Goal: Information Seeking & Learning: Find specific fact

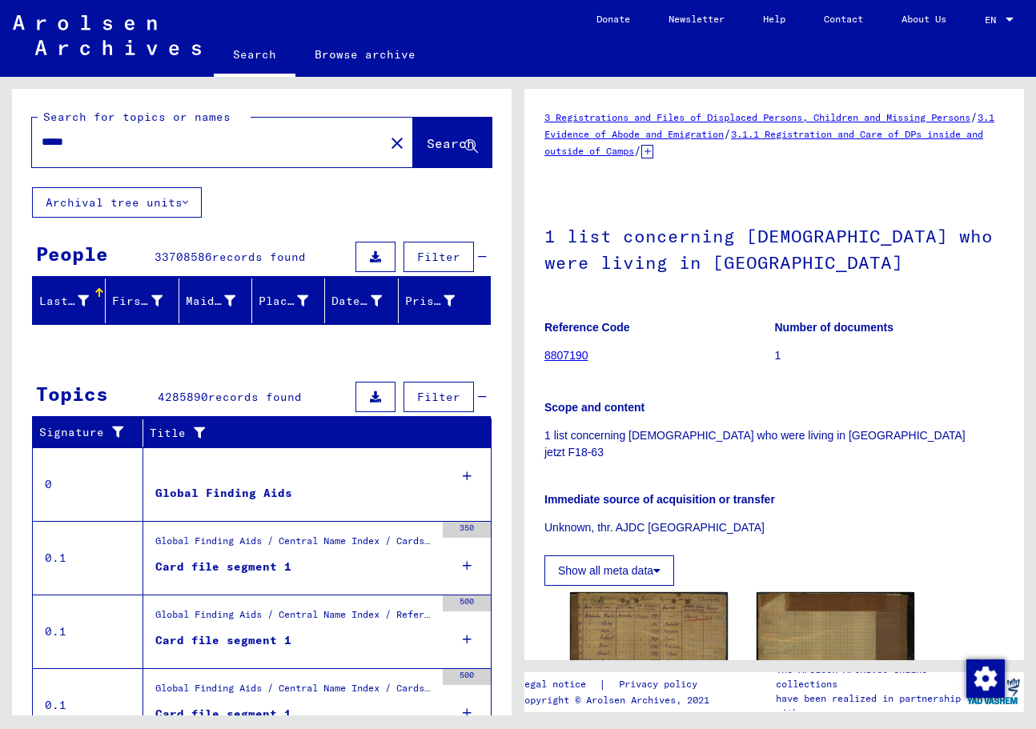
click at [55, 137] on input "*****" at bounding box center [208, 142] width 333 height 17
click at [54, 135] on input "*****" at bounding box center [208, 142] width 333 height 17
paste input "****"
type input "*********"
drag, startPoint x: 361, startPoint y: 164, endPoint x: 387, endPoint y: 156, distance: 26.8
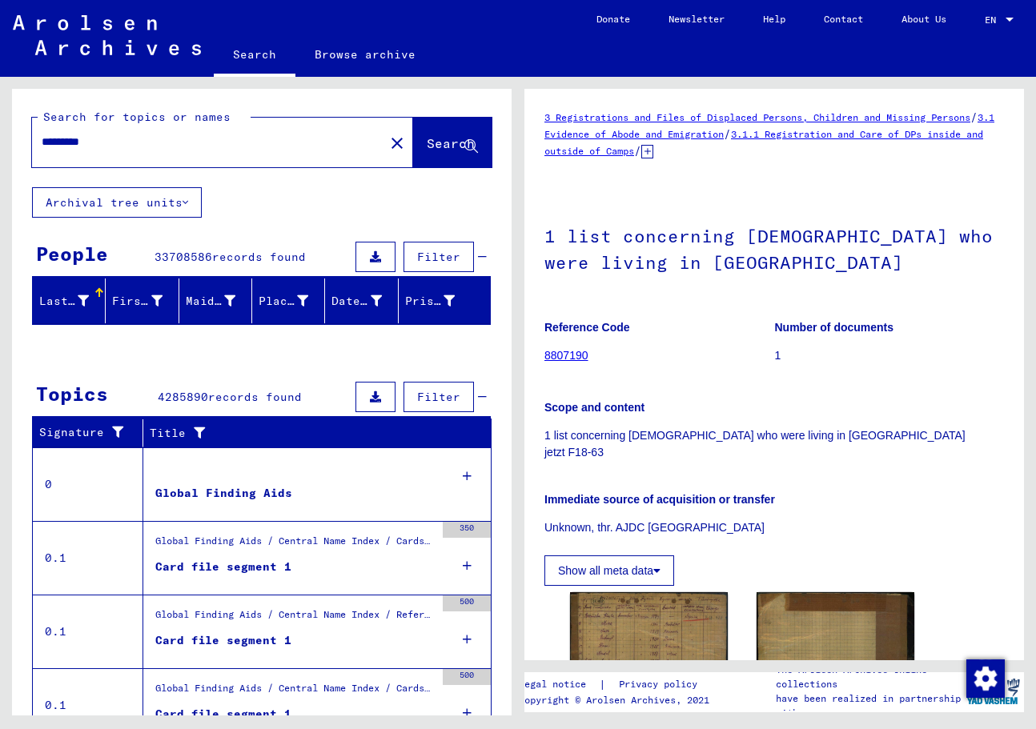
click at [361, 164] on div "********* close" at bounding box center [222, 143] width 381 height 50
click at [427, 151] on span "Search" at bounding box center [452, 144] width 51 height 17
click at [427, 152] on span "Search" at bounding box center [452, 144] width 51 height 17
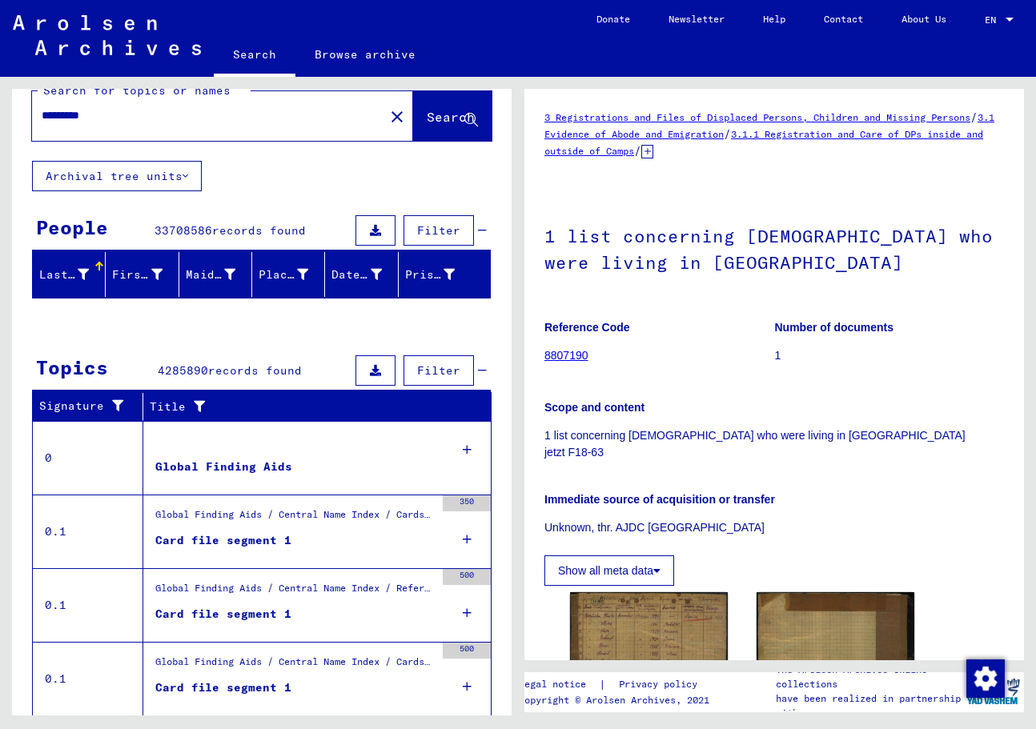
scroll to position [27, 0]
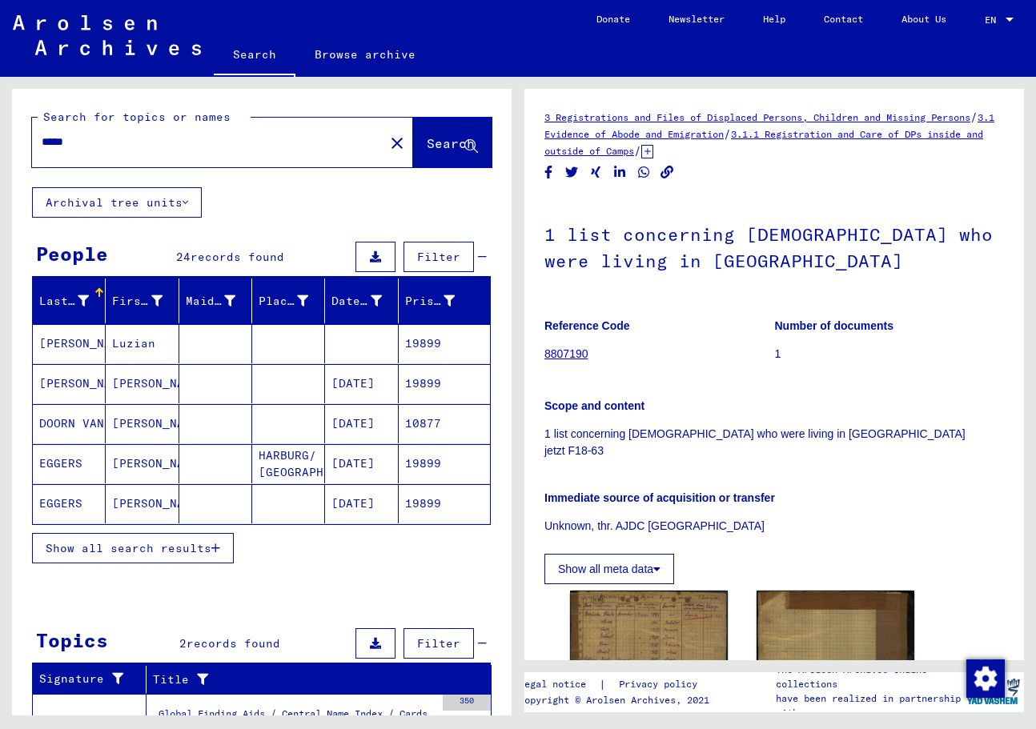
click at [164, 561] on button "Show all search results" at bounding box center [133, 548] width 202 height 30
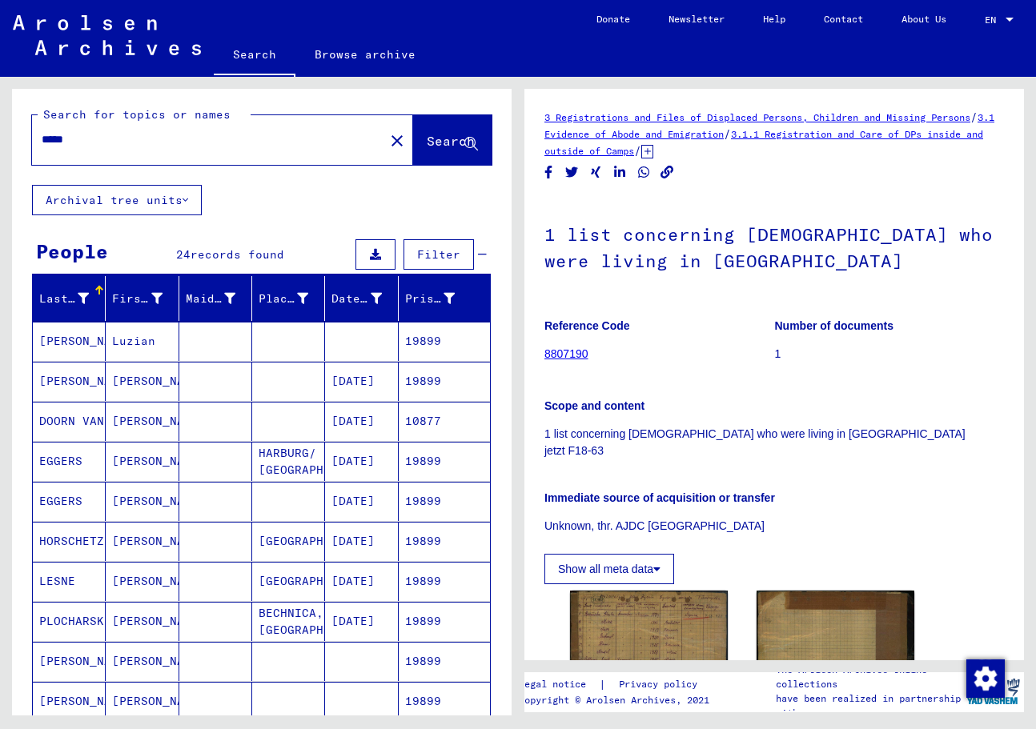
scroll to position [3, 0]
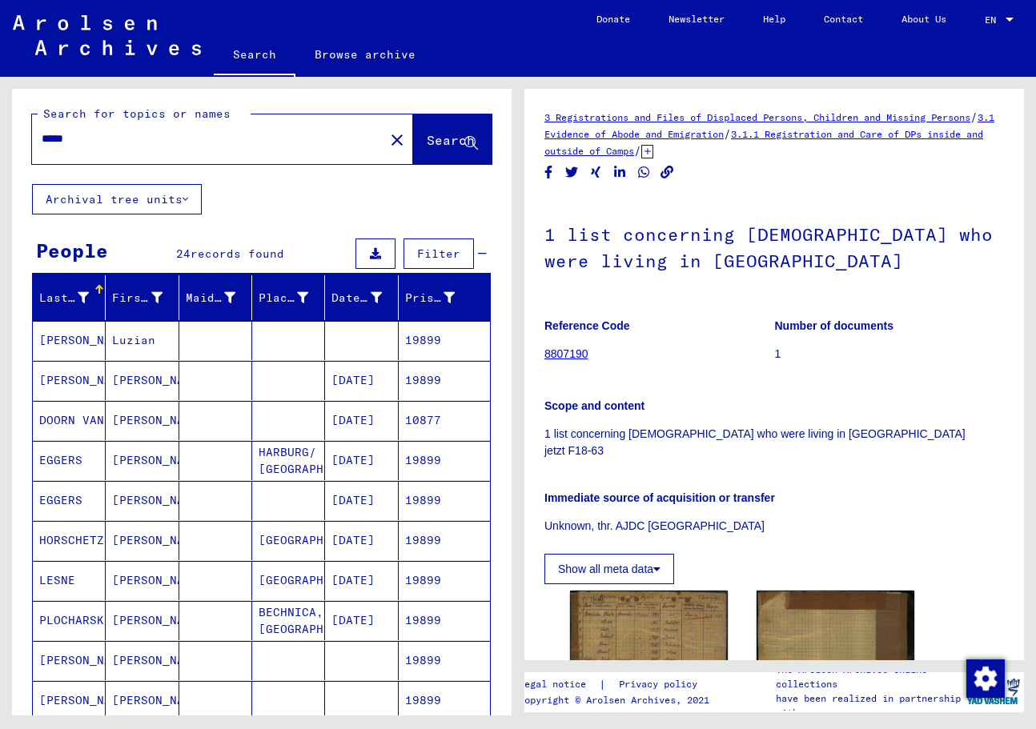
click at [131, 151] on div "*****" at bounding box center [203, 139] width 343 height 36
click at [131, 150] on div "*****" at bounding box center [203, 139] width 343 height 36
click at [131, 148] on div "*****" at bounding box center [203, 139] width 343 height 36
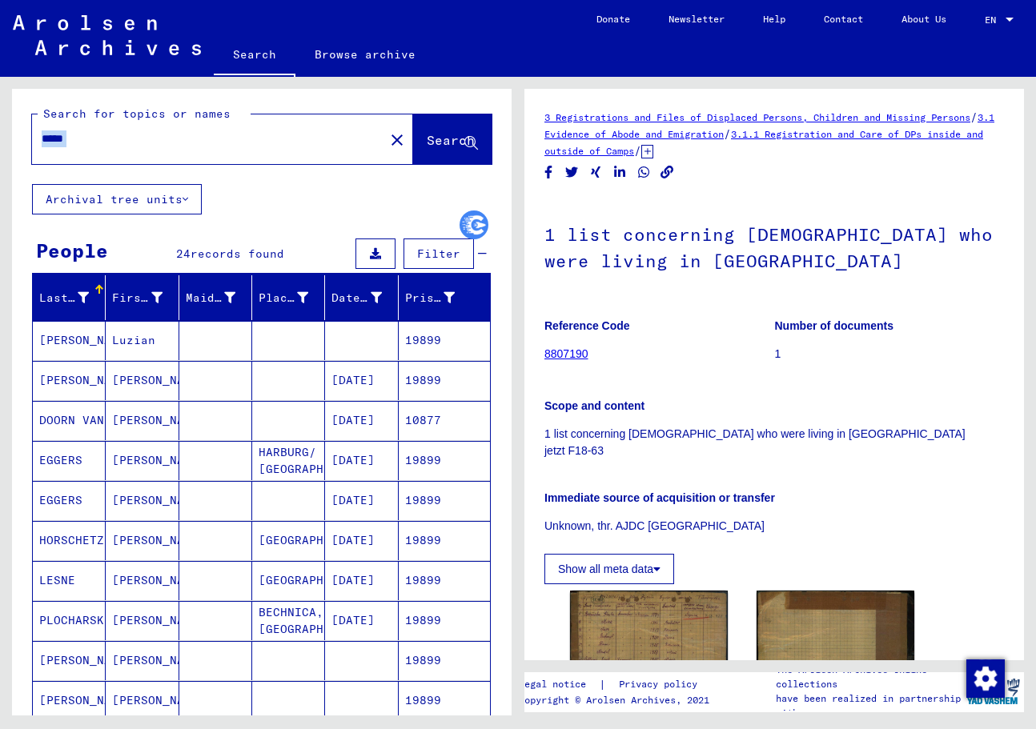
click at [131, 146] on div "*****" at bounding box center [203, 139] width 343 height 36
click at [131, 141] on input "*****" at bounding box center [208, 138] width 333 height 17
click at [130, 138] on input "*****" at bounding box center [208, 138] width 333 height 17
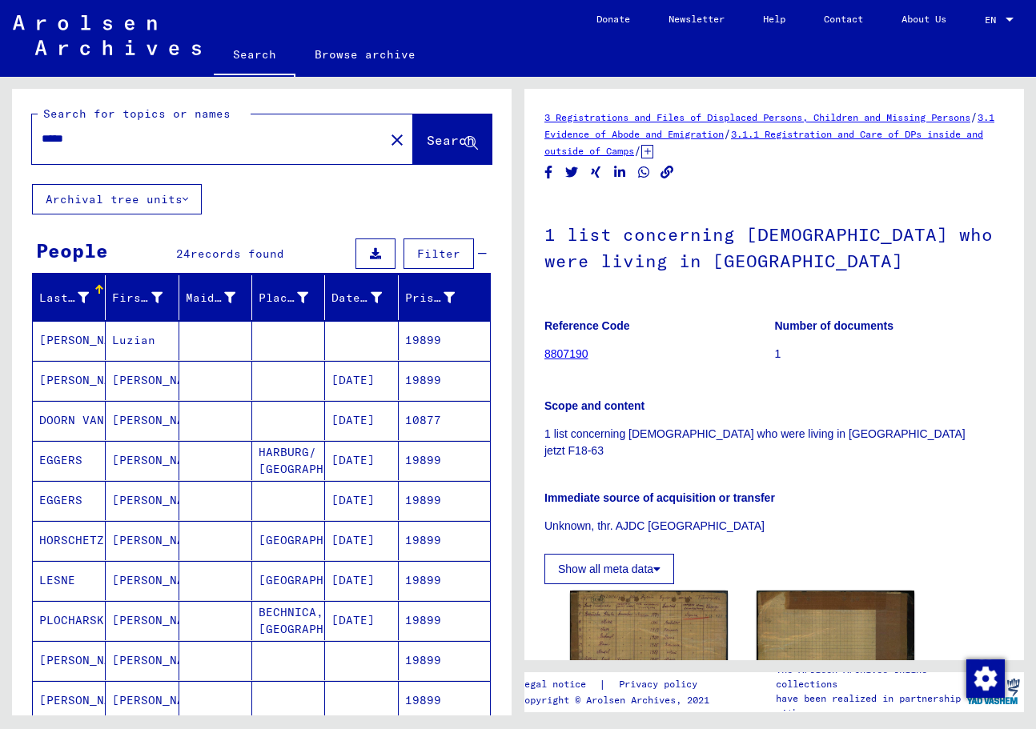
click at [62, 138] on input "*****" at bounding box center [208, 138] width 333 height 17
type input "**********"
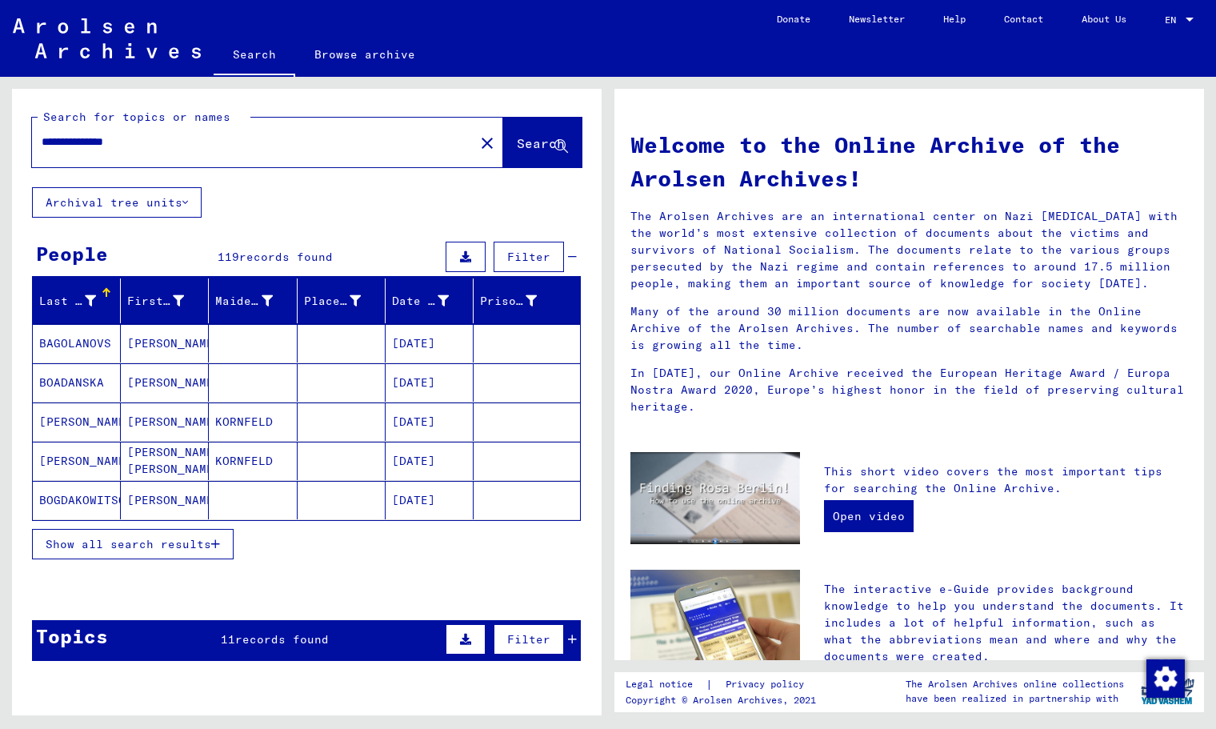
click at [224, 379] on mat-cell at bounding box center [253, 382] width 88 height 38
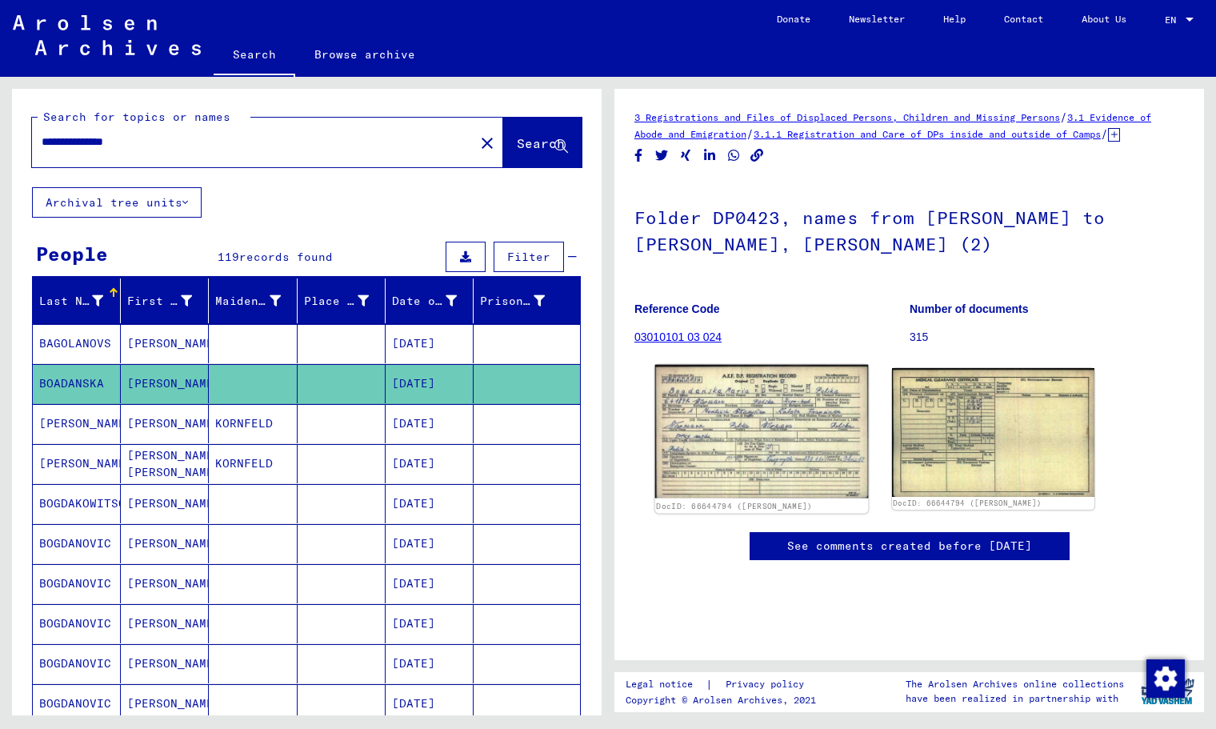
click at [711, 447] on img at bounding box center [761, 432] width 213 height 134
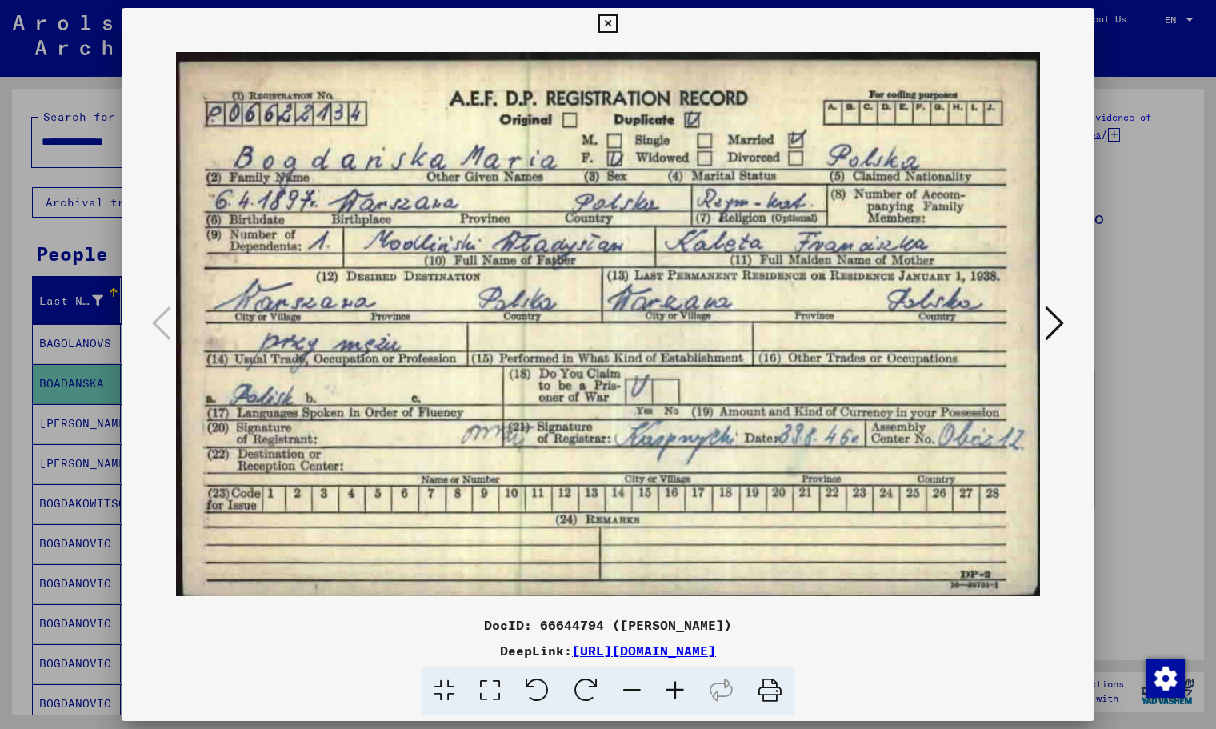
click at [1035, 307] on icon at bounding box center [1054, 323] width 19 height 38
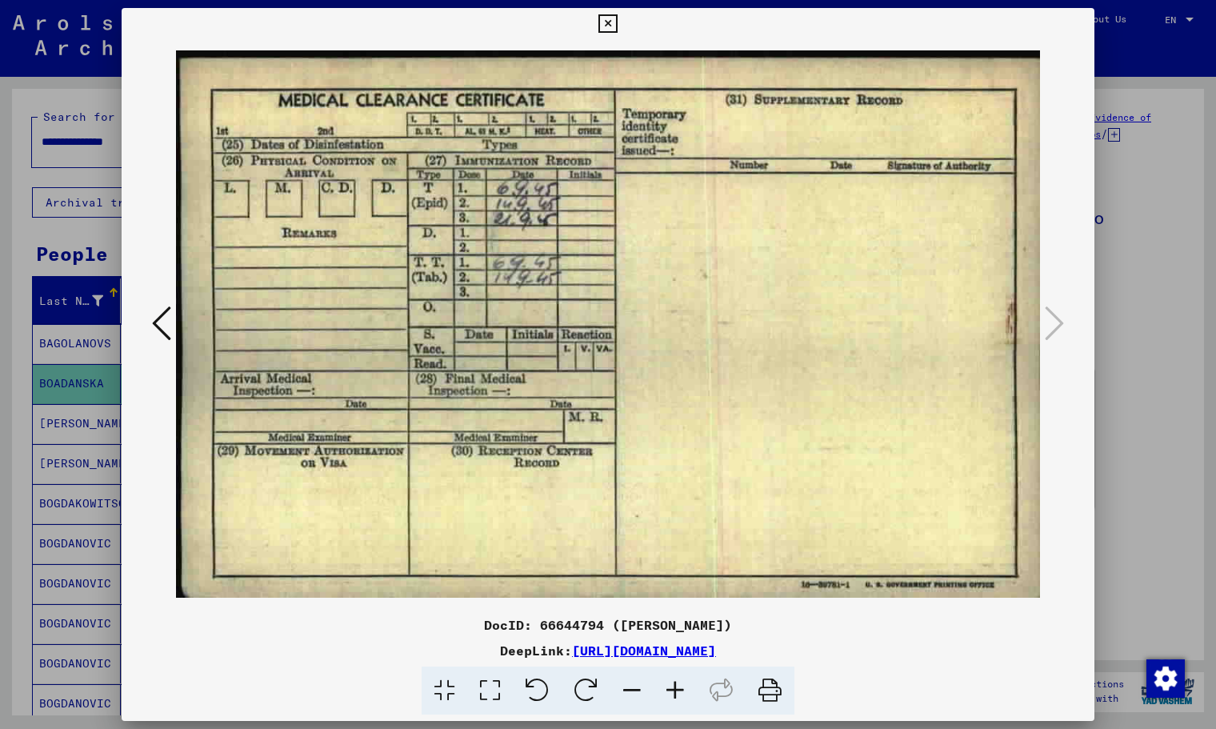
click at [608, 26] on icon at bounding box center [608, 23] width 18 height 19
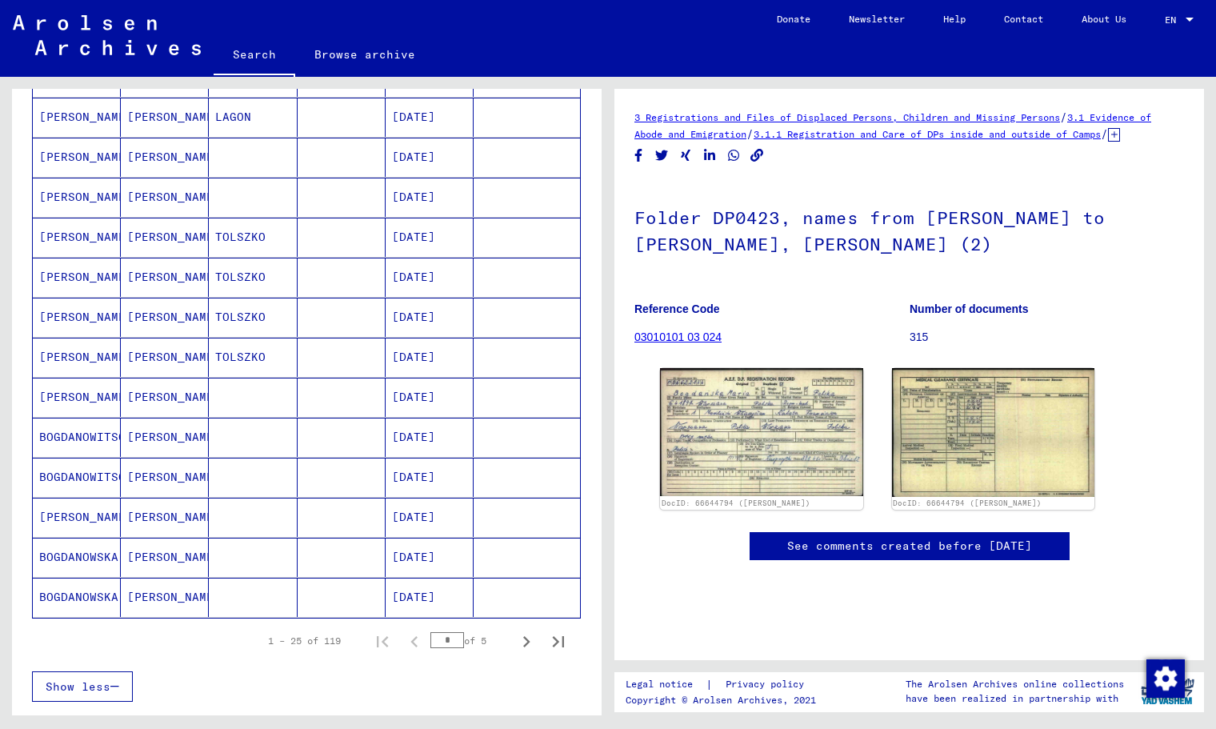
scroll to position [718, 0]
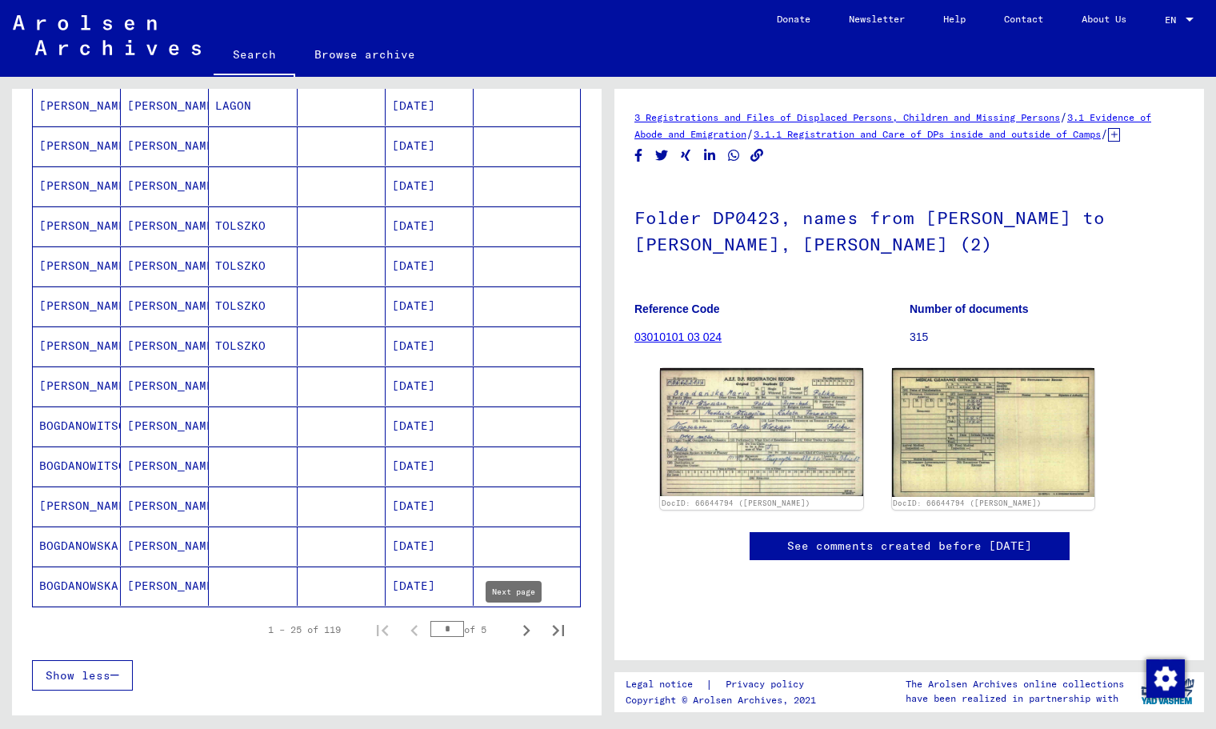
click at [517, 626] on icon "Next page" at bounding box center [526, 630] width 22 height 22
type input "*"
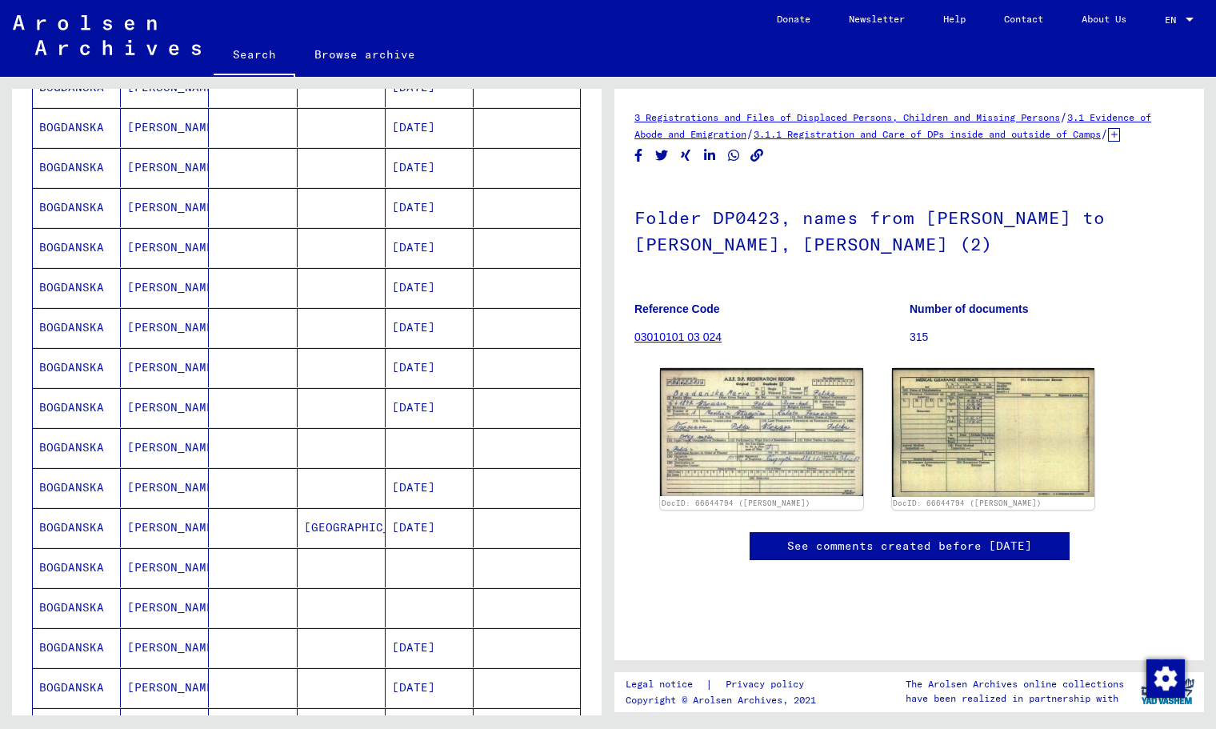
scroll to position [164, 0]
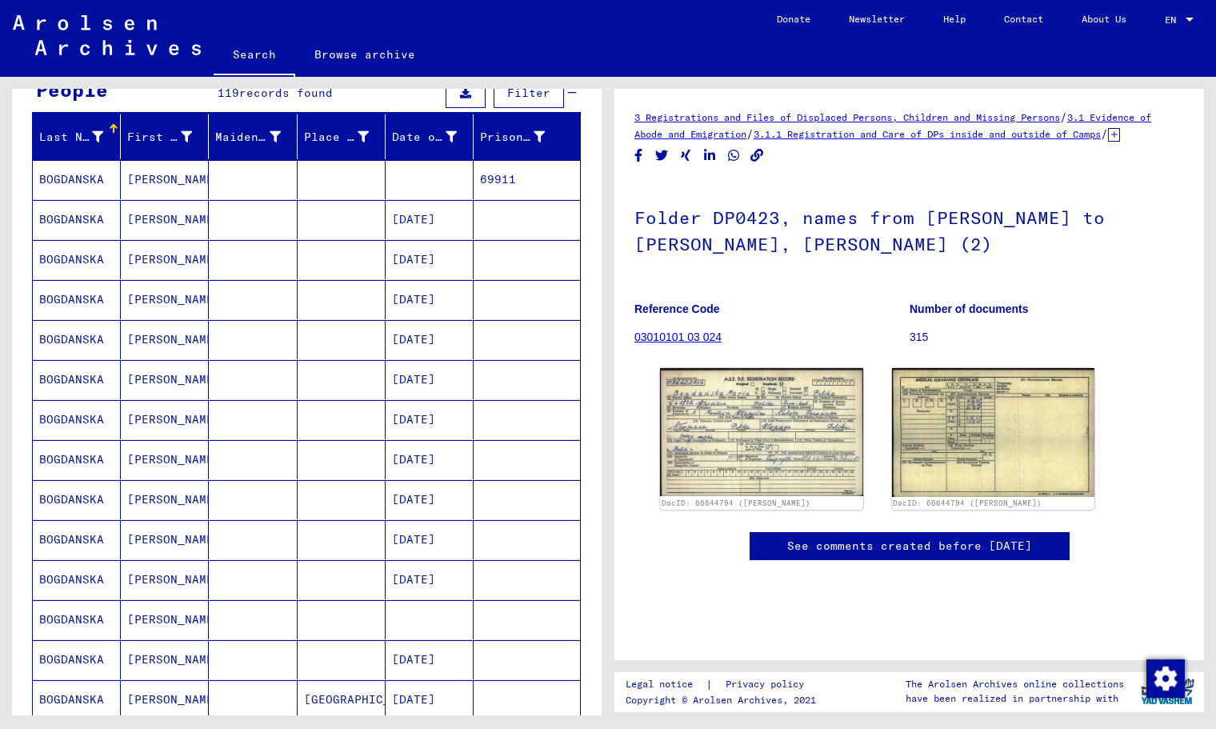
click at [420, 505] on mat-cell "[DATE]" at bounding box center [430, 499] width 88 height 39
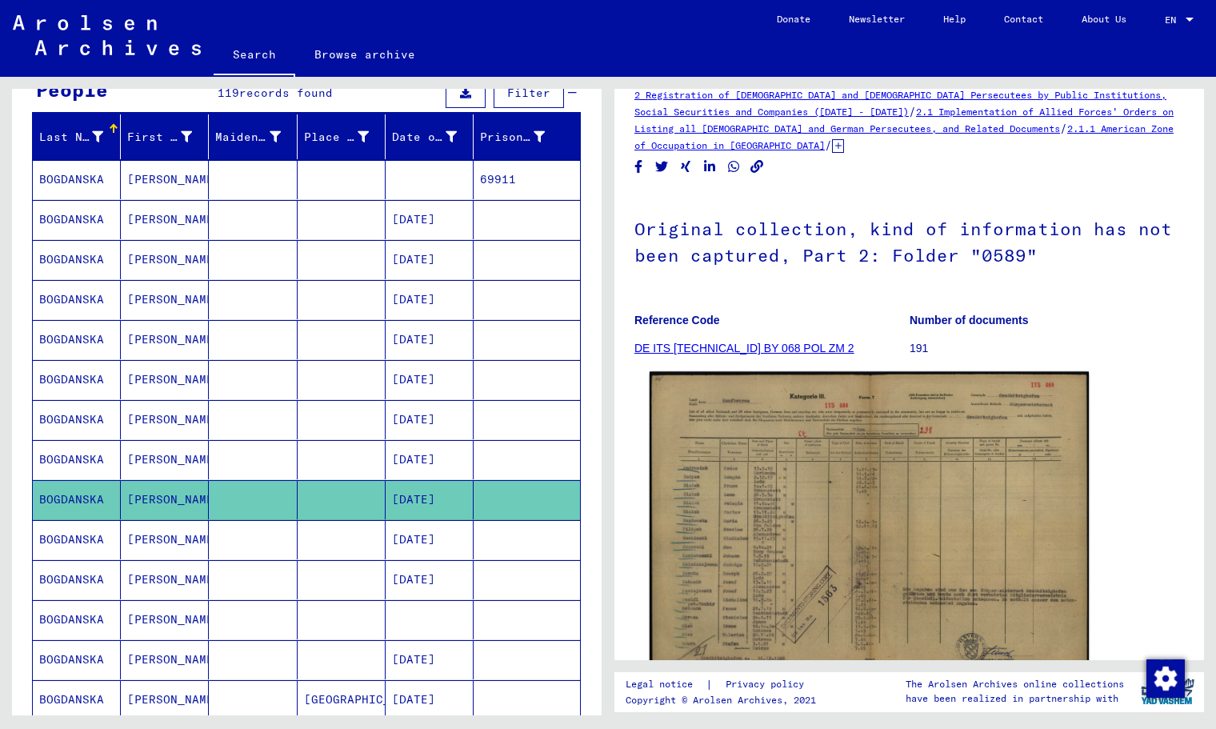
scroll to position [114, 0]
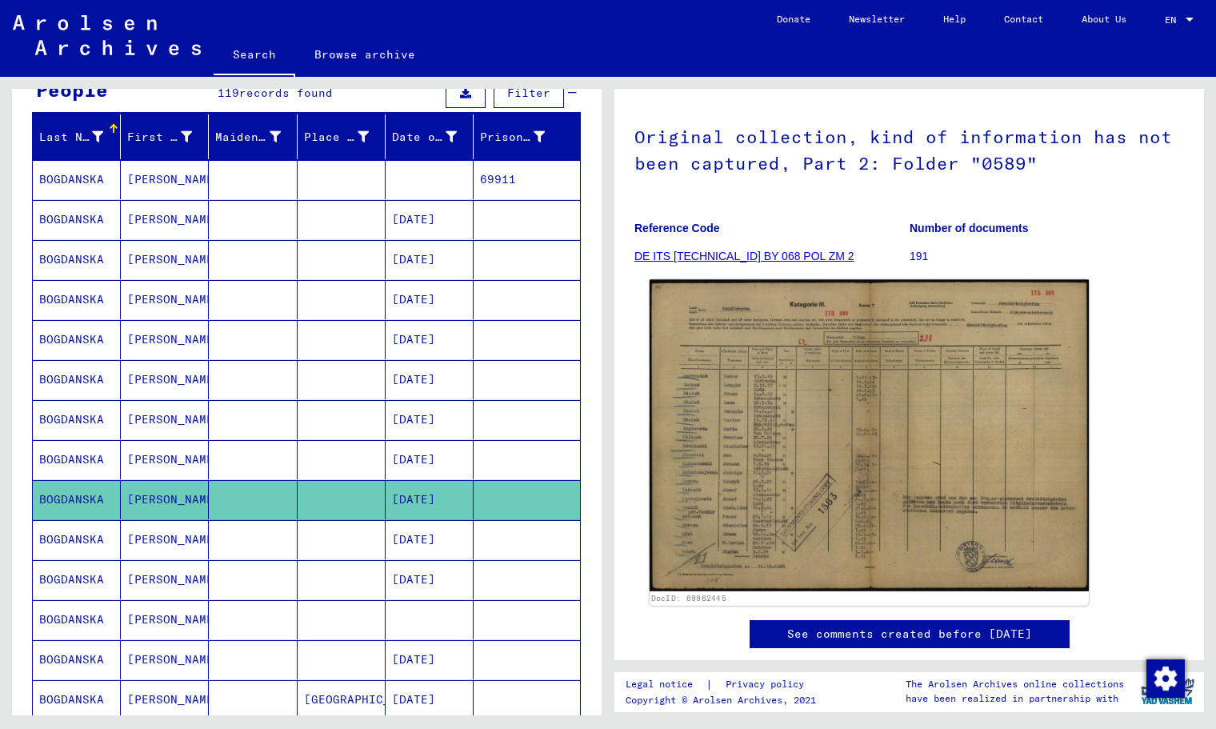
click at [780, 451] on img at bounding box center [869, 436] width 439 height 312
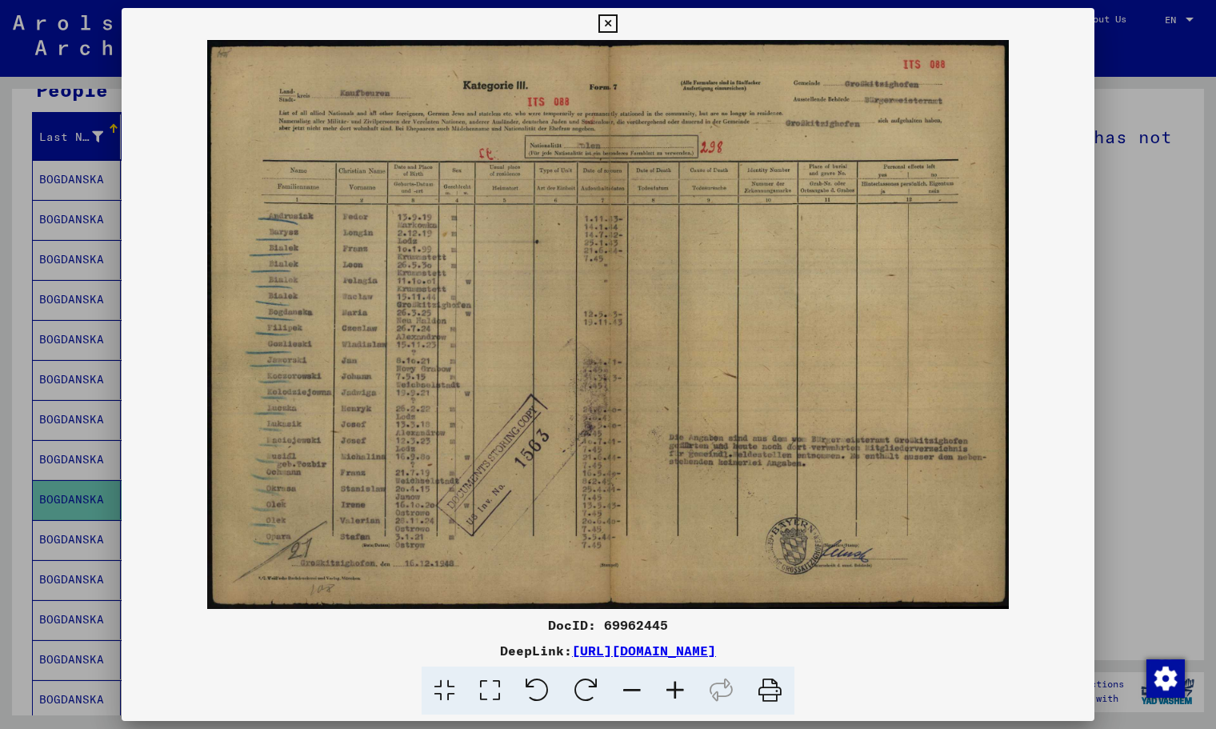
click at [677, 699] on icon at bounding box center [675, 691] width 43 height 49
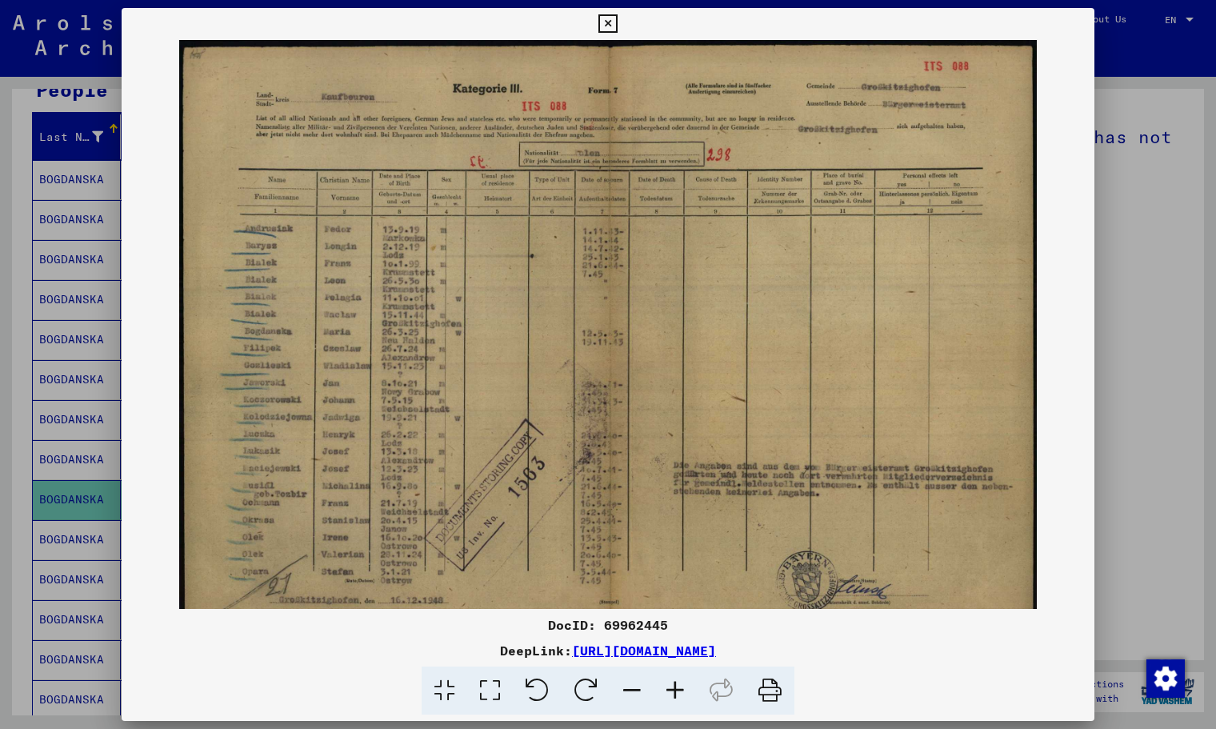
click at [677, 699] on icon at bounding box center [675, 691] width 43 height 49
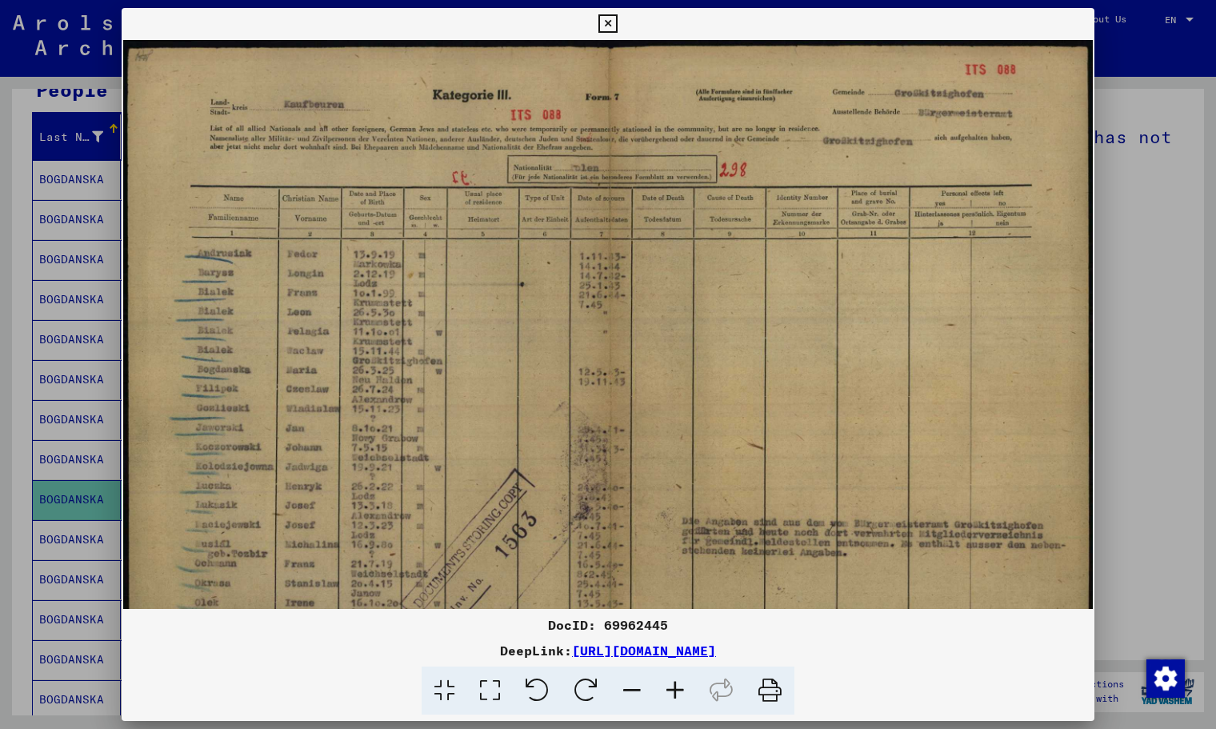
click at [677, 699] on icon at bounding box center [675, 691] width 43 height 49
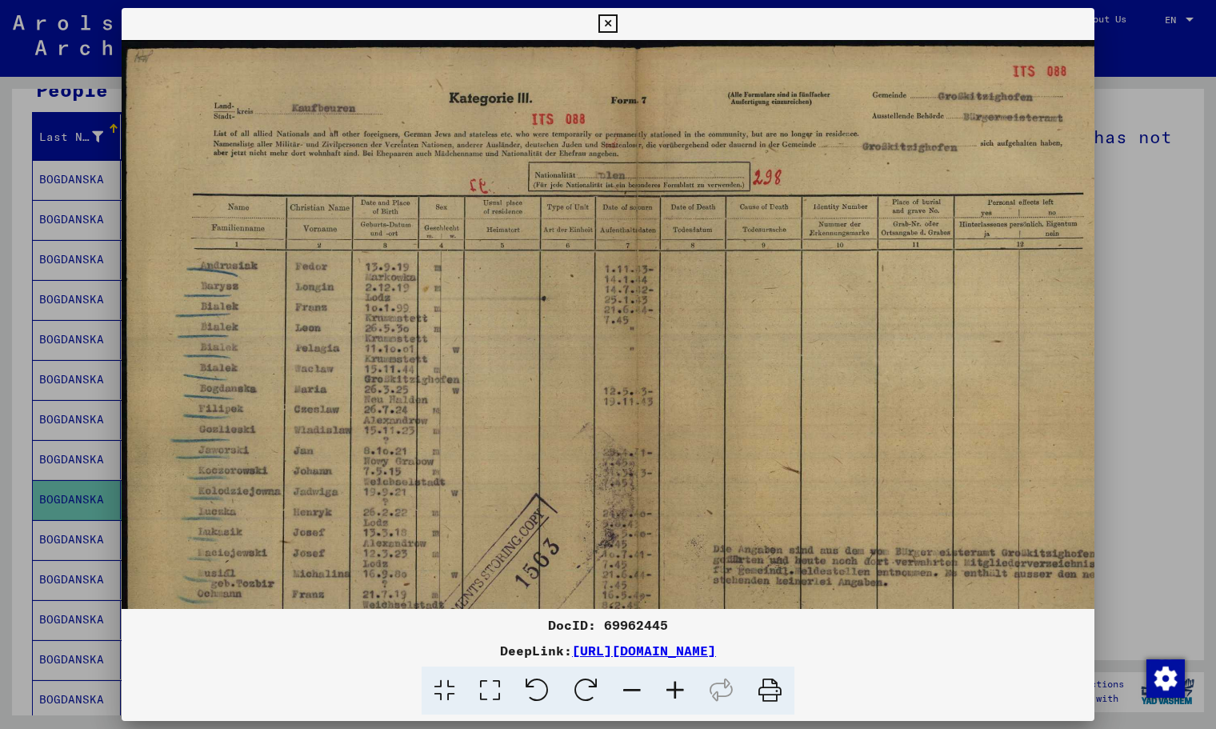
click at [677, 699] on icon at bounding box center [675, 691] width 43 height 49
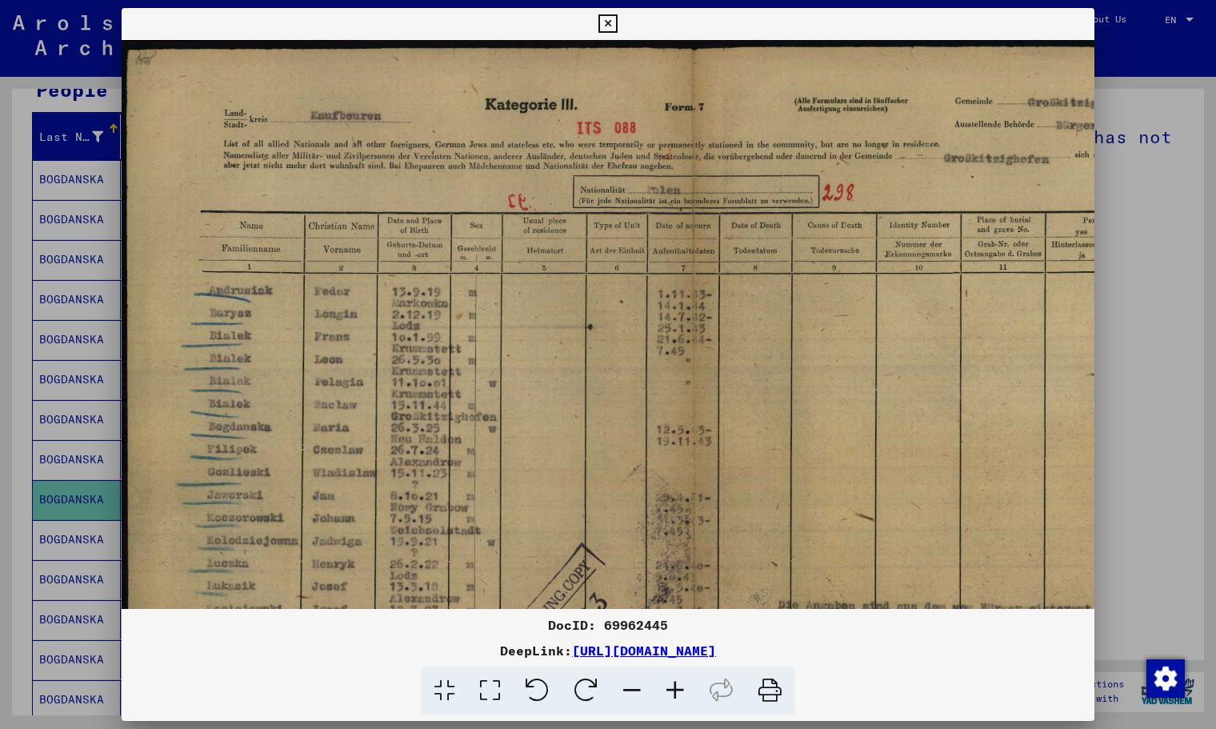
click at [677, 699] on icon at bounding box center [675, 691] width 43 height 49
click at [677, 698] on icon at bounding box center [675, 691] width 43 height 49
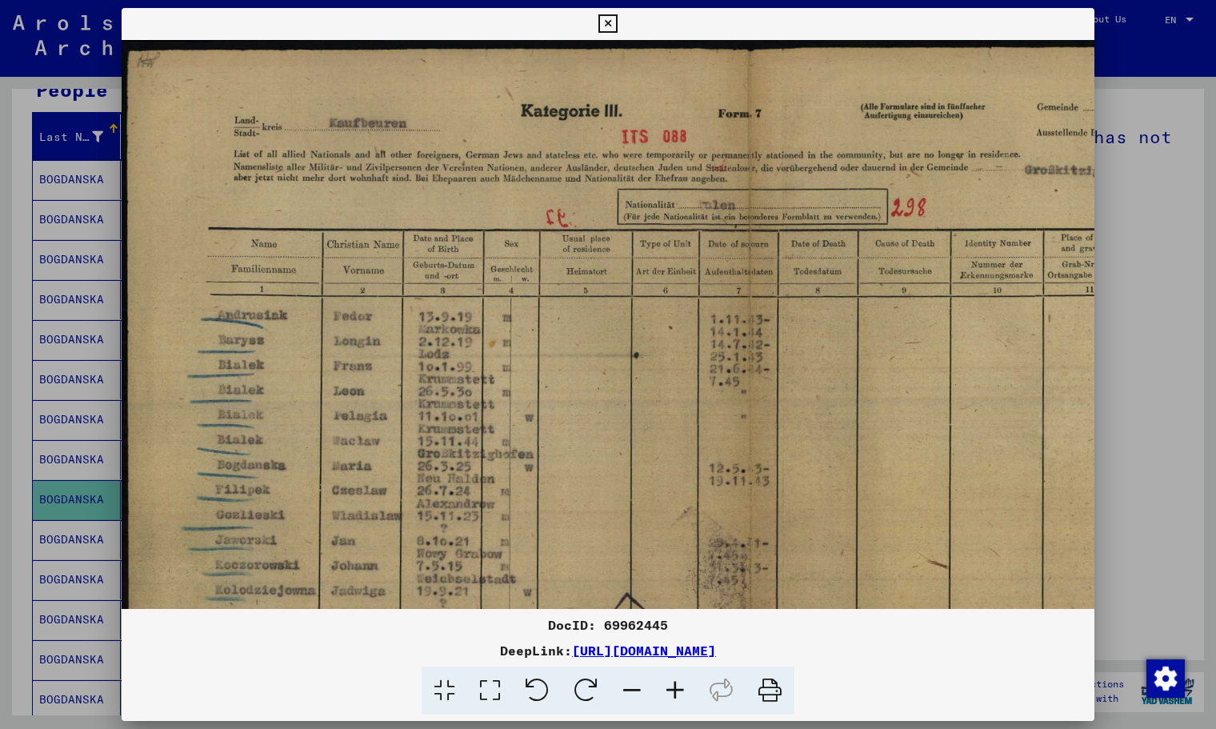
click at [677, 697] on icon at bounding box center [675, 691] width 43 height 49
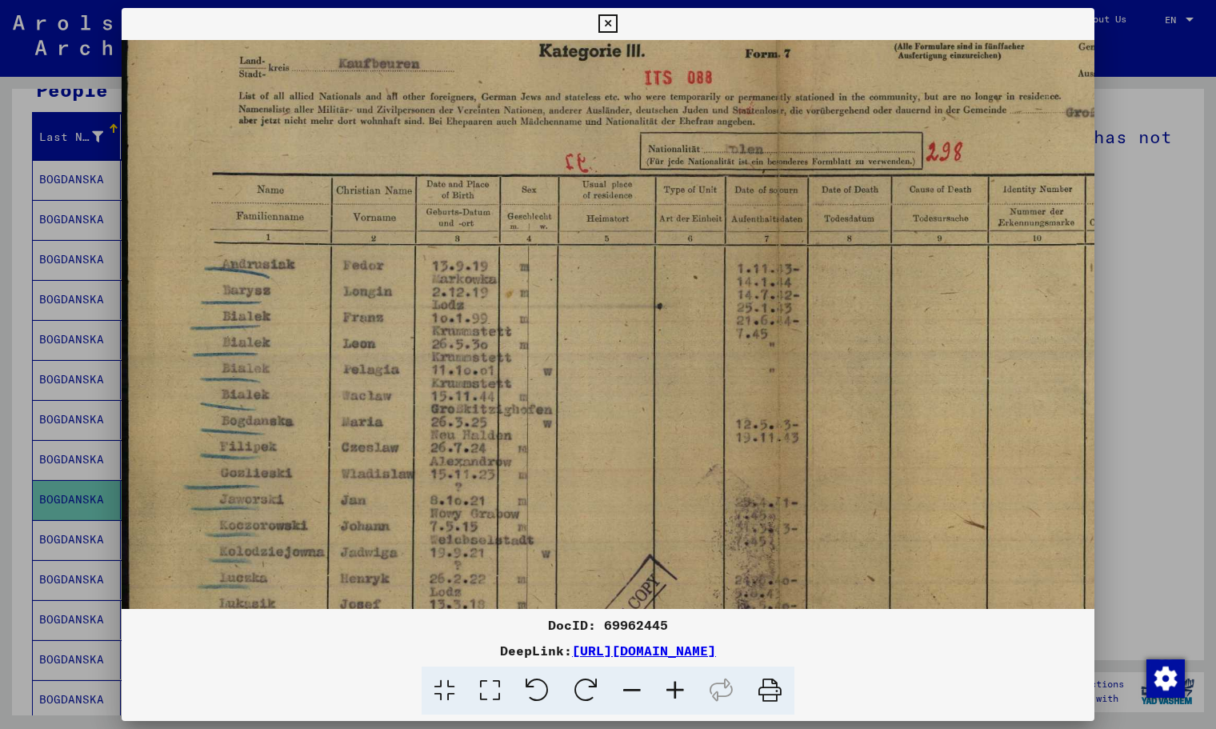
scroll to position [258, 0]
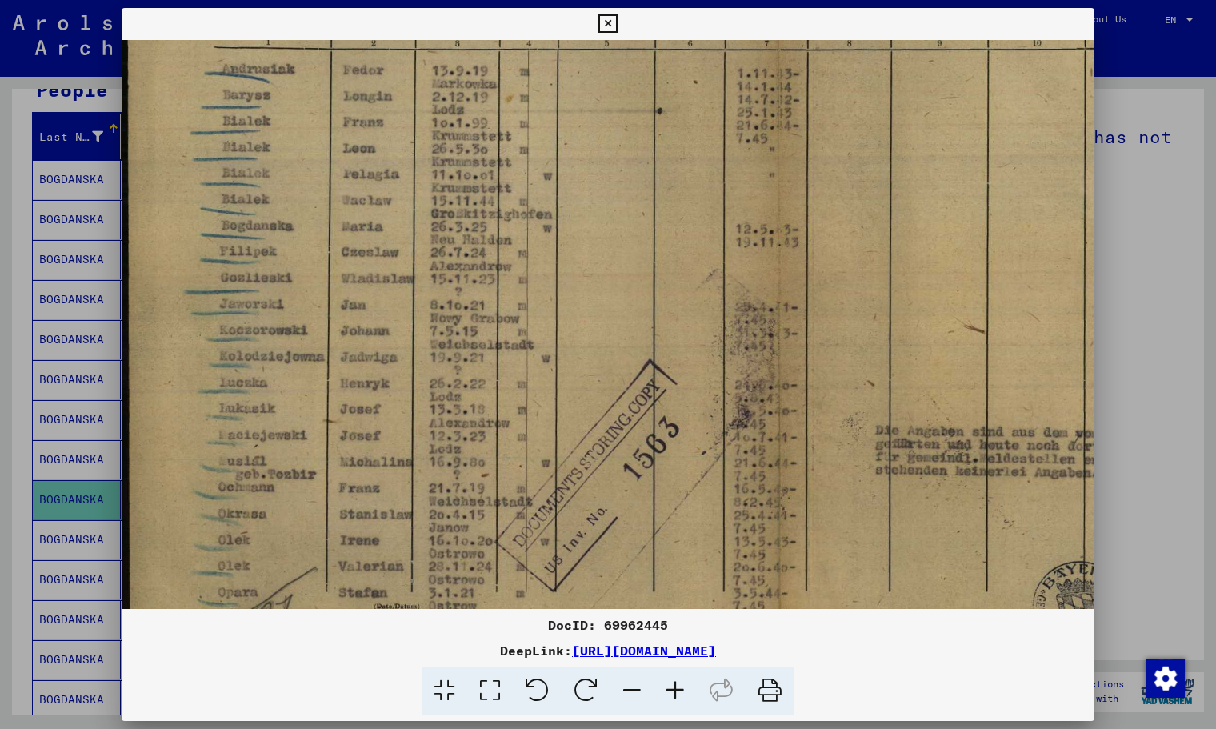
drag, startPoint x: 523, startPoint y: 551, endPoint x: 577, endPoint y: 293, distance: 264.1
click at [577, 293] on img at bounding box center [776, 246] width 1308 height 929
drag, startPoint x: 610, startPoint y: 25, endPoint x: 608, endPoint y: 39, distance: 14.5
click at [610, 24] on icon at bounding box center [608, 23] width 18 height 19
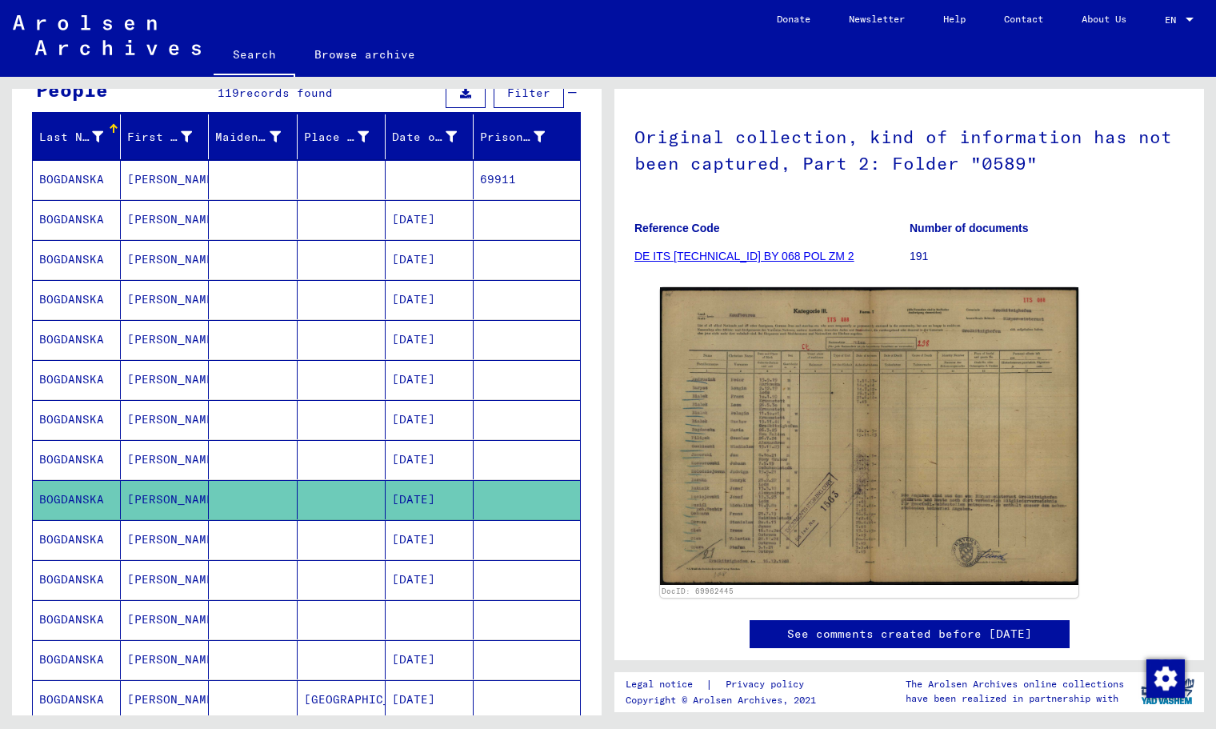
click at [477, 551] on mat-cell at bounding box center [527, 539] width 106 height 39
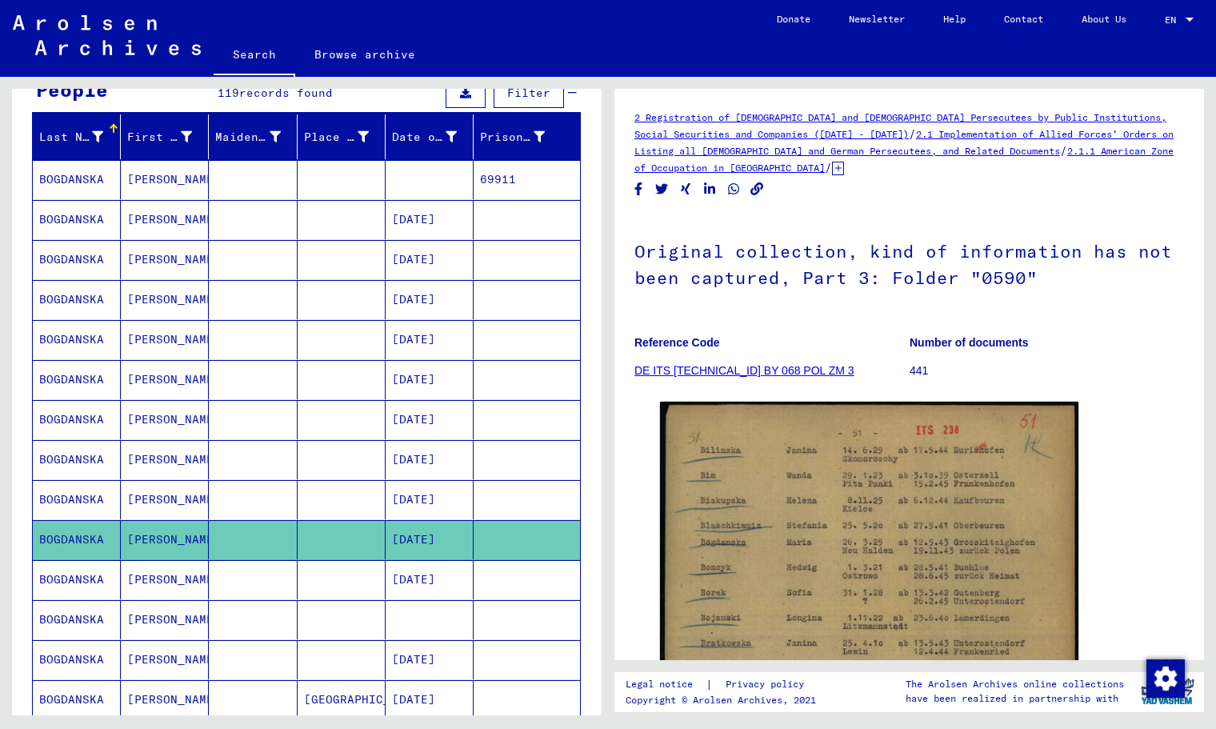
click at [406, 577] on mat-cell "[DATE]" at bounding box center [430, 579] width 88 height 39
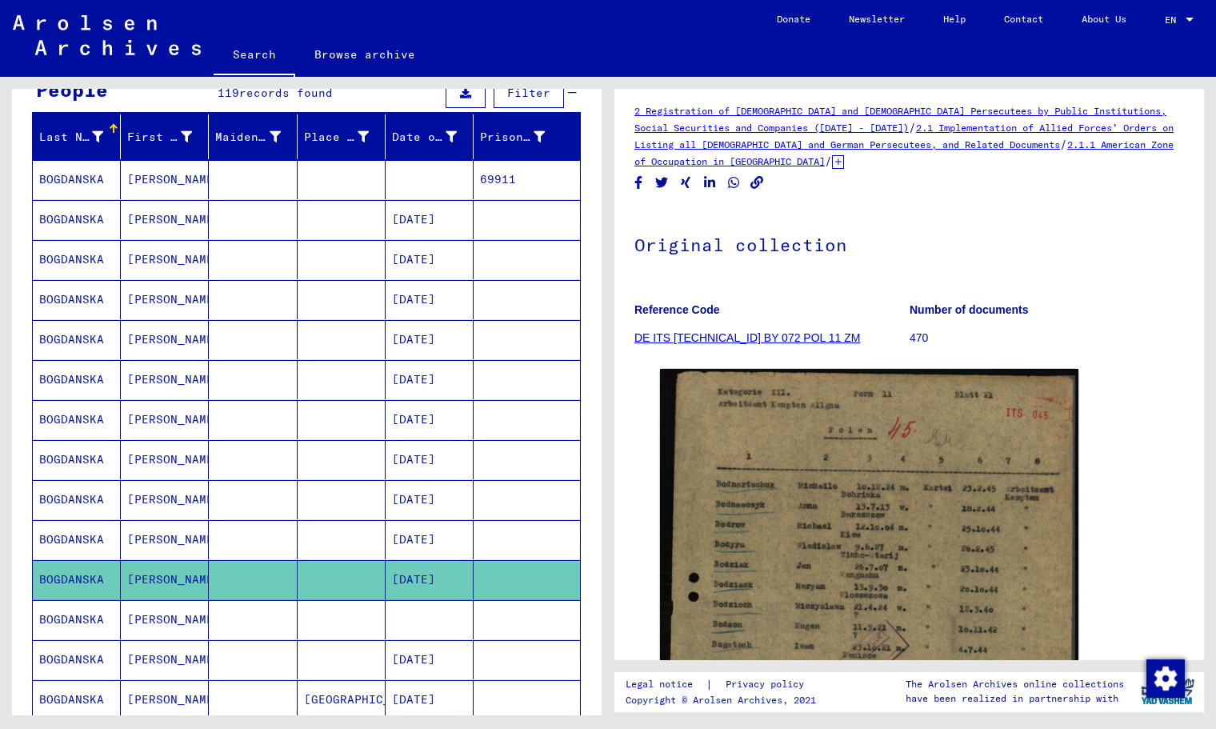
drag, startPoint x: 1191, startPoint y: 270, endPoint x: 1194, endPoint y: 294, distance: 25.0
click at [1035, 294] on div "2 Registration of [DEMOGRAPHIC_DATA] and [DEMOGRAPHIC_DATA] Persecutees by Publ…" at bounding box center [910, 374] width 590 height 571
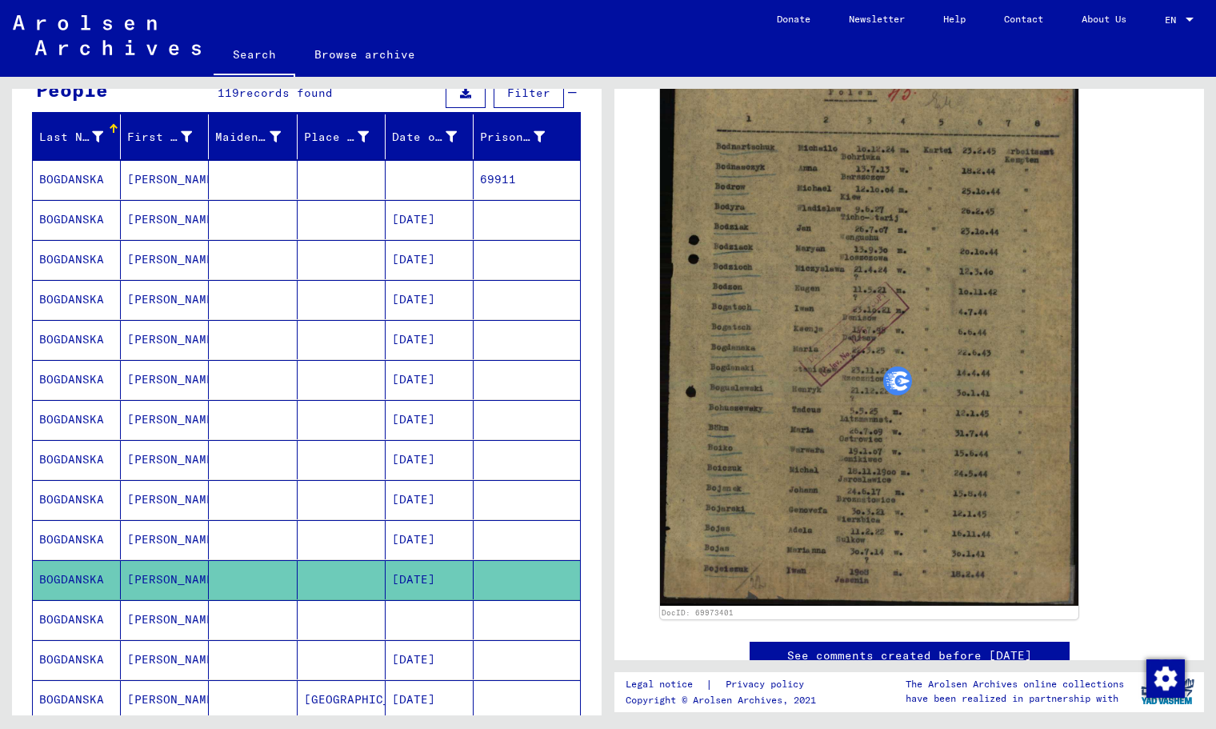
scroll to position [347, 0]
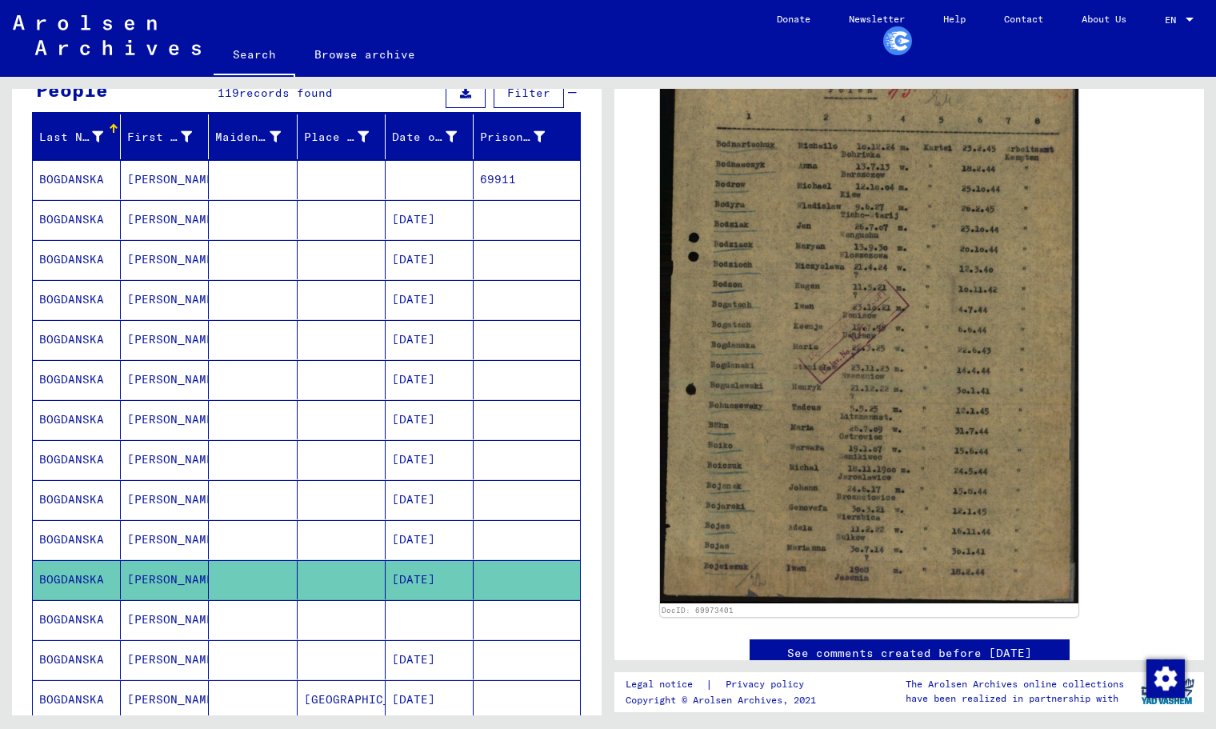
click at [355, 624] on mat-cell at bounding box center [342, 619] width 88 height 39
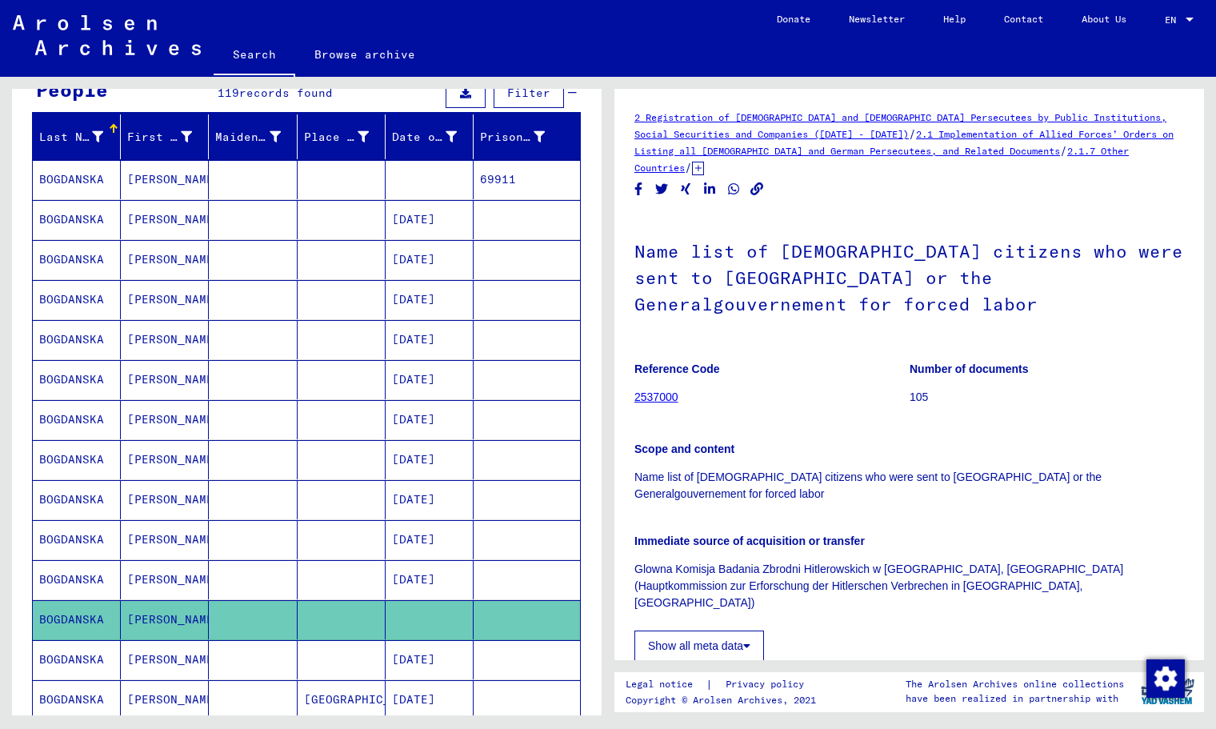
click at [727, 631] on button "Show all meta data" at bounding box center [700, 646] width 130 height 30
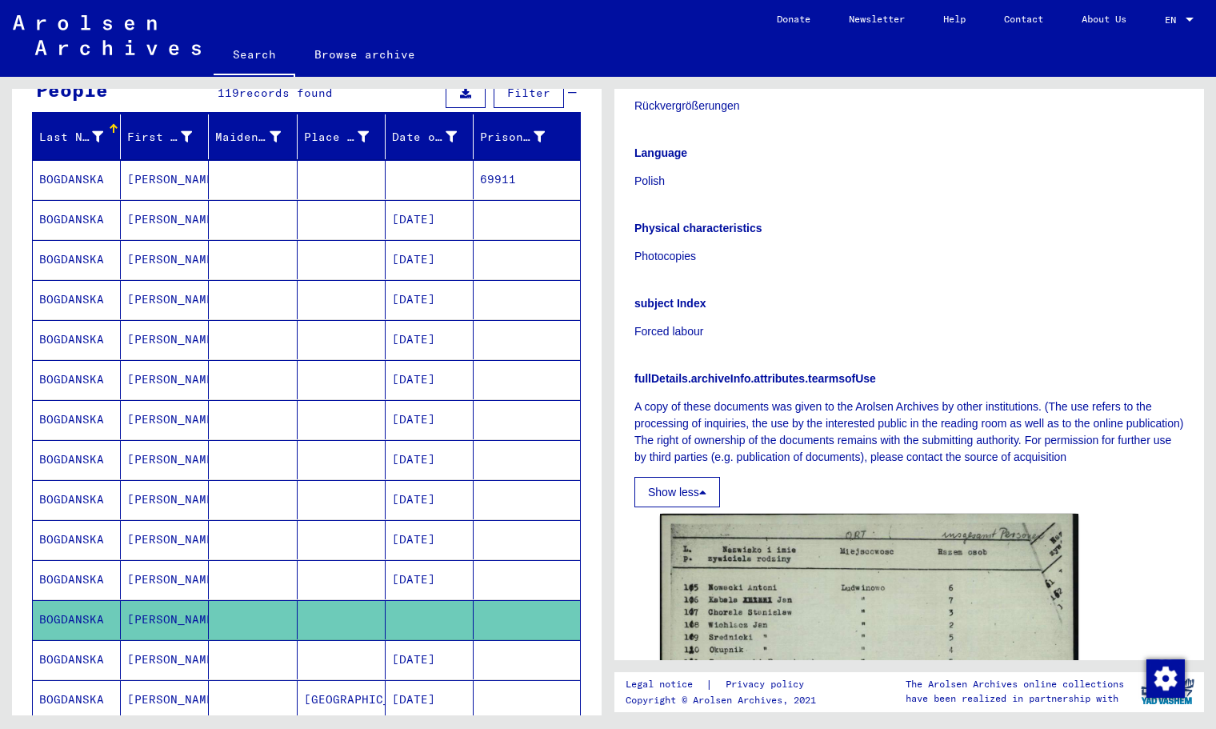
scroll to position [658, 0]
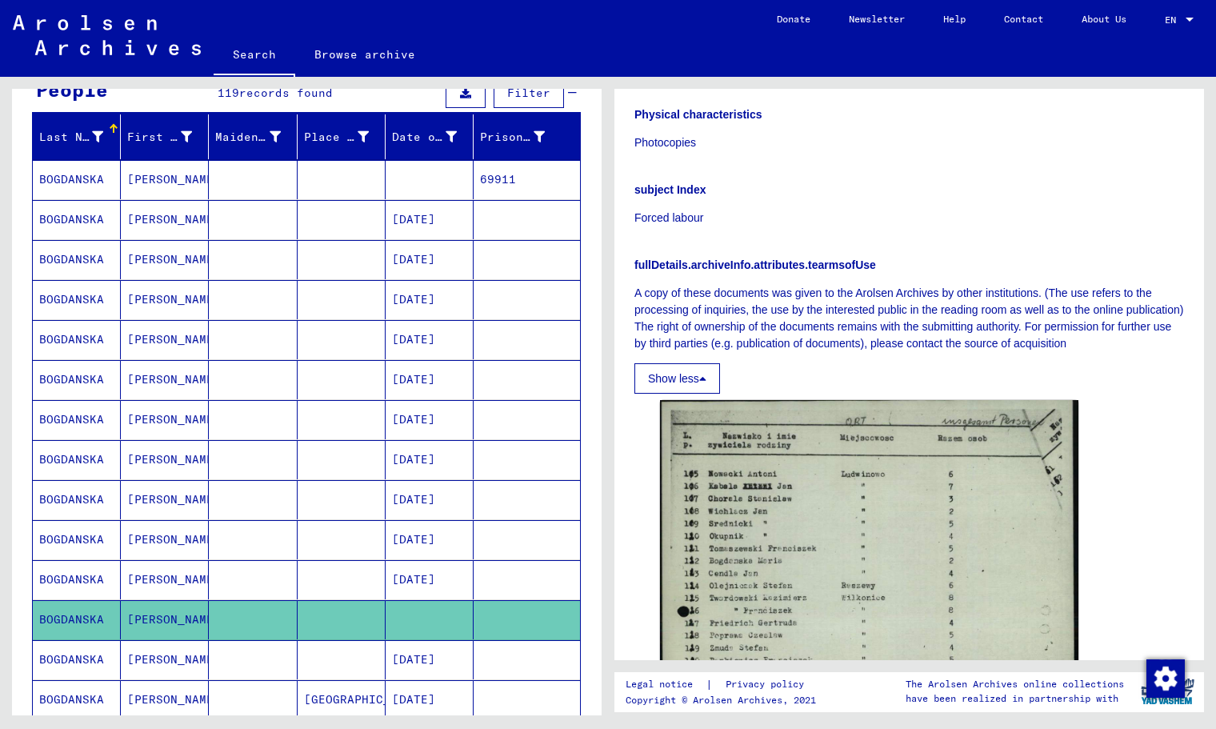
click at [763, 563] on img at bounding box center [869, 690] width 419 height 580
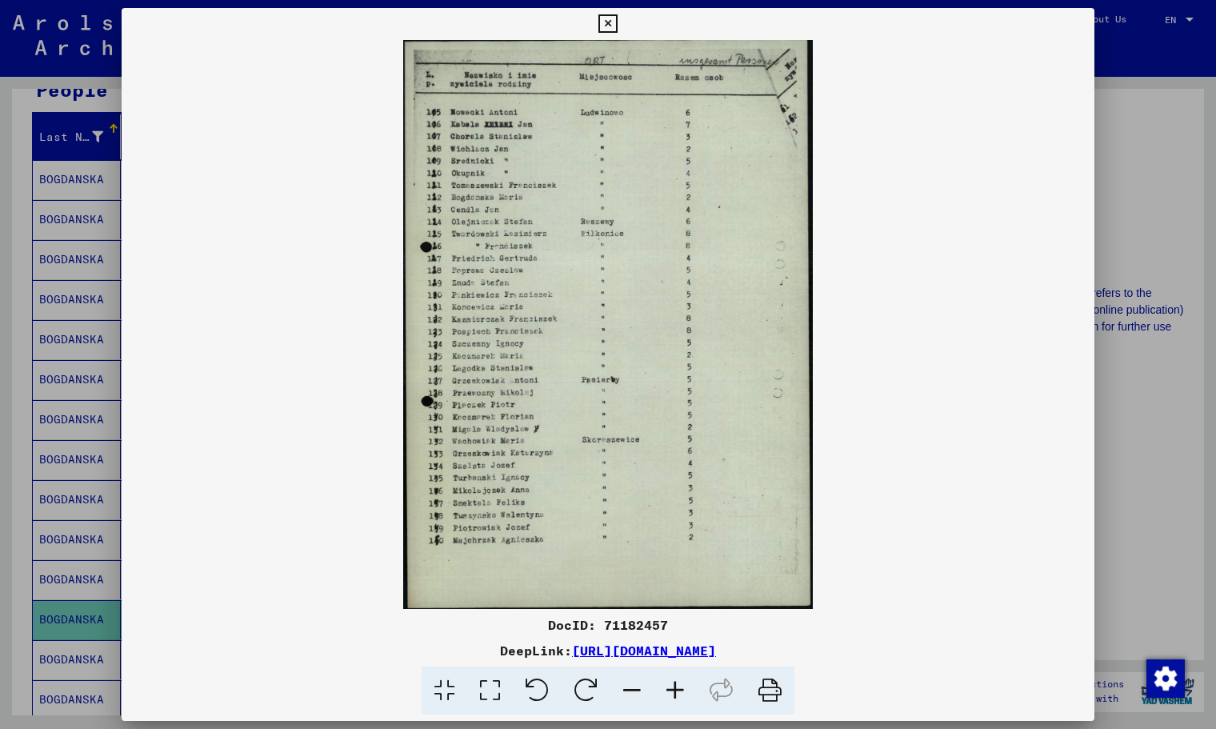
click at [678, 694] on icon at bounding box center [675, 691] width 43 height 49
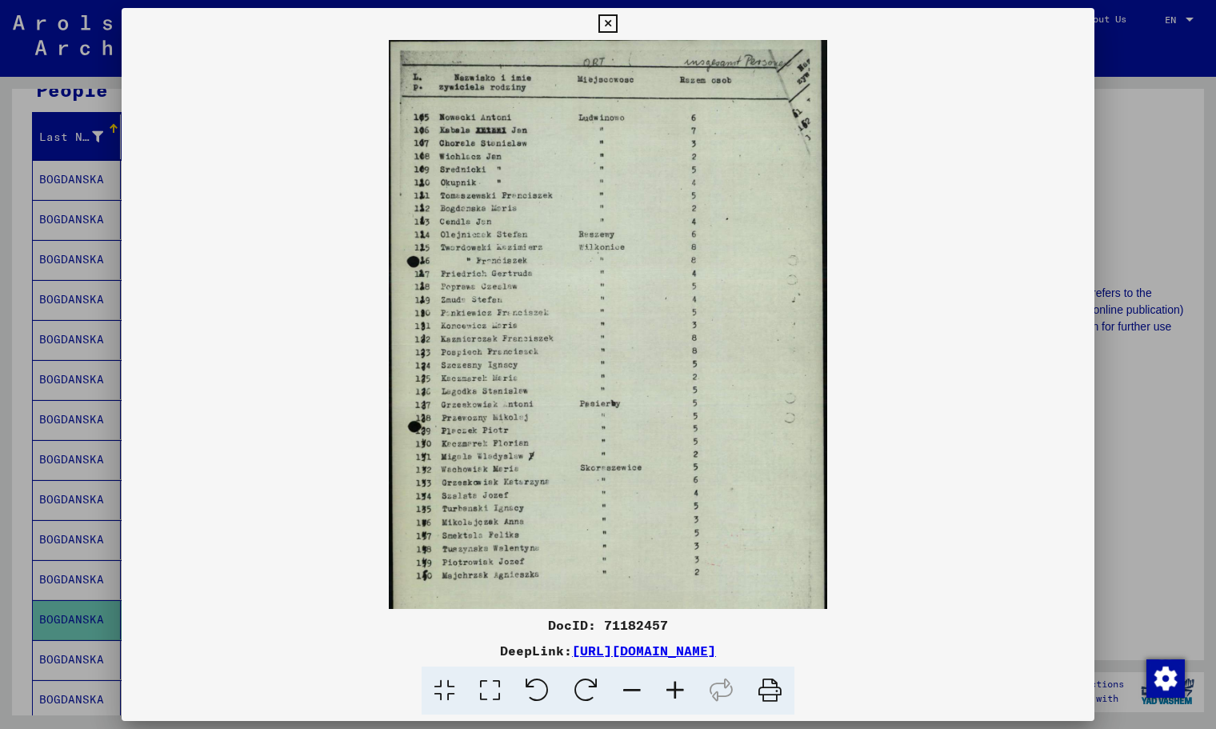
click at [678, 694] on icon at bounding box center [675, 691] width 43 height 49
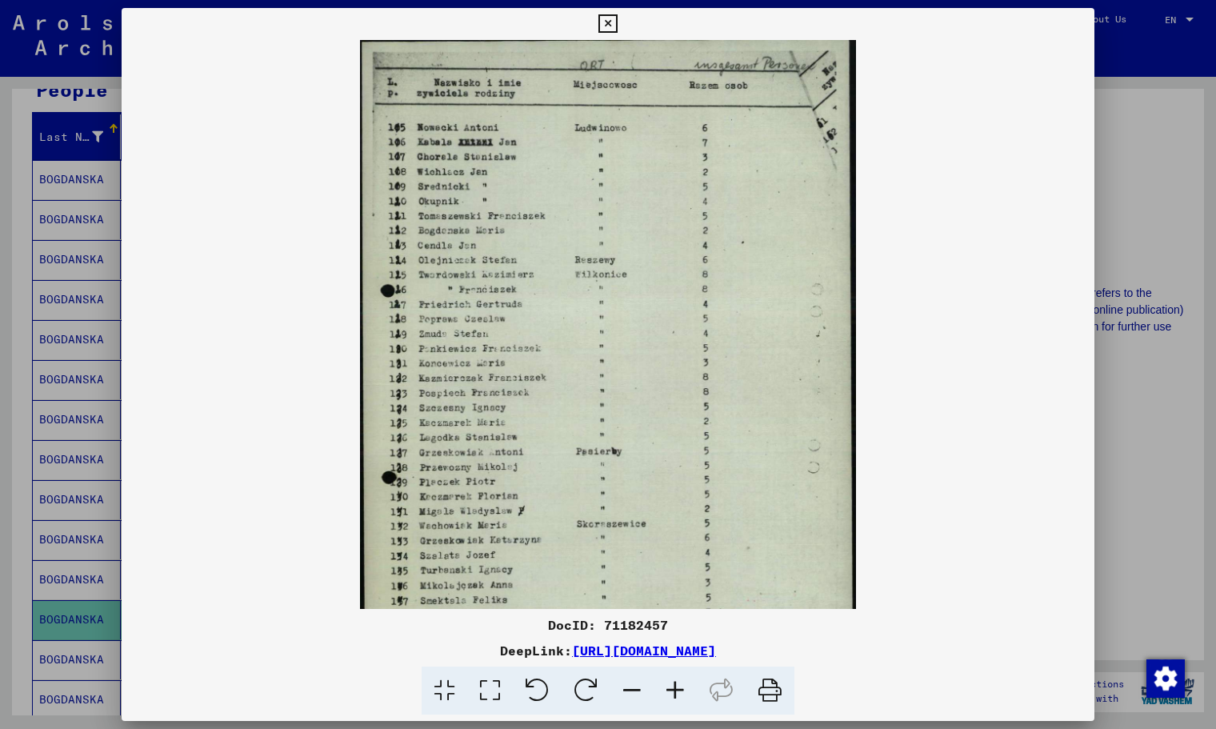
click at [678, 694] on icon at bounding box center [675, 691] width 43 height 49
click at [677, 692] on icon at bounding box center [675, 691] width 43 height 49
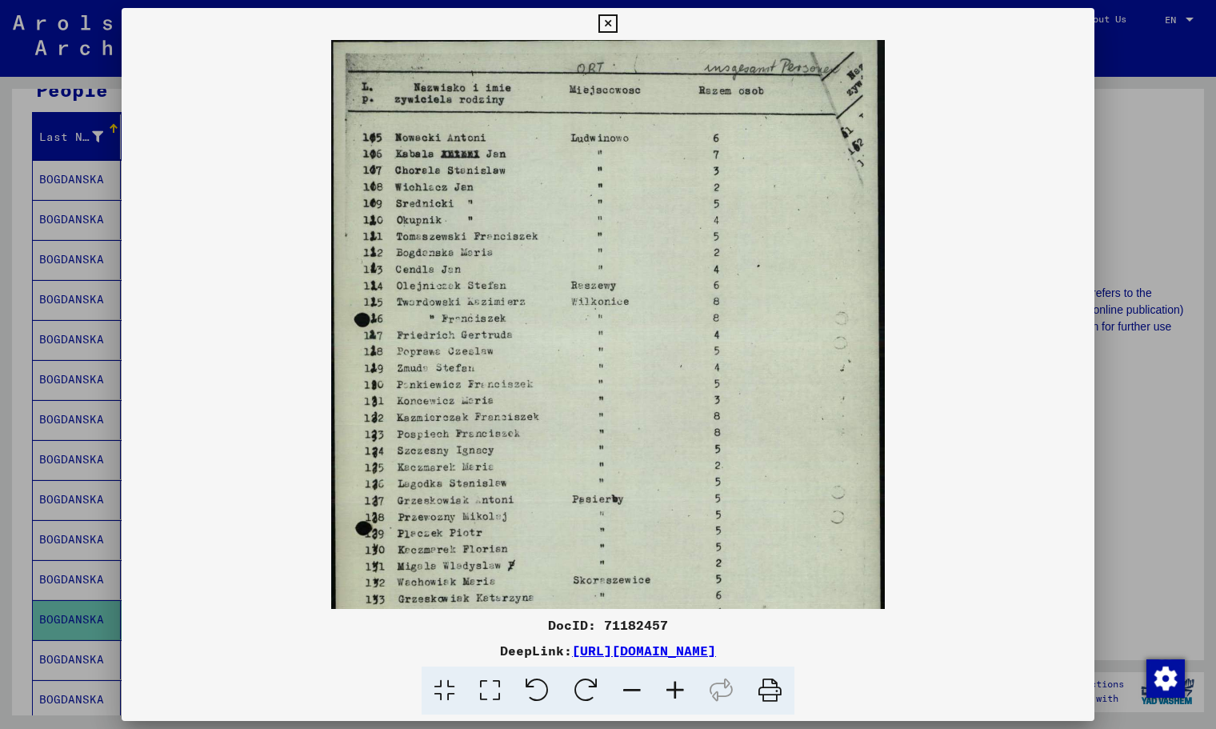
click at [677, 692] on icon at bounding box center [675, 691] width 43 height 49
click at [676, 691] on icon at bounding box center [675, 691] width 43 height 49
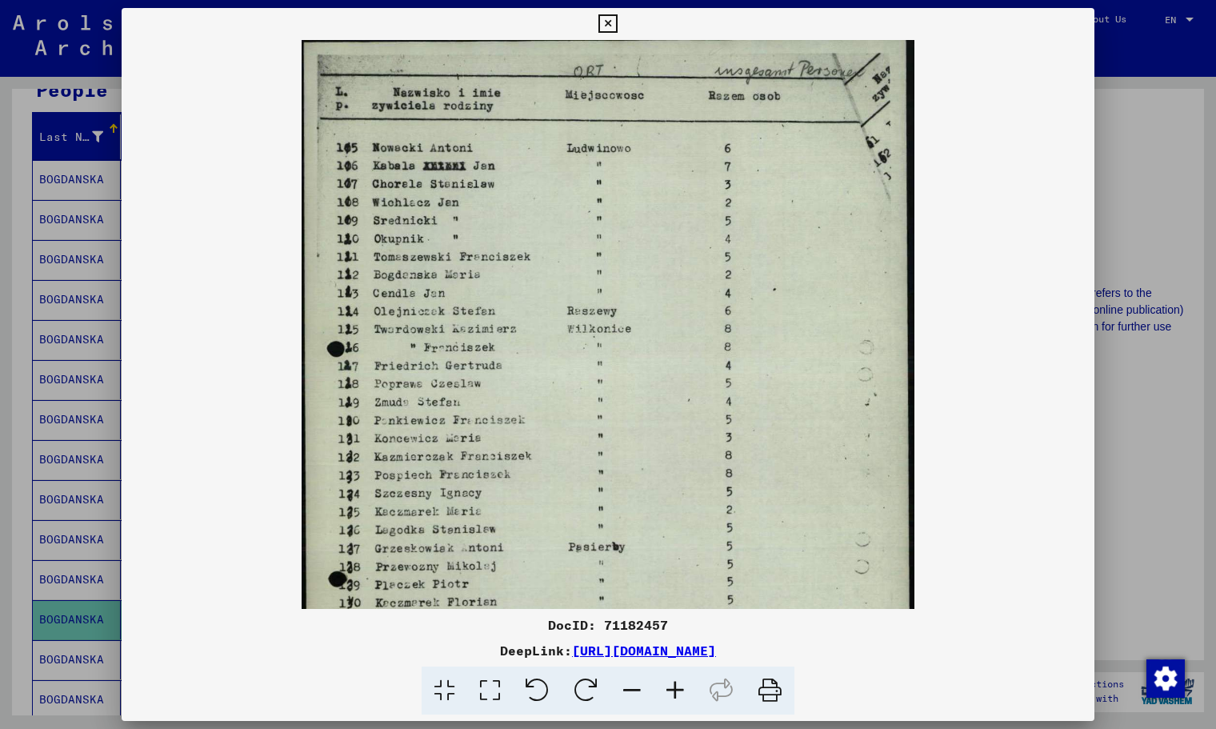
click at [676, 691] on icon at bounding box center [675, 691] width 43 height 49
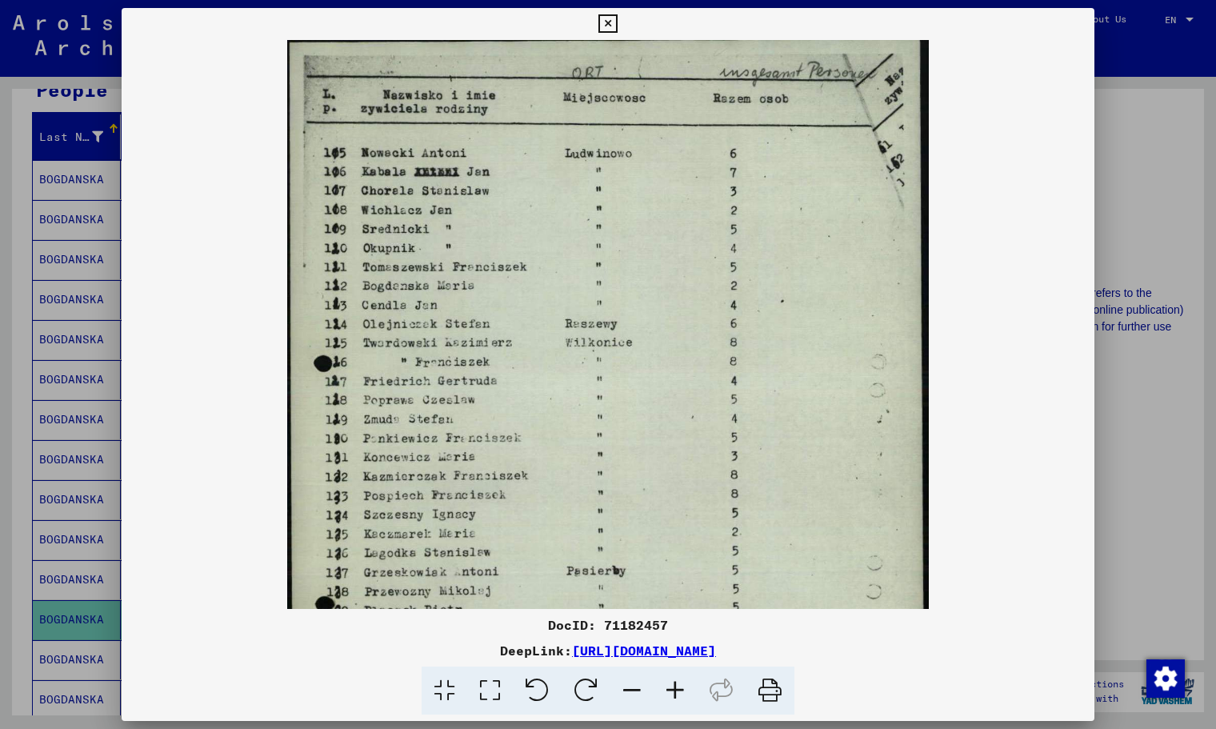
click at [611, 18] on icon at bounding box center [608, 23] width 18 height 19
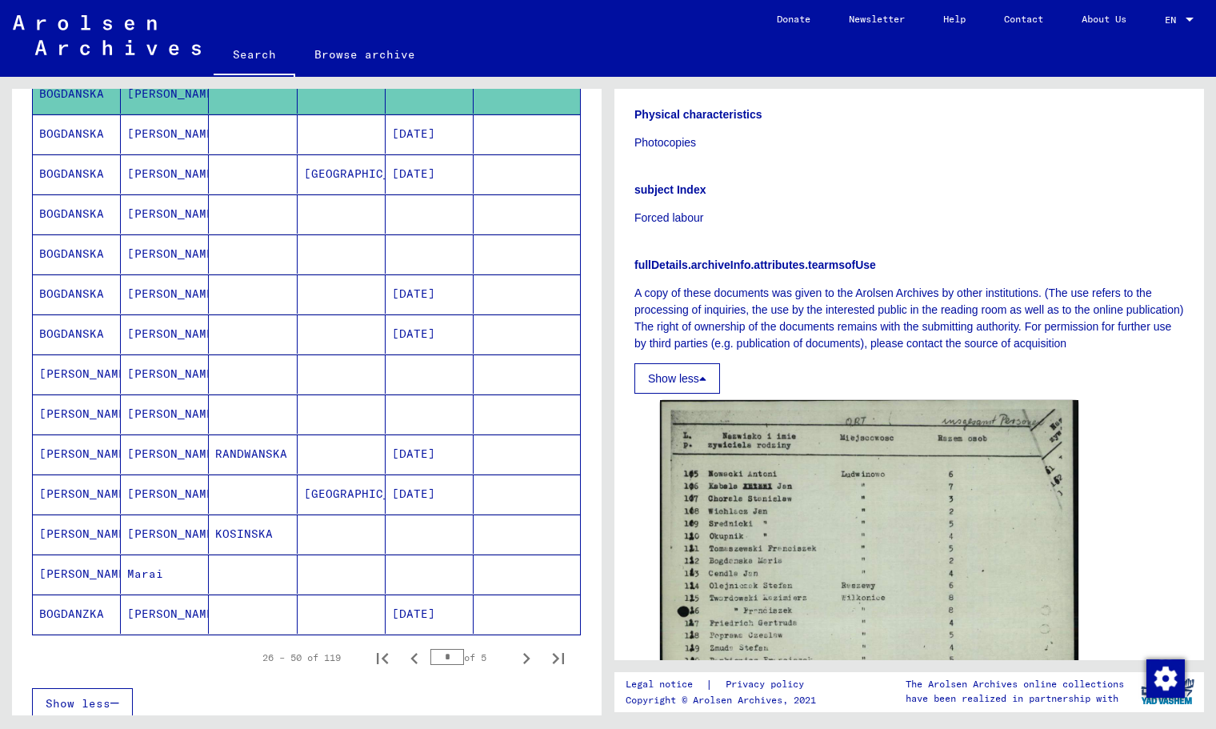
scroll to position [695, 0]
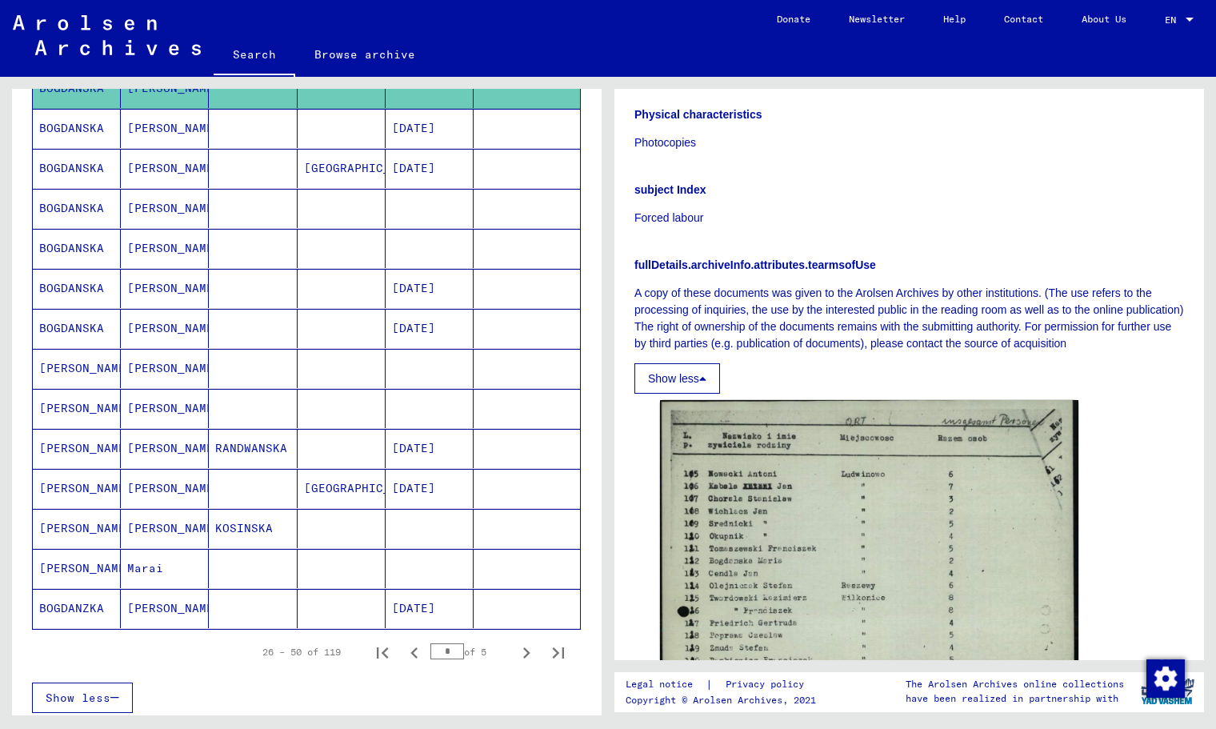
click at [397, 374] on mat-cell at bounding box center [430, 368] width 88 height 39
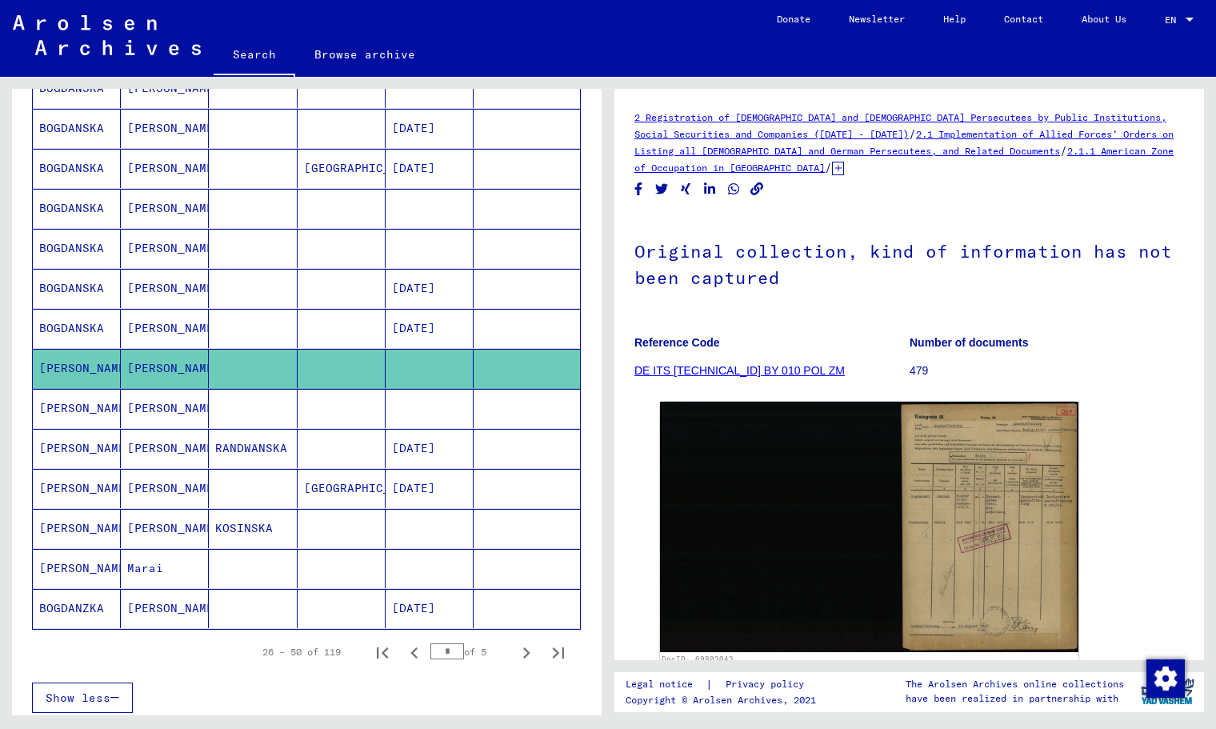
click at [387, 409] on mat-cell at bounding box center [430, 408] width 88 height 39
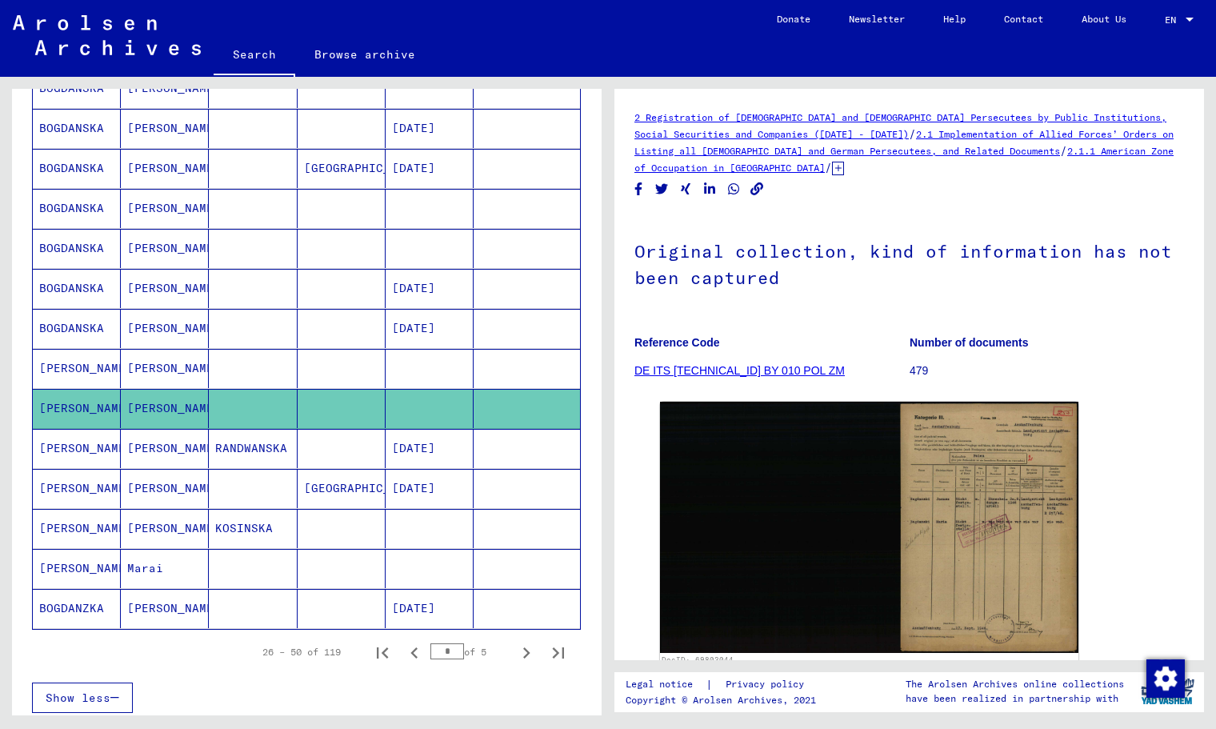
click at [399, 499] on mat-cell "[DATE]" at bounding box center [430, 488] width 88 height 39
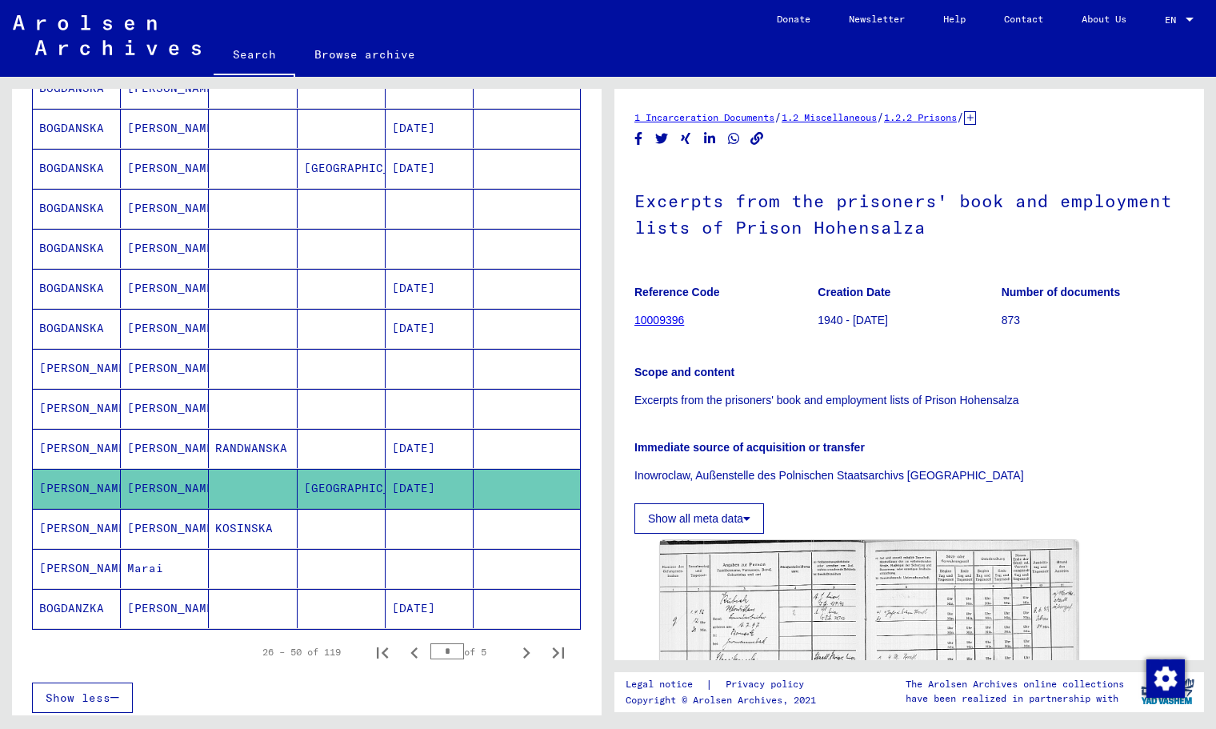
click at [403, 537] on mat-cell at bounding box center [430, 528] width 88 height 39
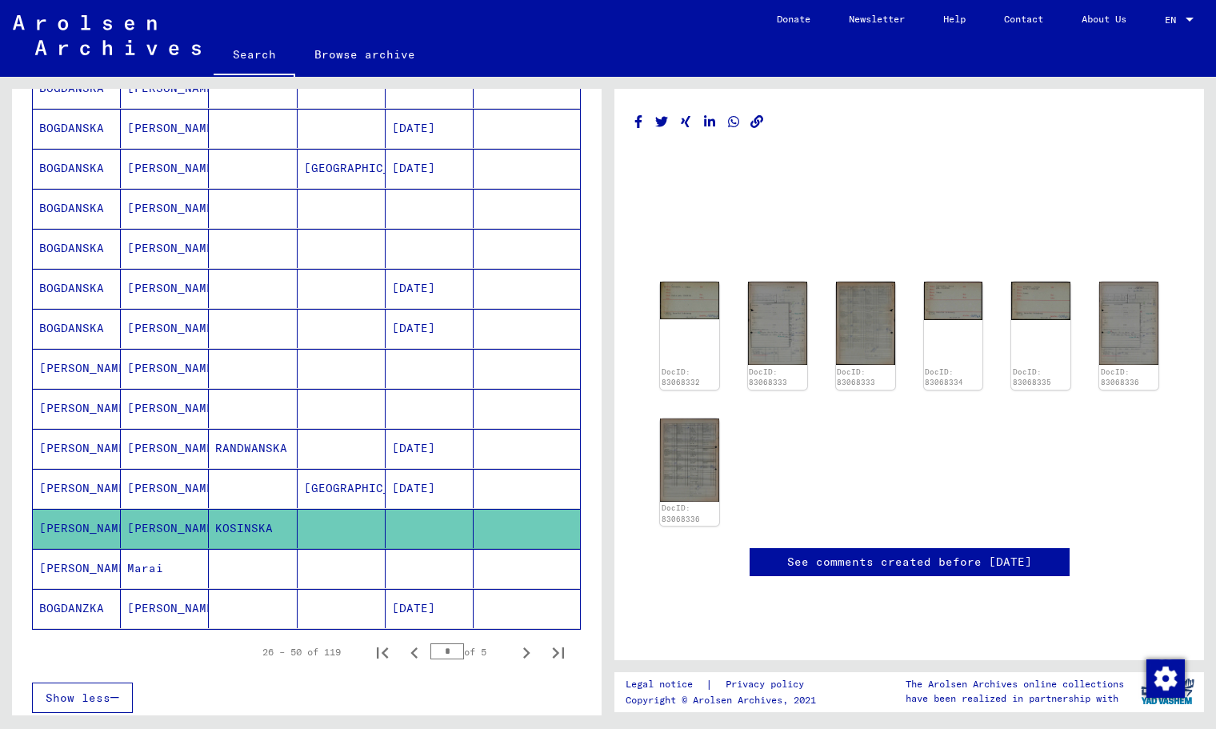
click at [407, 504] on mat-cell "[DATE]" at bounding box center [430, 488] width 88 height 39
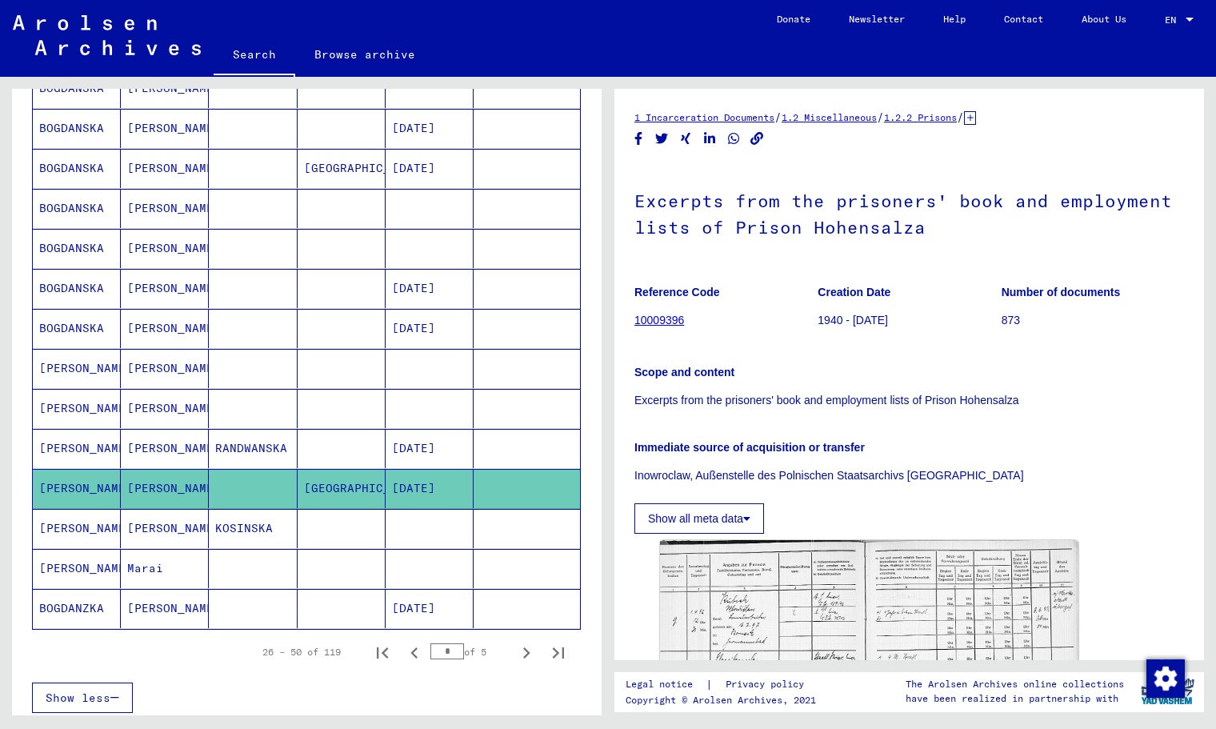
click at [415, 568] on mat-cell at bounding box center [430, 568] width 88 height 39
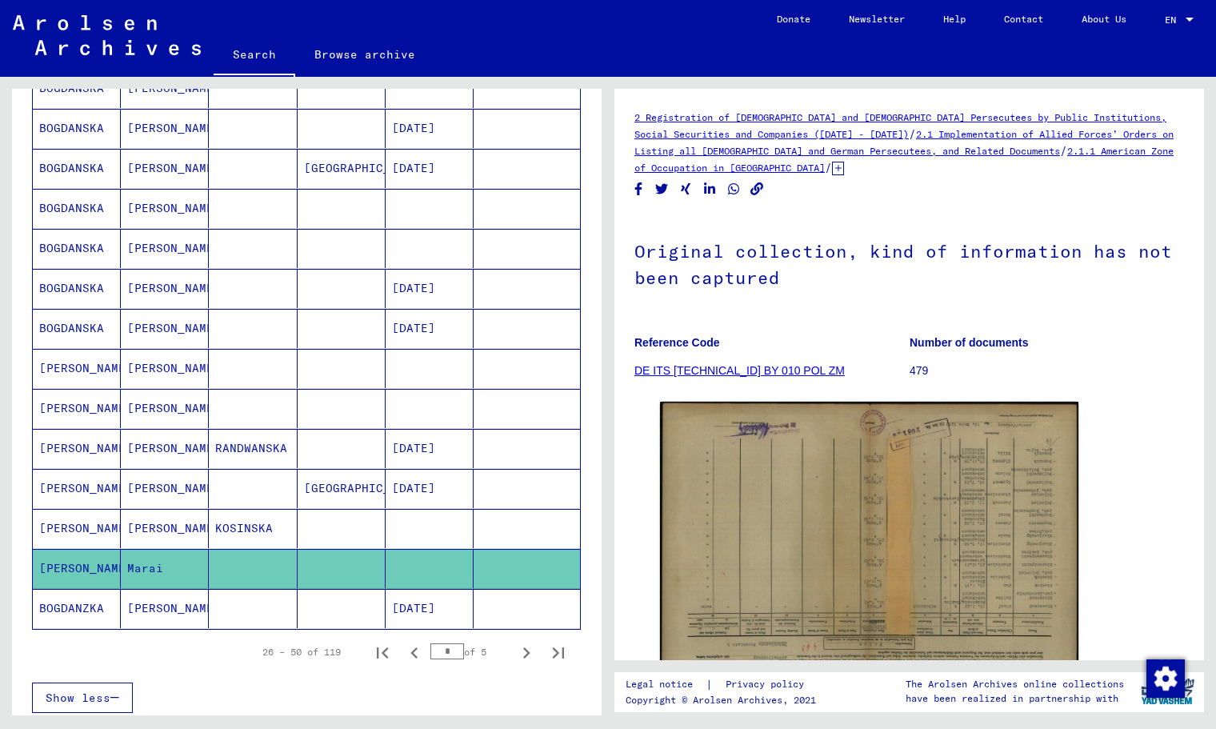
click at [372, 422] on mat-cell at bounding box center [342, 408] width 88 height 39
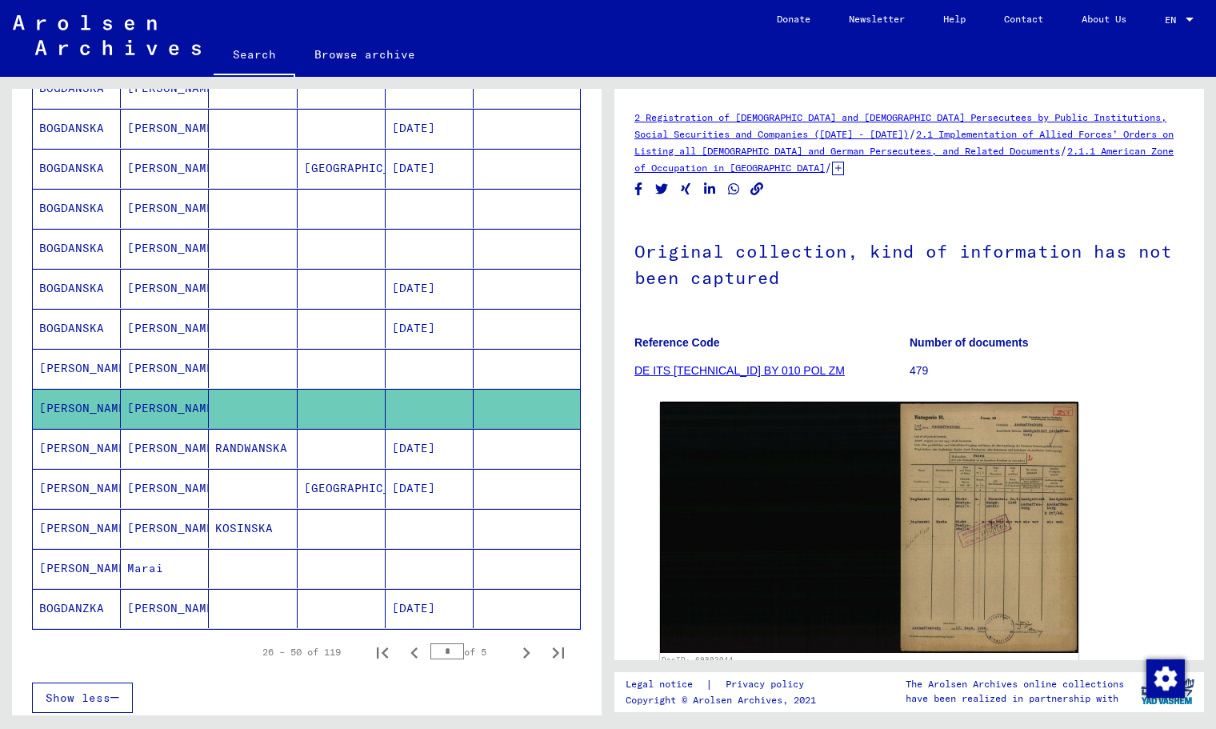
click at [368, 371] on mat-cell at bounding box center [342, 368] width 88 height 39
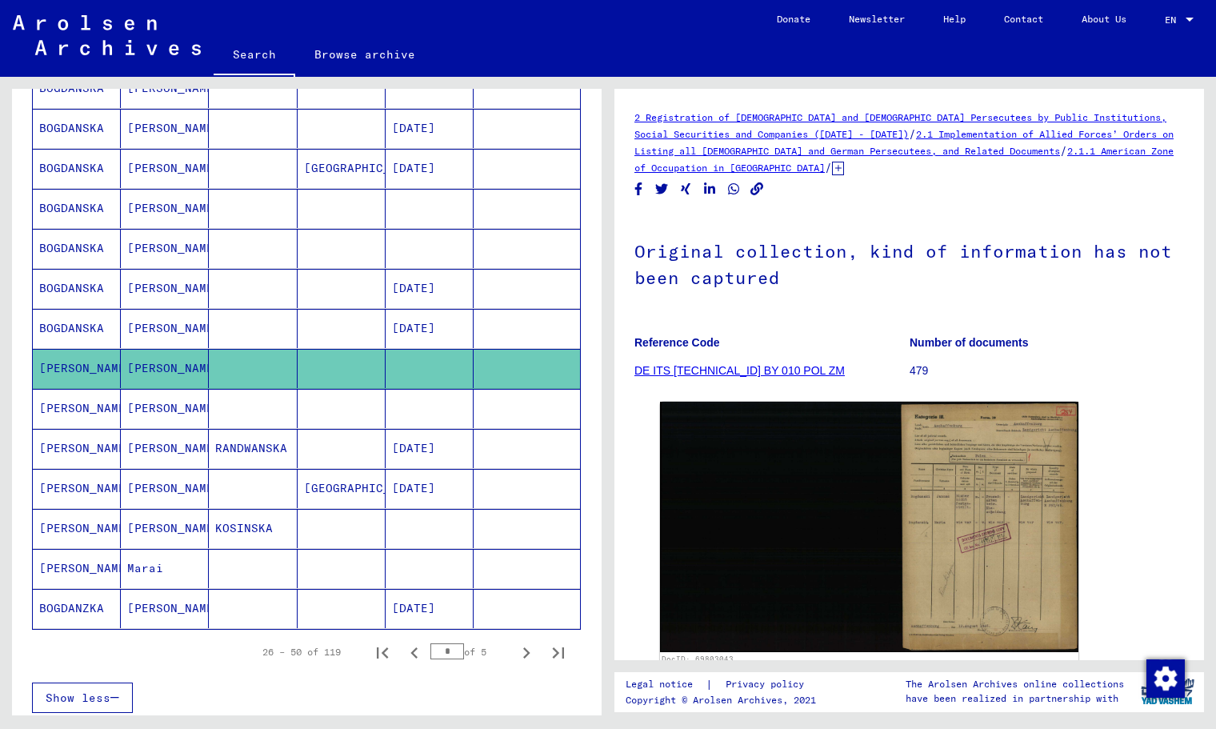
click at [438, 340] on mat-cell "[DATE]" at bounding box center [430, 328] width 88 height 39
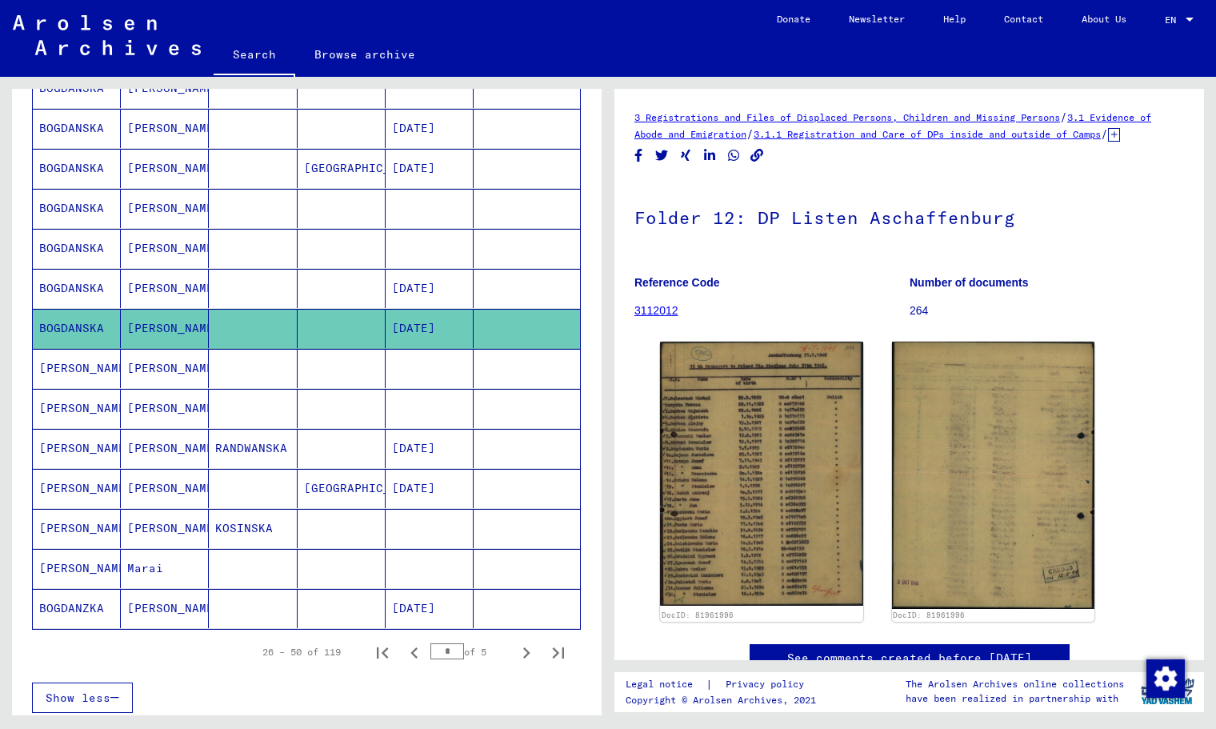
click at [399, 286] on mat-cell "[DATE]" at bounding box center [430, 288] width 88 height 39
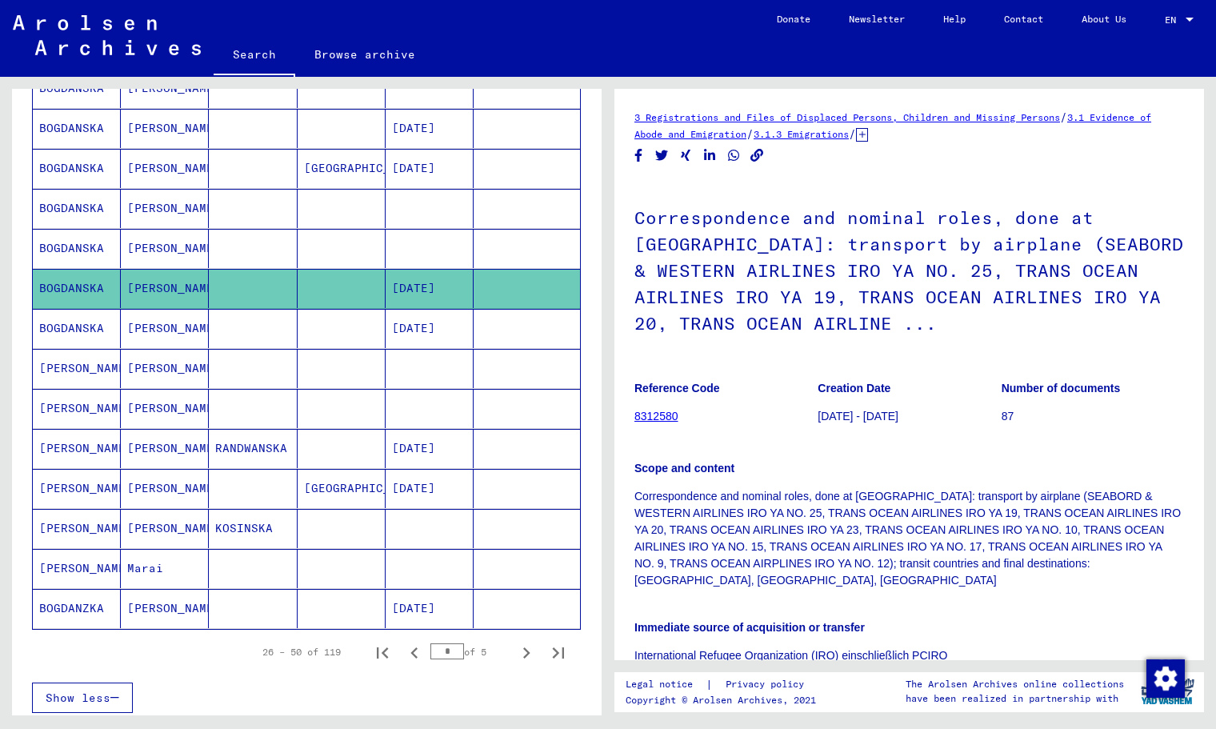
click at [413, 261] on mat-cell at bounding box center [430, 248] width 88 height 39
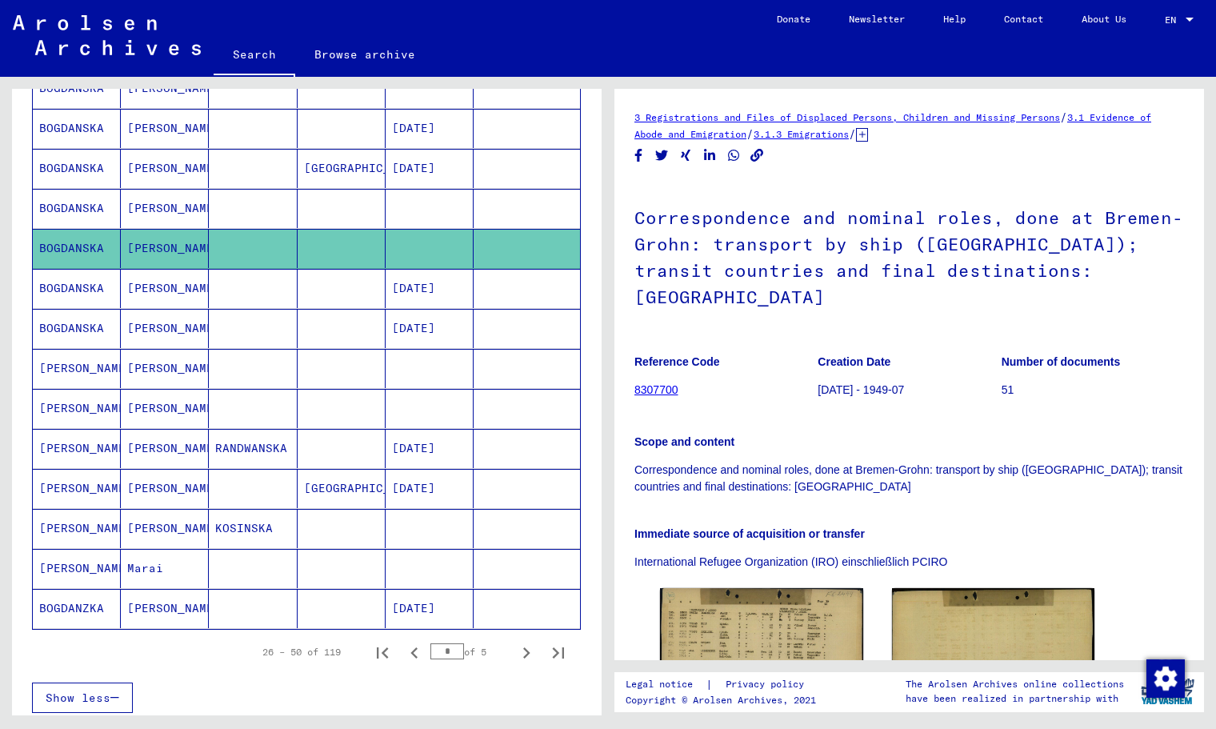
click at [435, 219] on mat-cell at bounding box center [430, 208] width 88 height 39
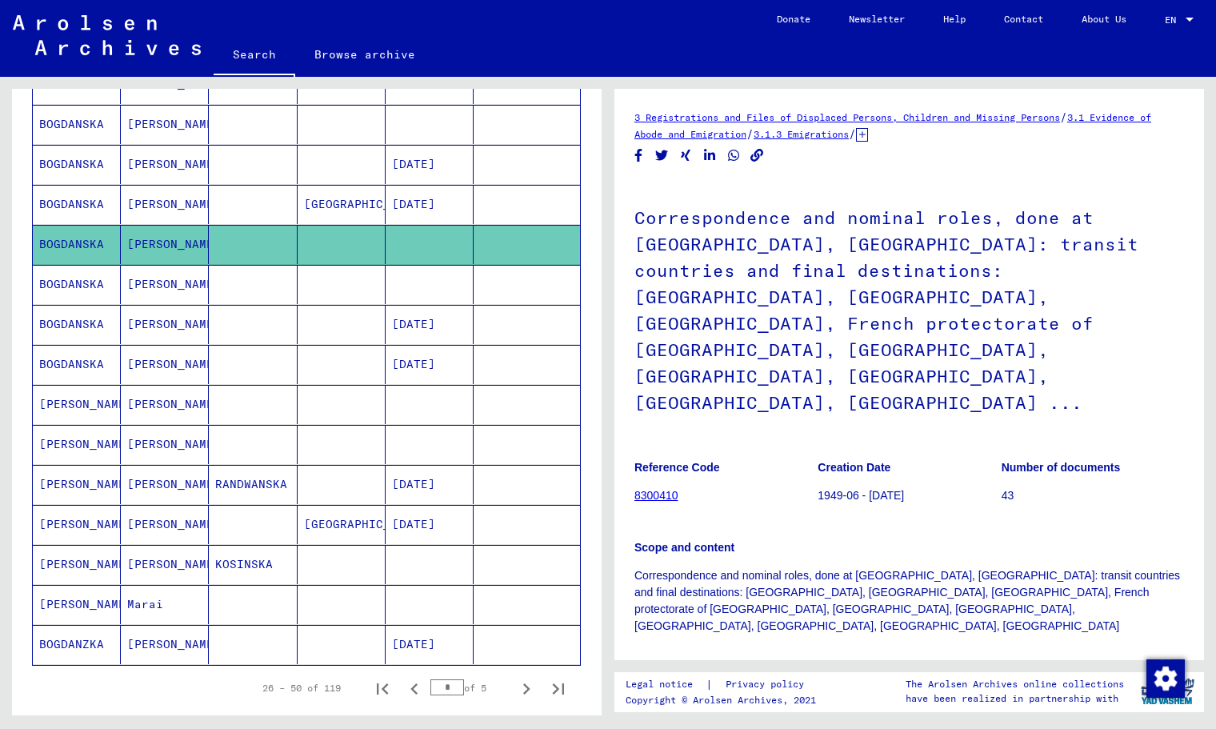
scroll to position [645, 0]
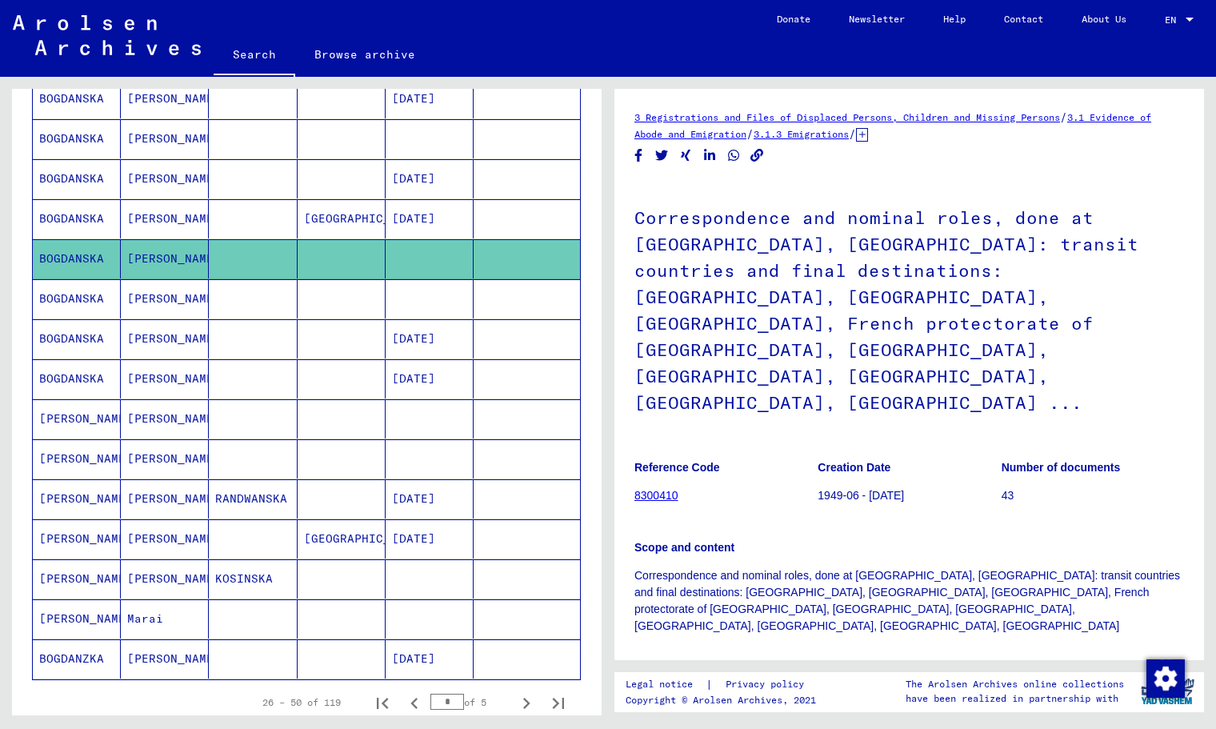
click at [444, 166] on mat-cell "[DATE]" at bounding box center [430, 178] width 88 height 39
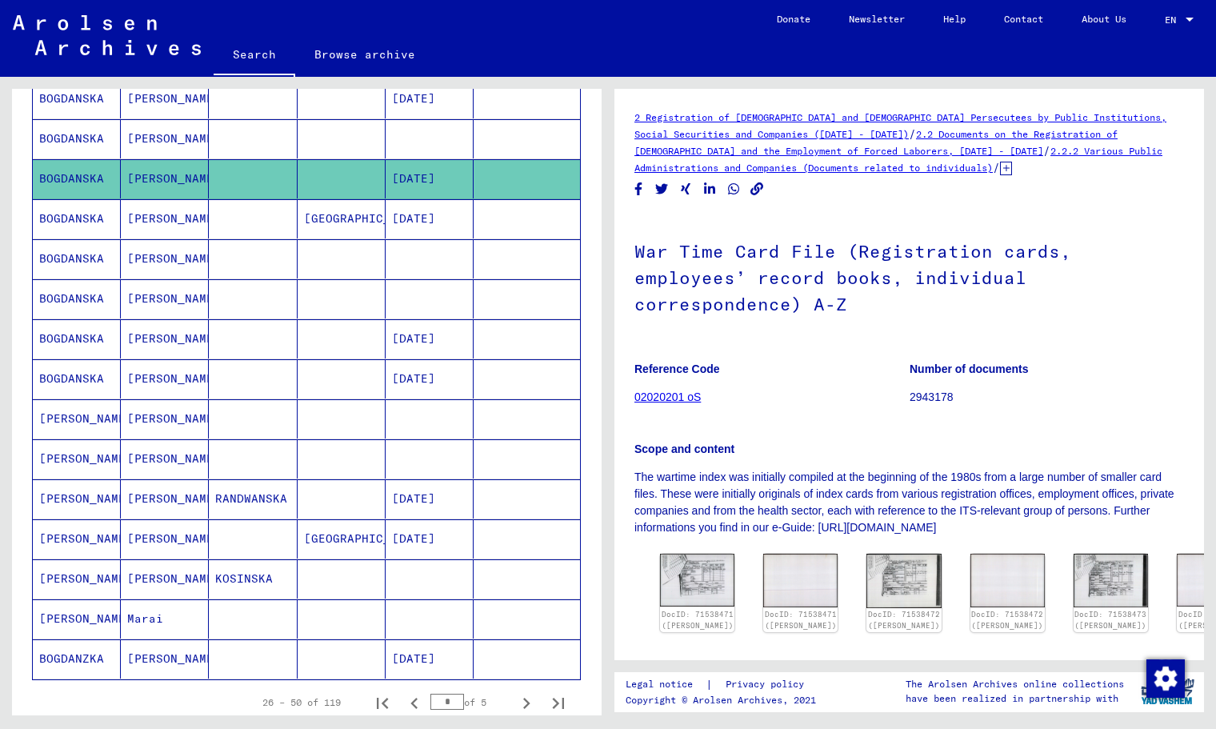
click at [438, 148] on mat-cell at bounding box center [430, 138] width 88 height 39
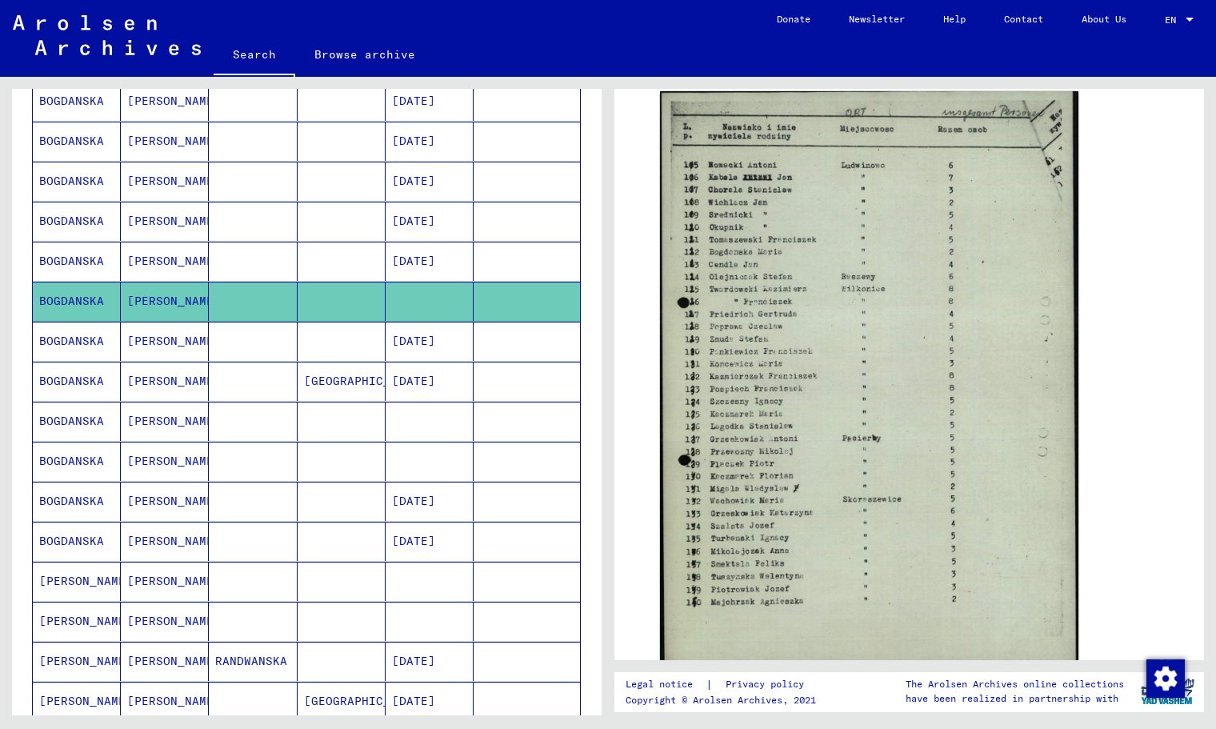
click at [323, 265] on mat-cell at bounding box center [342, 261] width 88 height 39
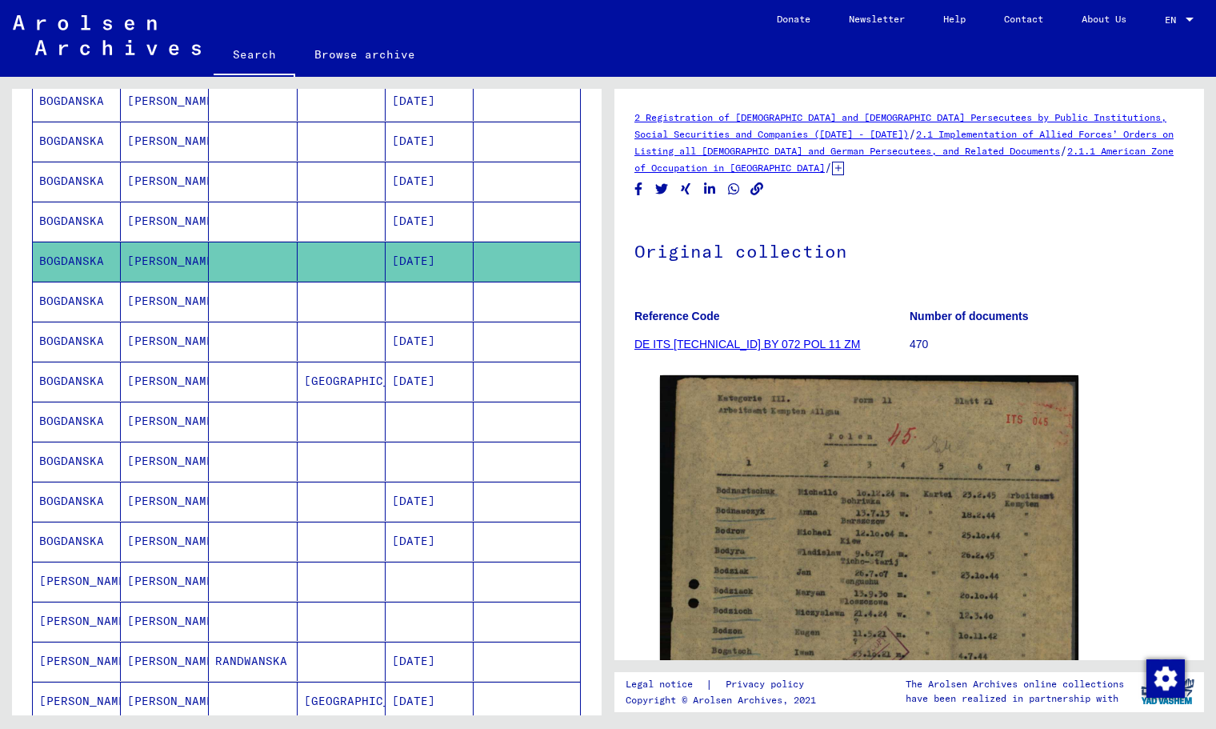
click at [327, 211] on mat-cell at bounding box center [342, 221] width 88 height 39
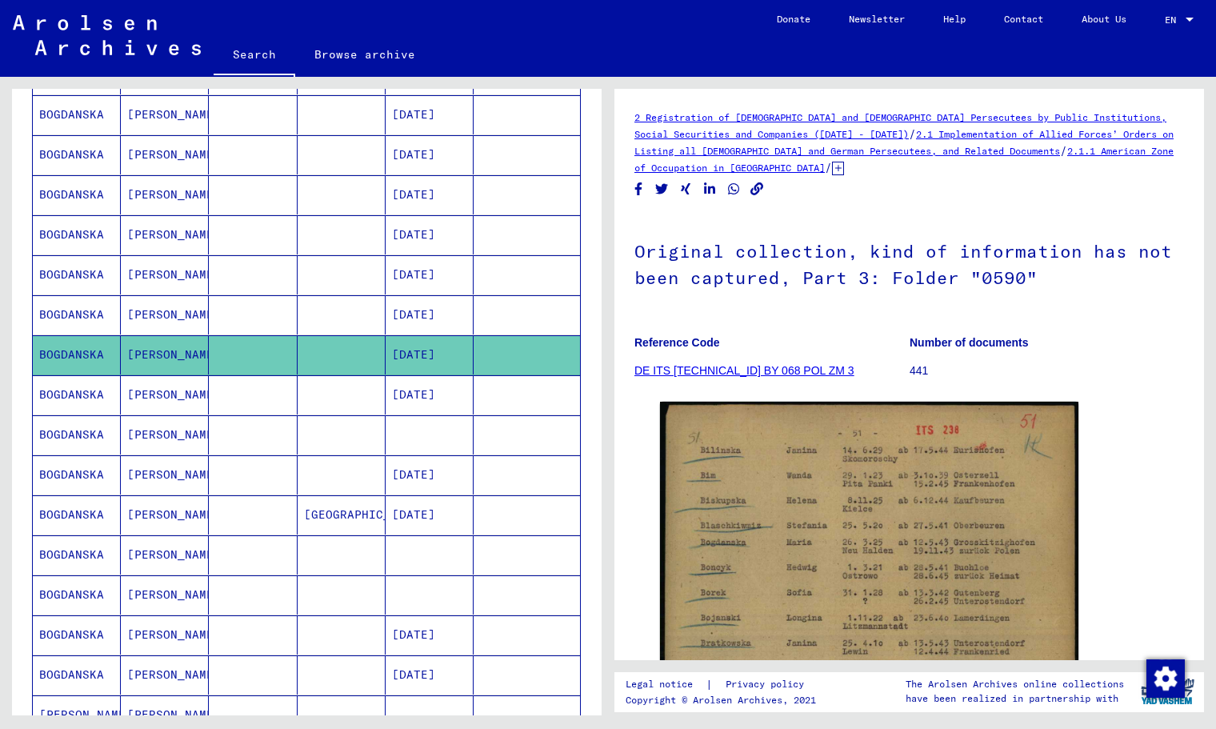
click at [352, 303] on mat-cell at bounding box center [342, 314] width 88 height 39
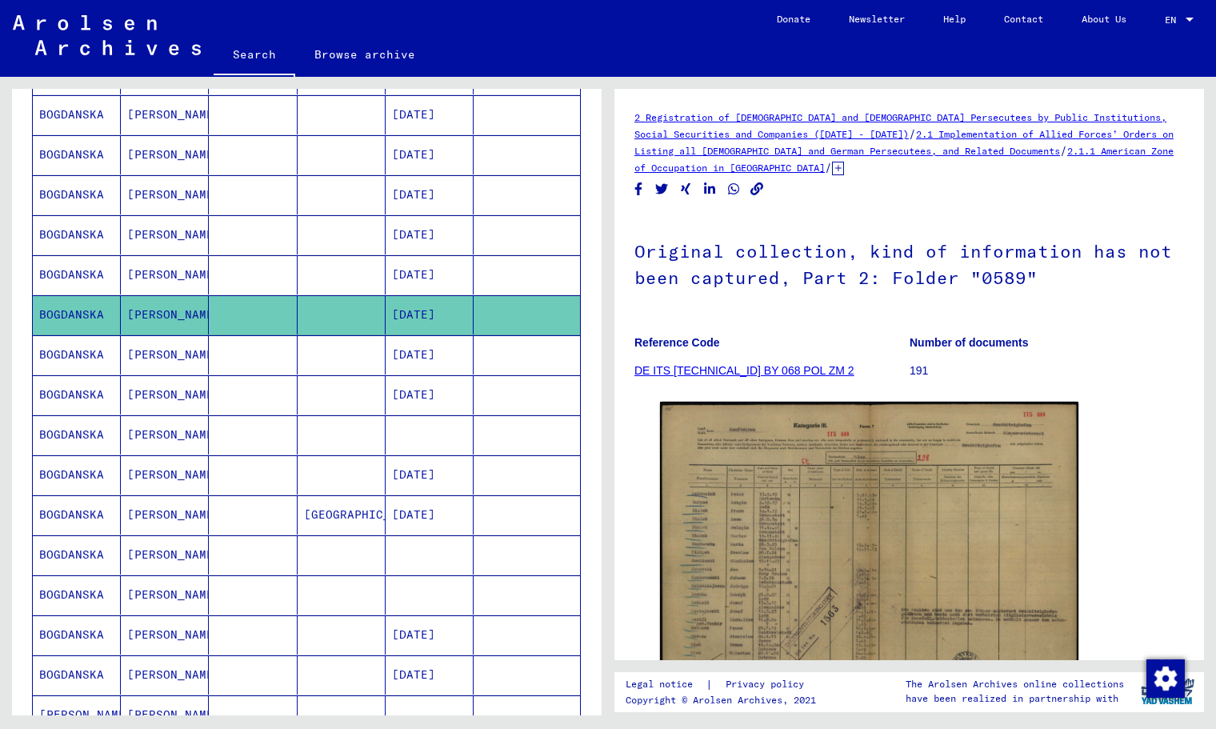
click at [355, 264] on mat-cell at bounding box center [342, 274] width 88 height 39
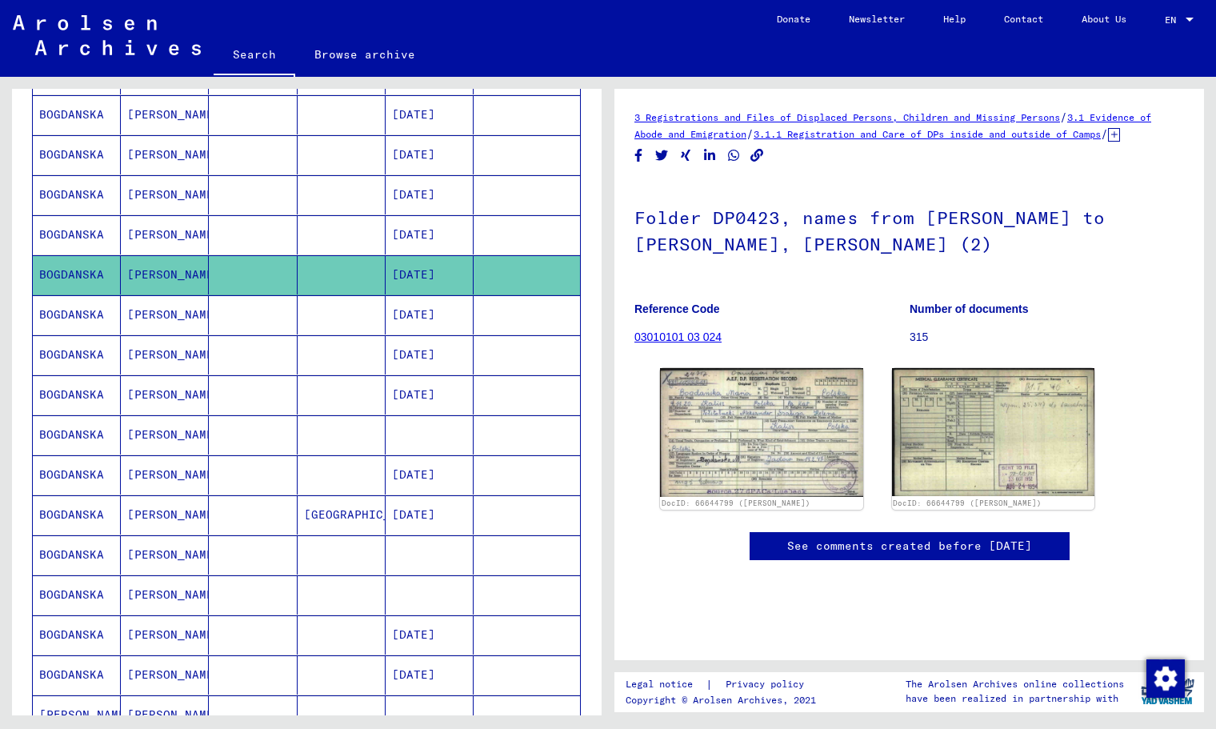
click at [351, 242] on mat-cell at bounding box center [342, 234] width 88 height 39
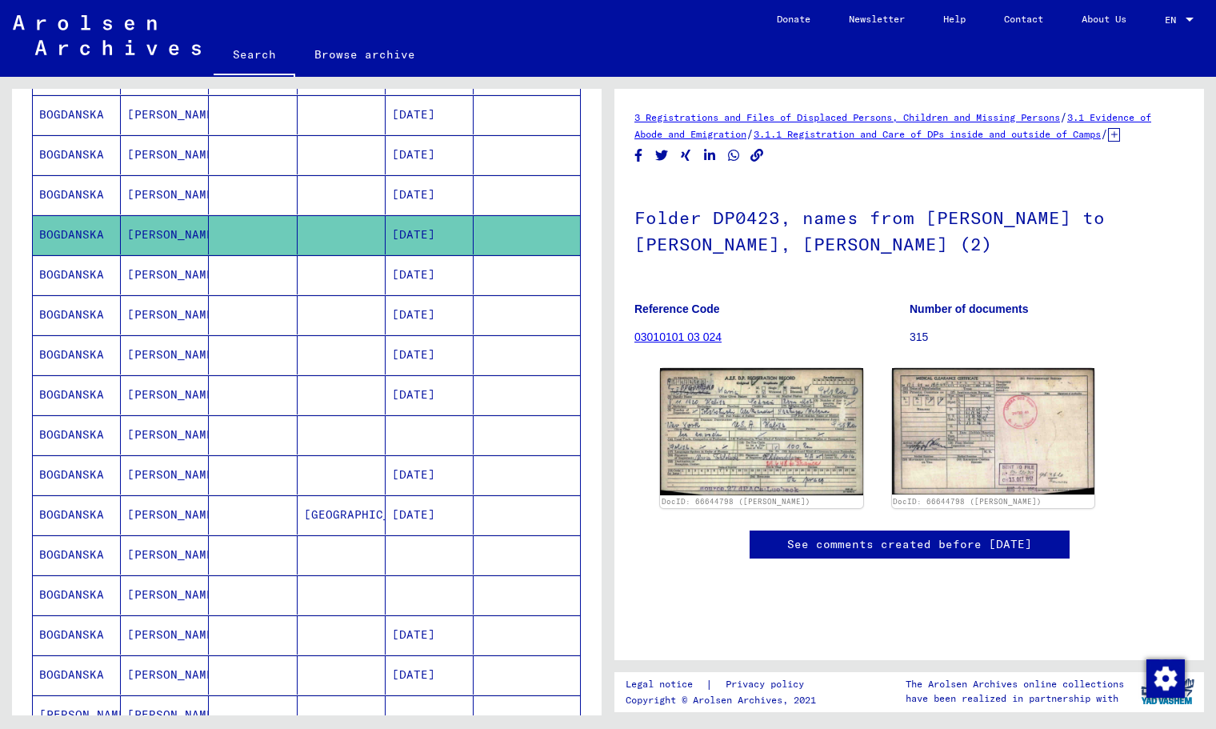
click at [391, 211] on mat-cell "[DATE]" at bounding box center [430, 194] width 88 height 39
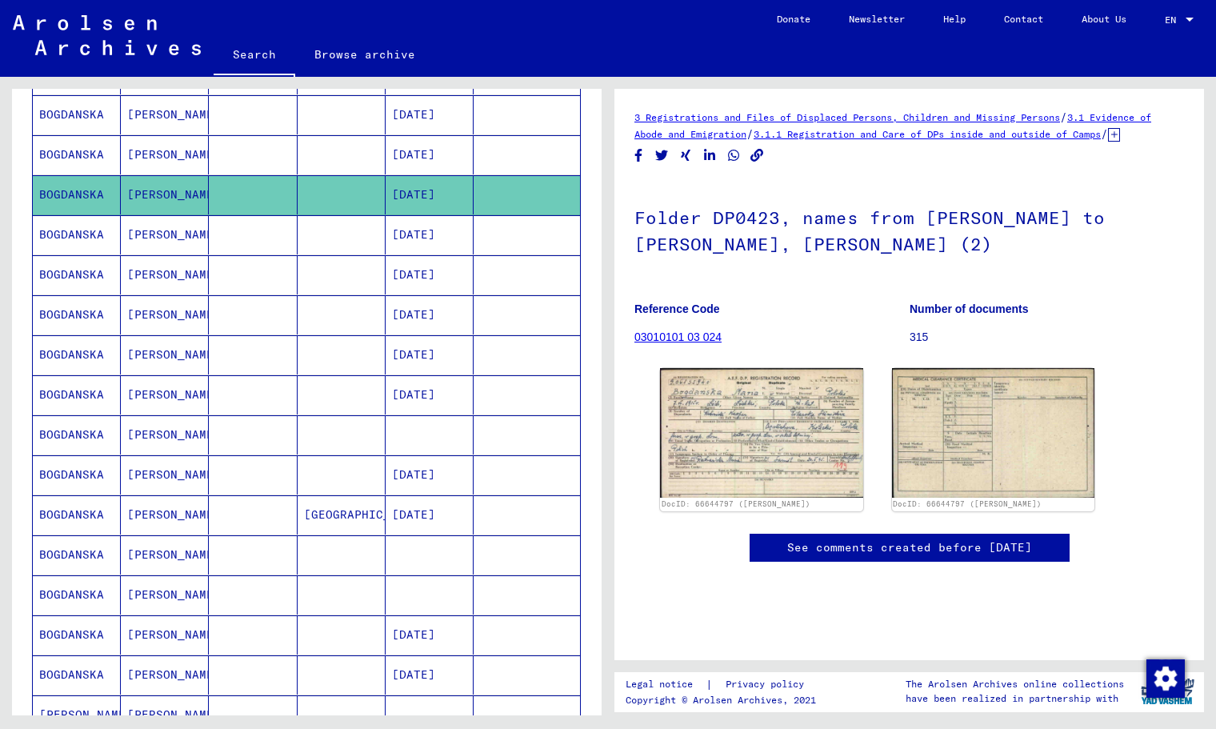
click at [429, 161] on mat-cell "[DATE]" at bounding box center [430, 154] width 88 height 39
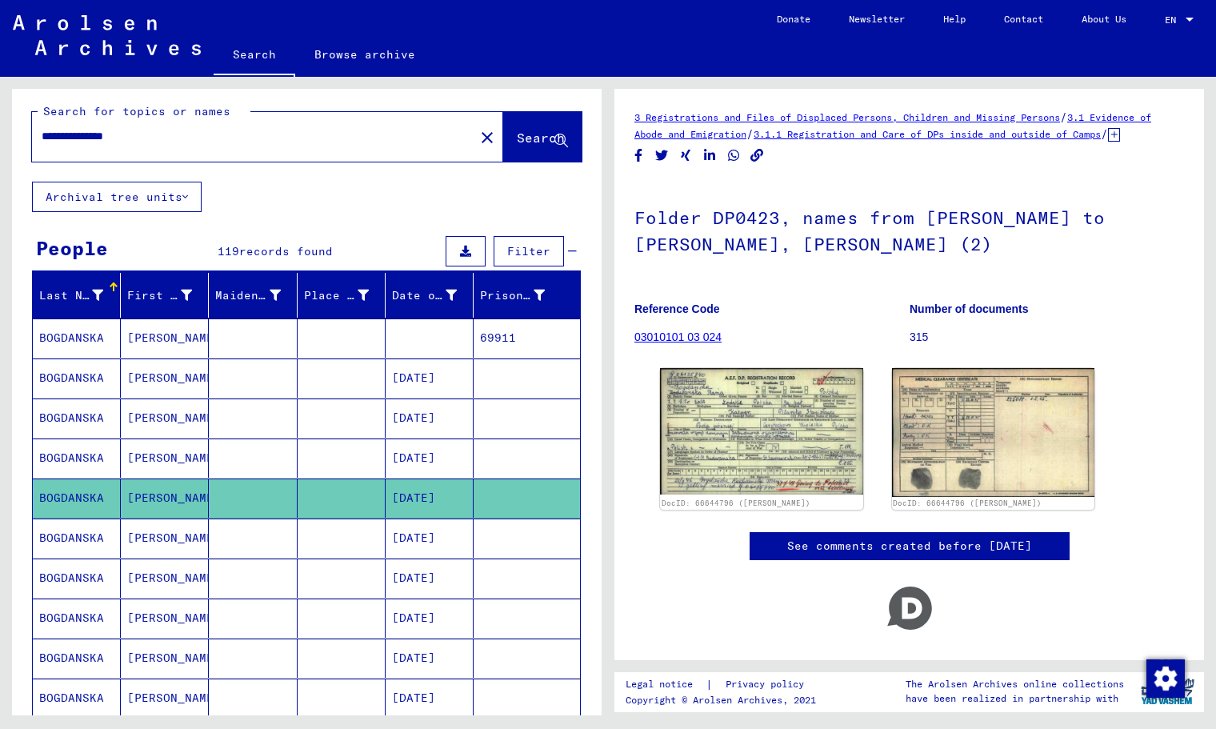
click at [422, 351] on mat-cell at bounding box center [430, 337] width 88 height 39
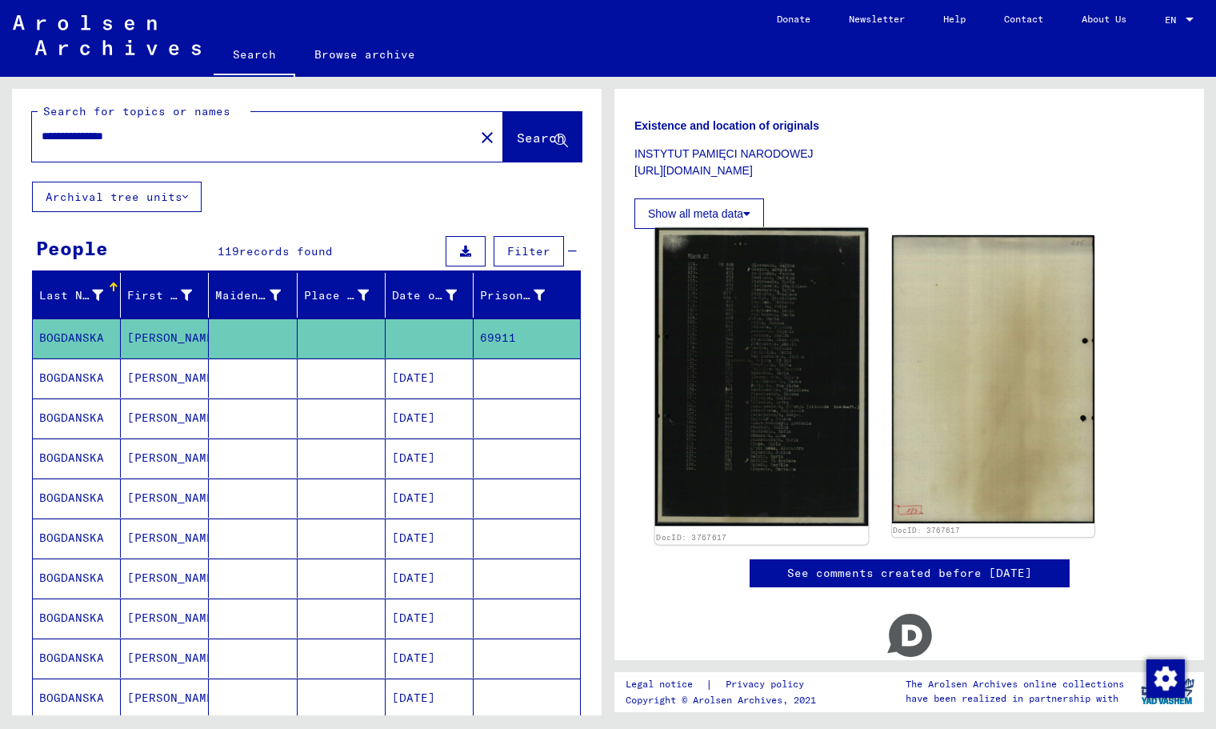
click at [798, 360] on img at bounding box center [761, 377] width 213 height 298
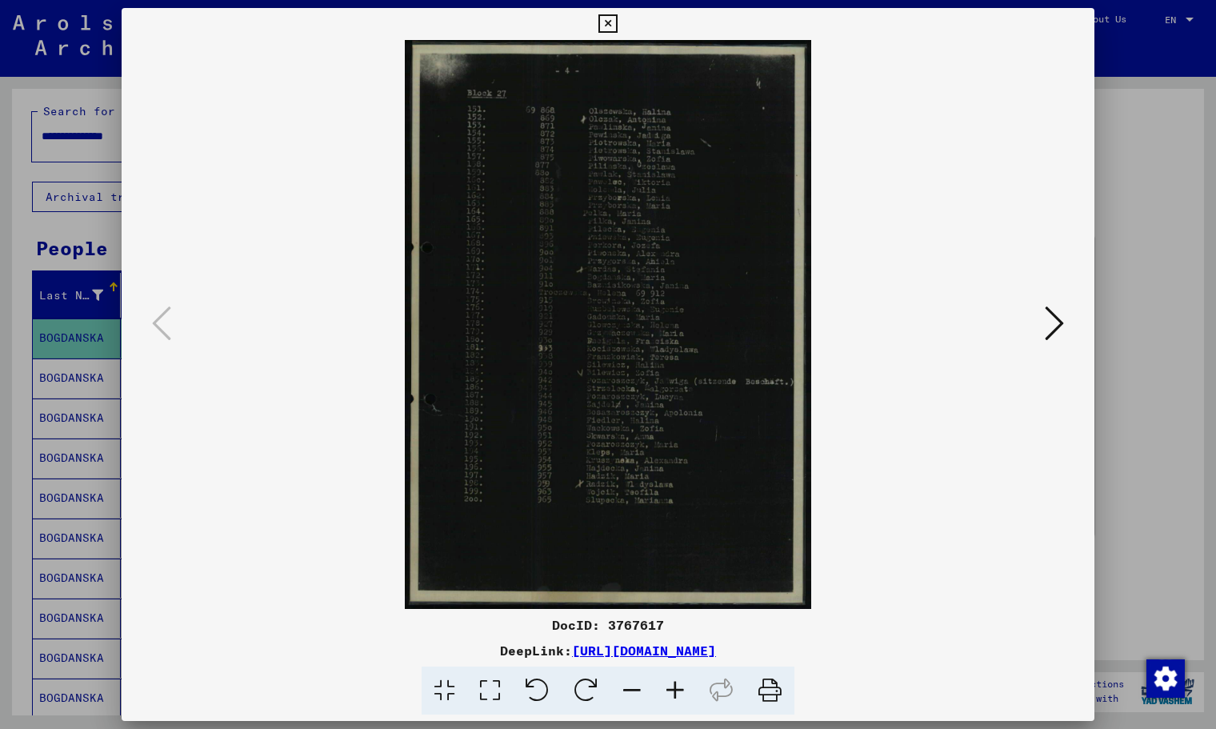
click at [681, 694] on icon at bounding box center [675, 691] width 43 height 49
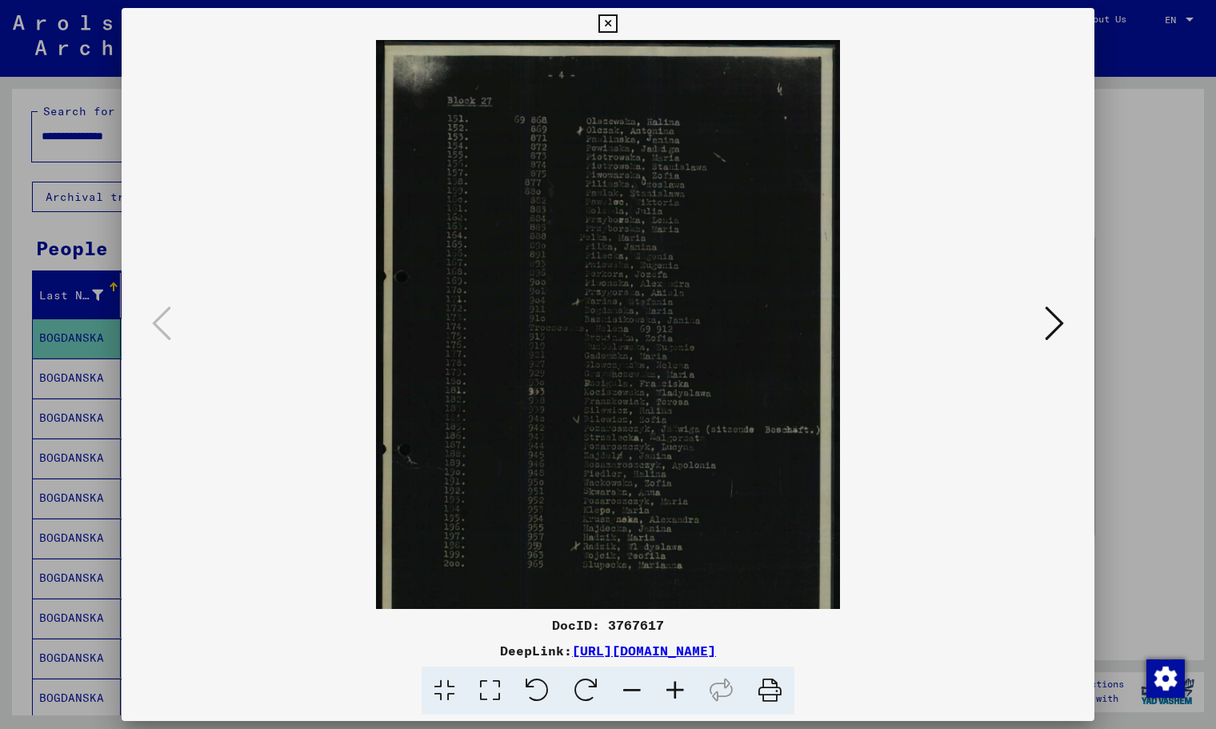
click at [681, 695] on icon at bounding box center [675, 691] width 43 height 49
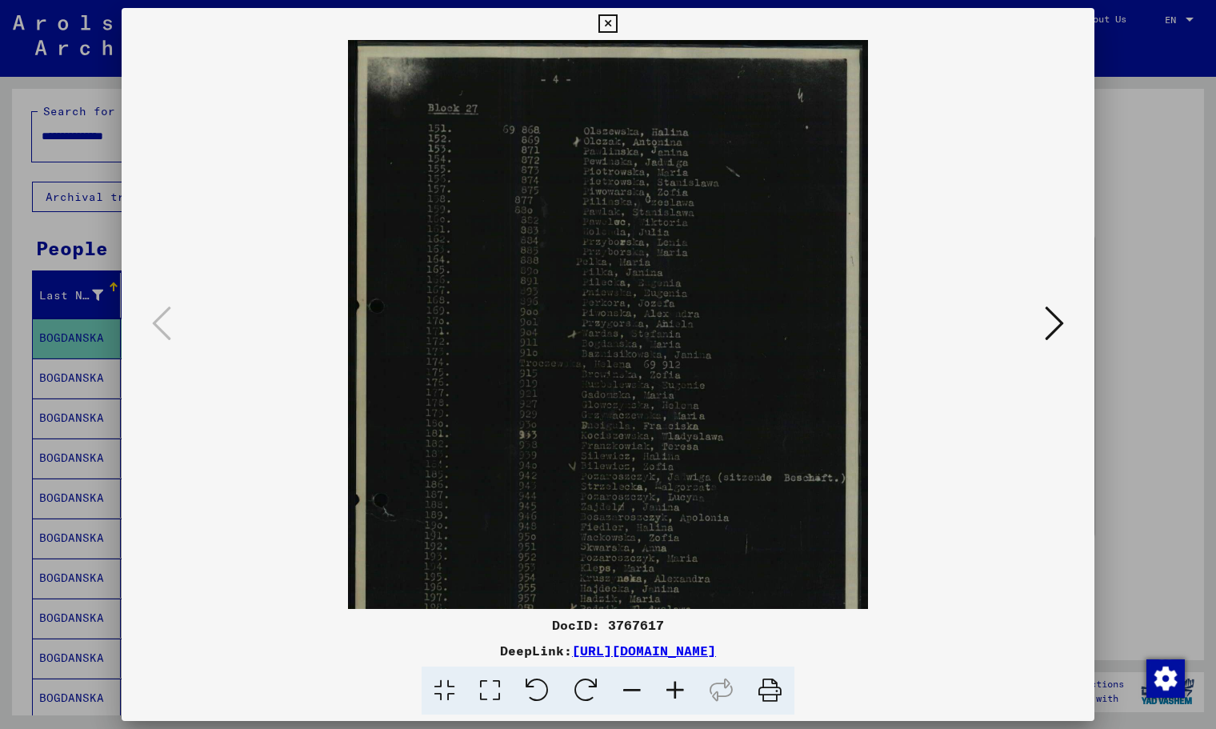
click at [681, 695] on icon at bounding box center [675, 691] width 43 height 49
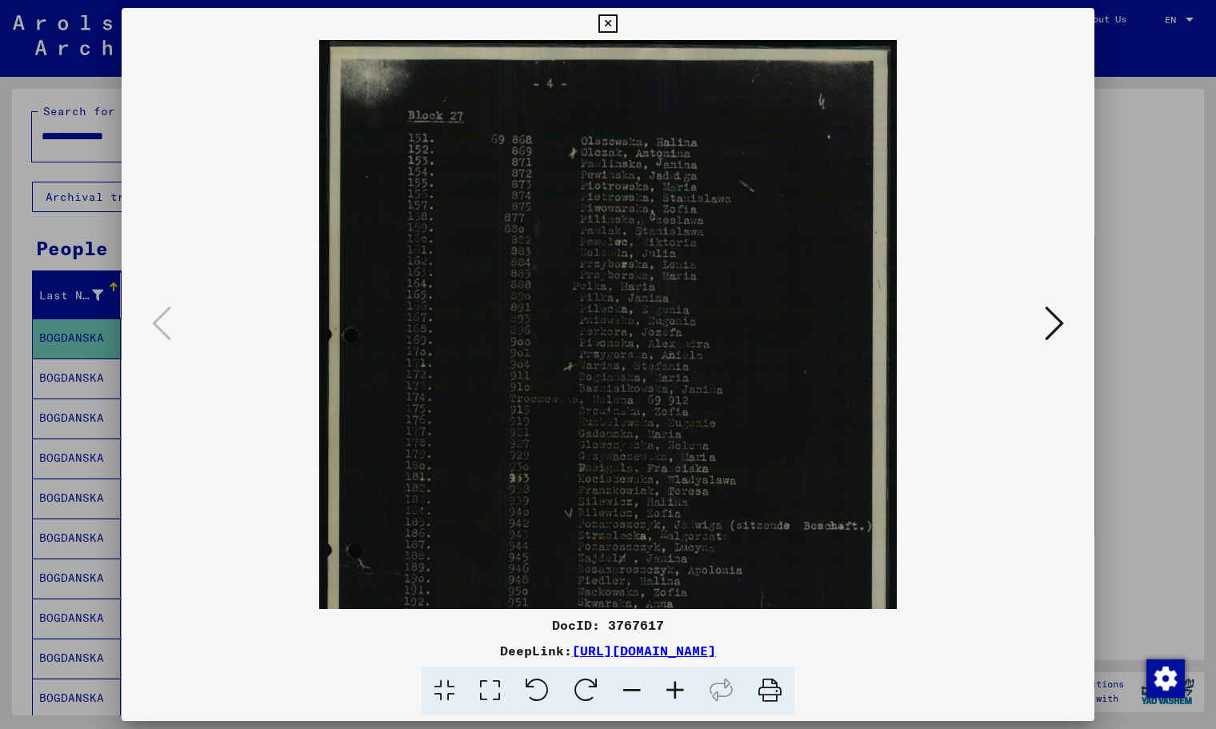
click at [681, 695] on icon at bounding box center [675, 691] width 43 height 49
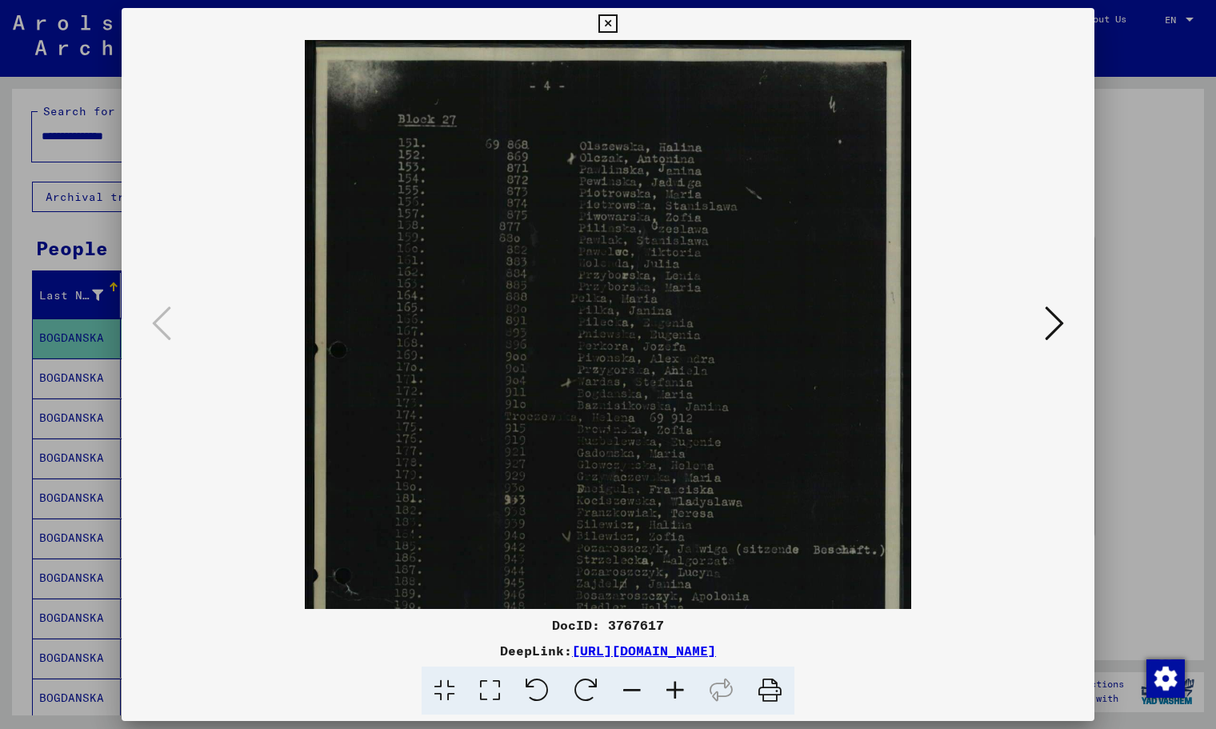
click at [681, 695] on icon at bounding box center [675, 691] width 43 height 49
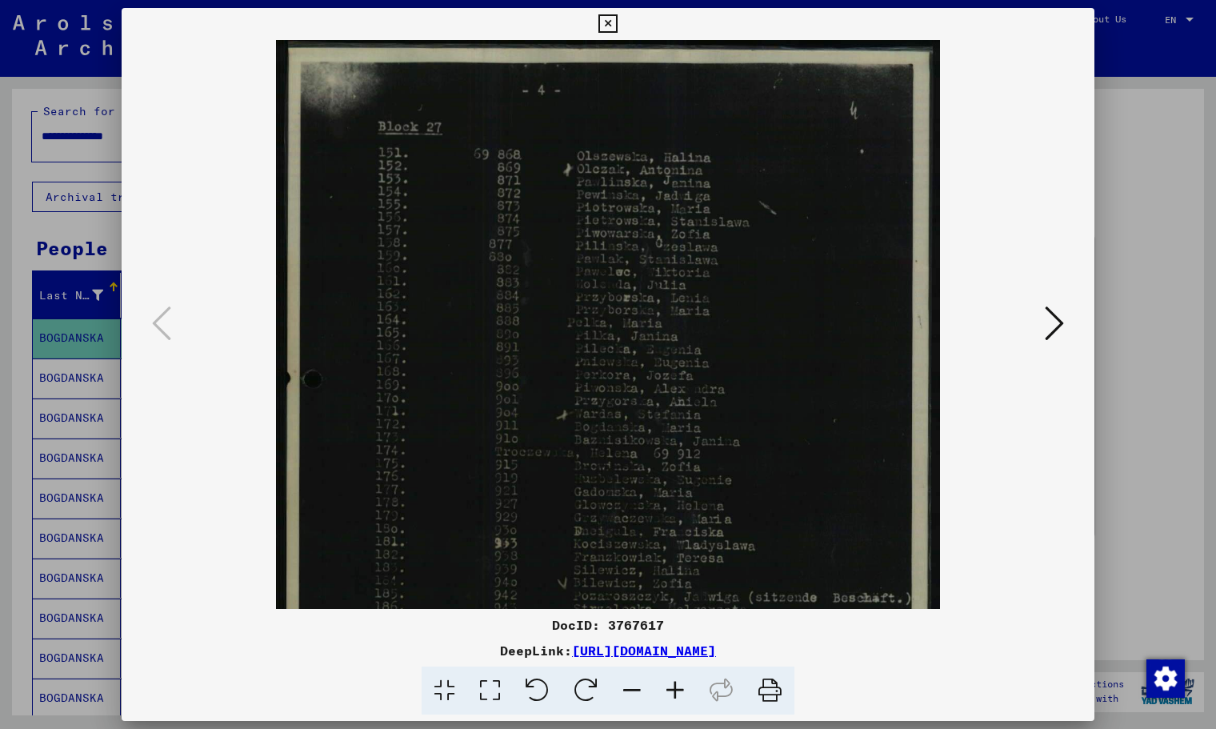
click at [681, 695] on icon at bounding box center [675, 691] width 43 height 49
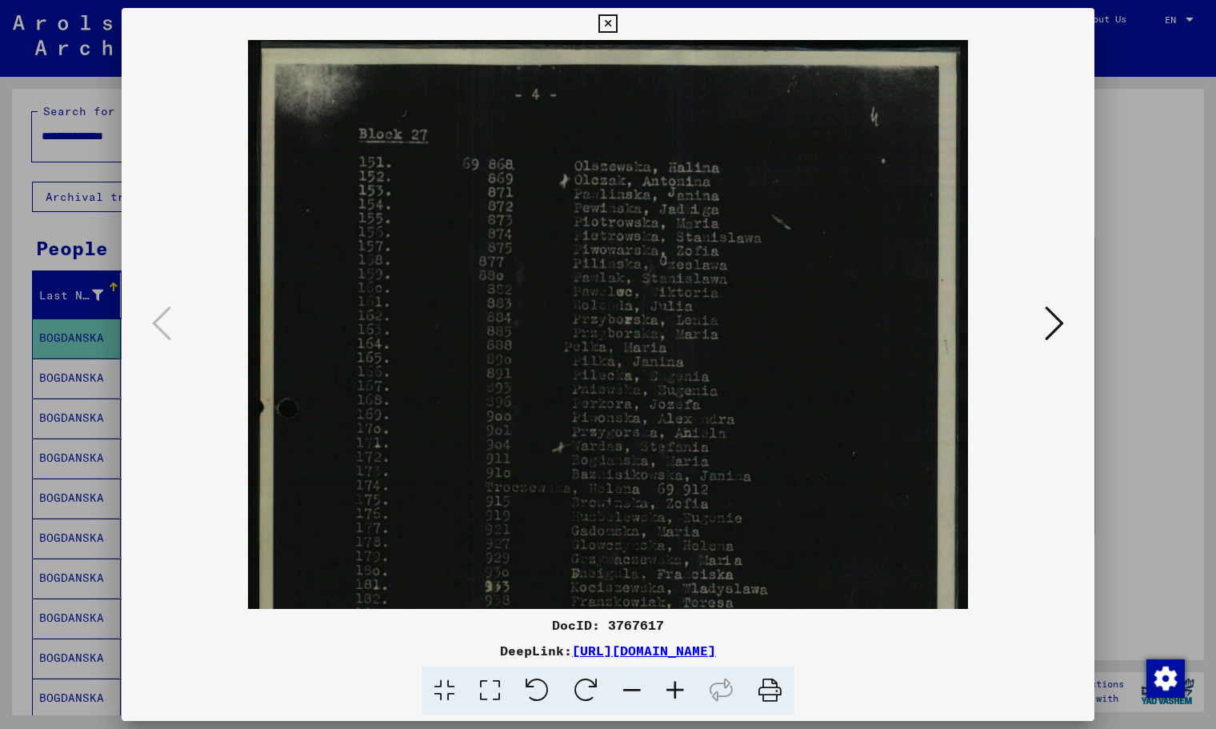
click at [681, 695] on icon at bounding box center [675, 691] width 43 height 49
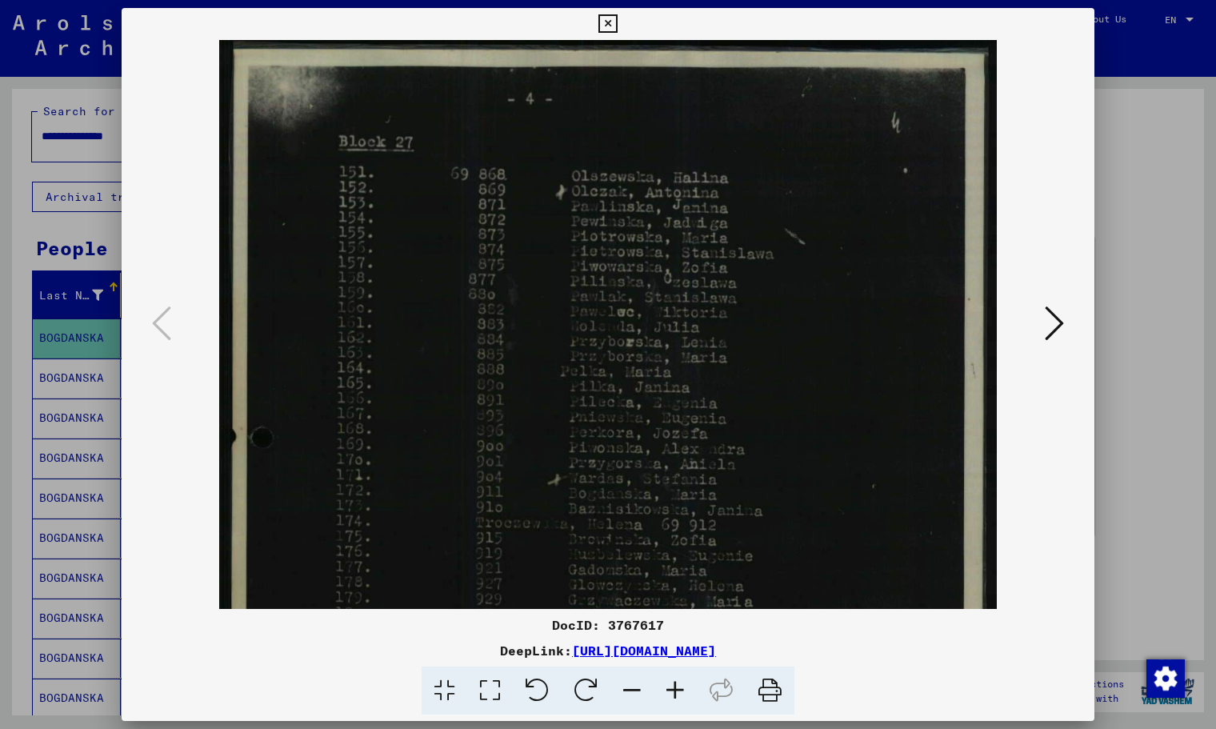
click at [681, 695] on icon at bounding box center [675, 691] width 43 height 49
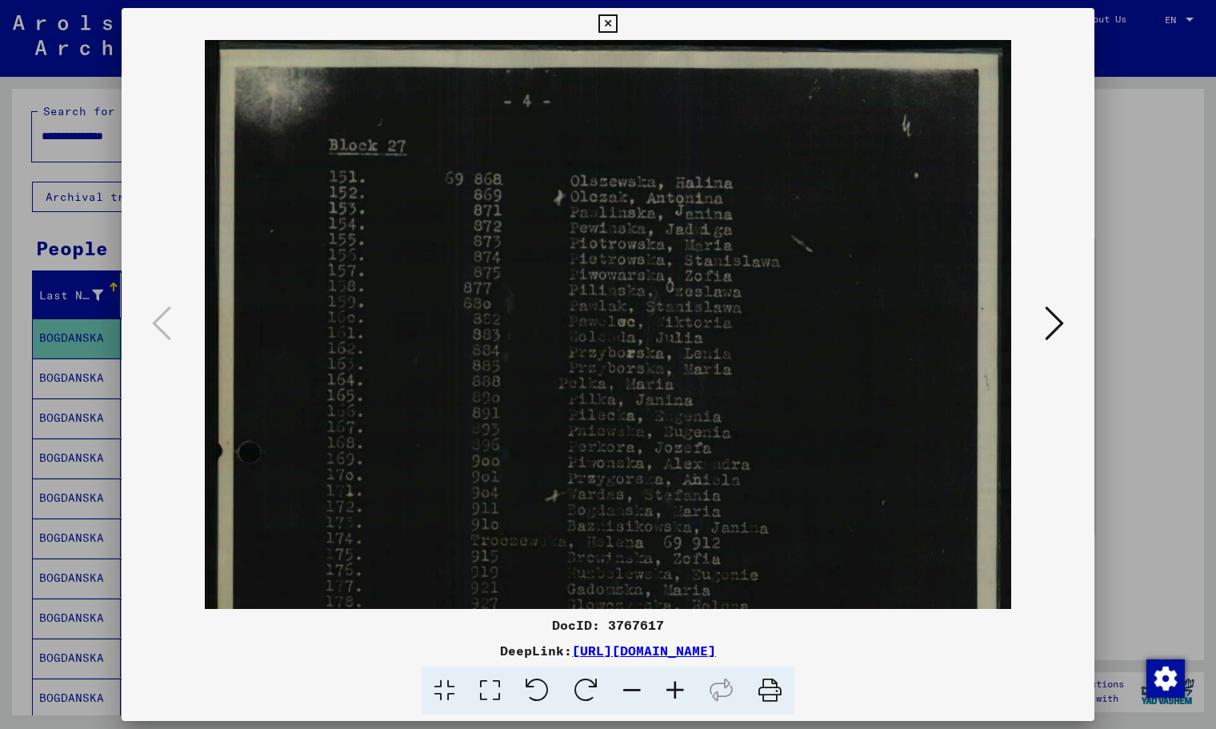
click at [681, 695] on icon at bounding box center [675, 691] width 43 height 49
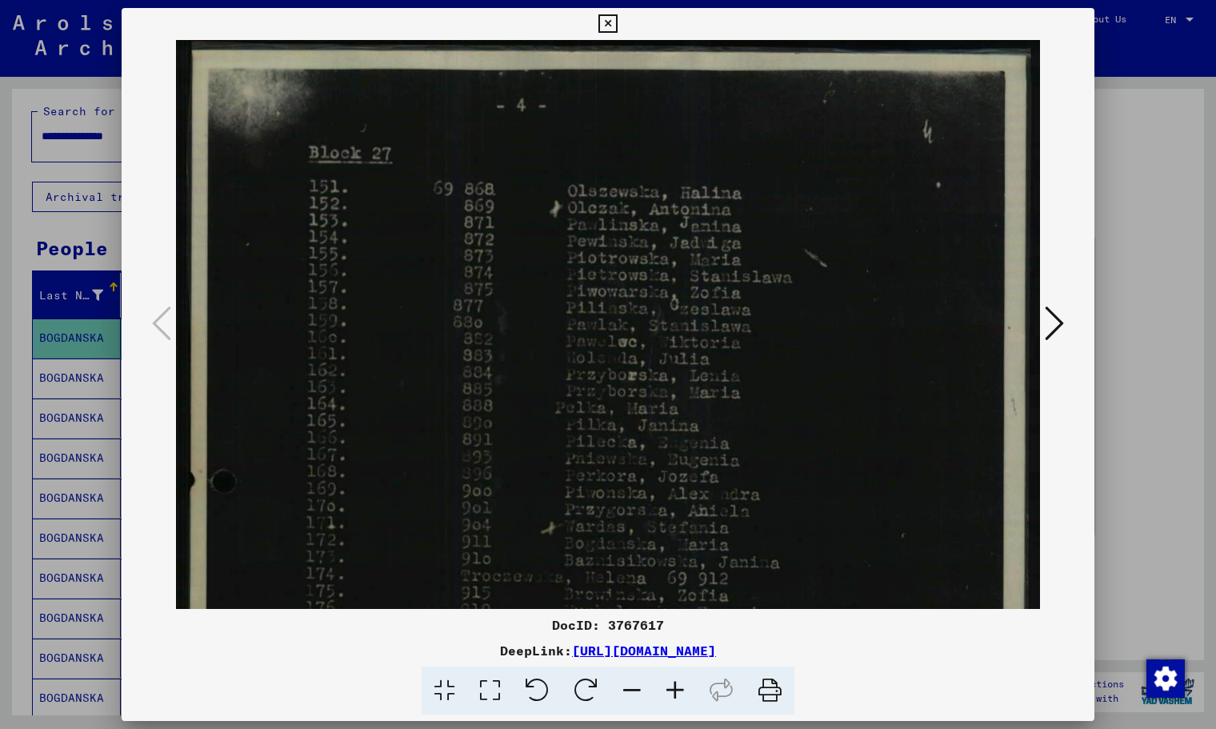
click at [681, 695] on icon at bounding box center [675, 691] width 43 height 49
click at [681, 696] on icon at bounding box center [675, 691] width 43 height 49
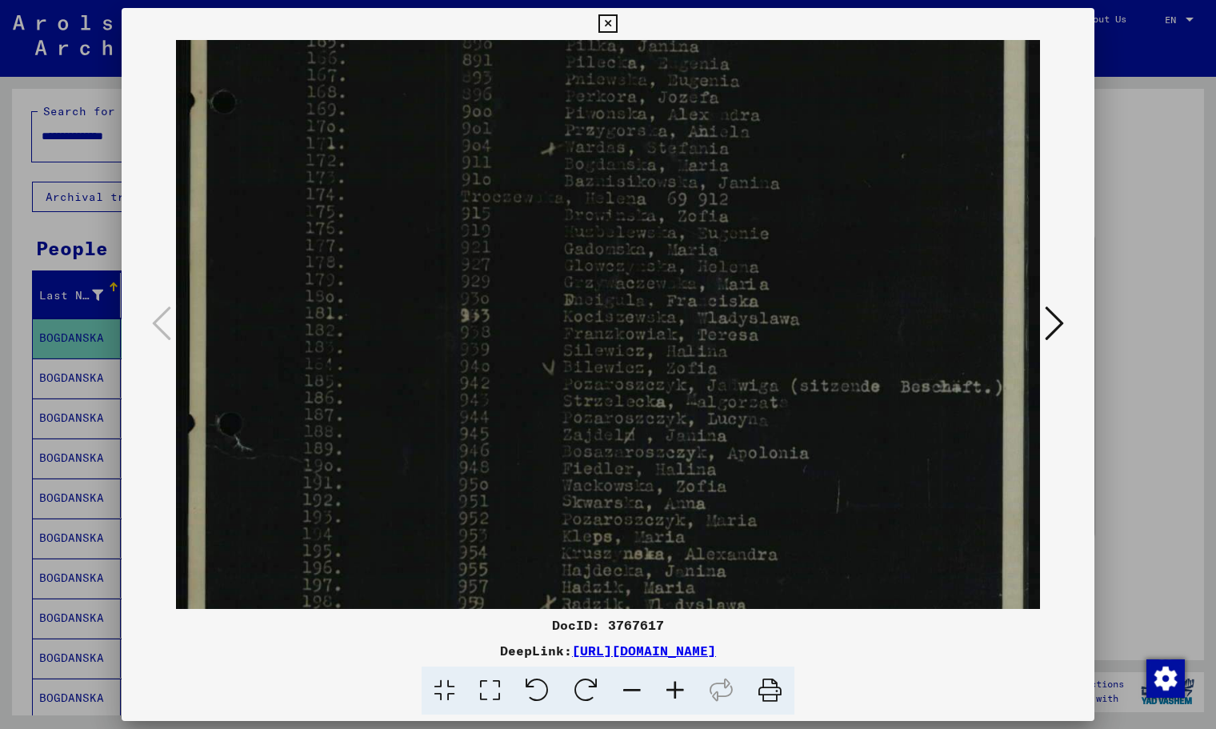
drag, startPoint x: 675, startPoint y: 433, endPoint x: 673, endPoint y: 61, distance: 372.1
click at [673, 61] on img at bounding box center [607, 265] width 863 height 1209
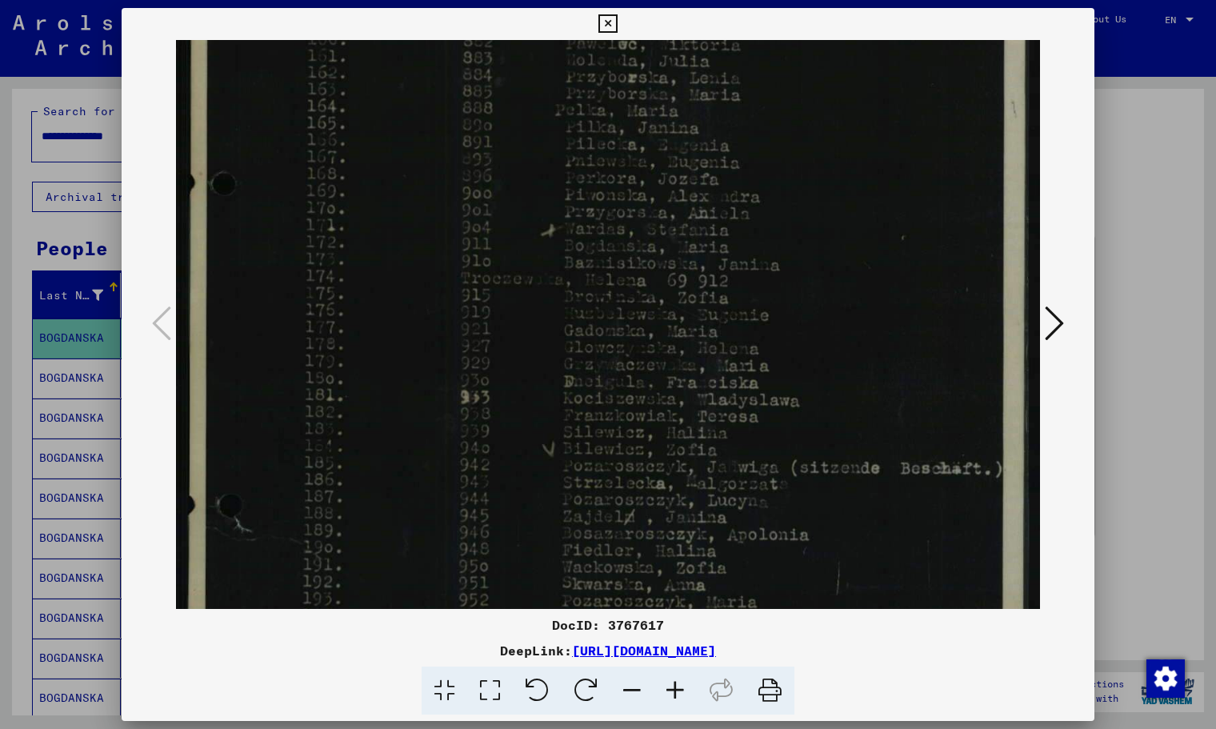
drag, startPoint x: 675, startPoint y: 544, endPoint x: 719, endPoint y: 623, distance: 89.9
click at [723, 624] on div "DocID: 3767617 DeepLink: [URL][DOMAIN_NAME]" at bounding box center [608, 361] width 973 height 707
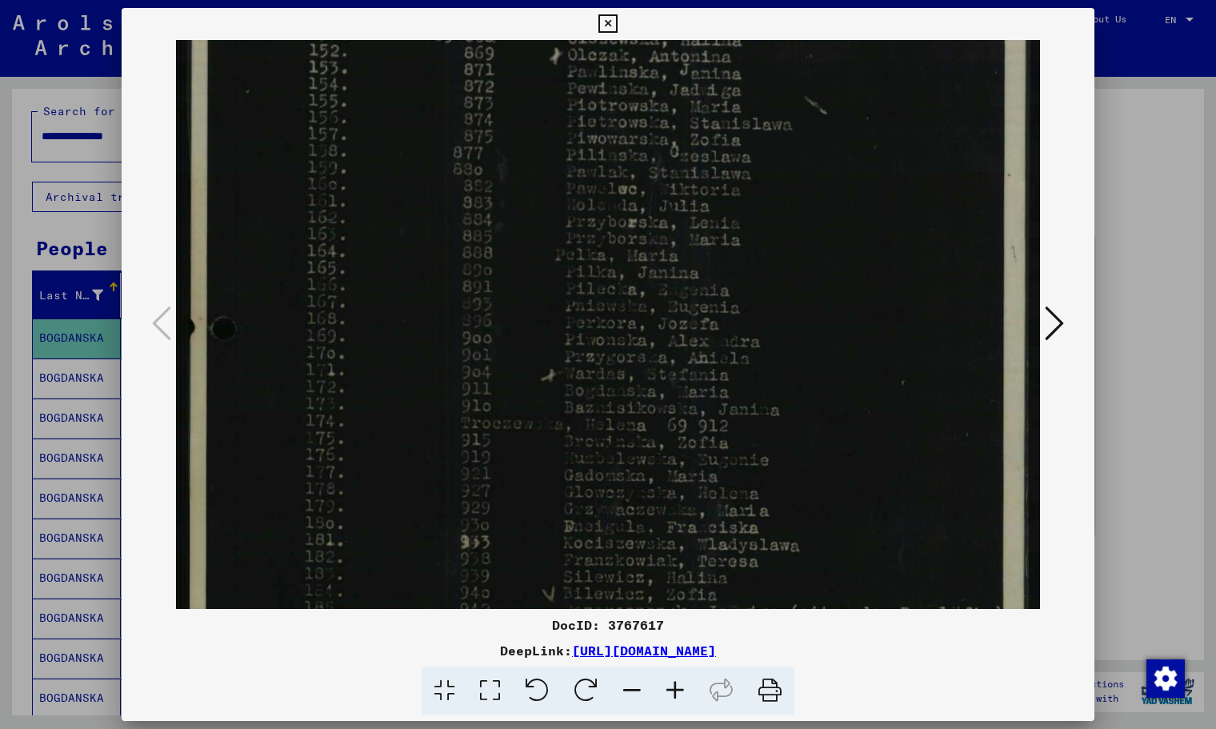
drag, startPoint x: 674, startPoint y: 404, endPoint x: 672, endPoint y: 549, distance: 144.9
click at [672, 549] on img at bounding box center [607, 491] width 863 height 1209
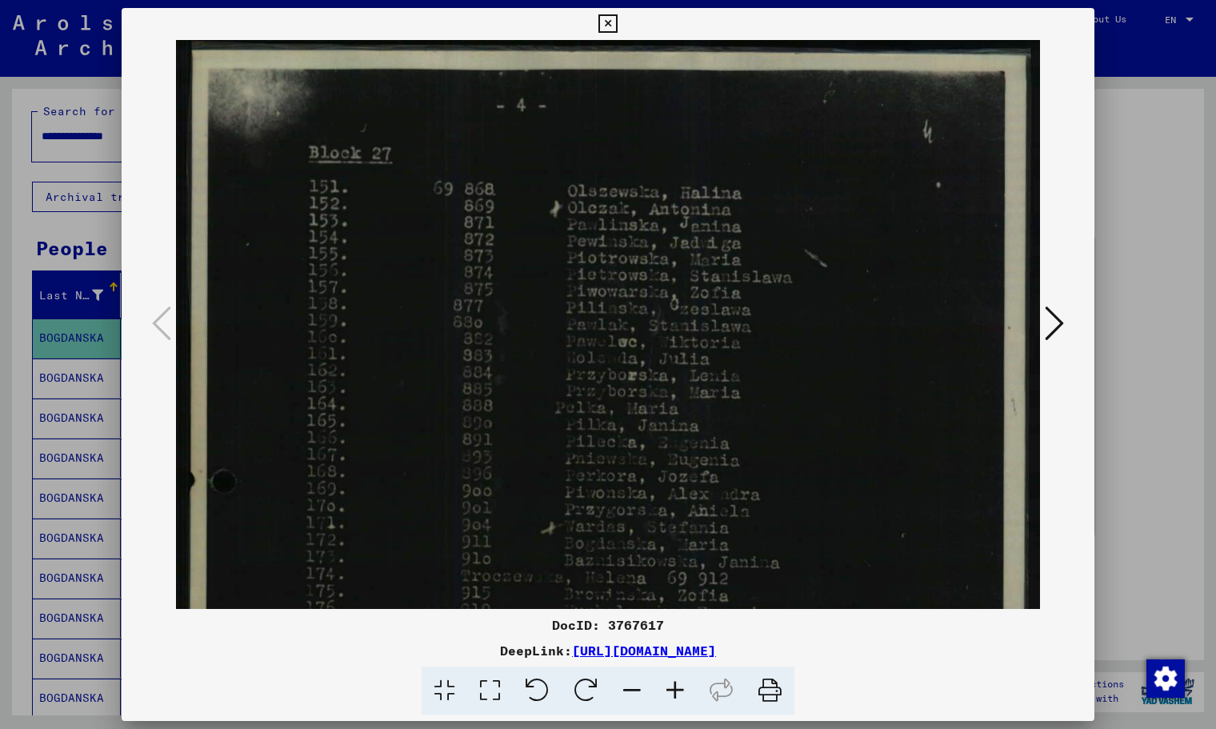
drag, startPoint x: 685, startPoint y: 384, endPoint x: 700, endPoint y: 640, distance: 256.5
click at [700, 640] on div "DocID: 3767617 DeepLink: [URL][DOMAIN_NAME]" at bounding box center [608, 361] width 973 height 707
click at [611, 12] on button at bounding box center [608, 24] width 28 height 32
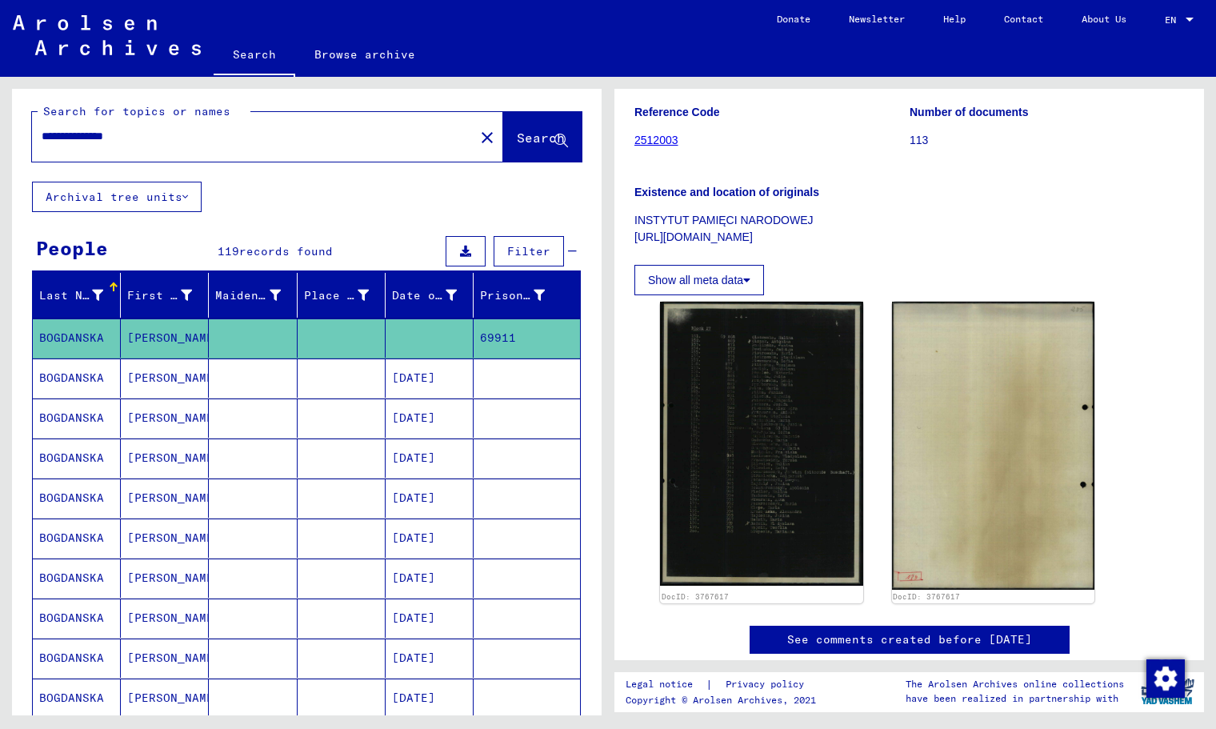
click at [722, 272] on div "Reference Code 2512003 Number of documents 113 Existence and location of origin…" at bounding box center [910, 194] width 550 height 202
click at [722, 295] on button "Show all meta data" at bounding box center [700, 280] width 130 height 30
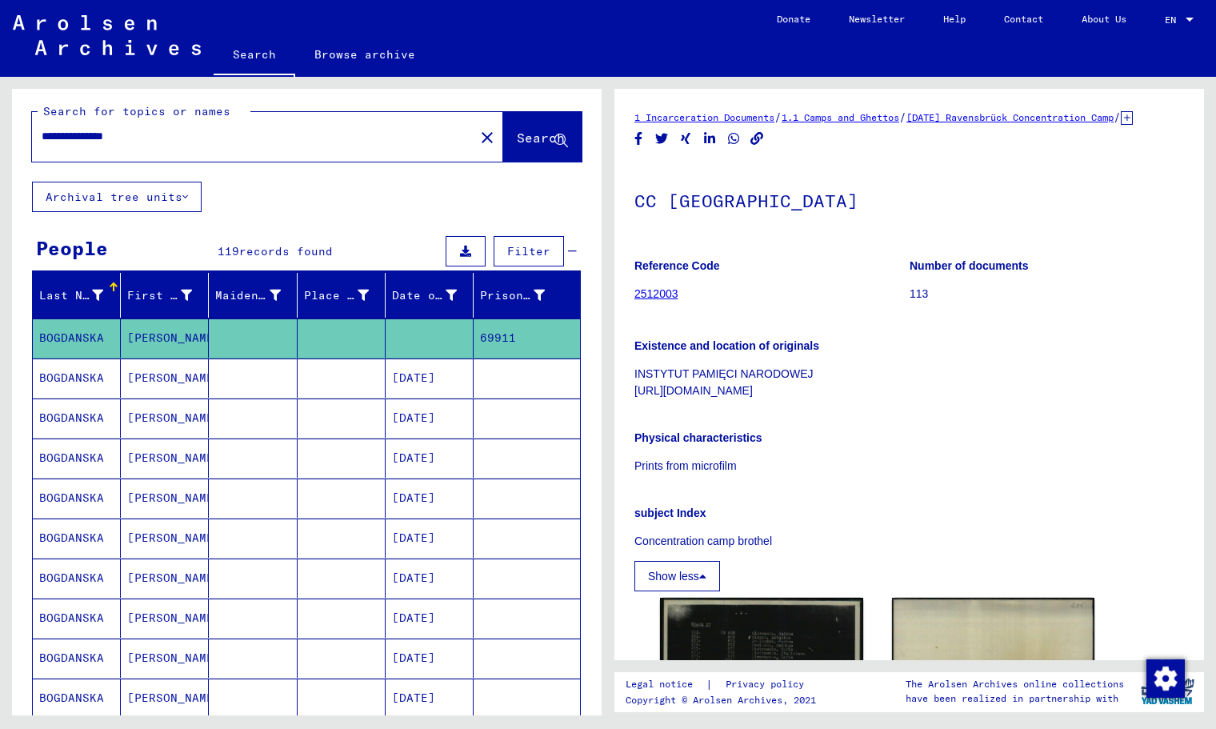
click at [660, 300] on link "2512003" at bounding box center [657, 293] width 44 height 13
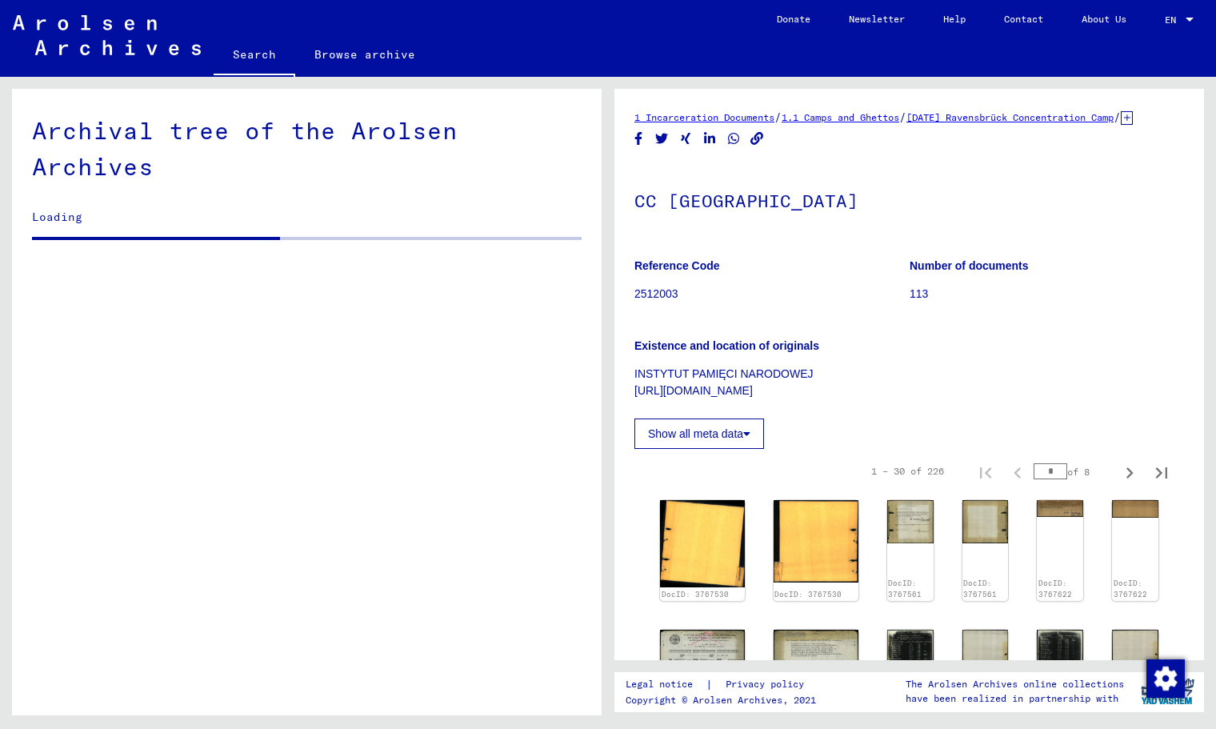
scroll to position [6001, 0]
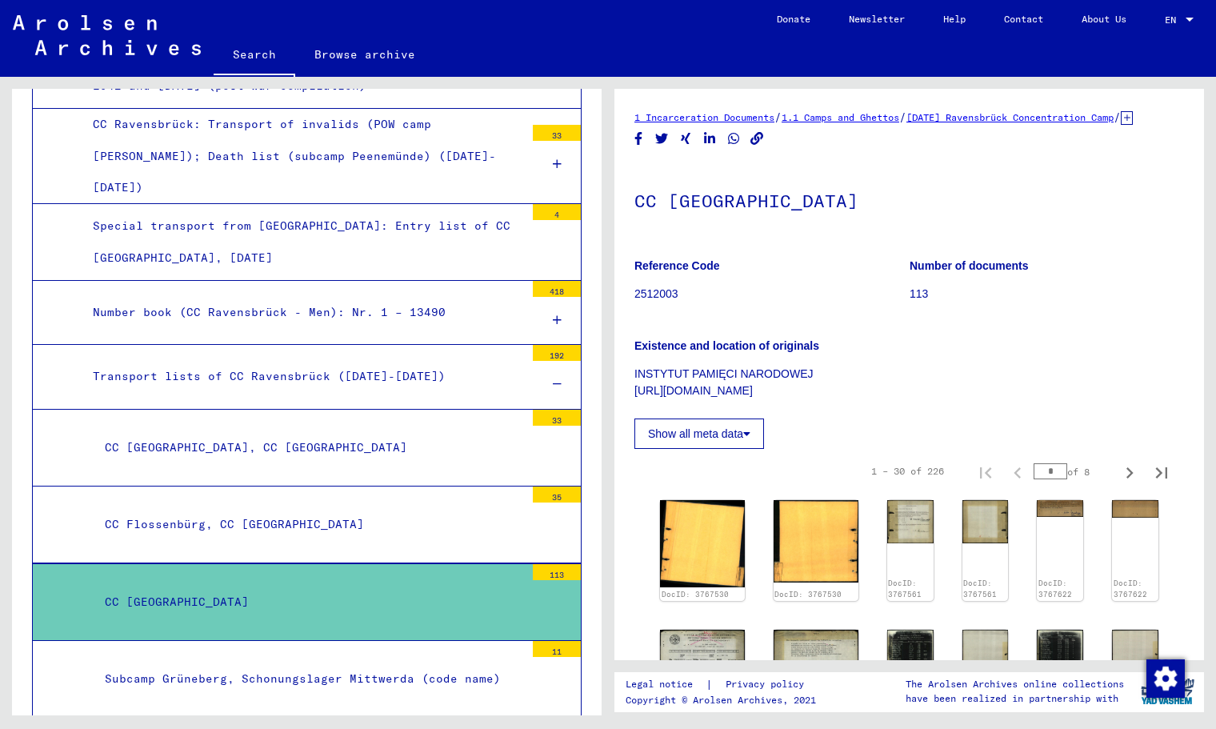
click at [699, 449] on button "Show all meta data" at bounding box center [700, 434] width 130 height 30
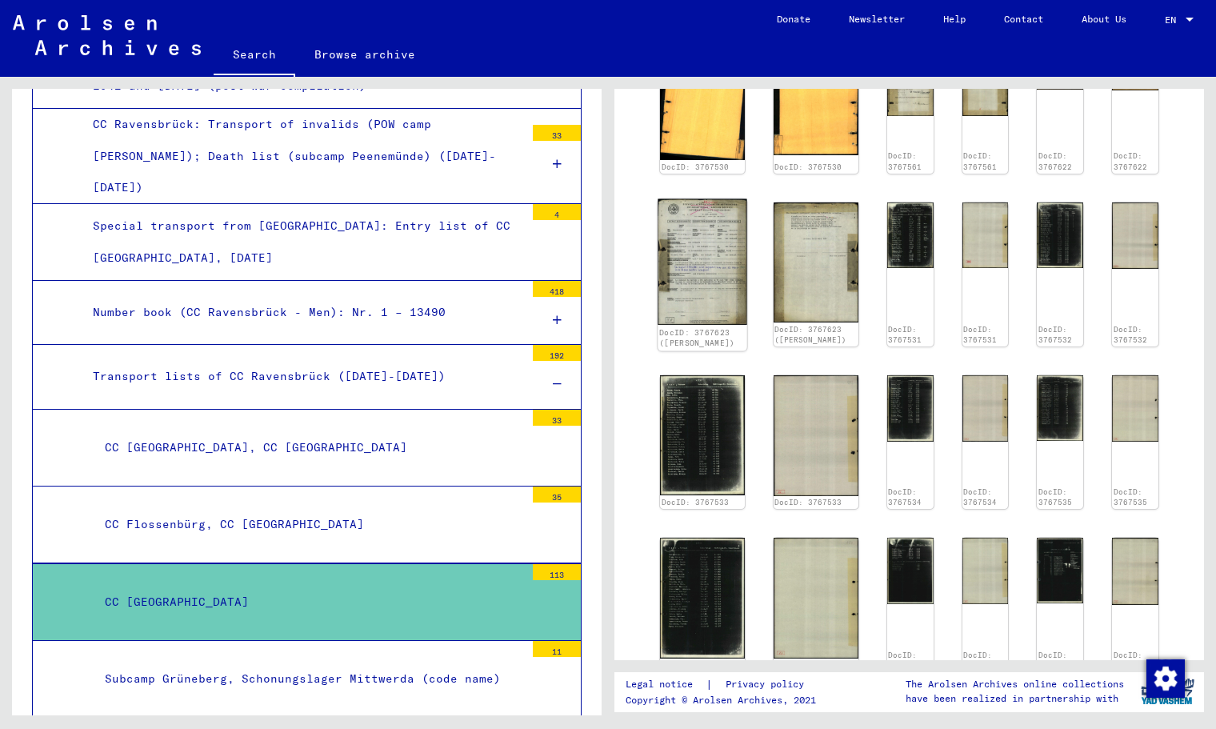
scroll to position [569, 0]
click at [702, 282] on img at bounding box center [702, 262] width 89 height 126
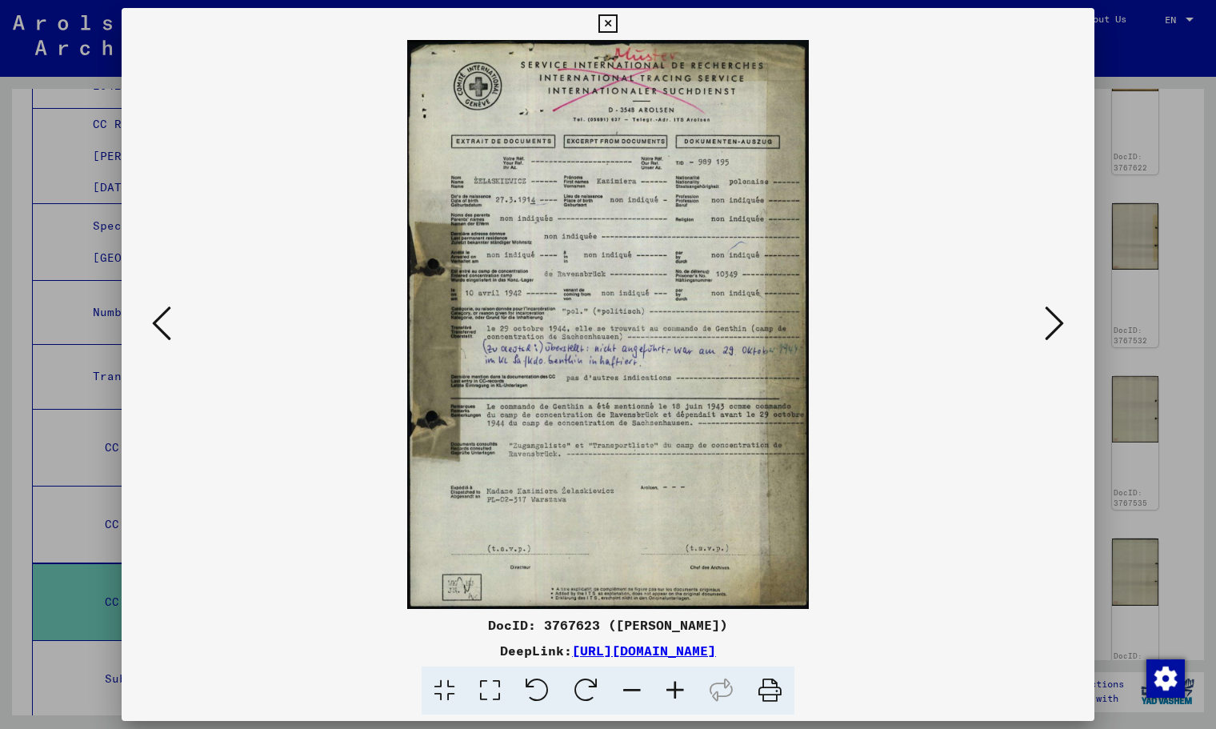
click at [1035, 319] on icon at bounding box center [1054, 323] width 19 height 38
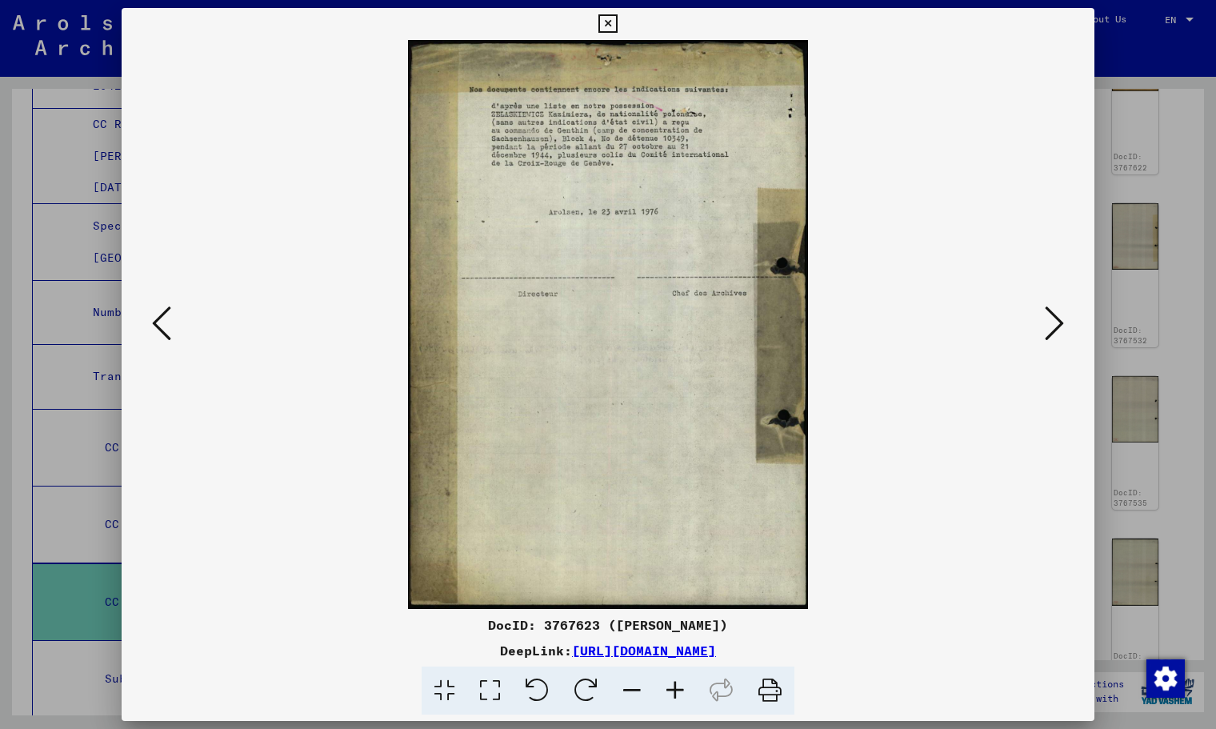
click at [1035, 321] on icon at bounding box center [1054, 323] width 19 height 38
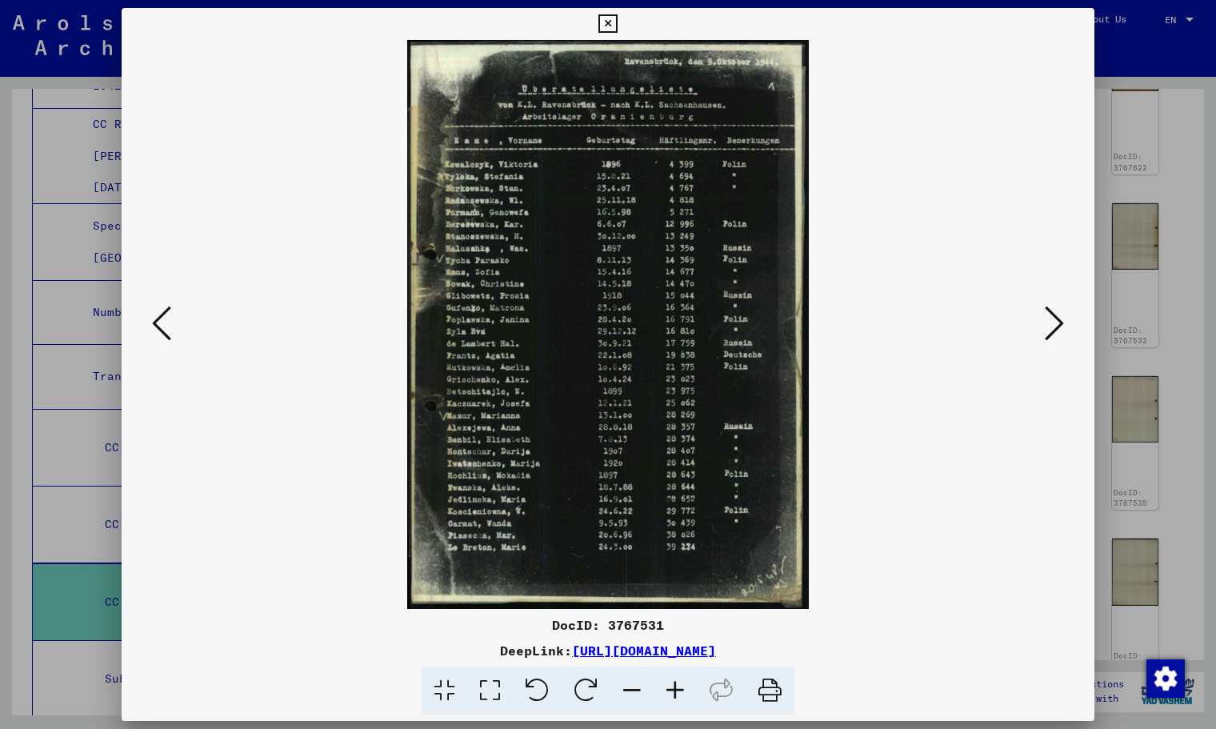
click at [1035, 321] on icon at bounding box center [1054, 323] width 19 height 38
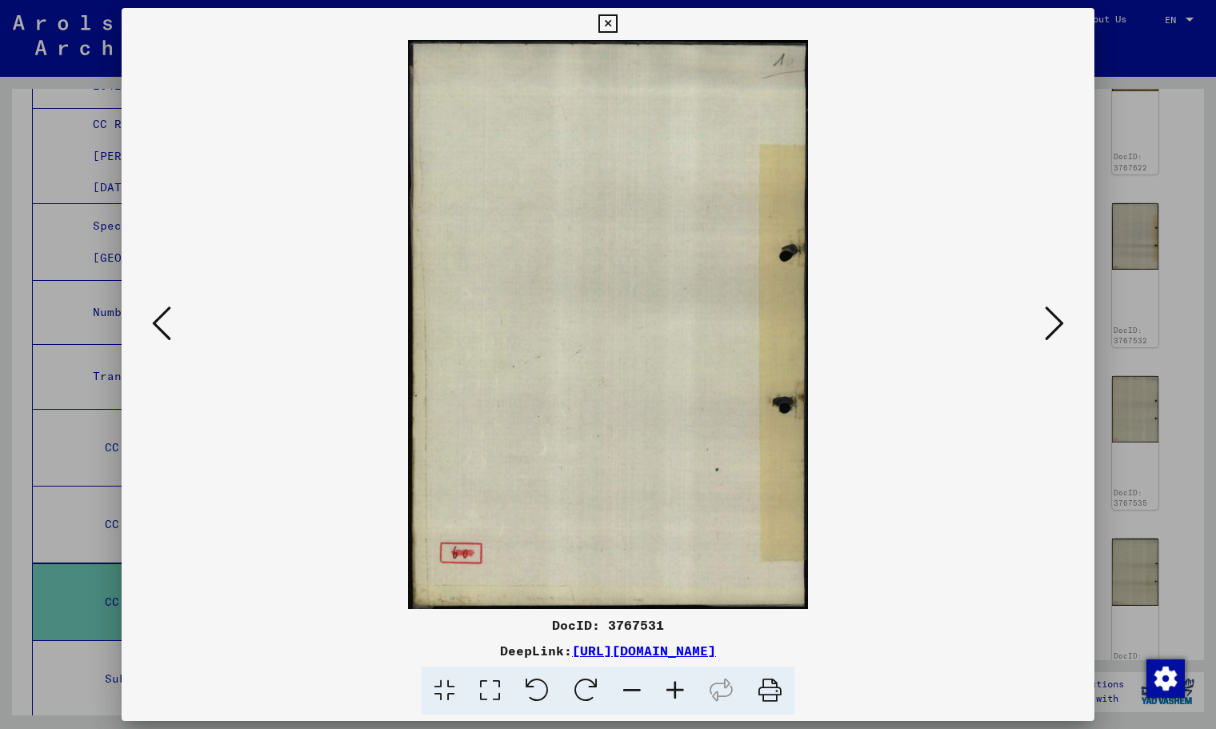
click at [1035, 322] on icon at bounding box center [1054, 323] width 19 height 38
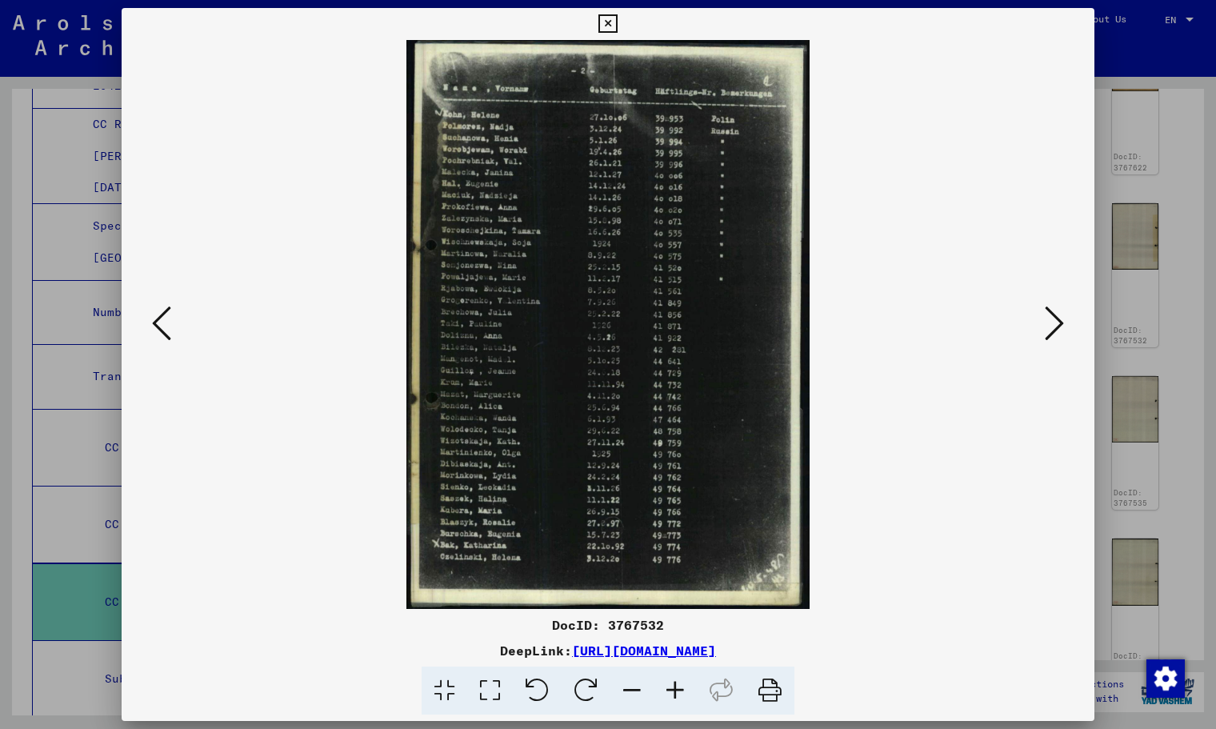
click at [1035, 322] on icon at bounding box center [1054, 323] width 19 height 38
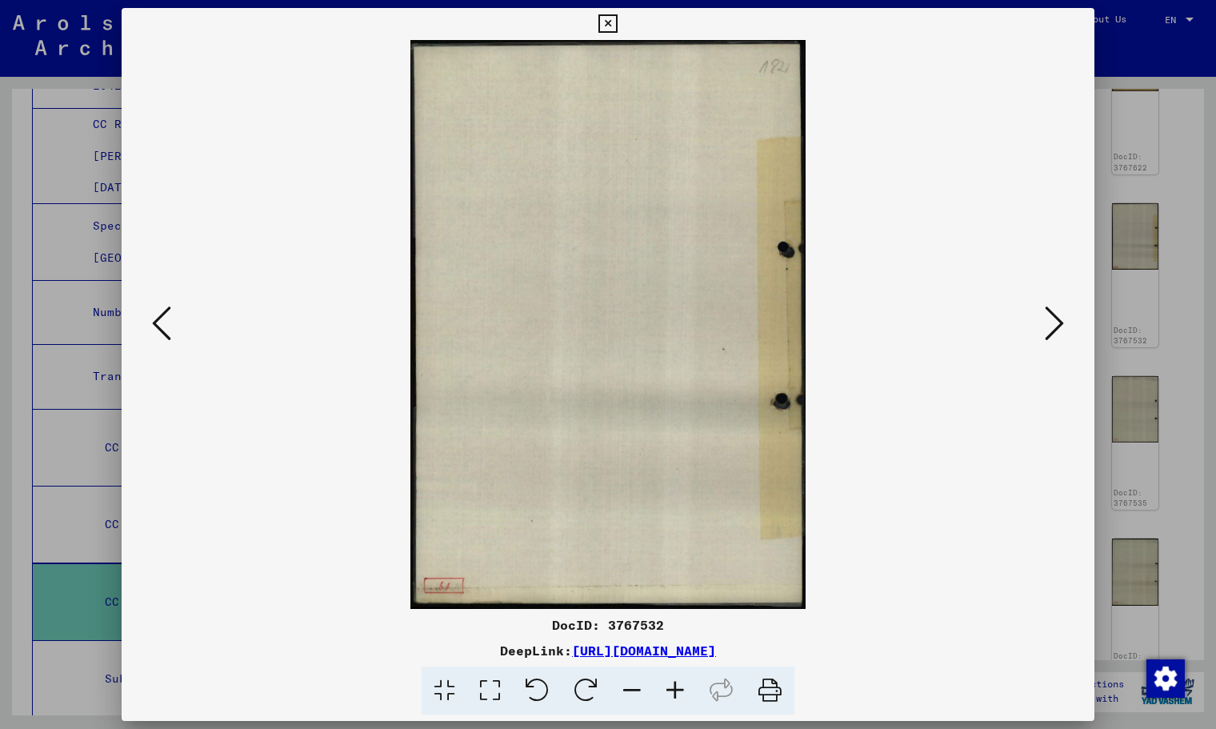
click at [1035, 322] on icon at bounding box center [1054, 323] width 19 height 38
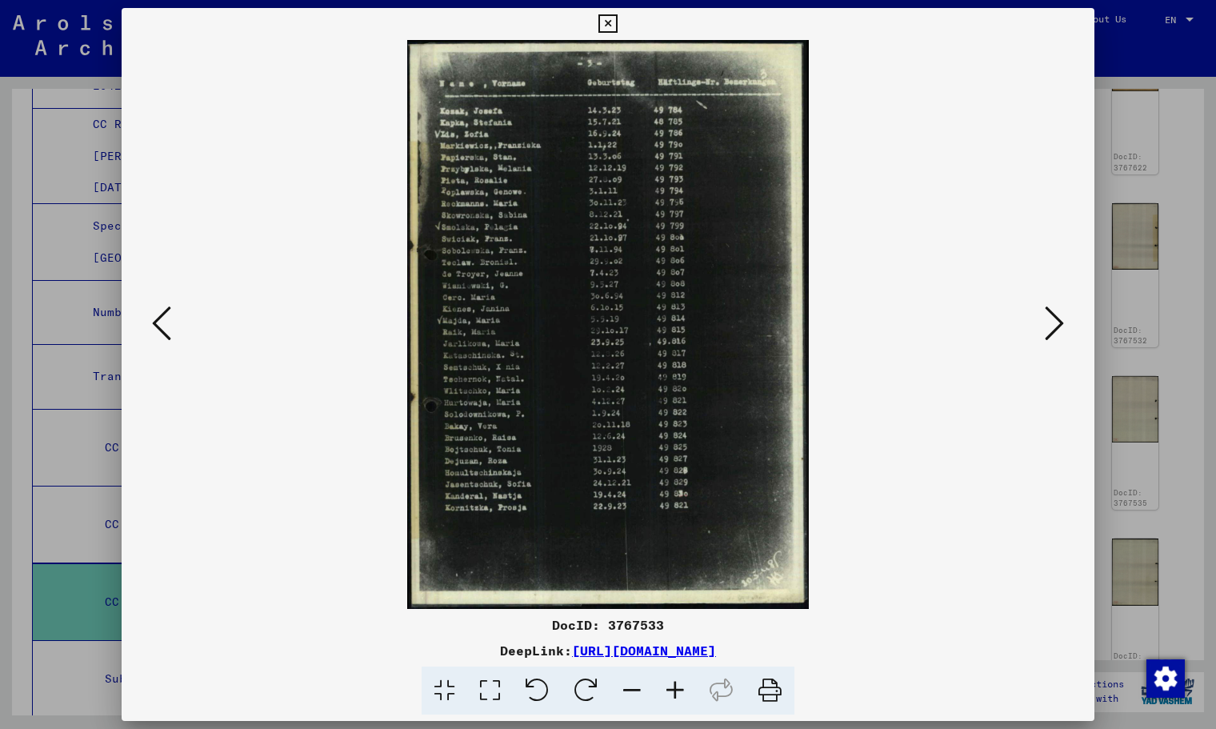
click at [1035, 322] on icon at bounding box center [1054, 323] width 19 height 38
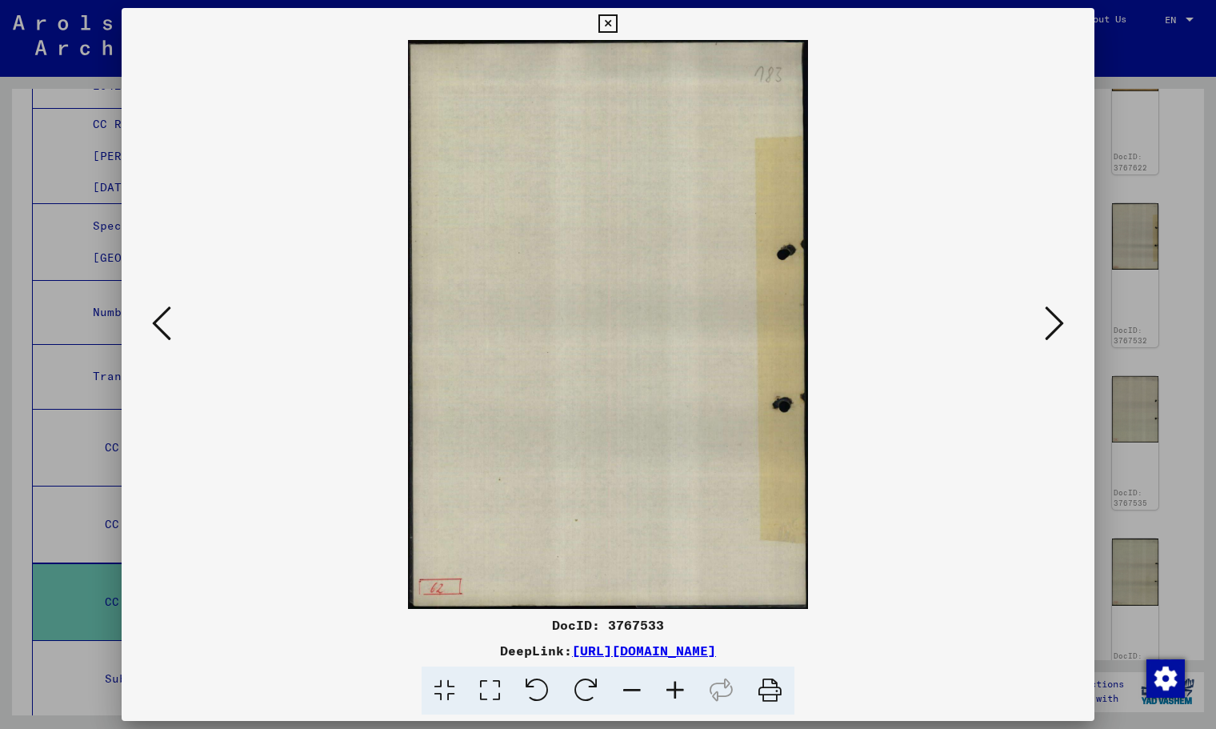
click at [1035, 322] on icon at bounding box center [1054, 323] width 19 height 38
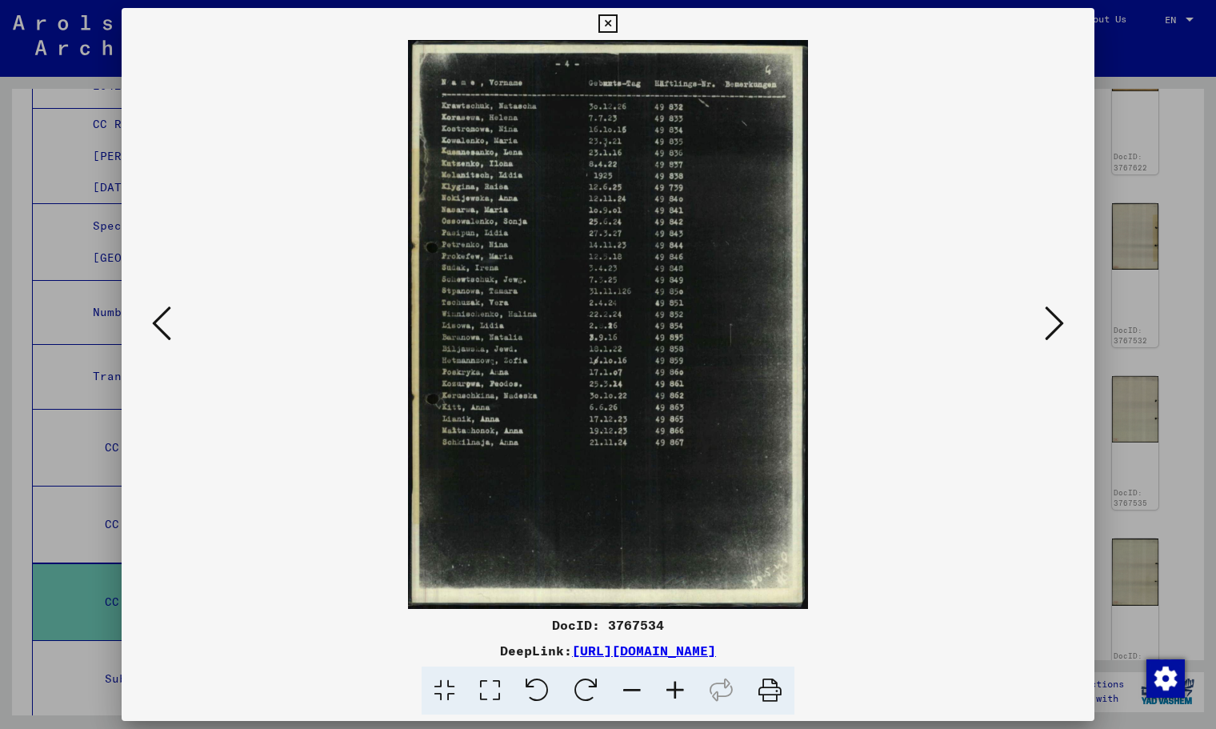
click at [1035, 322] on icon at bounding box center [1054, 323] width 19 height 38
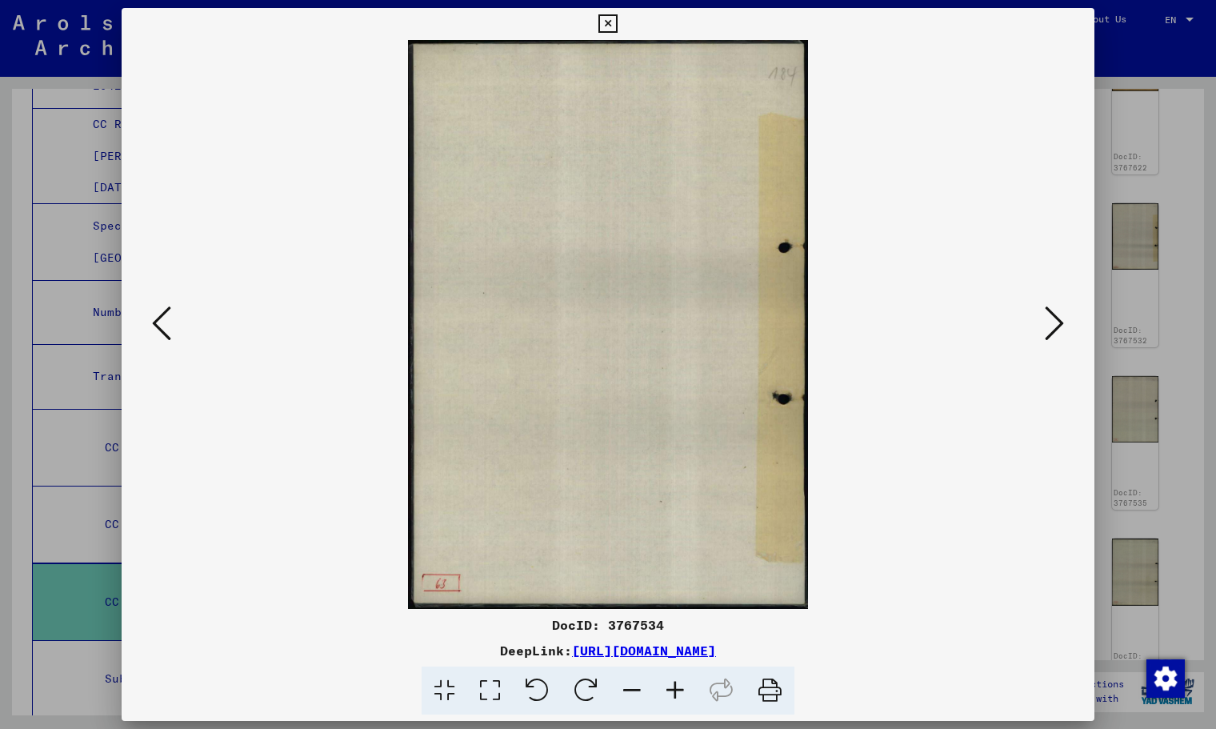
click at [1035, 322] on icon at bounding box center [1054, 323] width 19 height 38
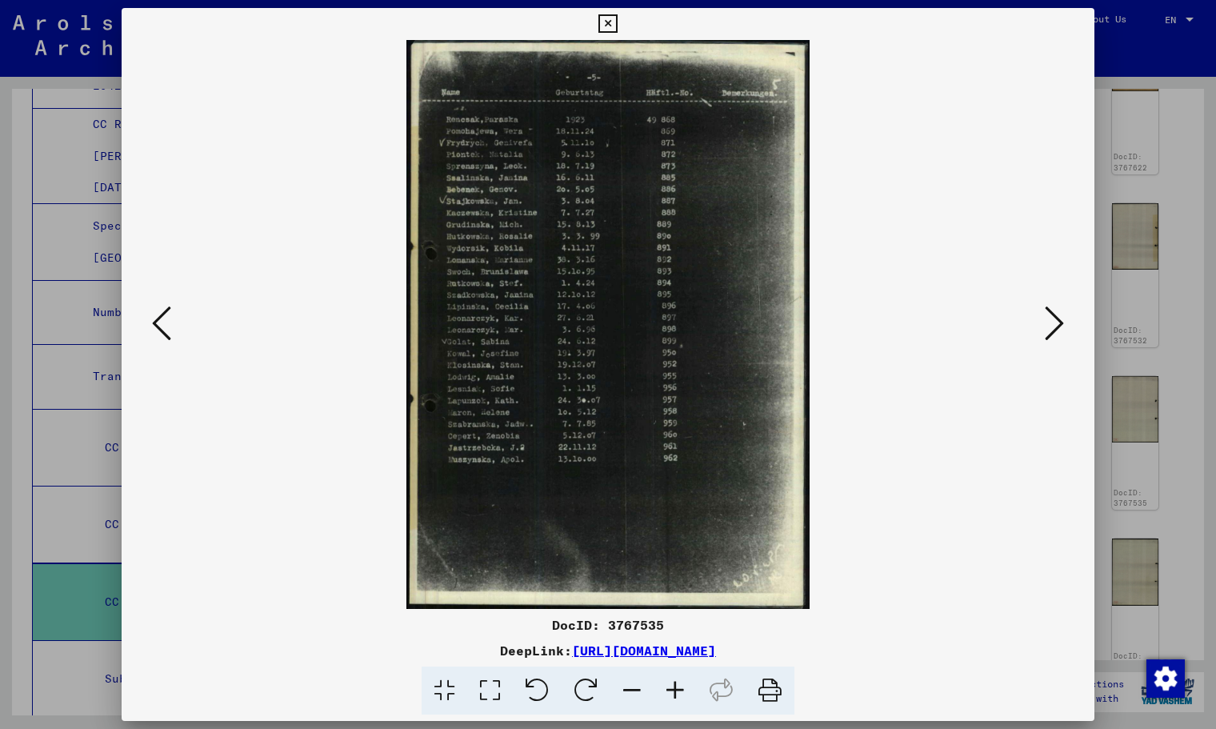
click at [1035, 322] on icon at bounding box center [1054, 323] width 19 height 38
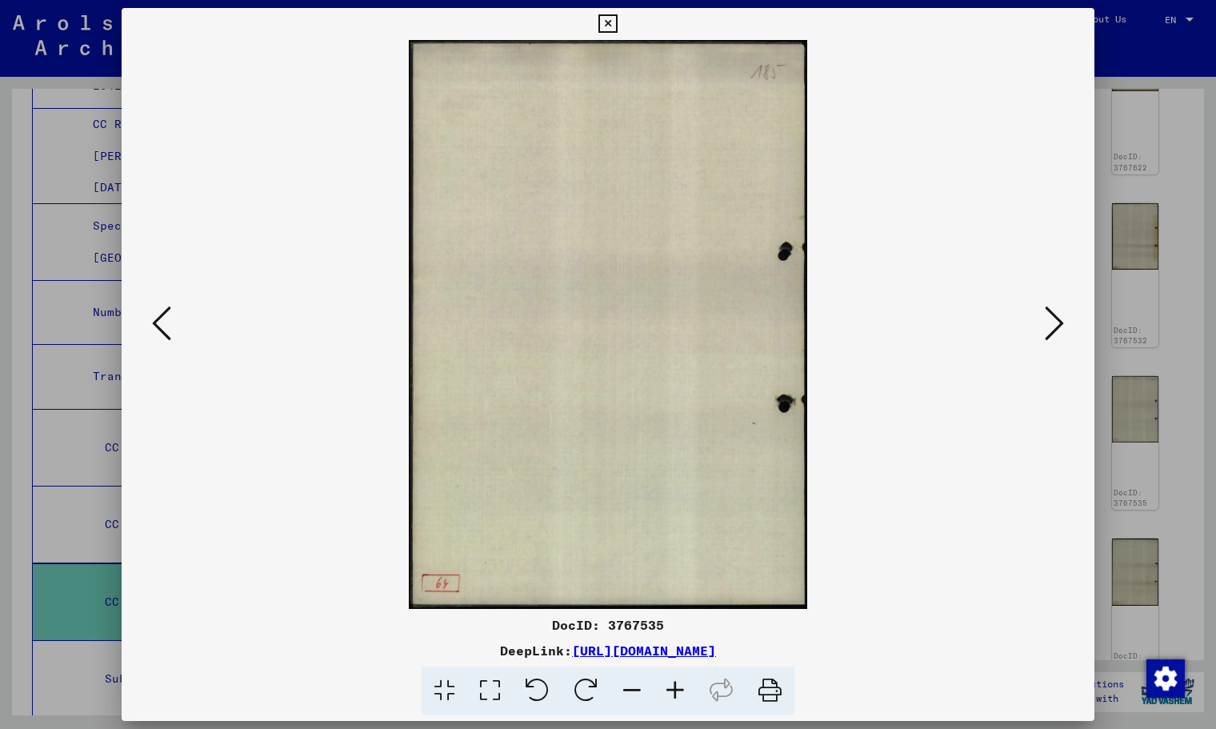
click at [1035, 322] on icon at bounding box center [1054, 323] width 19 height 38
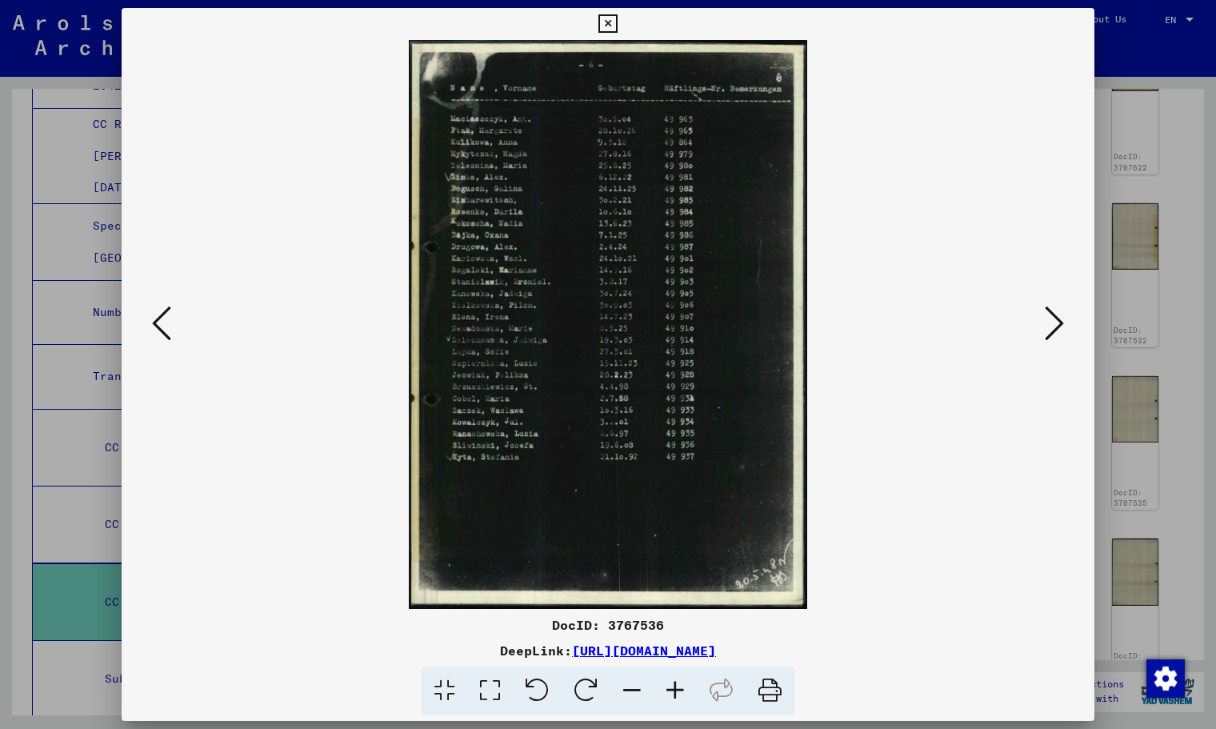
click at [1035, 322] on icon at bounding box center [1054, 323] width 19 height 38
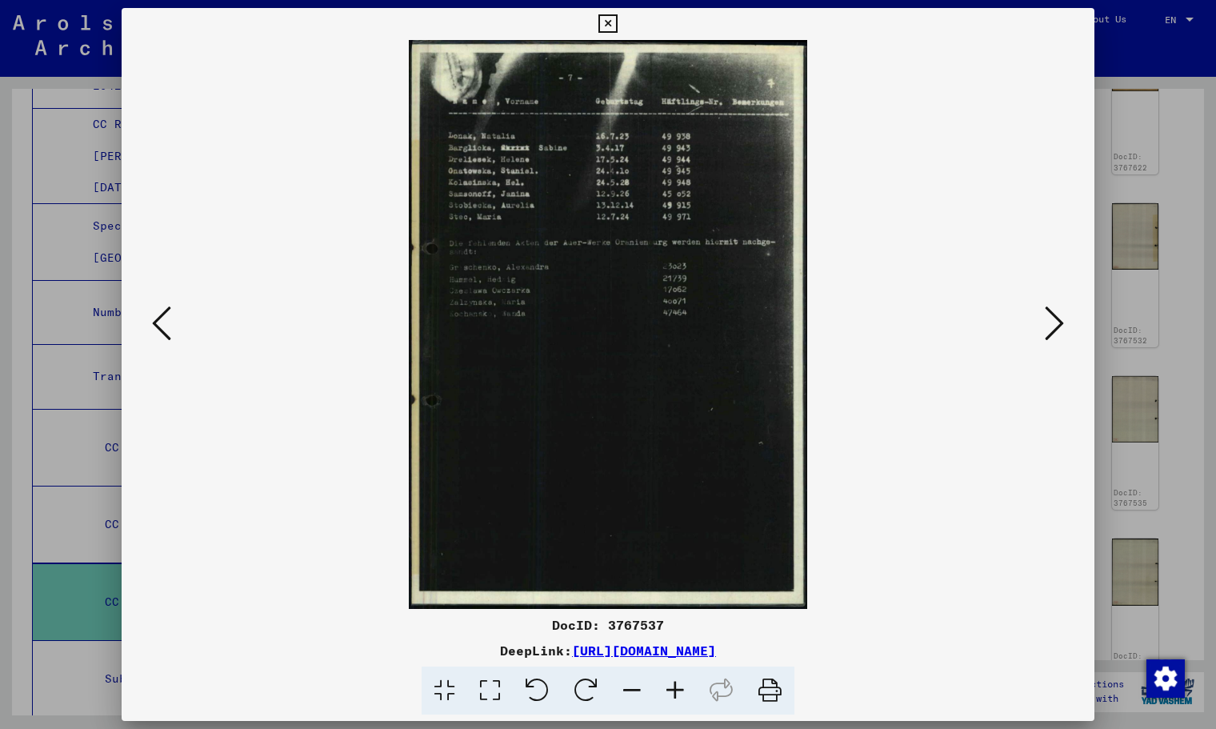
click at [1035, 322] on icon at bounding box center [1054, 323] width 19 height 38
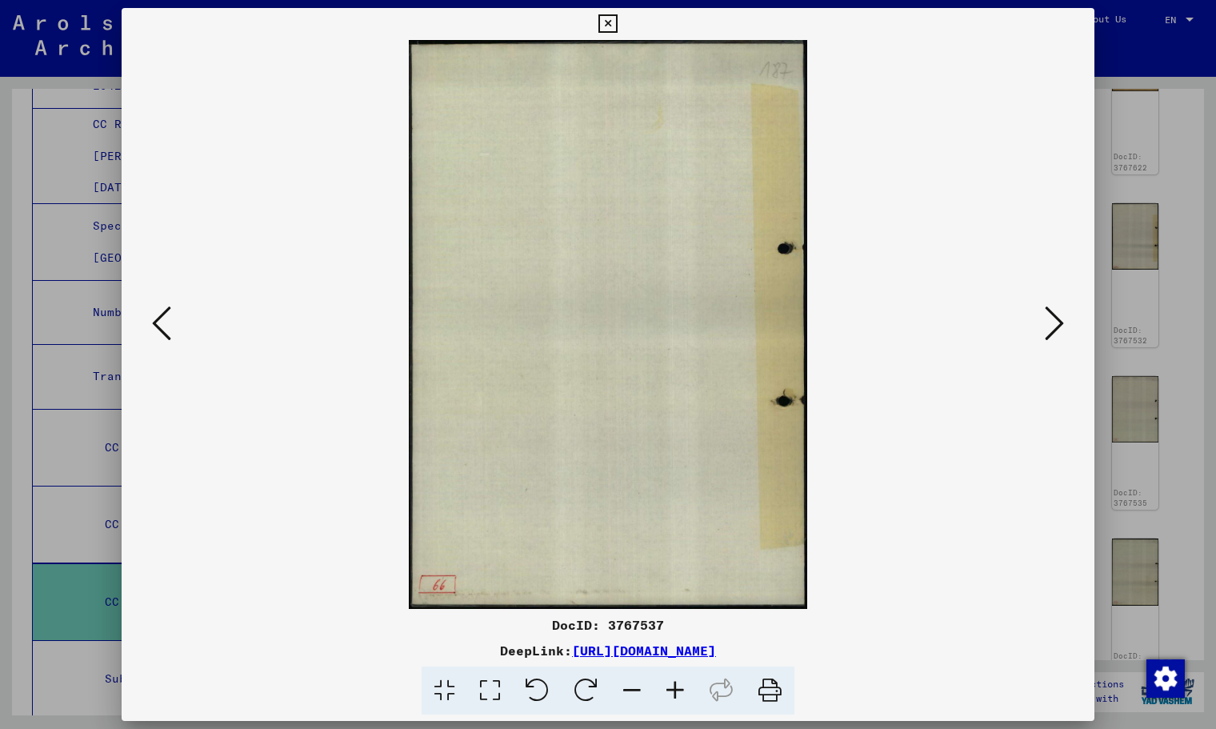
click at [1035, 322] on icon at bounding box center [1054, 323] width 19 height 38
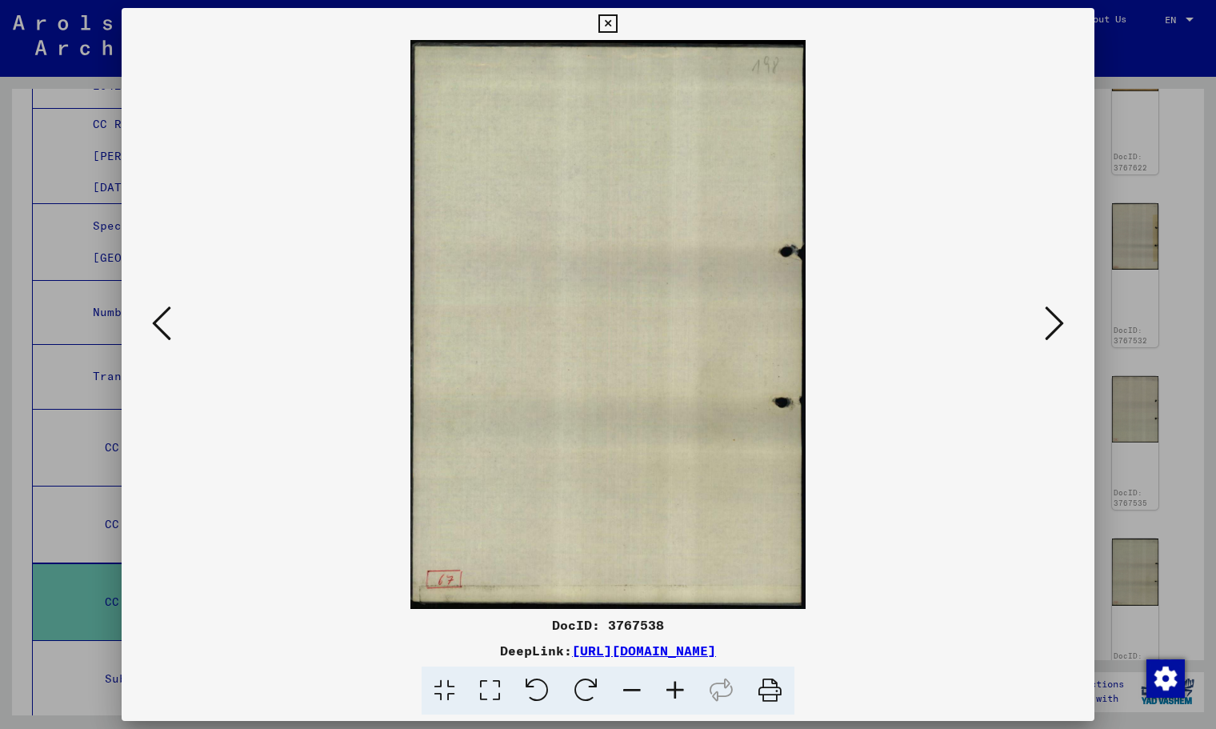
click at [1035, 323] on icon at bounding box center [1054, 323] width 19 height 38
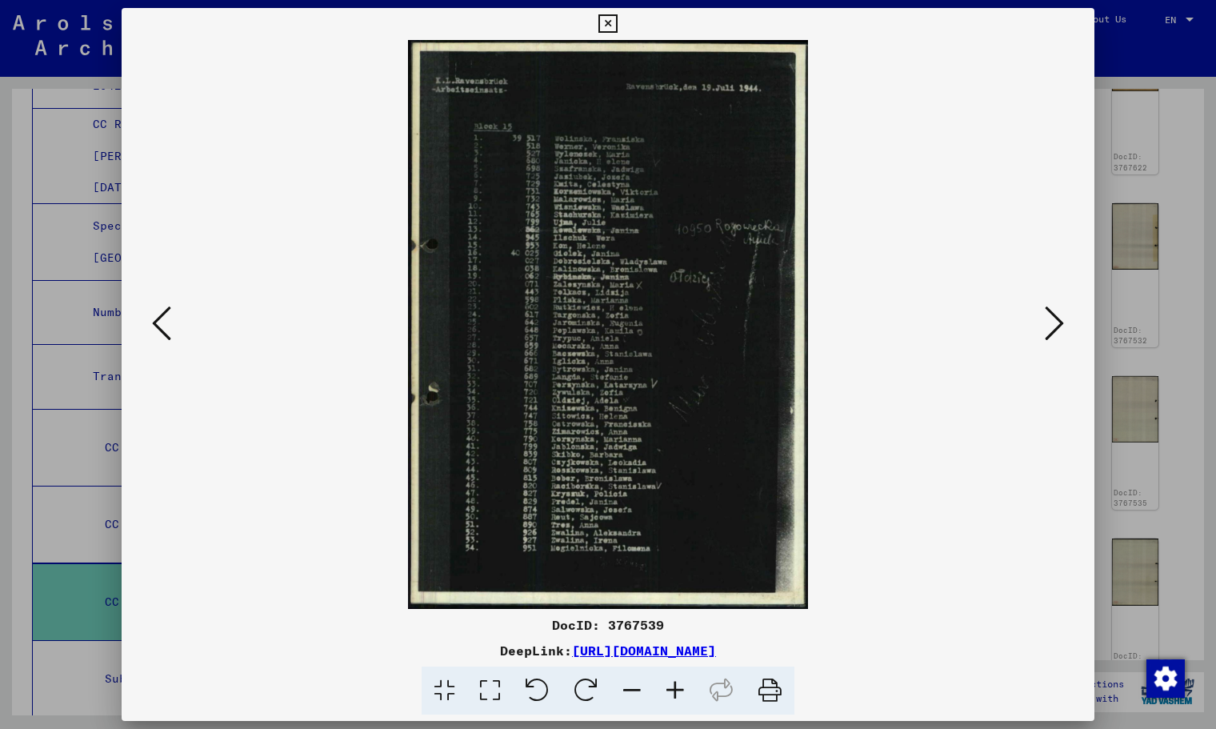
click at [1035, 325] on icon at bounding box center [1054, 323] width 19 height 38
click at [1035, 326] on icon at bounding box center [1054, 323] width 19 height 38
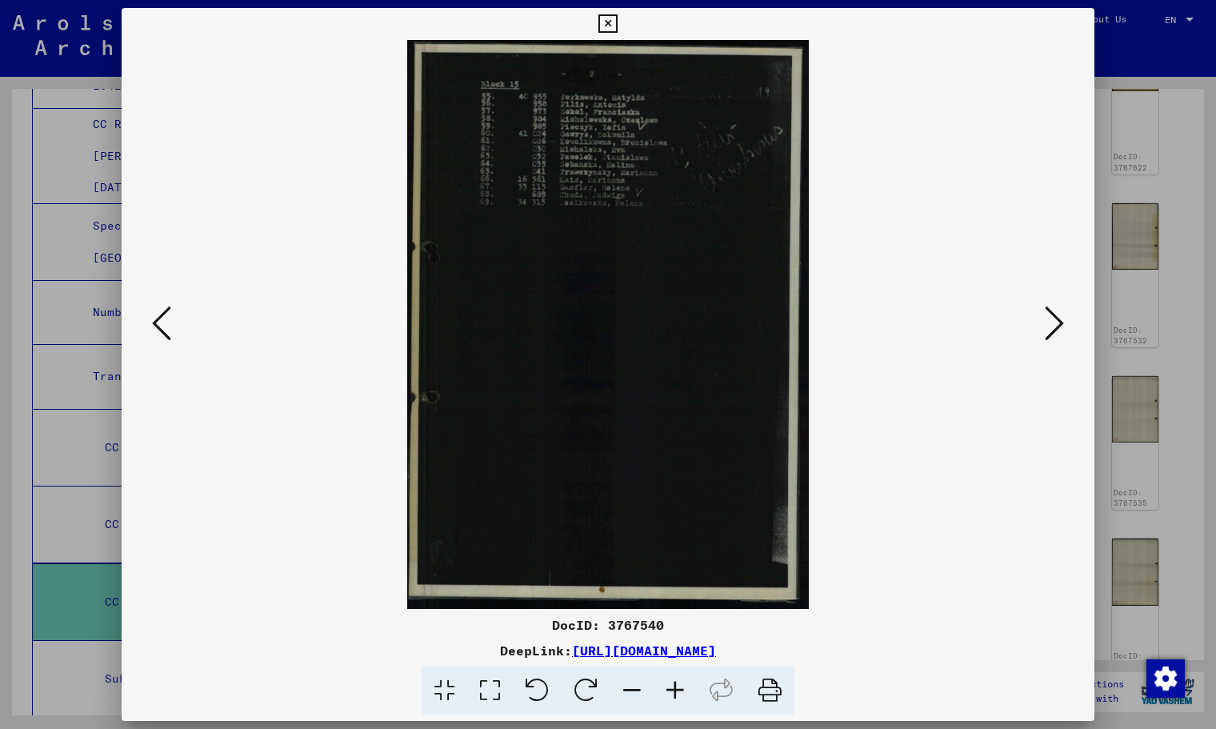
click at [1035, 326] on icon at bounding box center [1054, 323] width 19 height 38
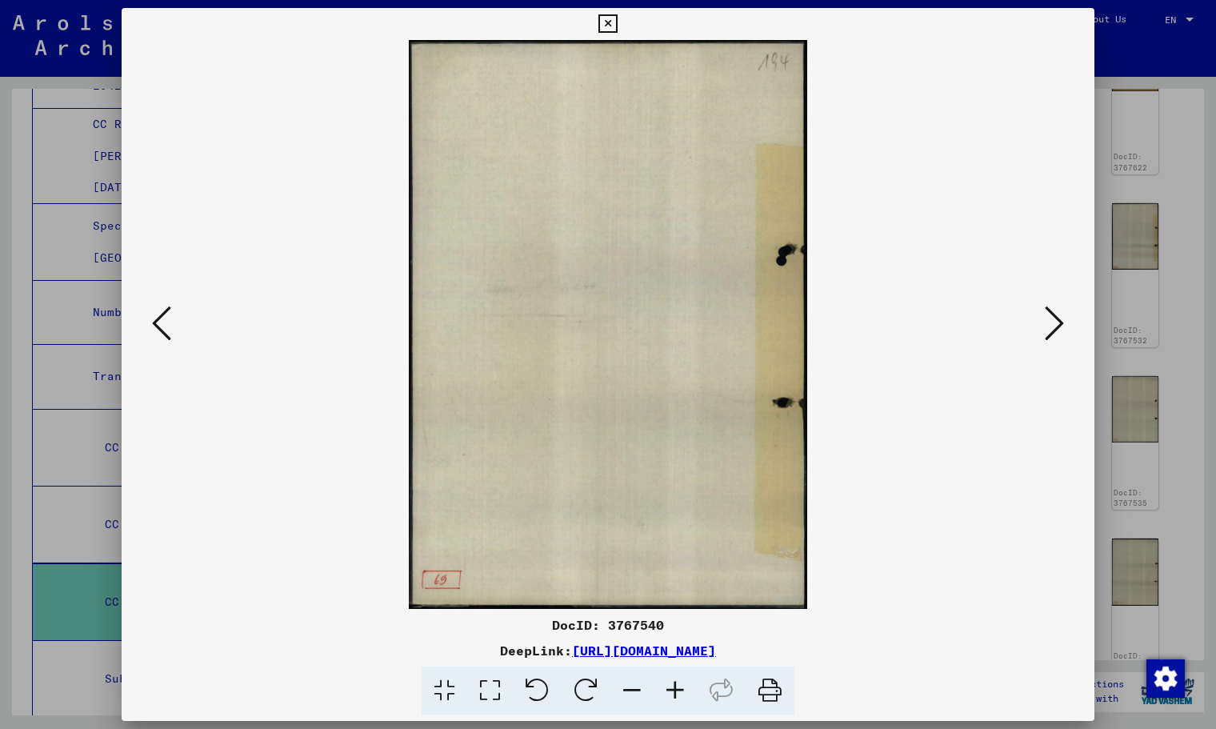
click at [1035, 326] on icon at bounding box center [1054, 323] width 19 height 38
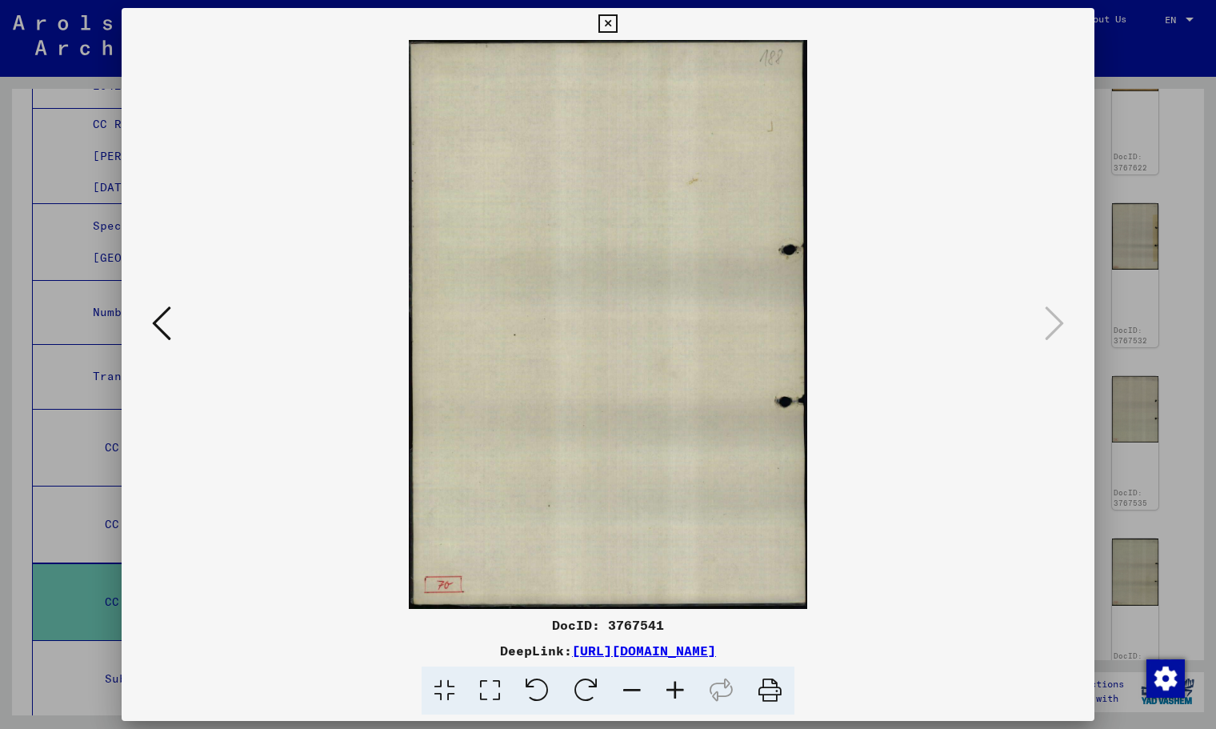
click at [609, 25] on icon at bounding box center [608, 23] width 18 height 19
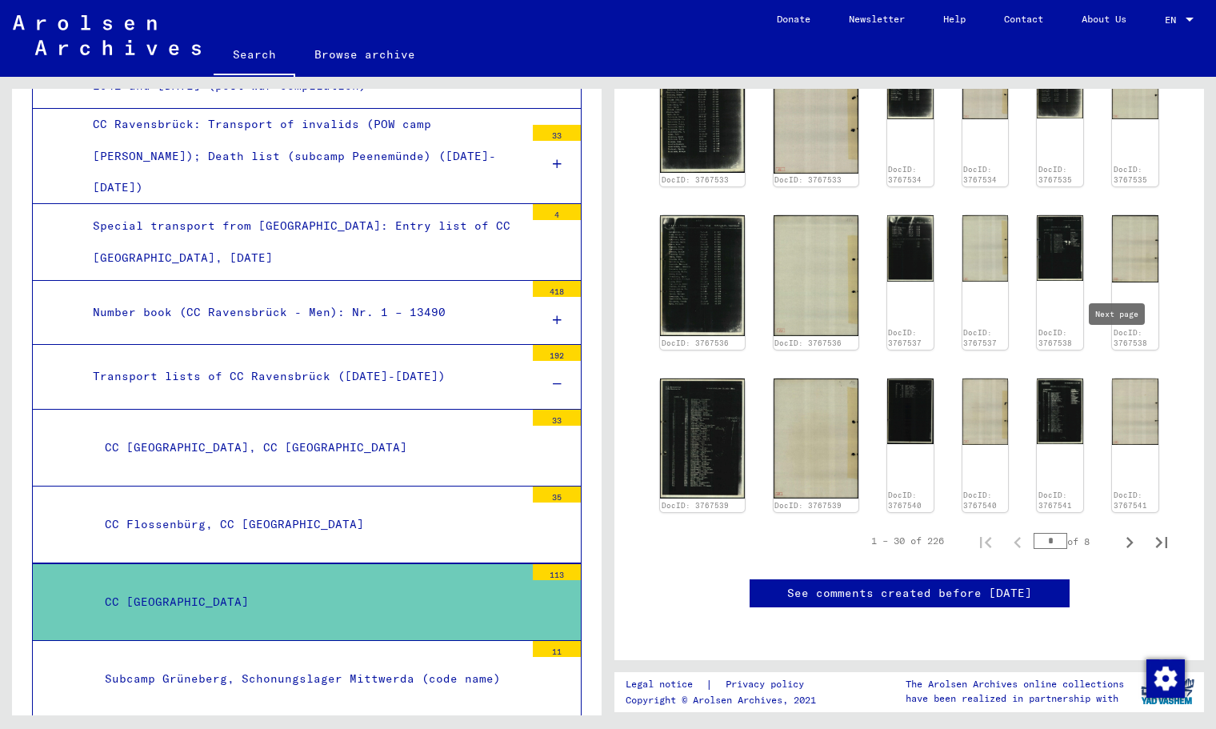
click at [1035, 525] on button "Next page" at bounding box center [1130, 541] width 32 height 32
type input "*"
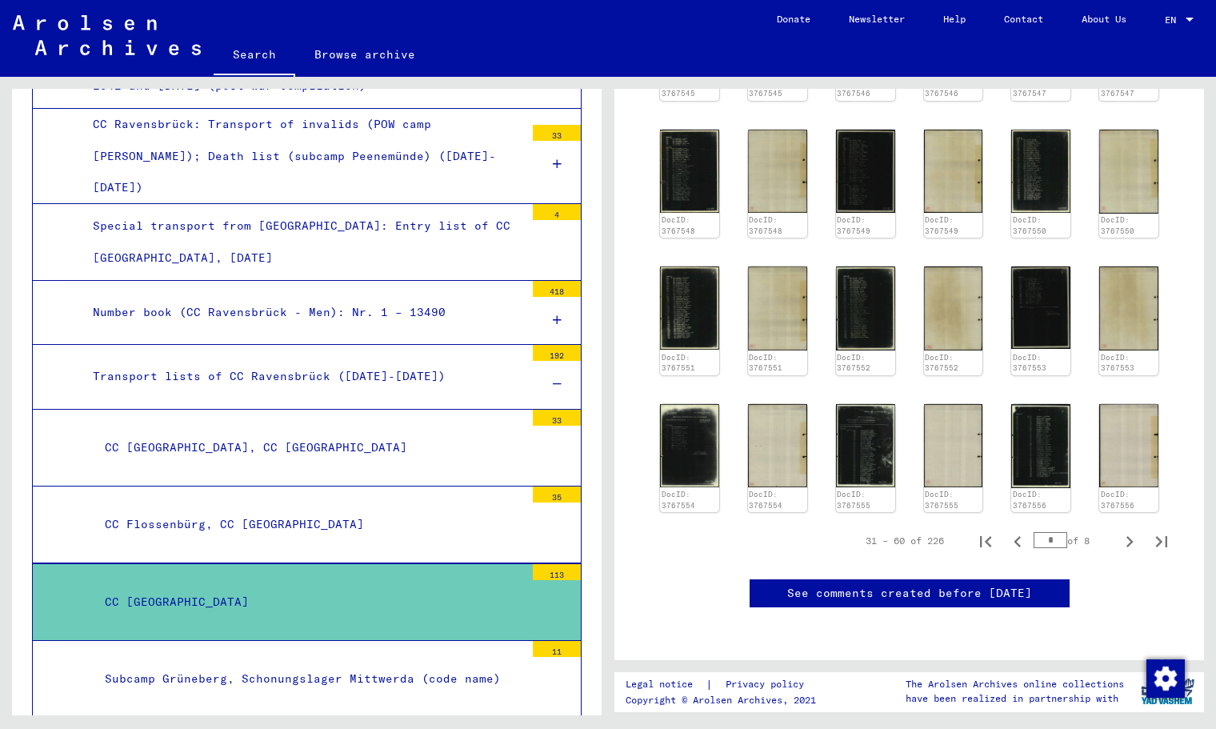
scroll to position [422, 0]
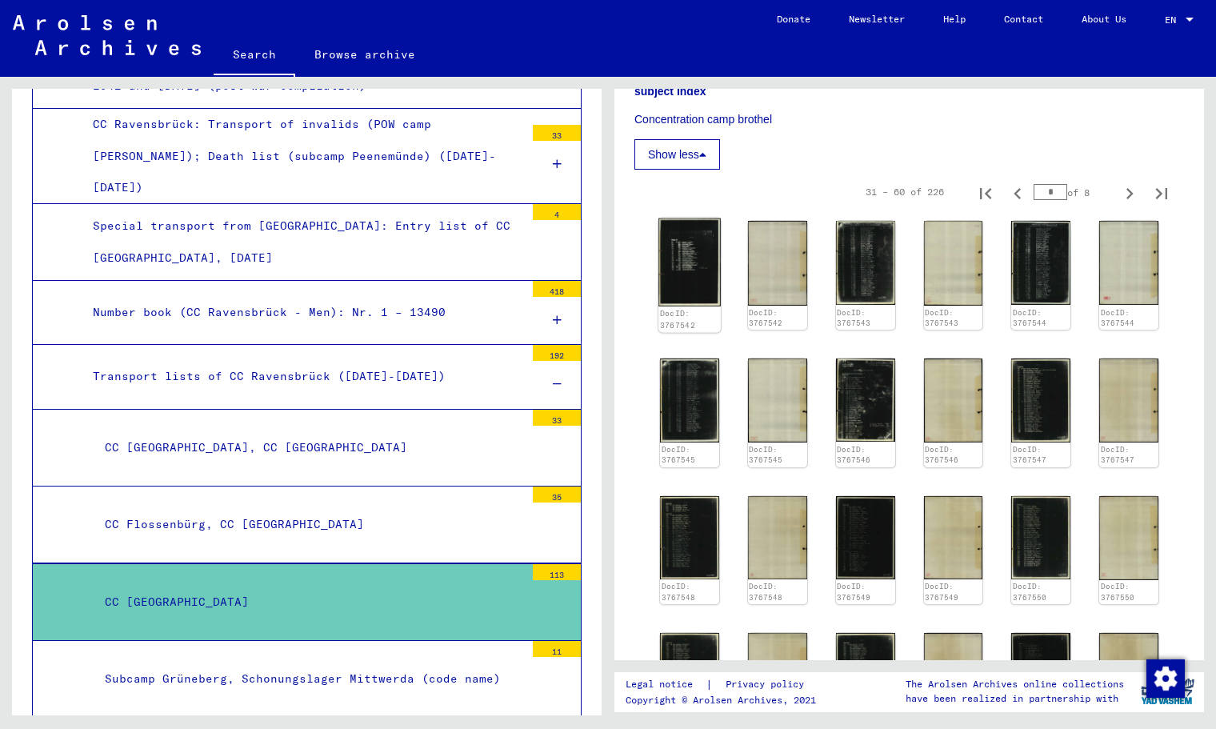
click at [685, 296] on img at bounding box center [690, 262] width 62 height 88
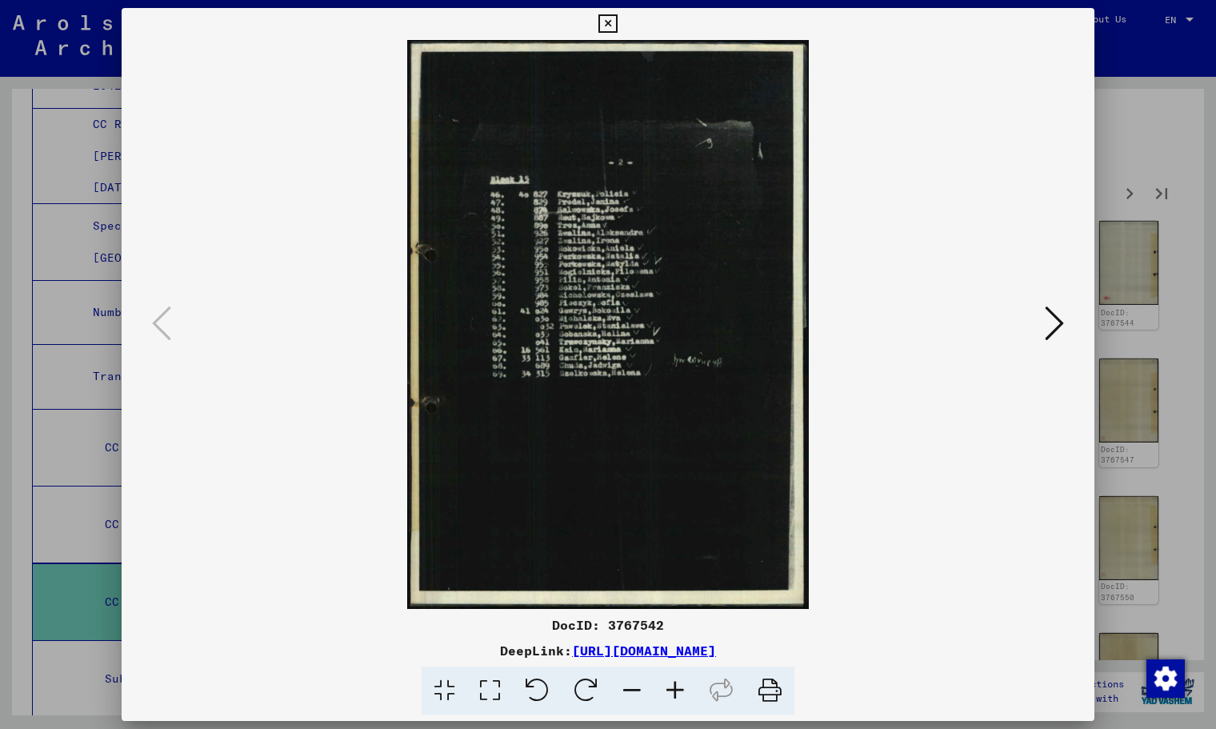
click at [599, 15] on icon at bounding box center [608, 23] width 18 height 19
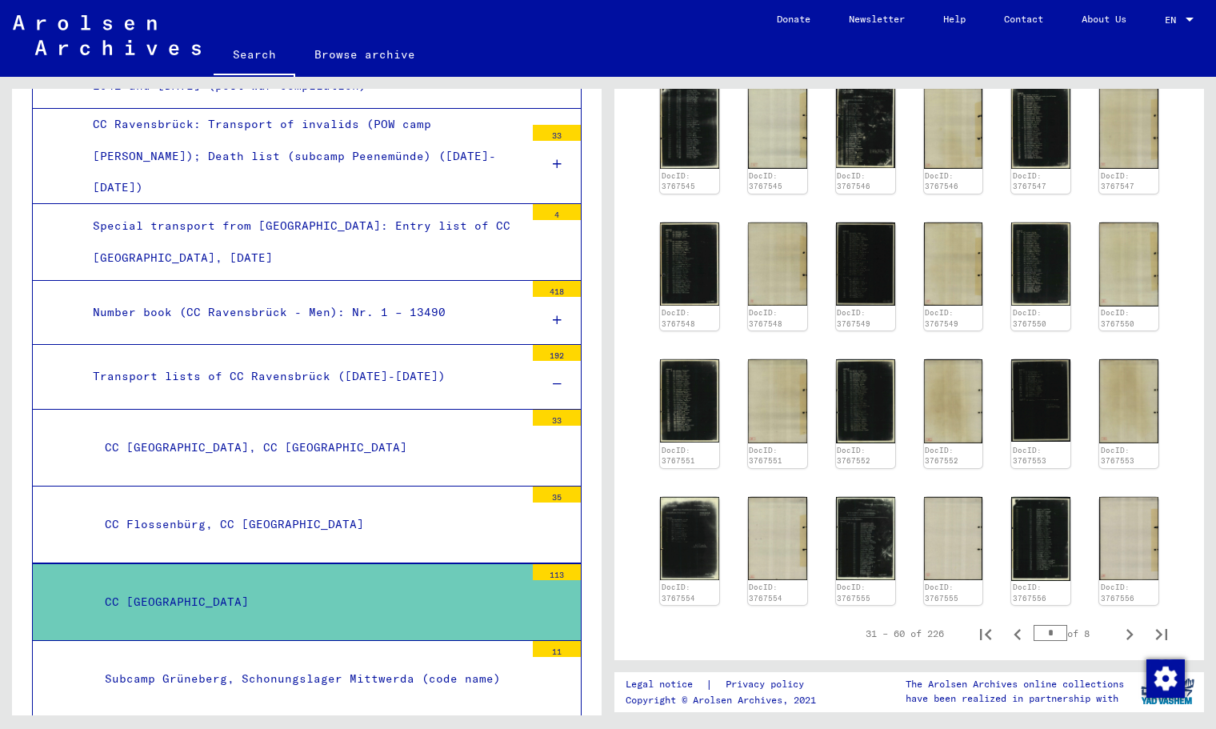
scroll to position [951, 0]
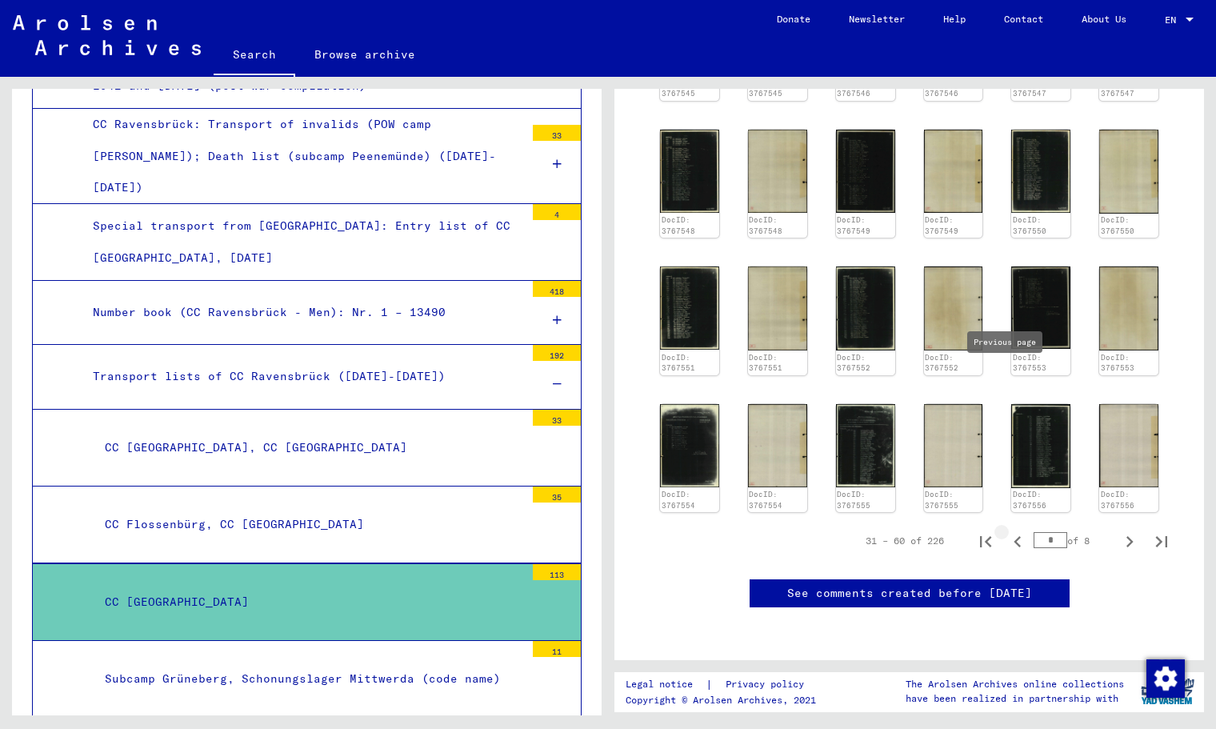
click at [1007, 531] on icon "Previous page" at bounding box center [1018, 542] width 22 height 22
type input "*"
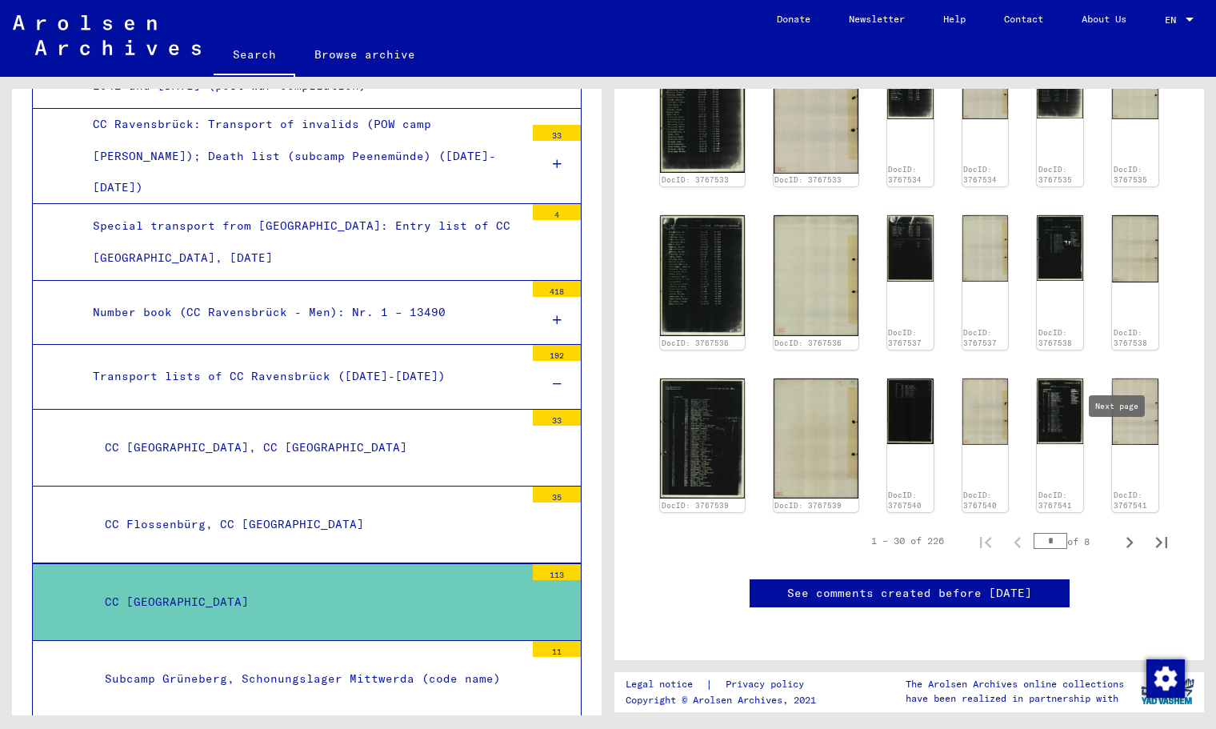
click at [1035, 531] on icon "Next page" at bounding box center [1130, 542] width 22 height 22
type input "*"
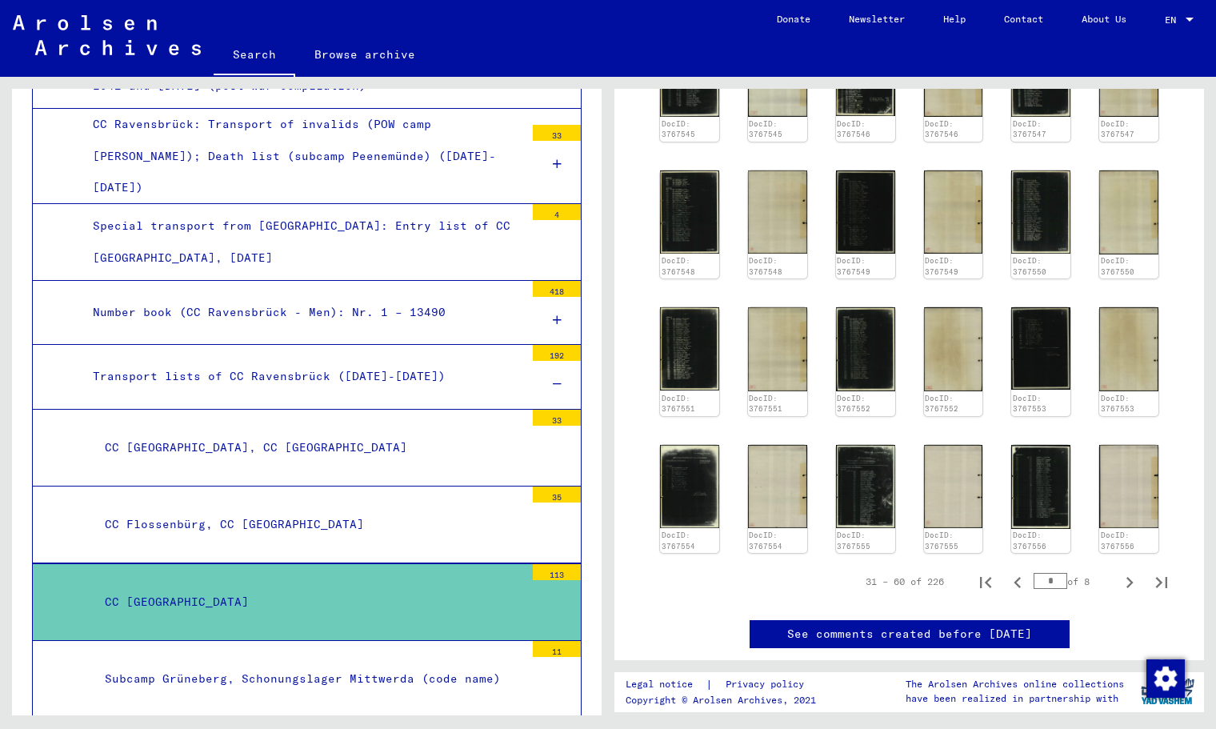
scroll to position [671, 0]
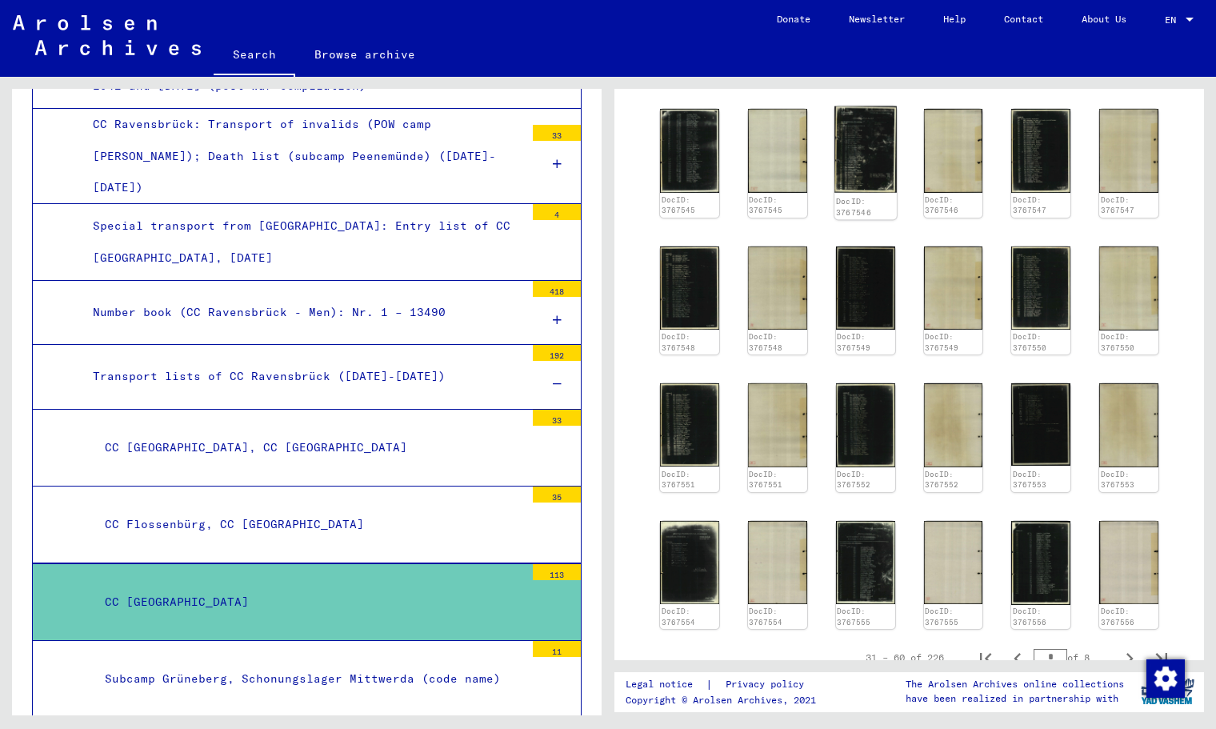
click at [859, 174] on img at bounding box center [866, 149] width 62 height 87
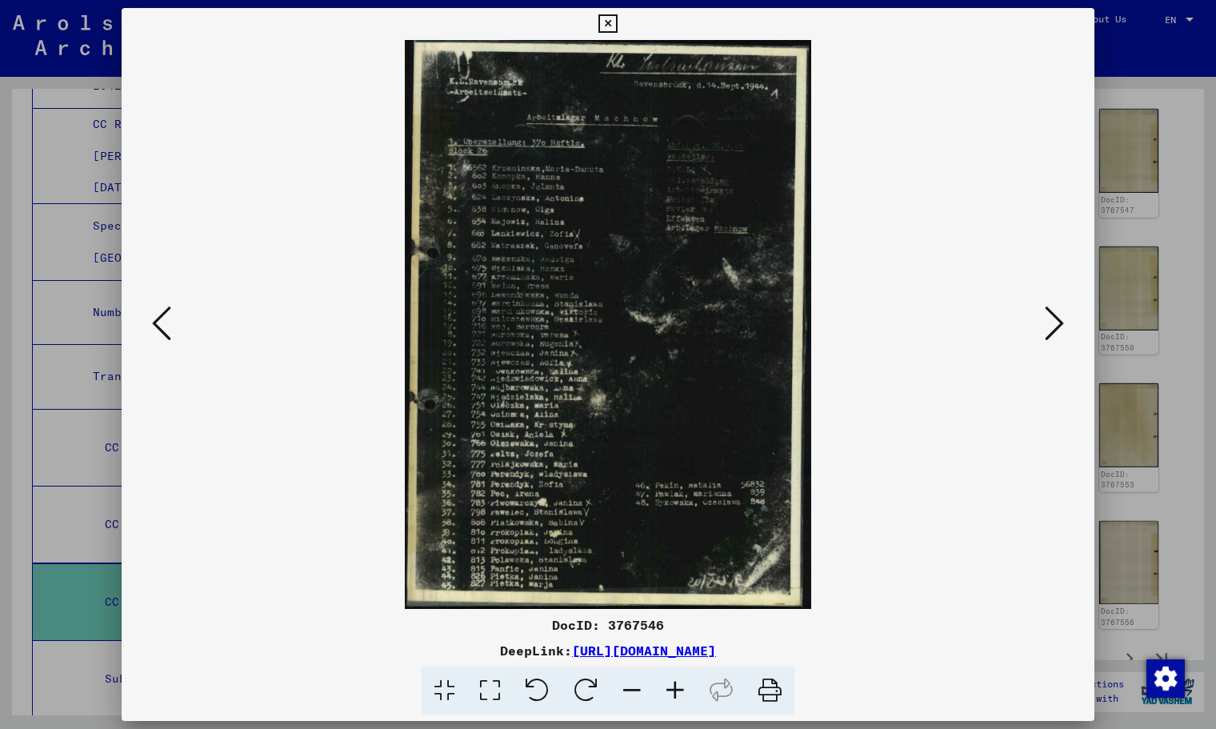
click at [679, 690] on icon at bounding box center [675, 691] width 43 height 49
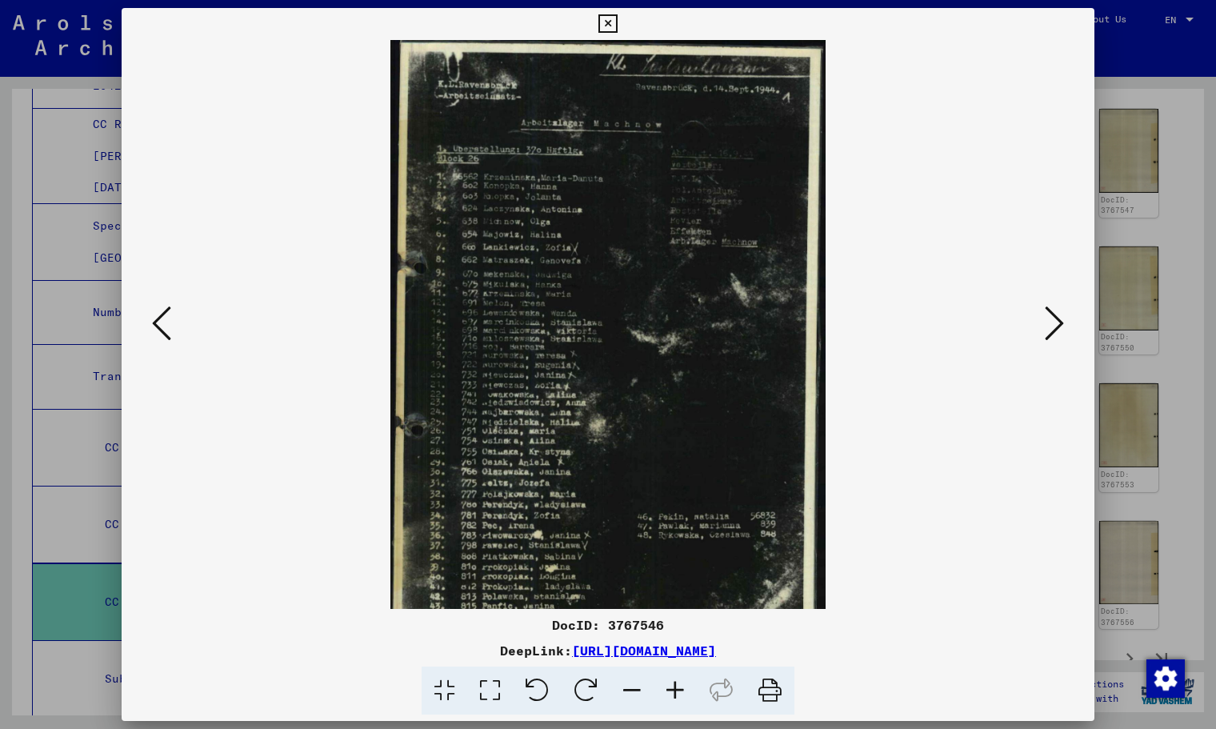
click at [679, 690] on icon at bounding box center [675, 691] width 43 height 49
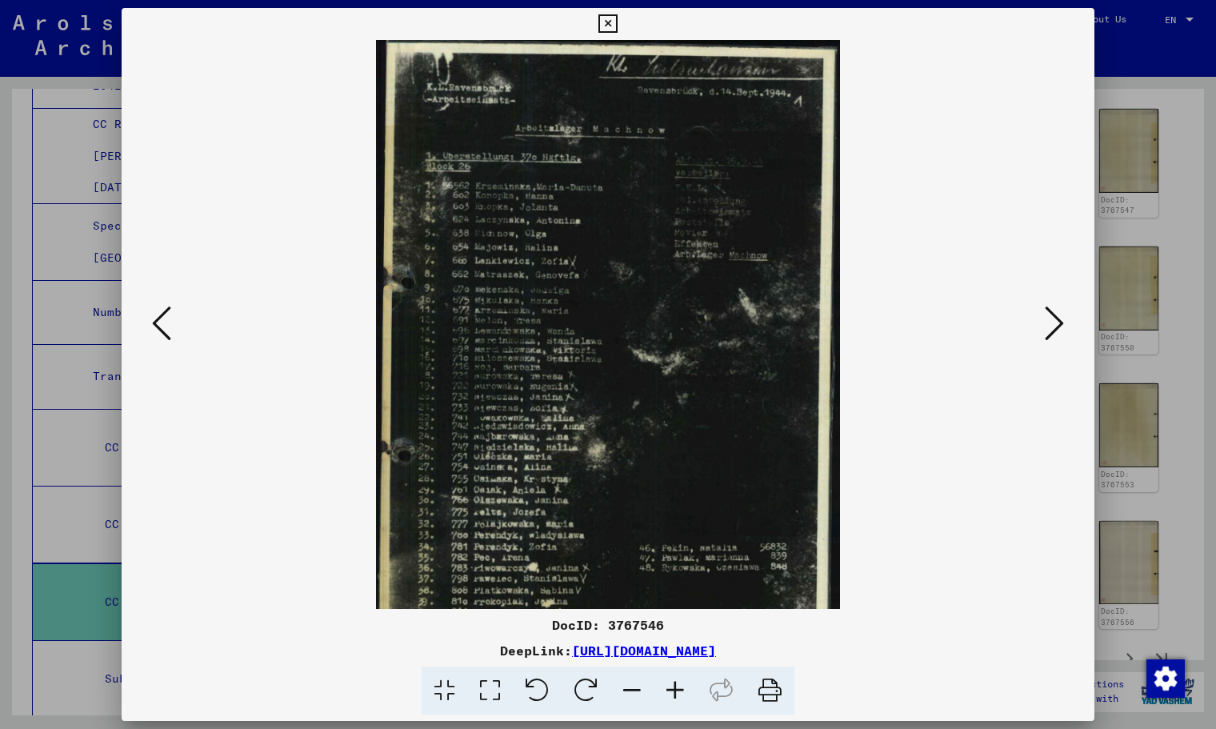
click at [679, 689] on icon at bounding box center [675, 691] width 43 height 49
click at [679, 687] on icon at bounding box center [675, 691] width 43 height 49
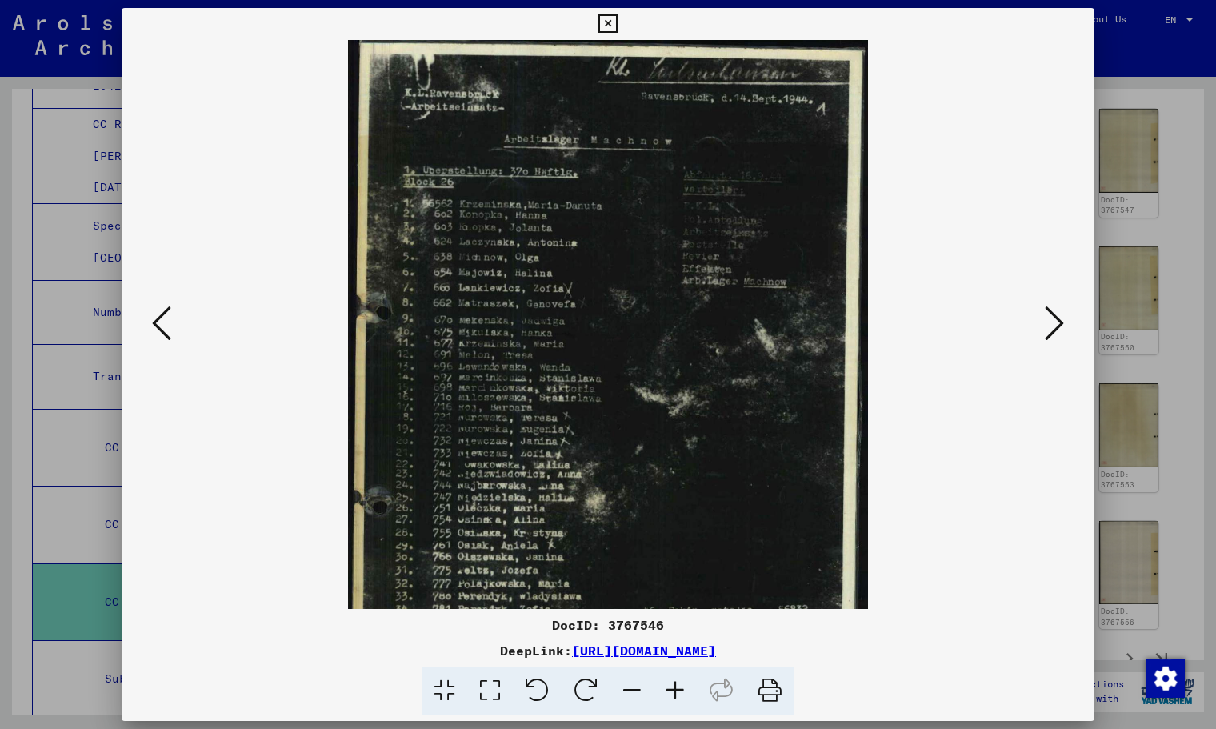
click at [679, 686] on icon at bounding box center [675, 691] width 43 height 49
click at [679, 684] on icon at bounding box center [675, 691] width 43 height 49
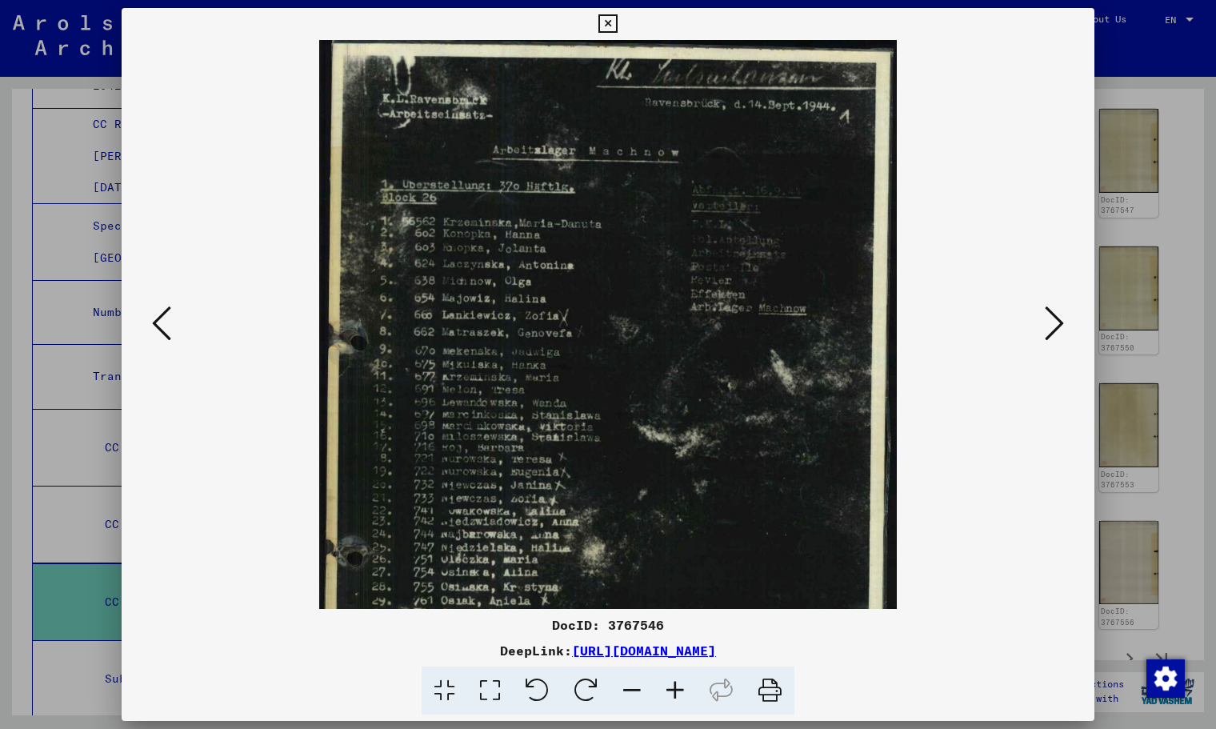
click at [679, 683] on icon at bounding box center [675, 691] width 43 height 49
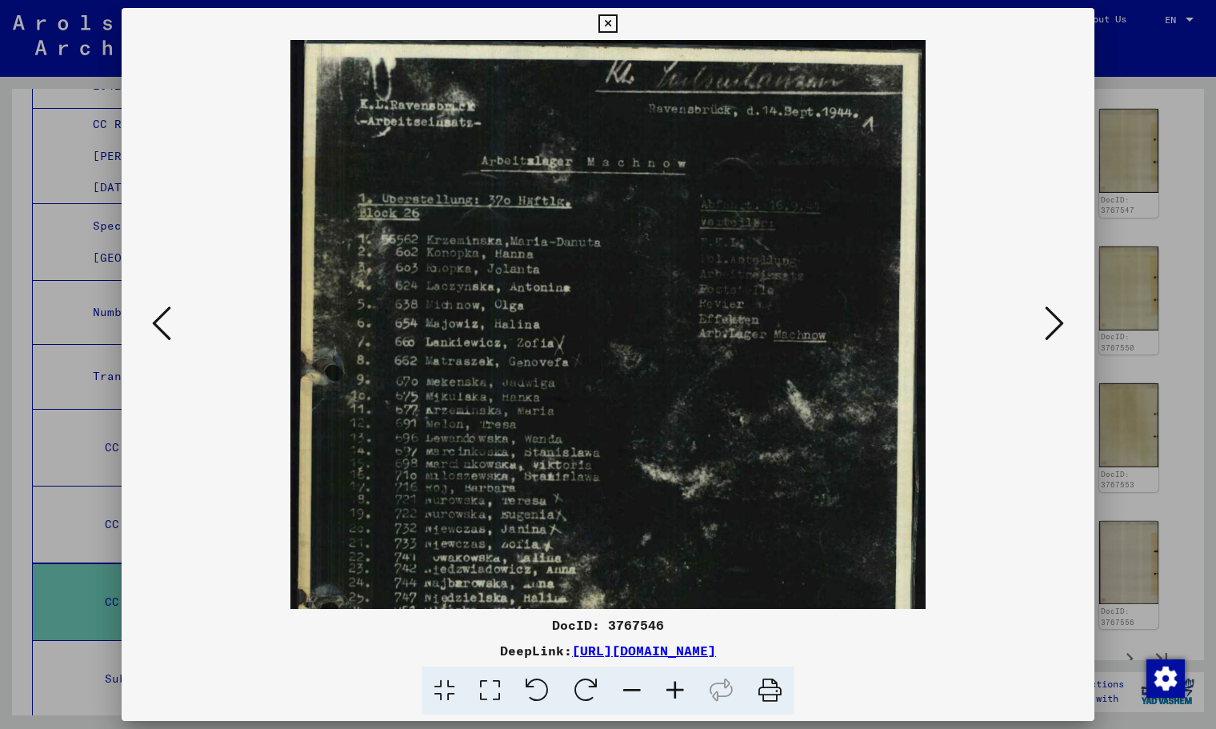
click at [679, 682] on icon at bounding box center [675, 691] width 43 height 49
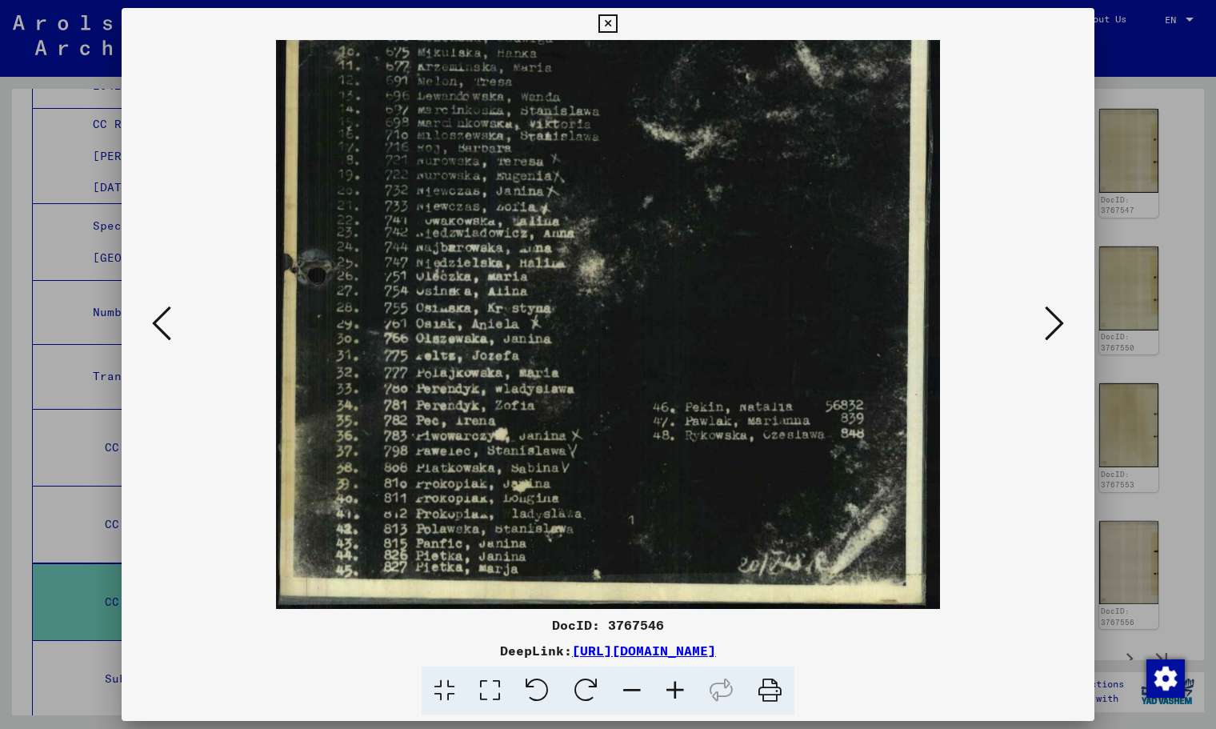
scroll to position [359, 0]
drag, startPoint x: 596, startPoint y: 553, endPoint x: 562, endPoint y: 176, distance: 378.5
click at [562, 176] on img at bounding box center [607, 145] width 663 height 929
click at [609, 22] on icon at bounding box center [608, 23] width 18 height 19
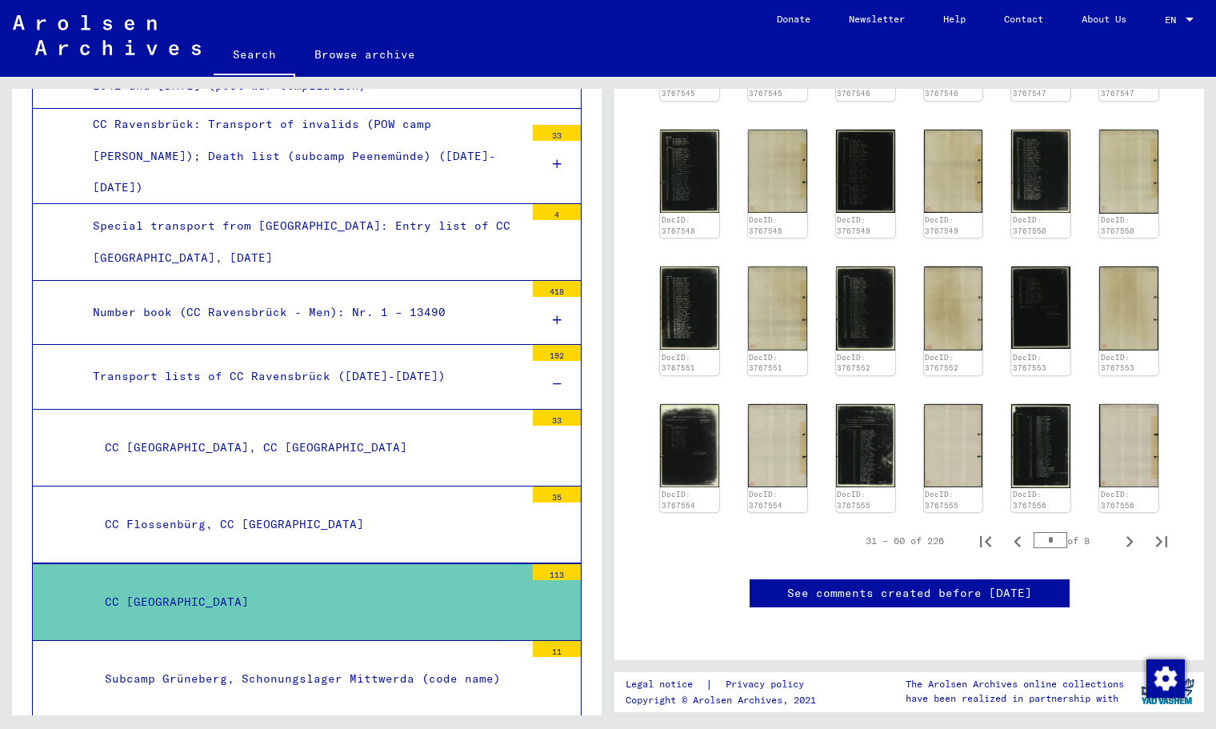
scroll to position [1007, 0]
click at [1035, 531] on icon "Next page" at bounding box center [1130, 542] width 22 height 22
type input "*"
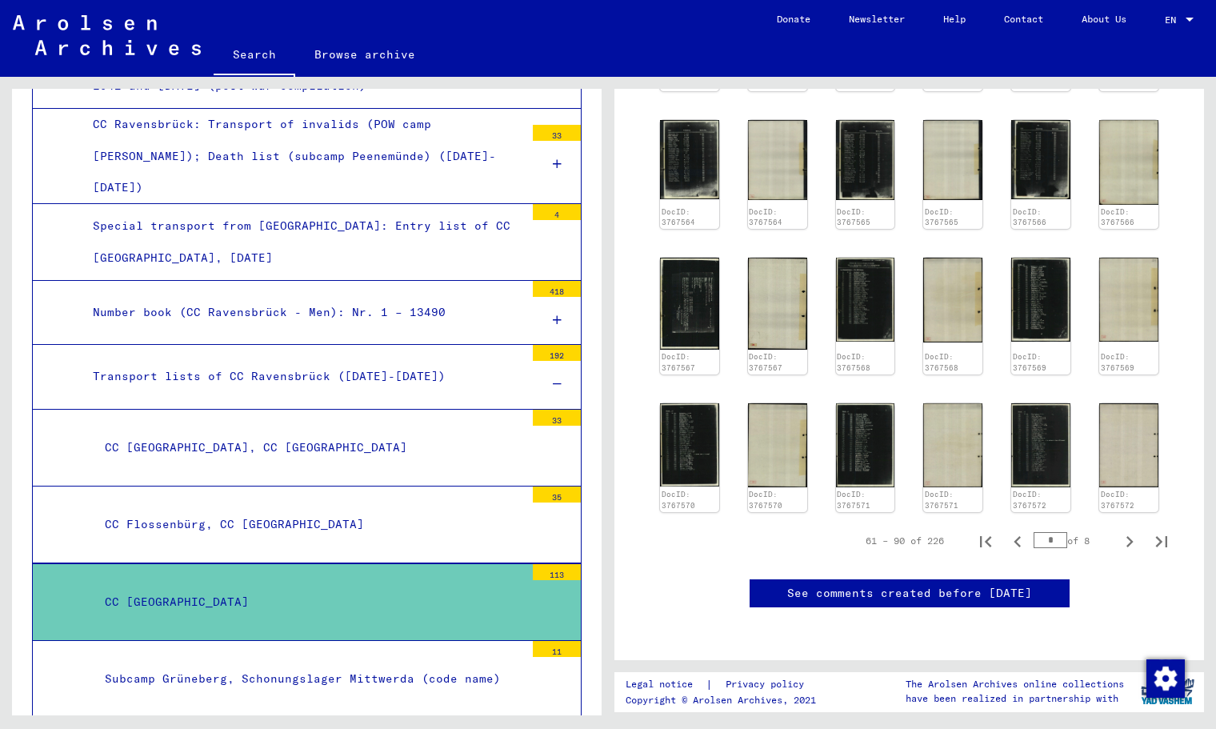
scroll to position [756, 0]
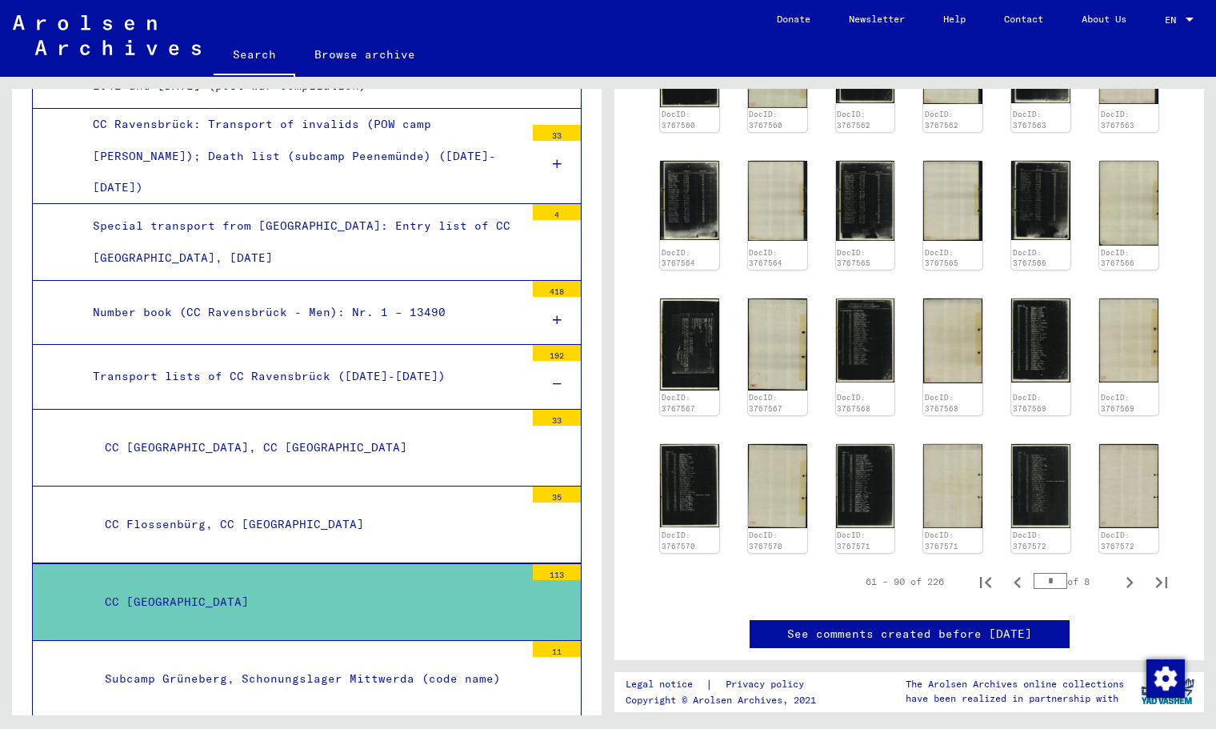
click at [1035, 579] on icon "Next page" at bounding box center [1130, 582] width 22 height 22
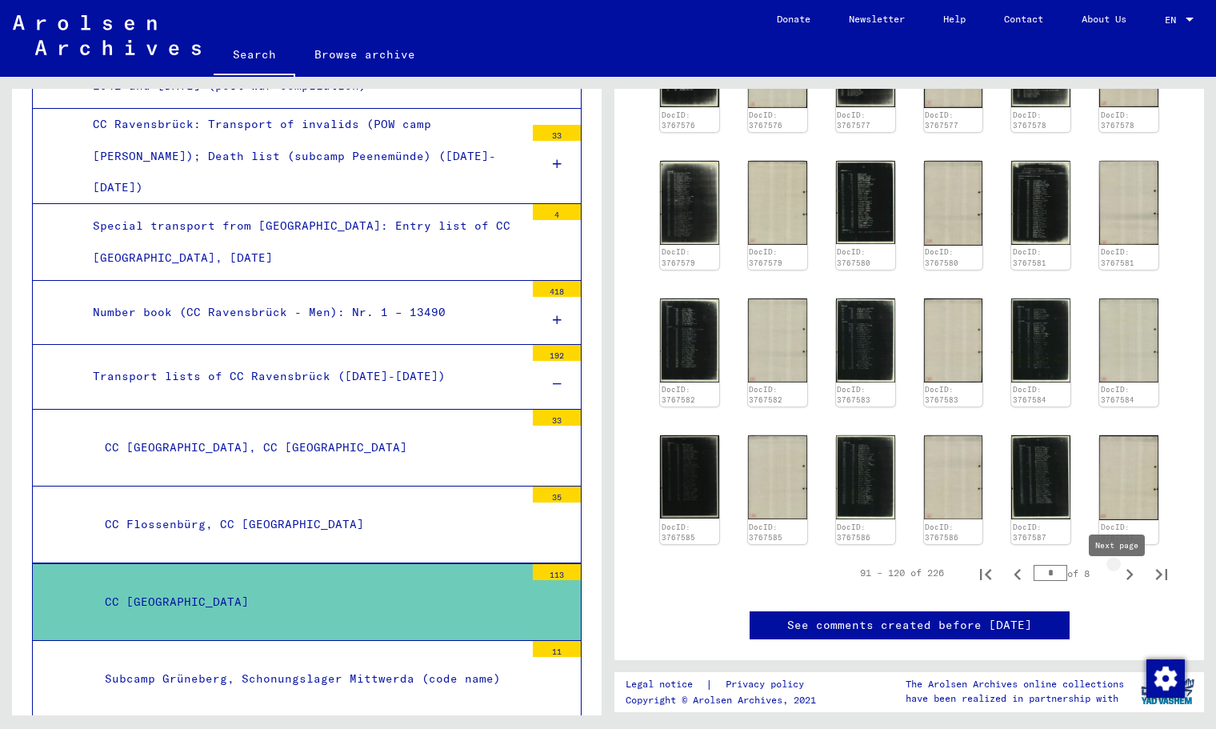
type input "*"
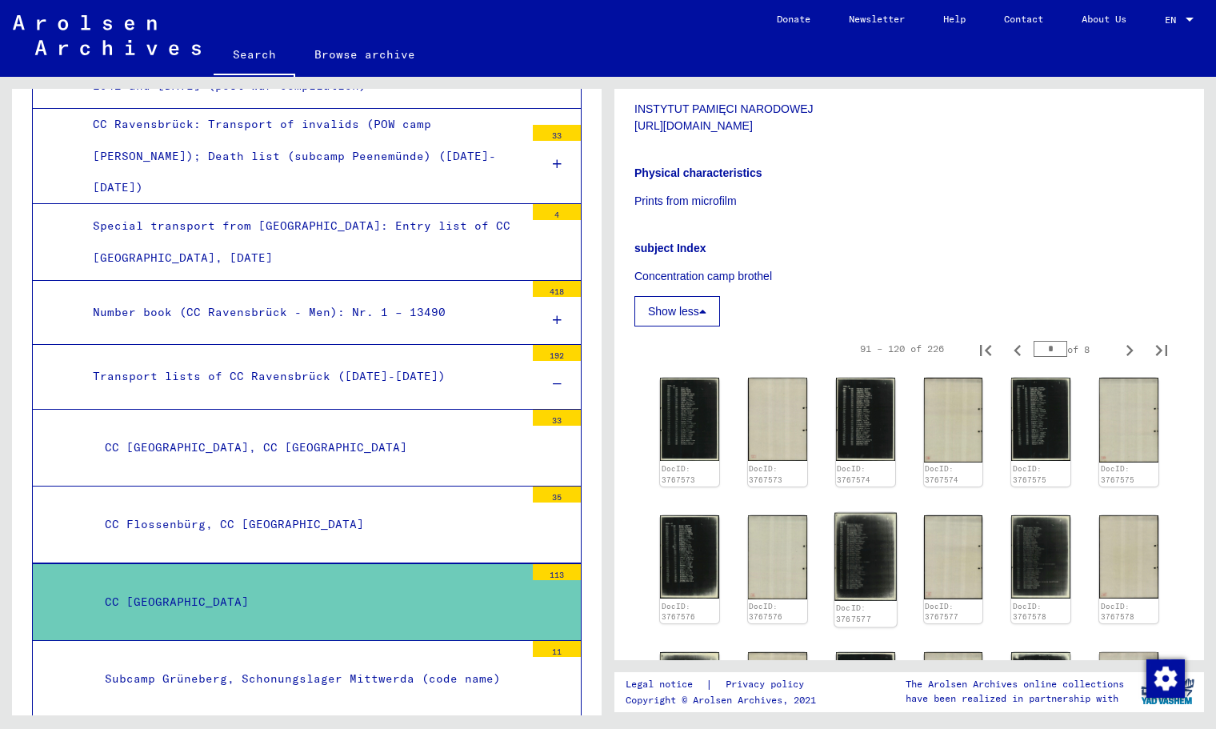
click at [862, 587] on img at bounding box center [866, 556] width 62 height 88
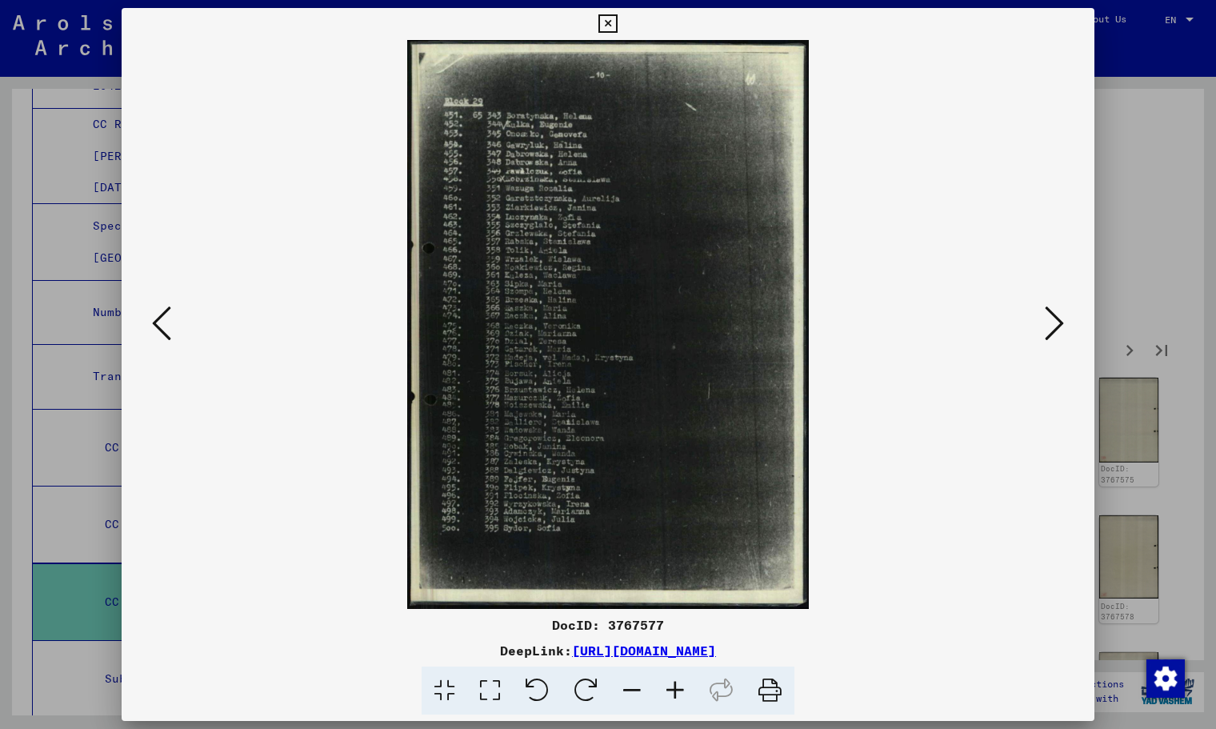
click at [607, 19] on icon at bounding box center [608, 23] width 18 height 19
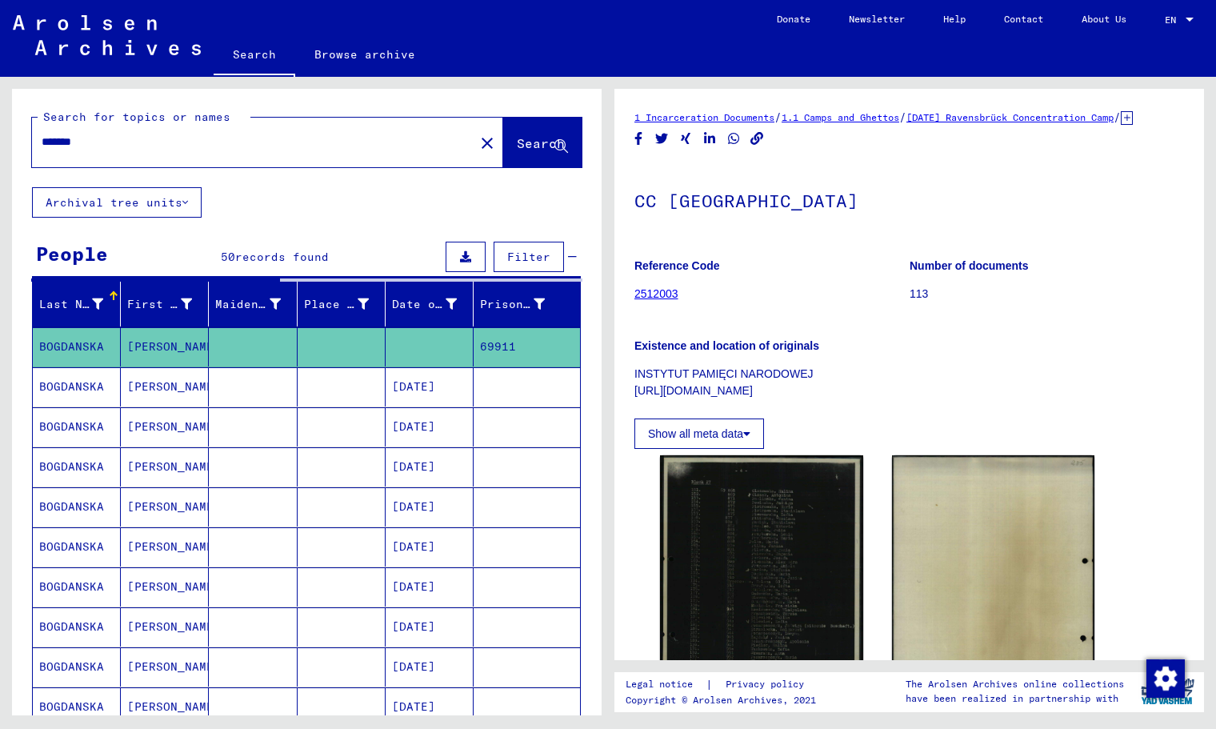
click at [491, 347] on mat-cell "69911" at bounding box center [527, 346] width 106 height 39
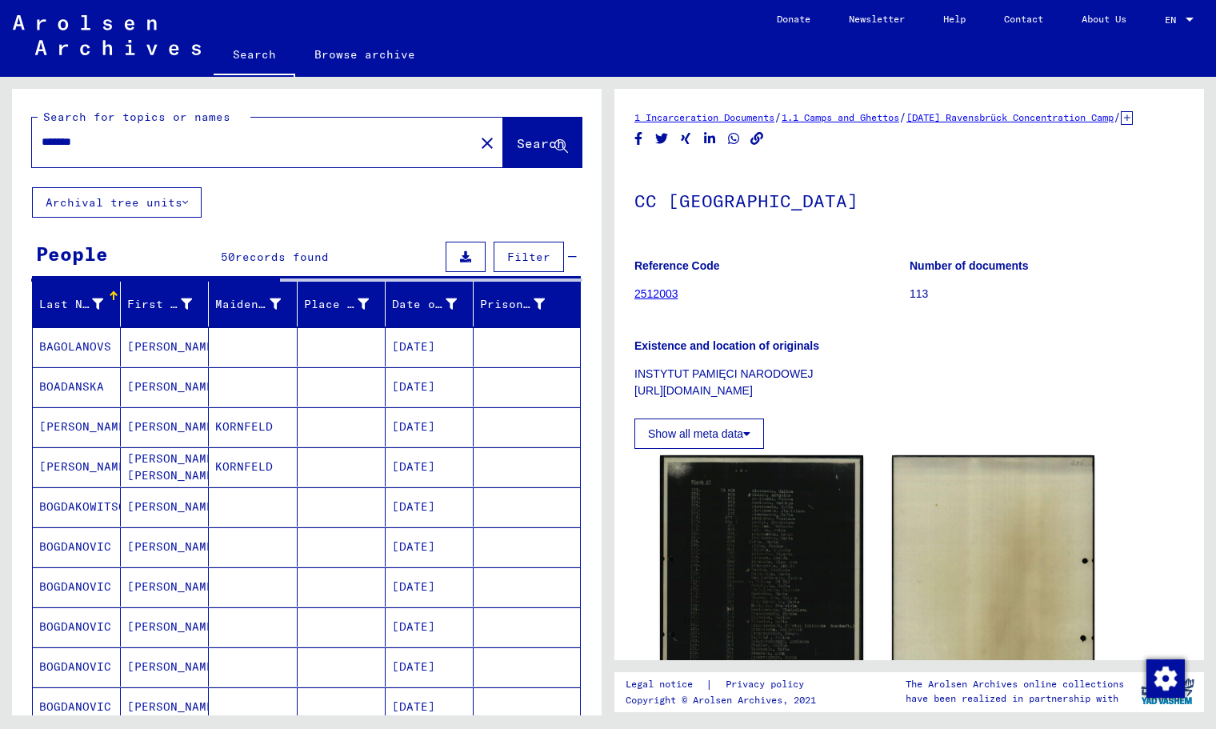
click at [491, 347] on mat-cell at bounding box center [527, 346] width 106 height 39
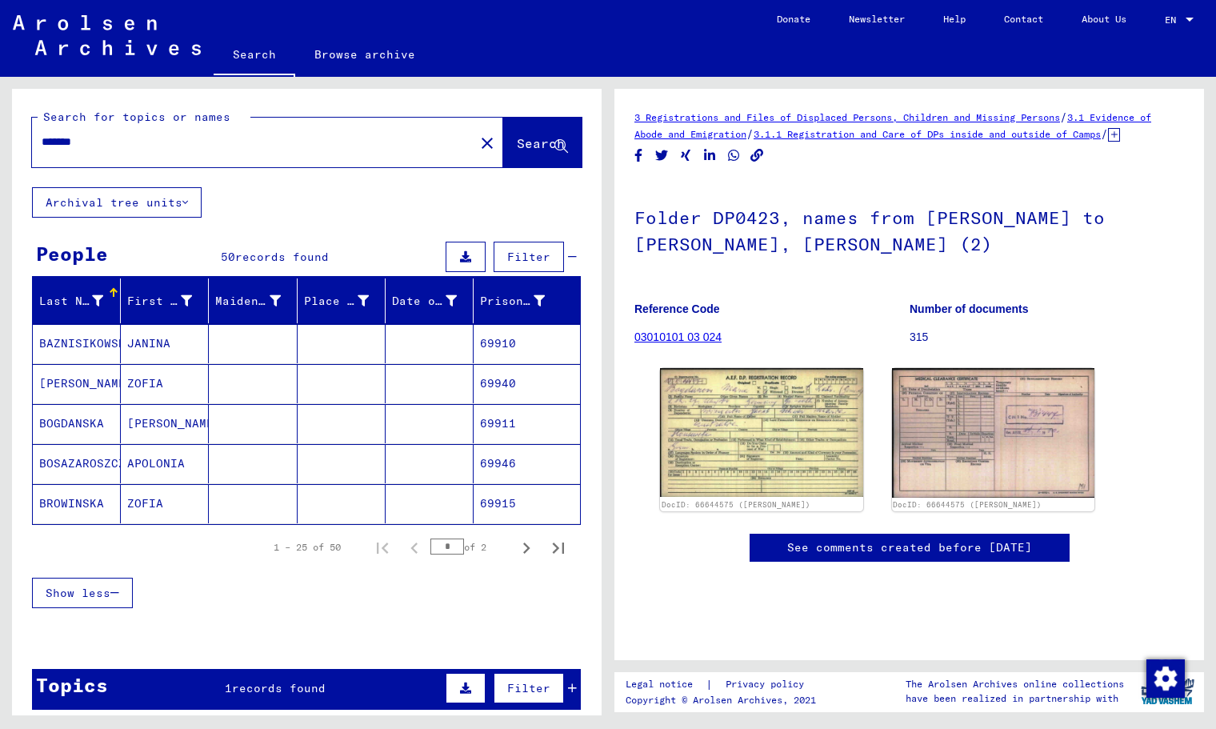
drag, startPoint x: 527, startPoint y: 421, endPoint x: 467, endPoint y: 425, distance: 60.2
click at [474, 425] on mat-cell "69911" at bounding box center [527, 423] width 106 height 39
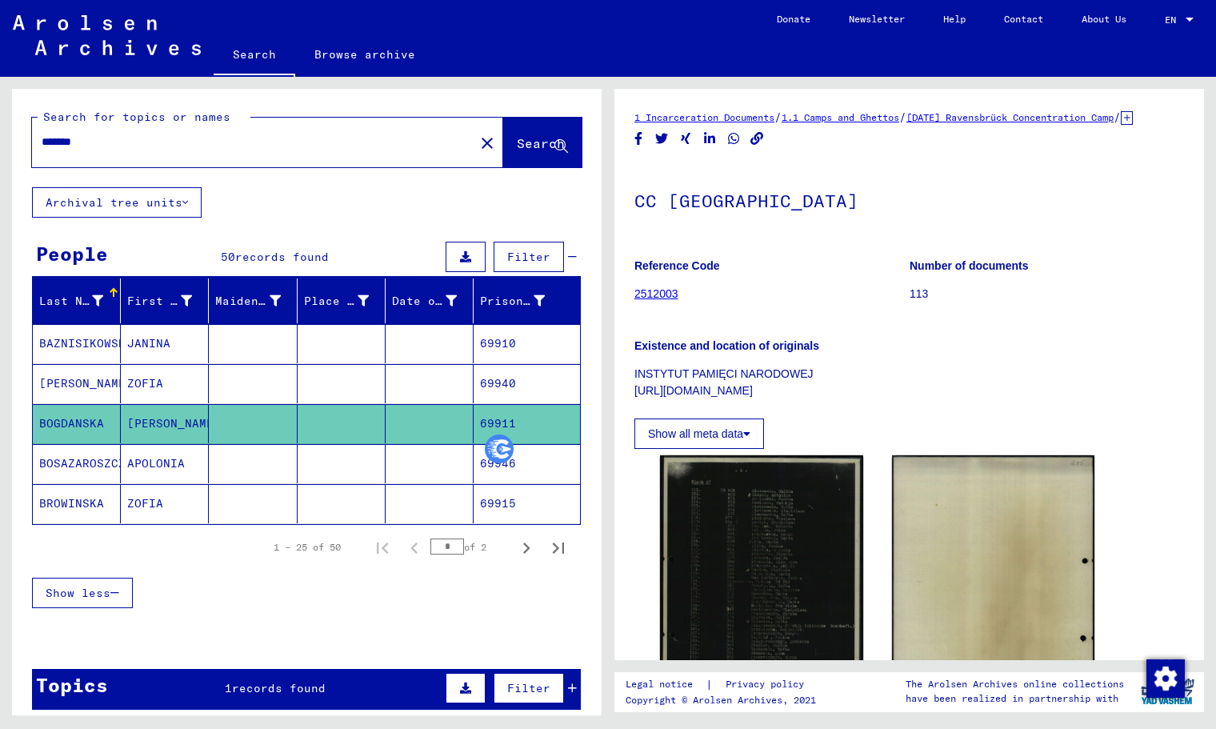
click at [210, 460] on mat-cell at bounding box center [253, 463] width 88 height 39
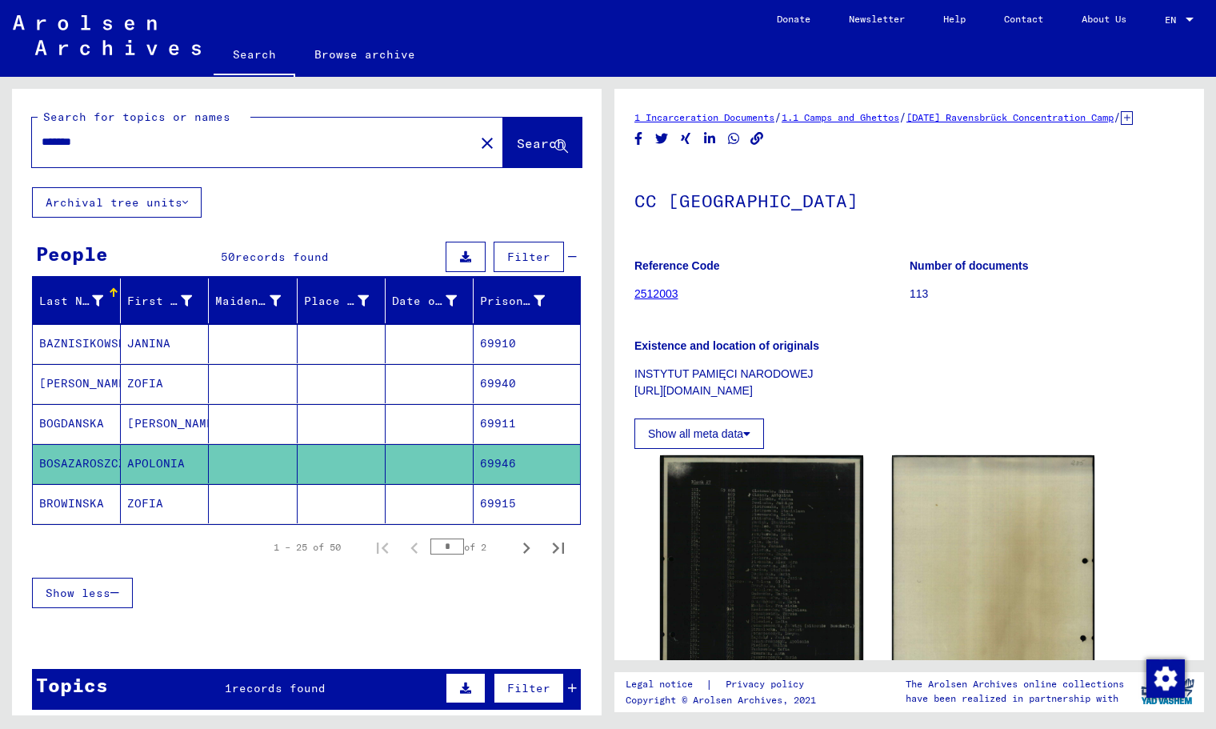
click at [209, 505] on mat-cell at bounding box center [253, 503] width 88 height 39
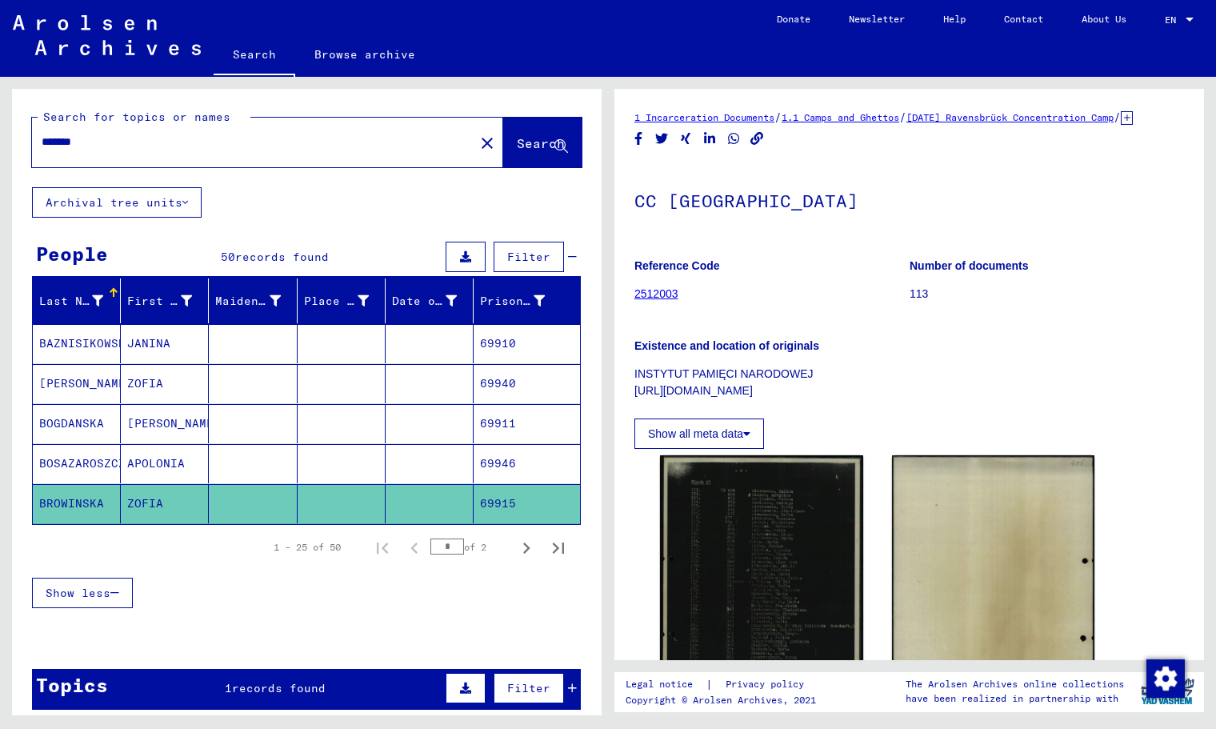
click at [209, 505] on mat-cell at bounding box center [253, 503] width 88 height 39
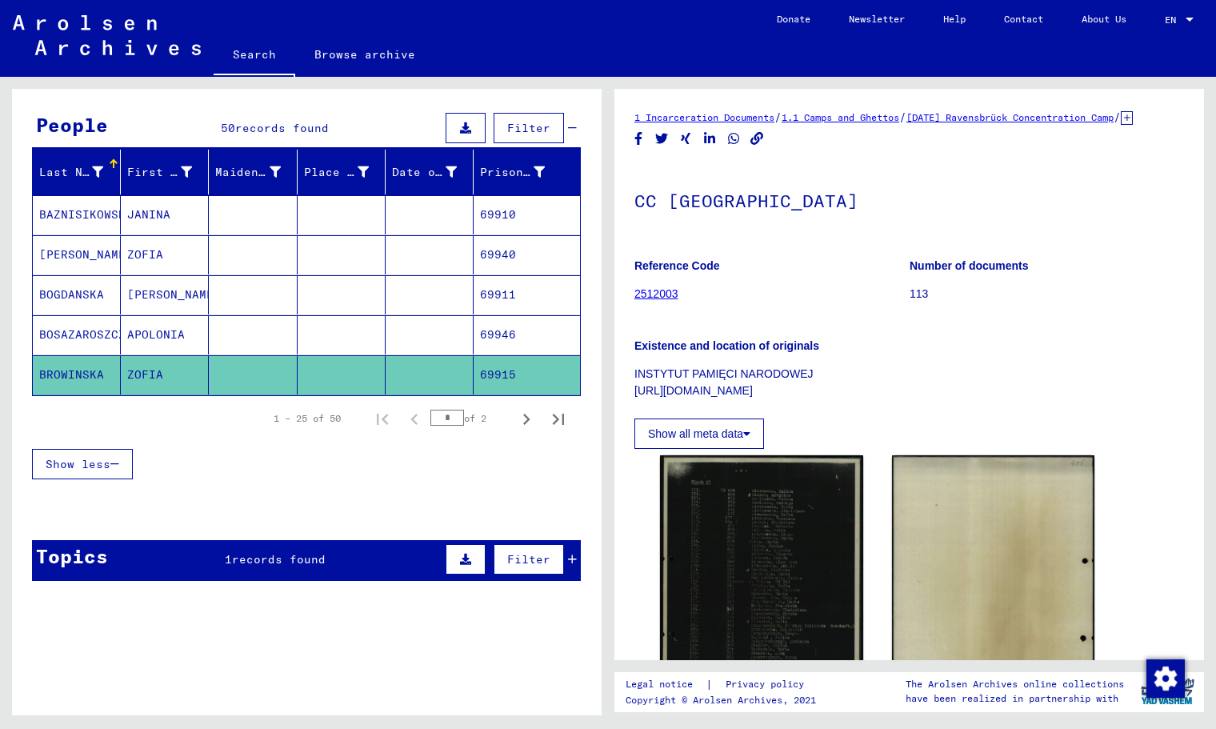
scroll to position [132, 0]
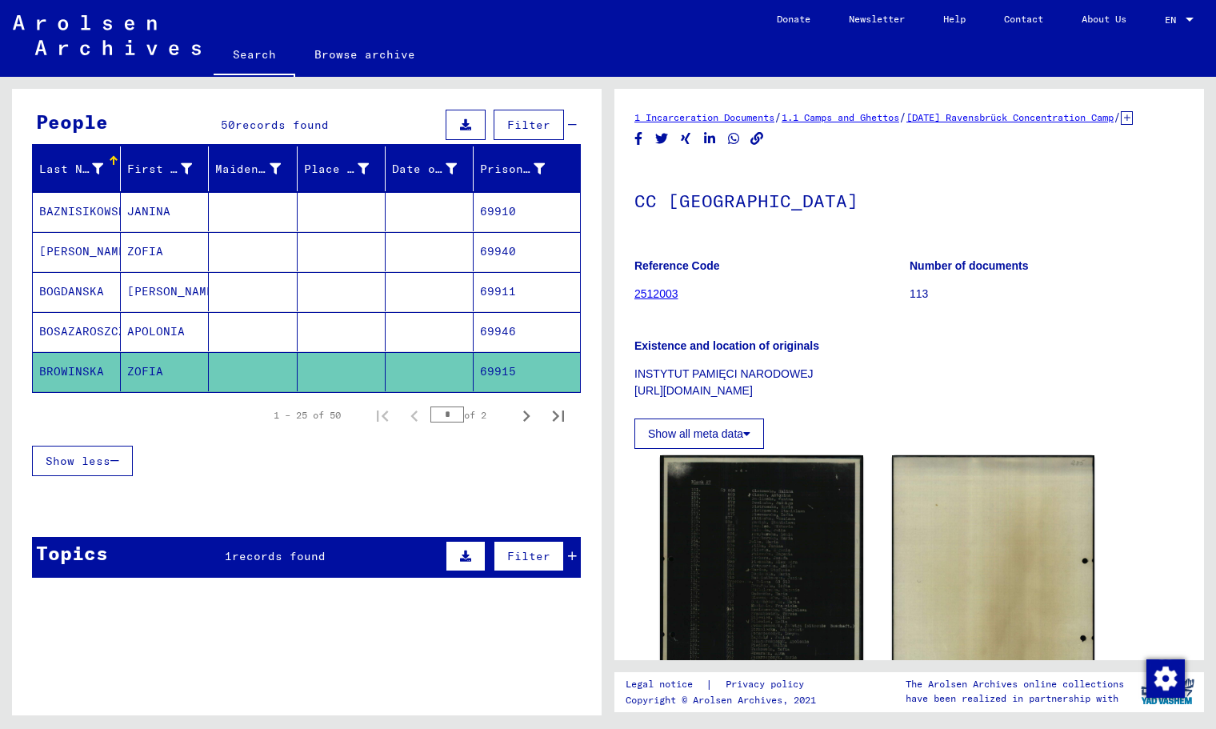
click at [258, 559] on span "records found" at bounding box center [279, 556] width 94 height 14
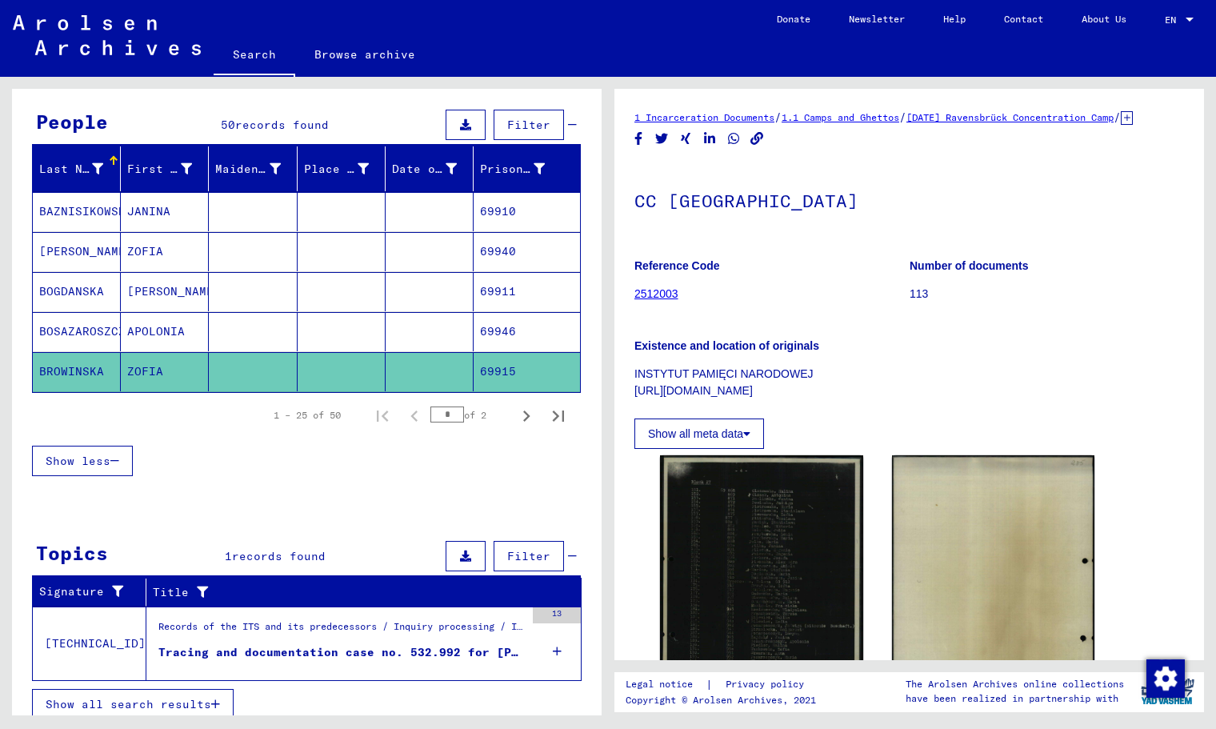
click at [302, 651] on div "Tracing and documentation case no. 532.992 for [PERSON_NAME] born [DEMOGRAPHIC_…" at bounding box center [341, 652] width 367 height 17
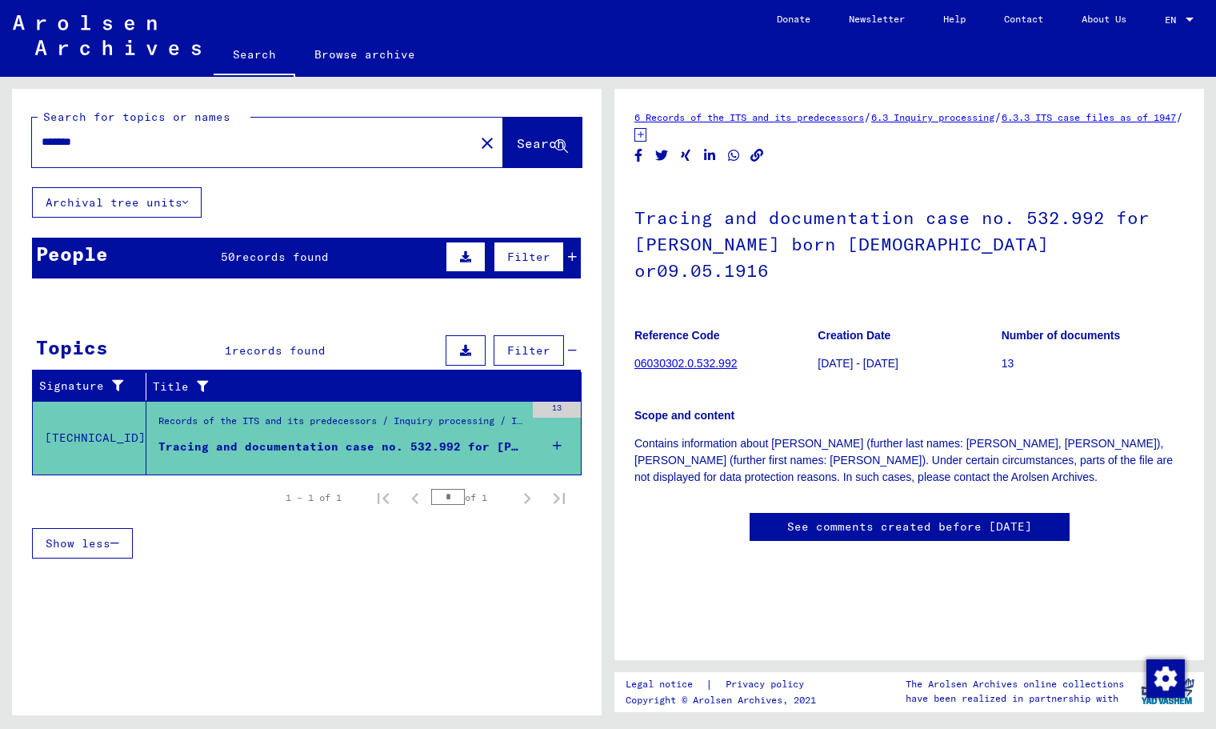
click at [314, 259] on span "records found" at bounding box center [282, 257] width 94 height 14
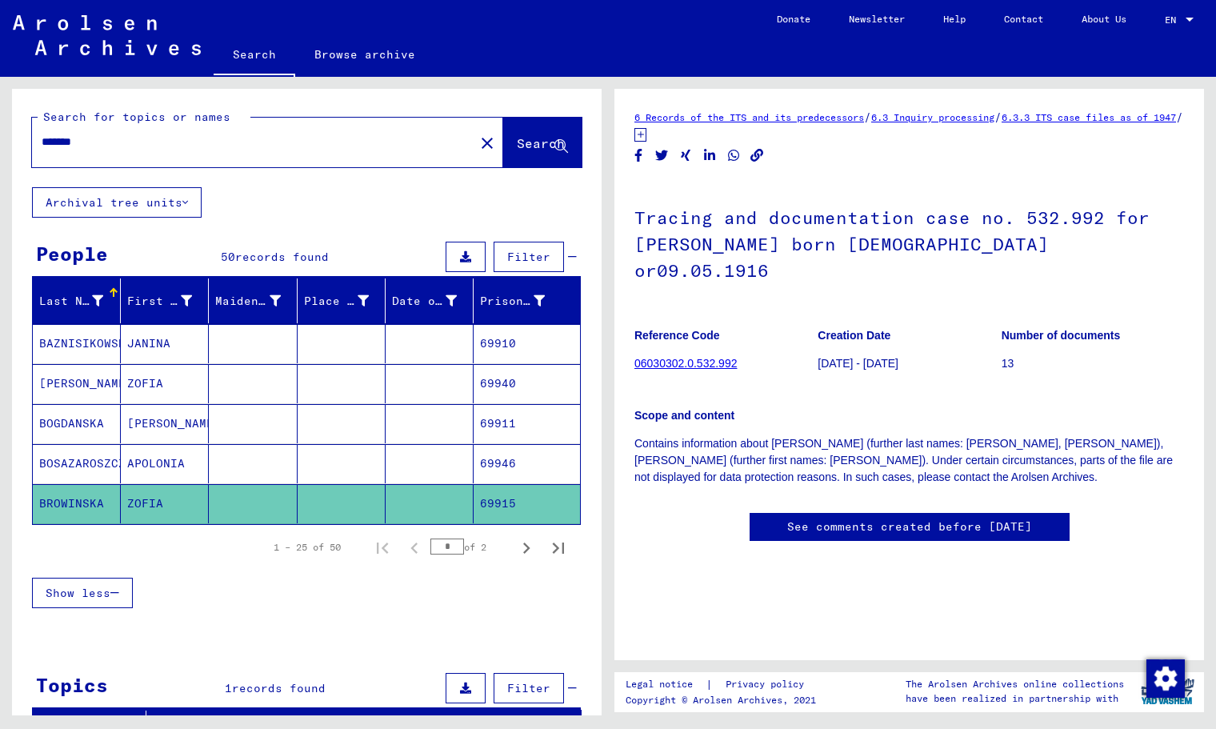
click at [481, 419] on mat-cell "69911" at bounding box center [527, 423] width 106 height 39
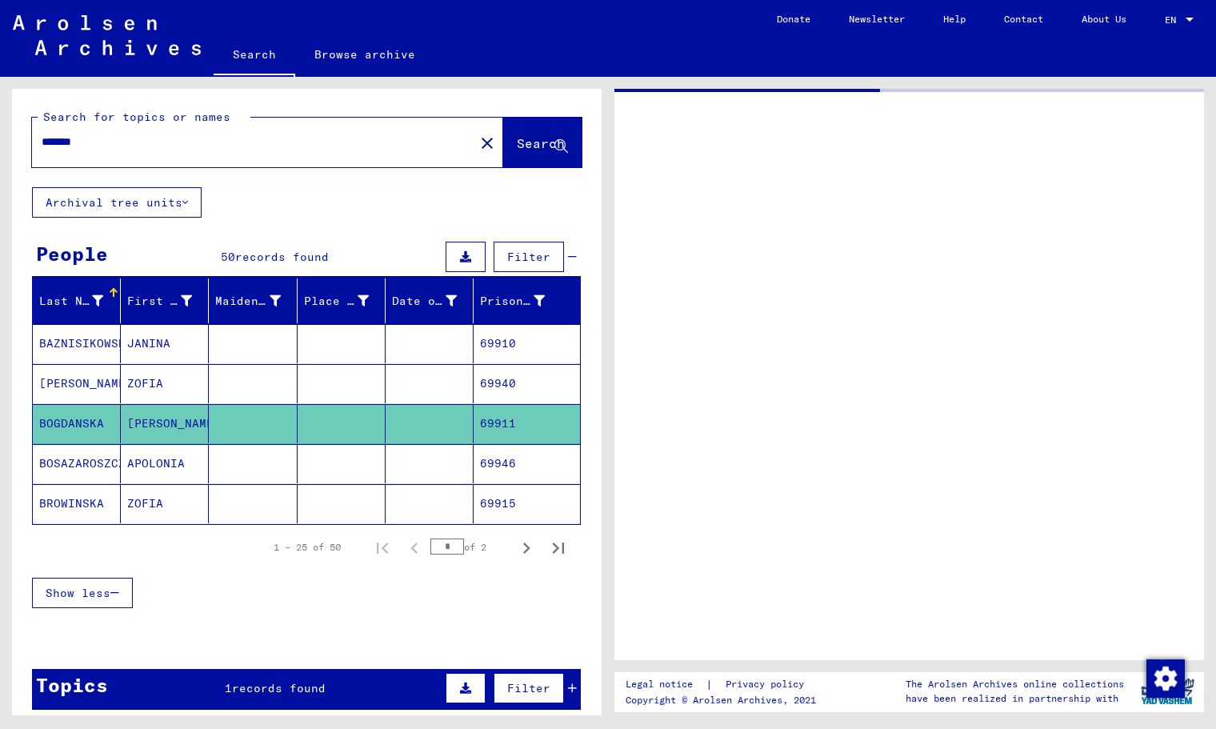
click at [486, 425] on mat-cell "69911" at bounding box center [527, 423] width 106 height 39
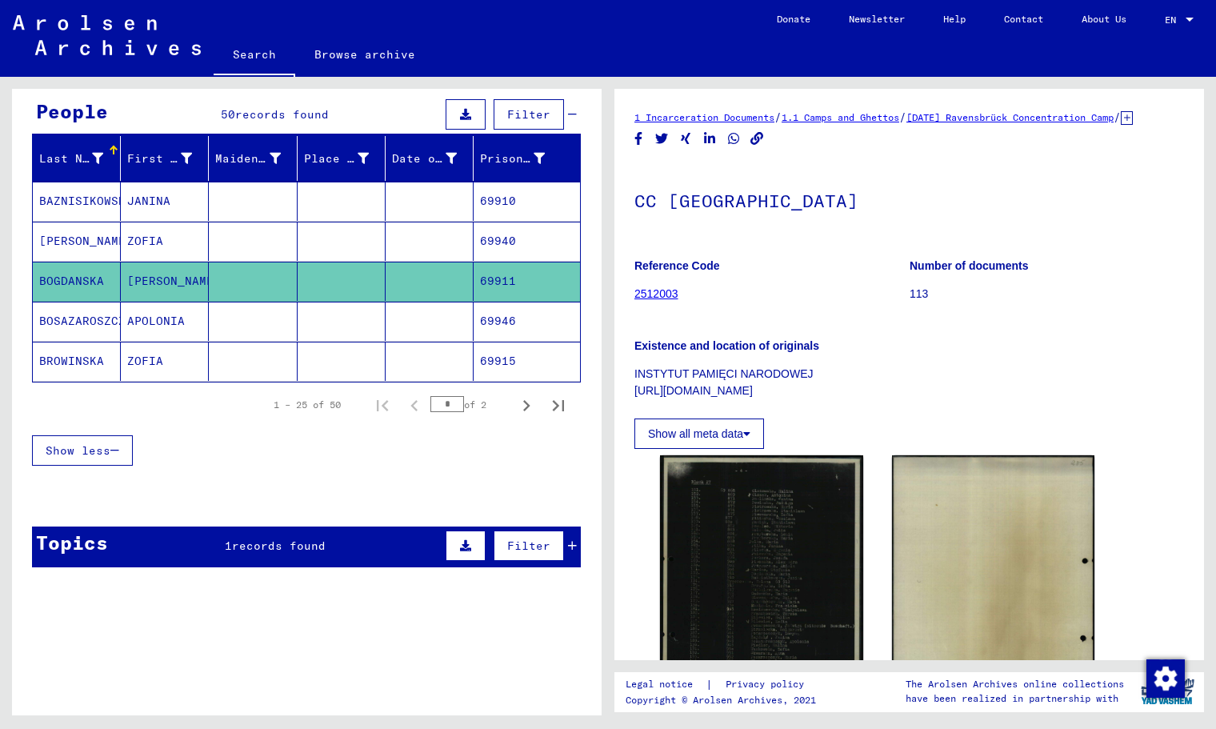
scroll to position [151, 0]
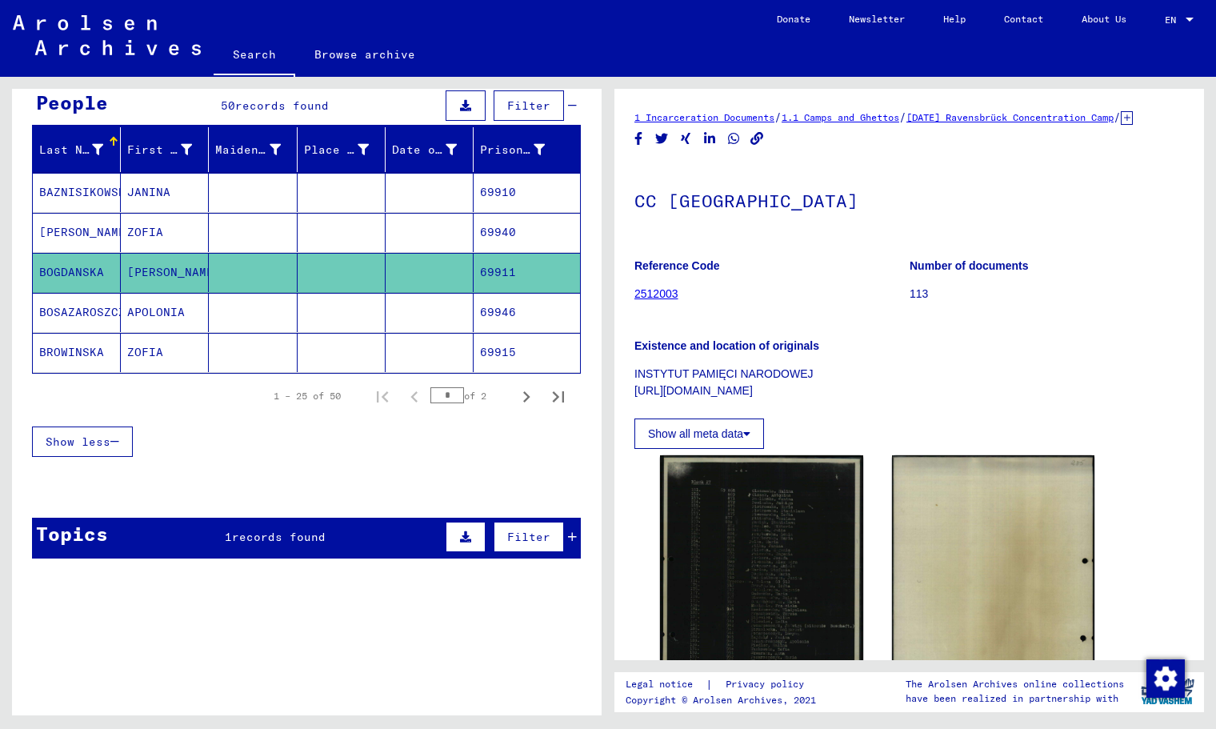
click at [299, 538] on span "records found" at bounding box center [279, 537] width 94 height 14
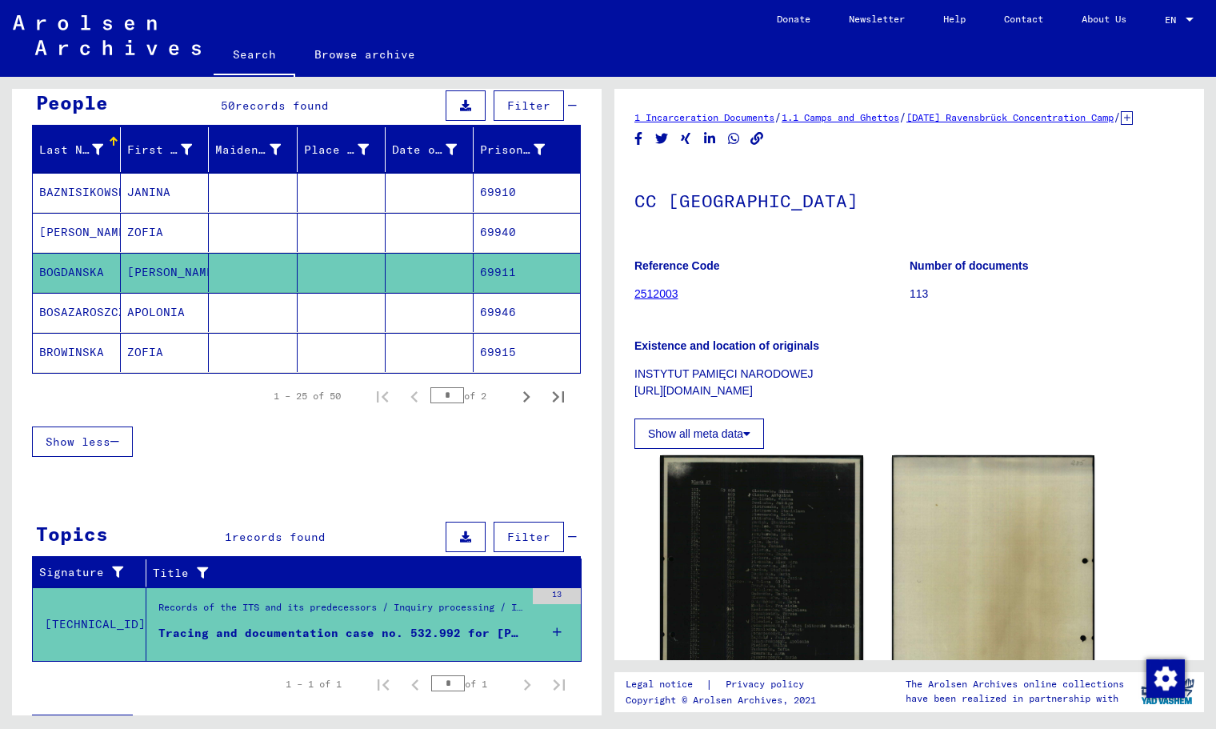
click at [238, 636] on div "Tracing and documentation case no. 532.992 for [PERSON_NAME] born [DEMOGRAPHIC_…" at bounding box center [341, 633] width 367 height 17
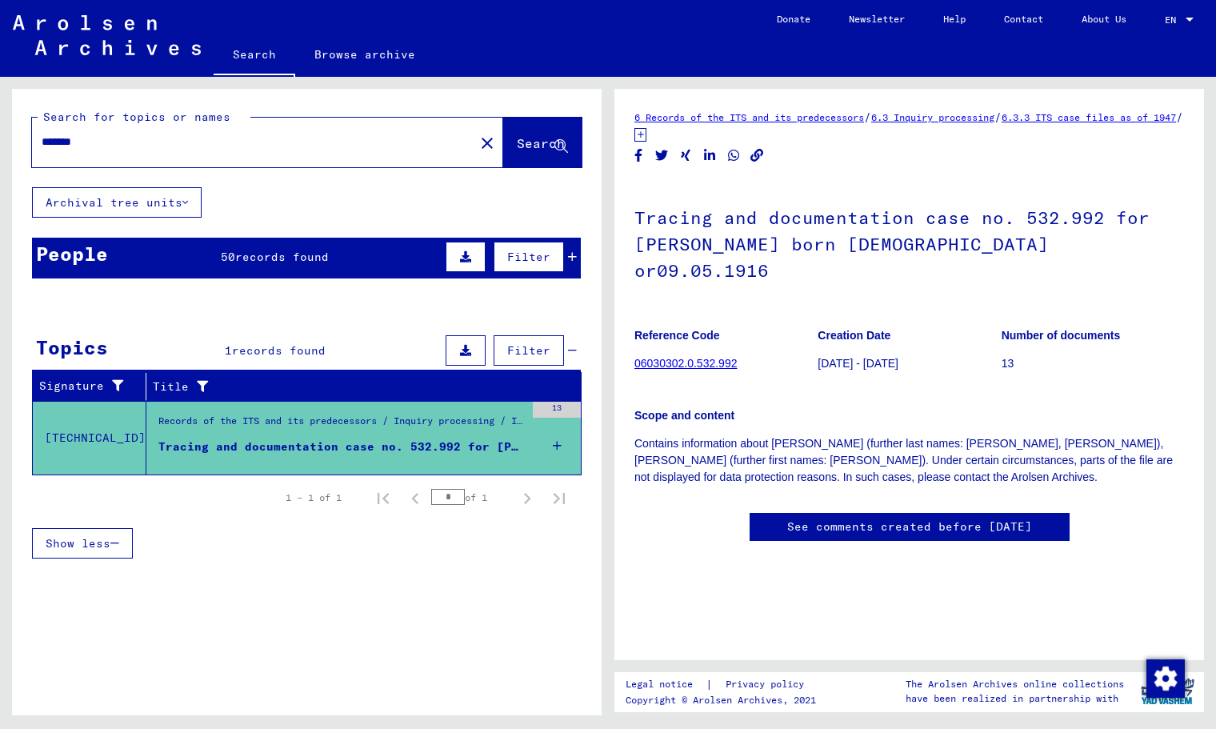
click at [245, 149] on input "*******" at bounding box center [253, 142] width 423 height 17
click at [245, 150] on div "*******" at bounding box center [248, 142] width 433 height 36
click at [244, 153] on div "*******" at bounding box center [248, 142] width 433 height 36
click at [241, 150] on div "*******" at bounding box center [248, 142] width 433 height 36
click at [237, 146] on input "*******" at bounding box center [253, 142] width 423 height 17
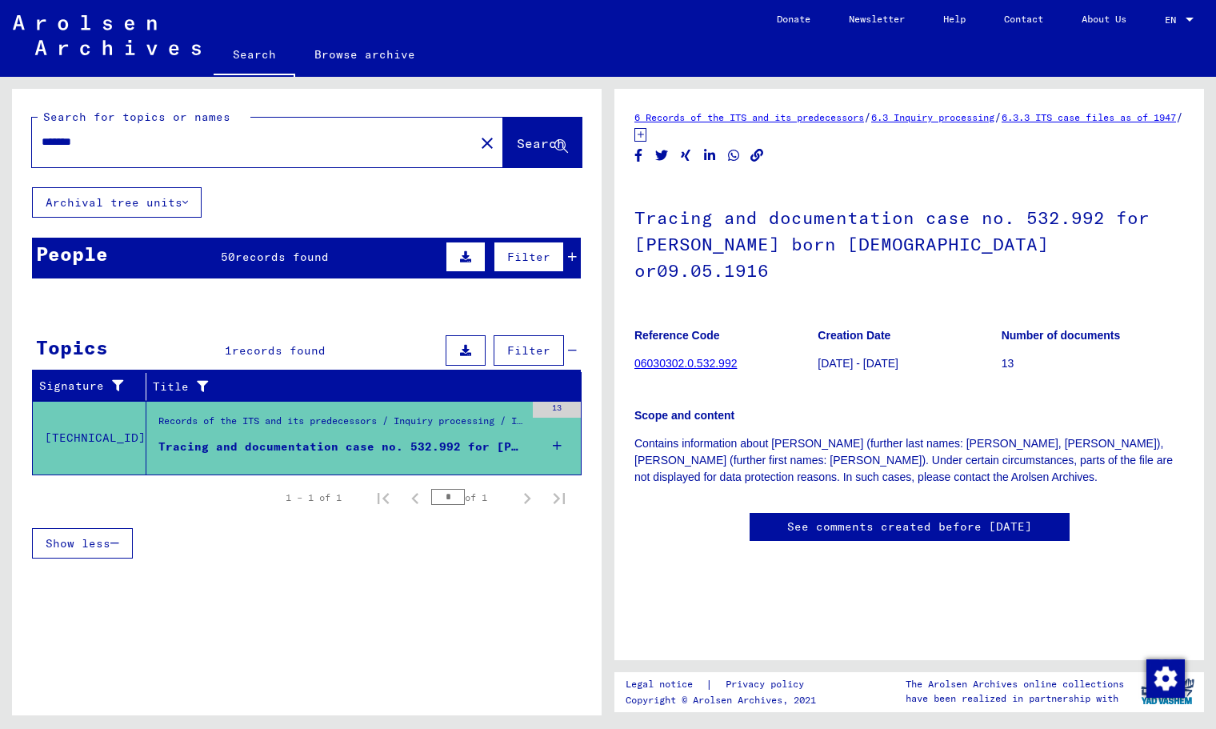
click at [235, 144] on input "*******" at bounding box center [253, 142] width 423 height 17
type input "**********"
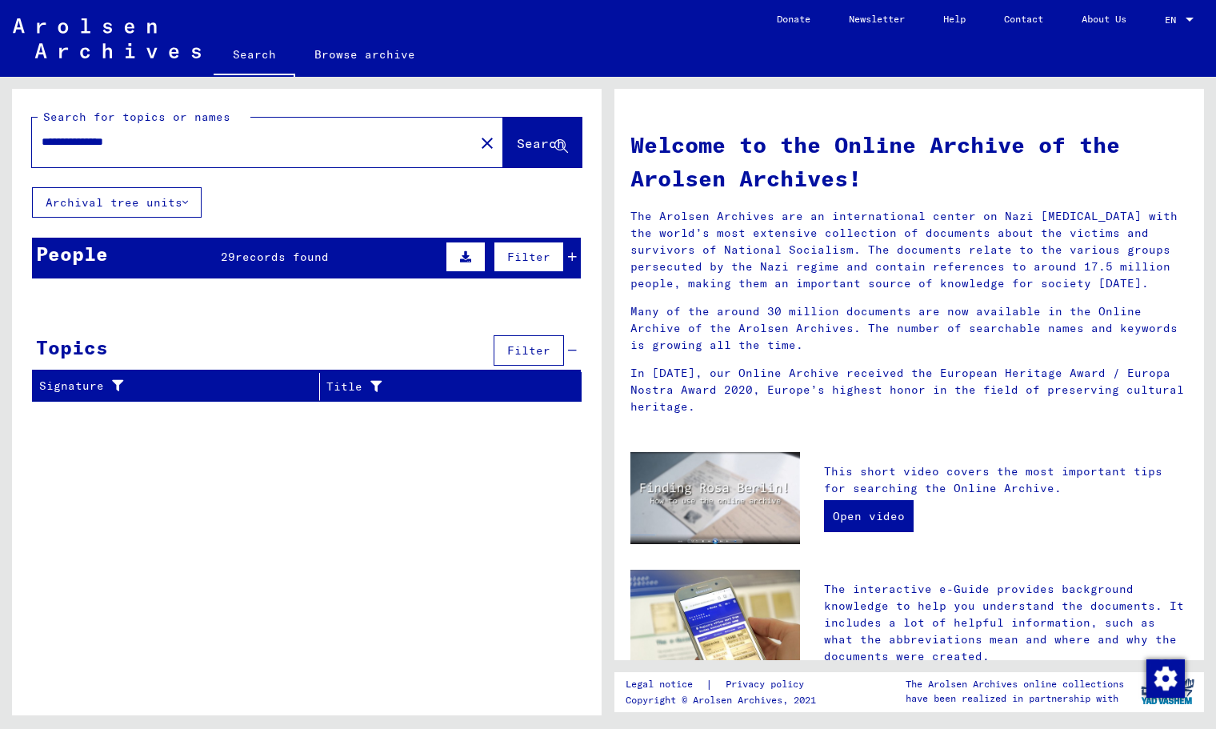
click at [260, 246] on div "People 29 records found Filter" at bounding box center [306, 258] width 549 height 41
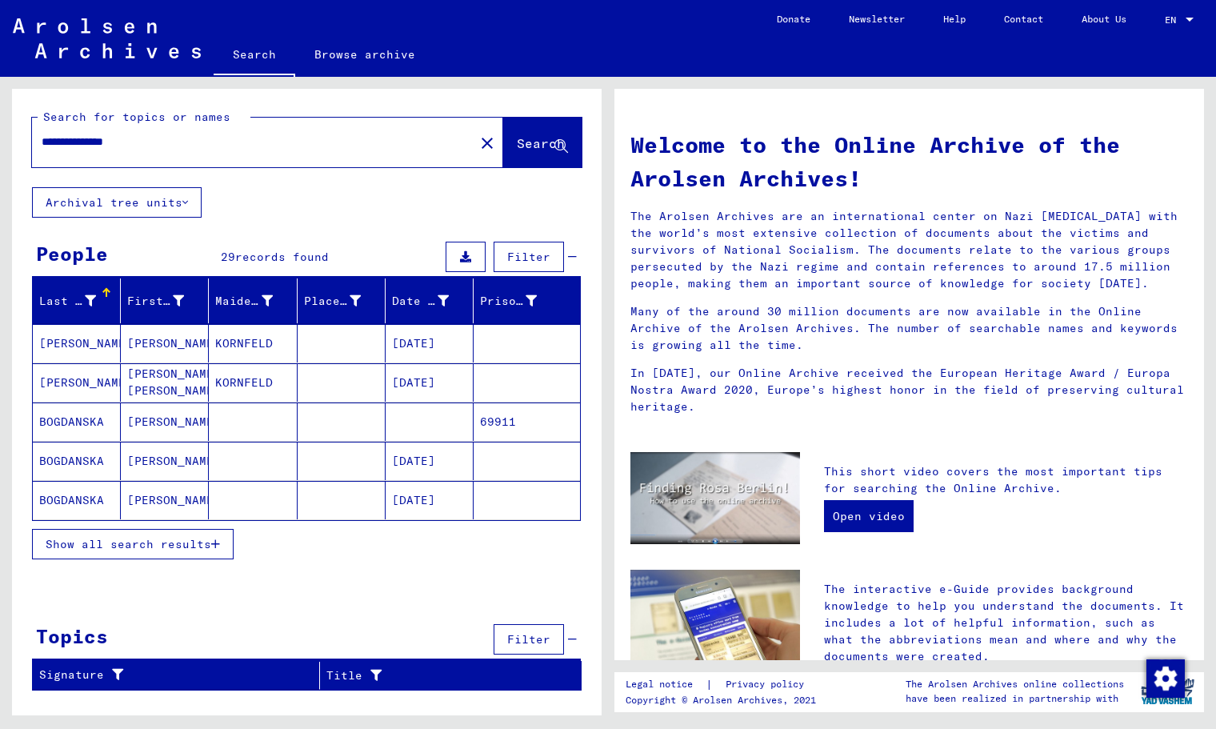
click at [185, 432] on mat-cell "[PERSON_NAME]" at bounding box center [165, 422] width 88 height 38
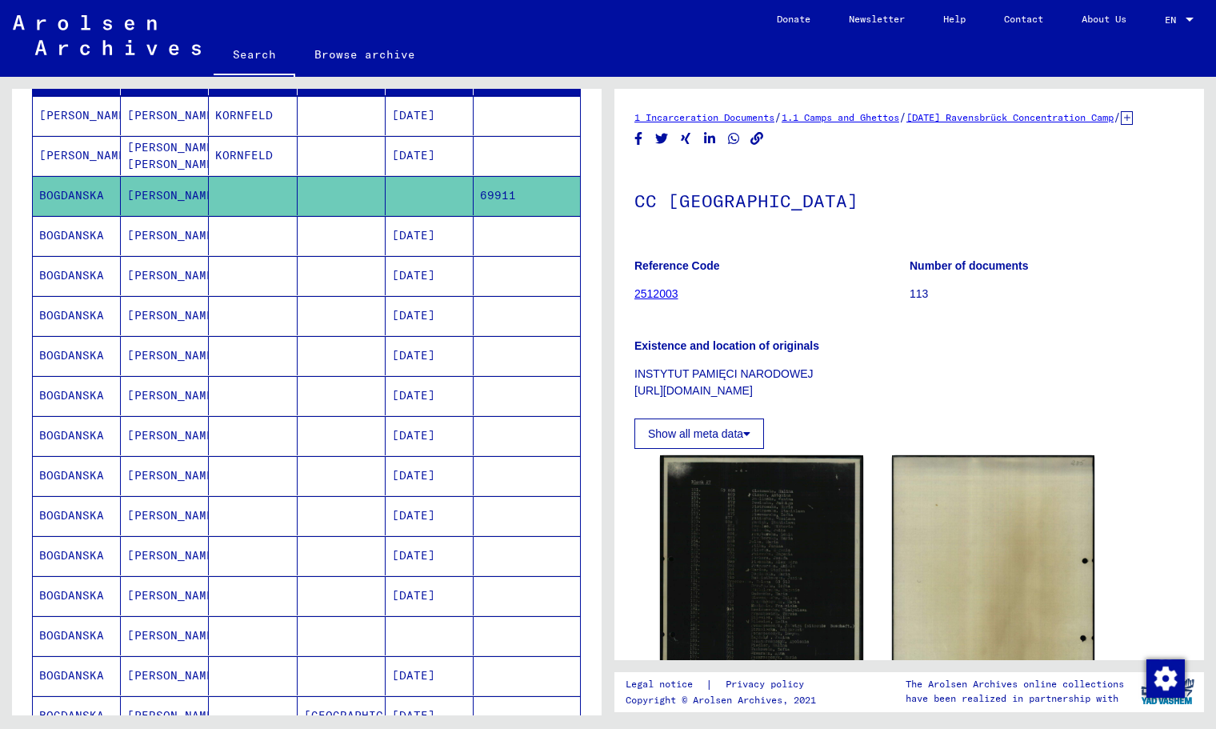
scroll to position [230, 0]
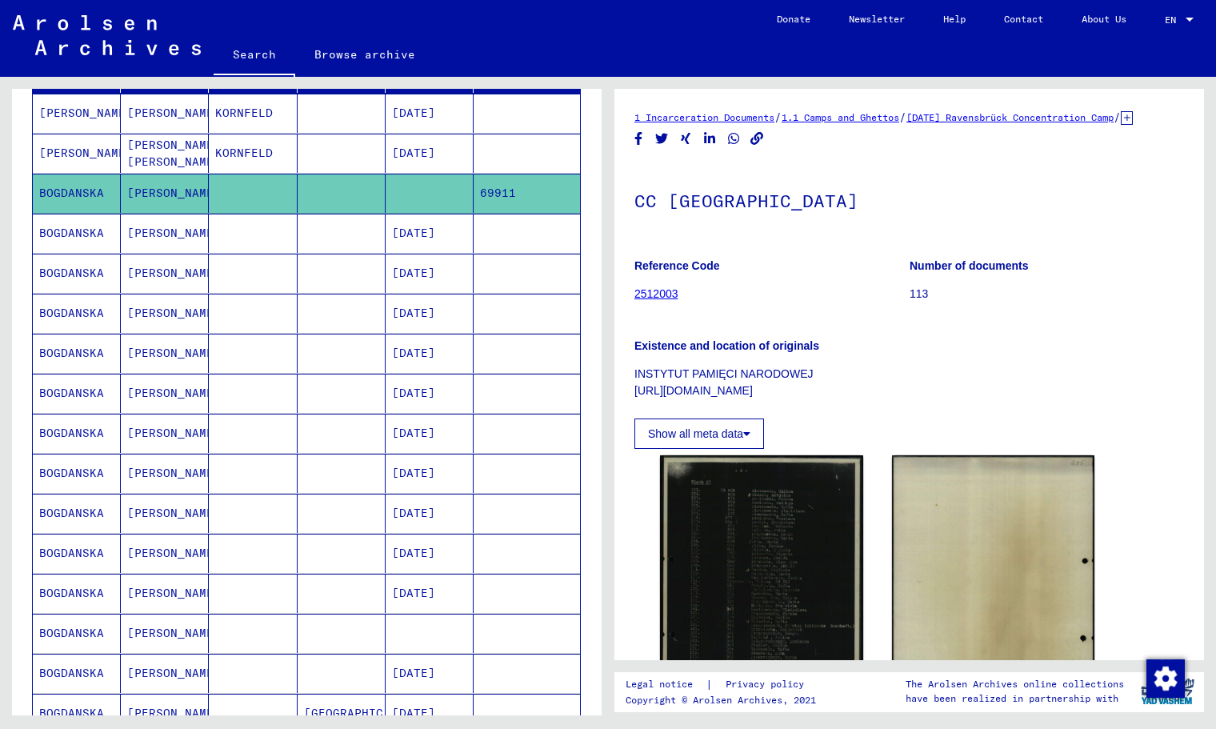
click at [414, 631] on mat-cell at bounding box center [430, 633] width 88 height 39
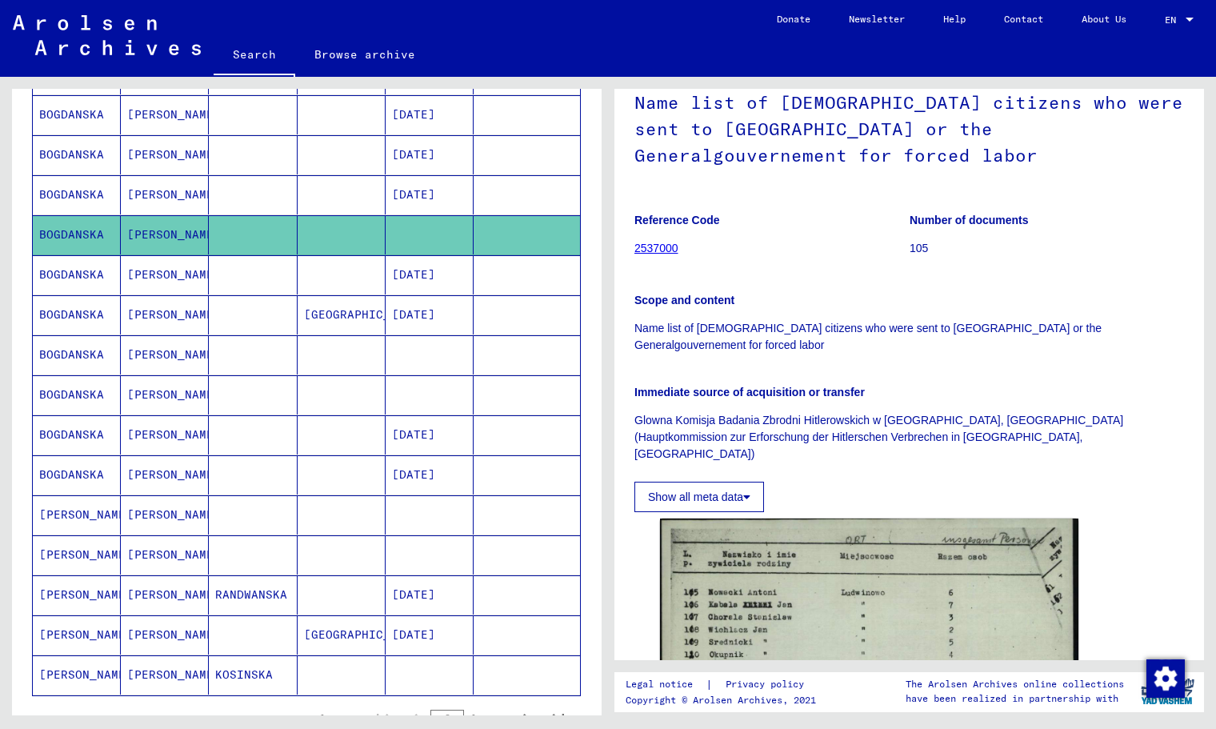
scroll to position [798, 0]
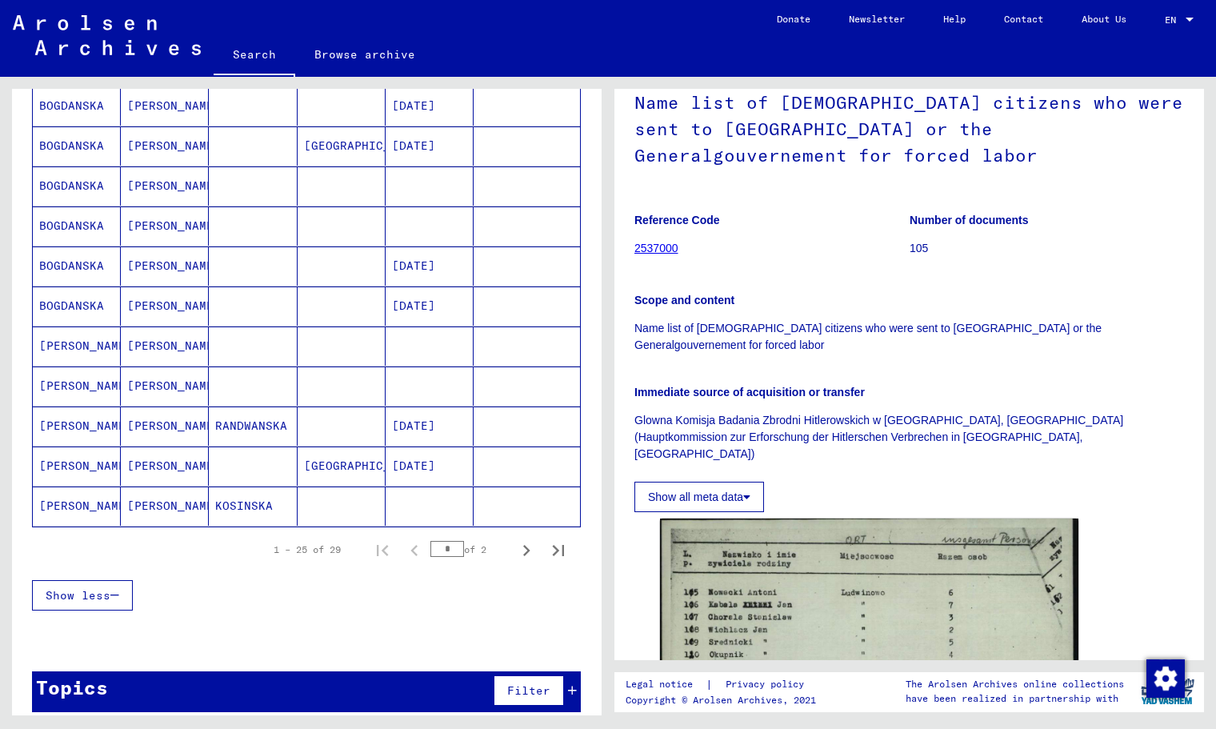
click at [386, 367] on mat-cell at bounding box center [430, 386] width 88 height 39
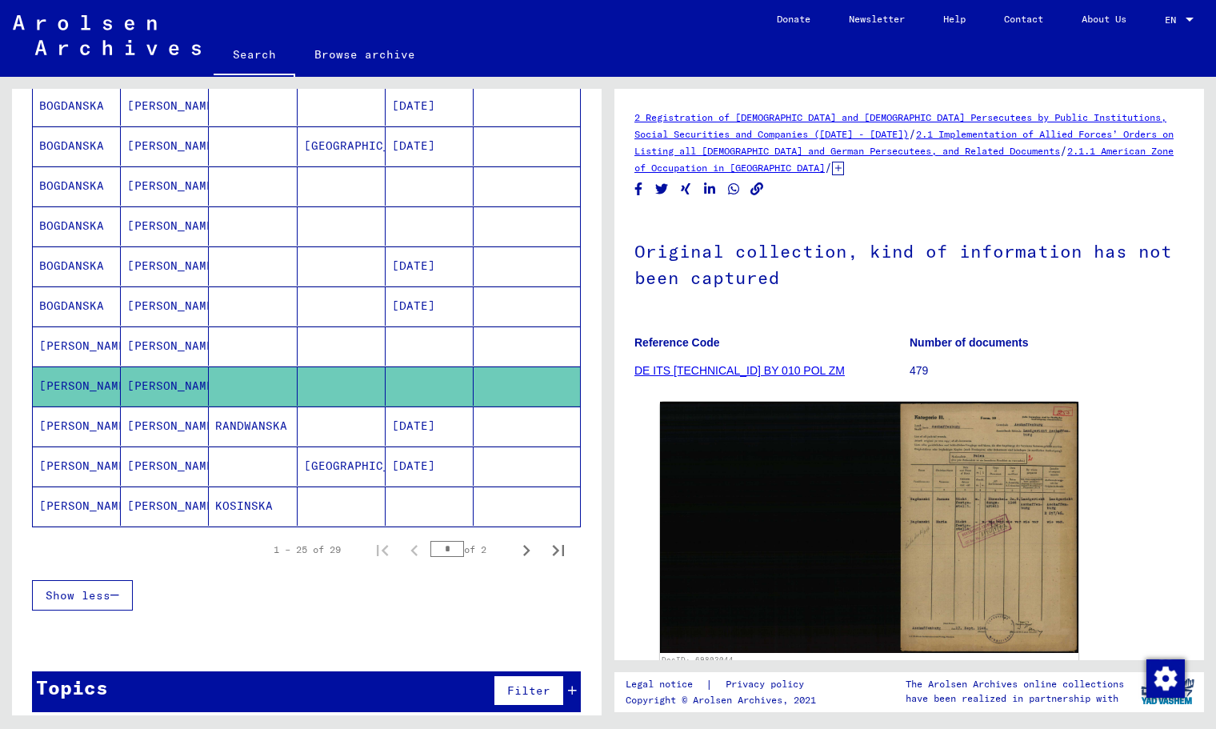
click at [405, 342] on mat-cell at bounding box center [430, 345] width 88 height 39
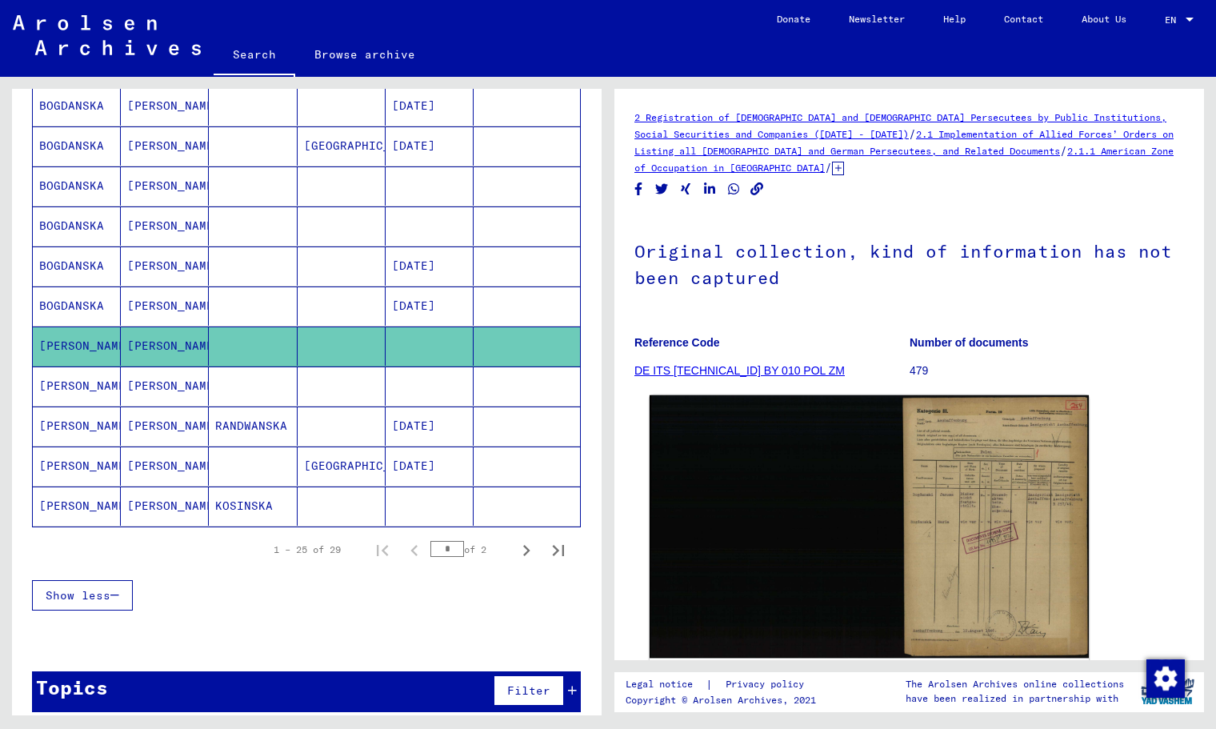
click at [893, 495] on img at bounding box center [869, 526] width 439 height 263
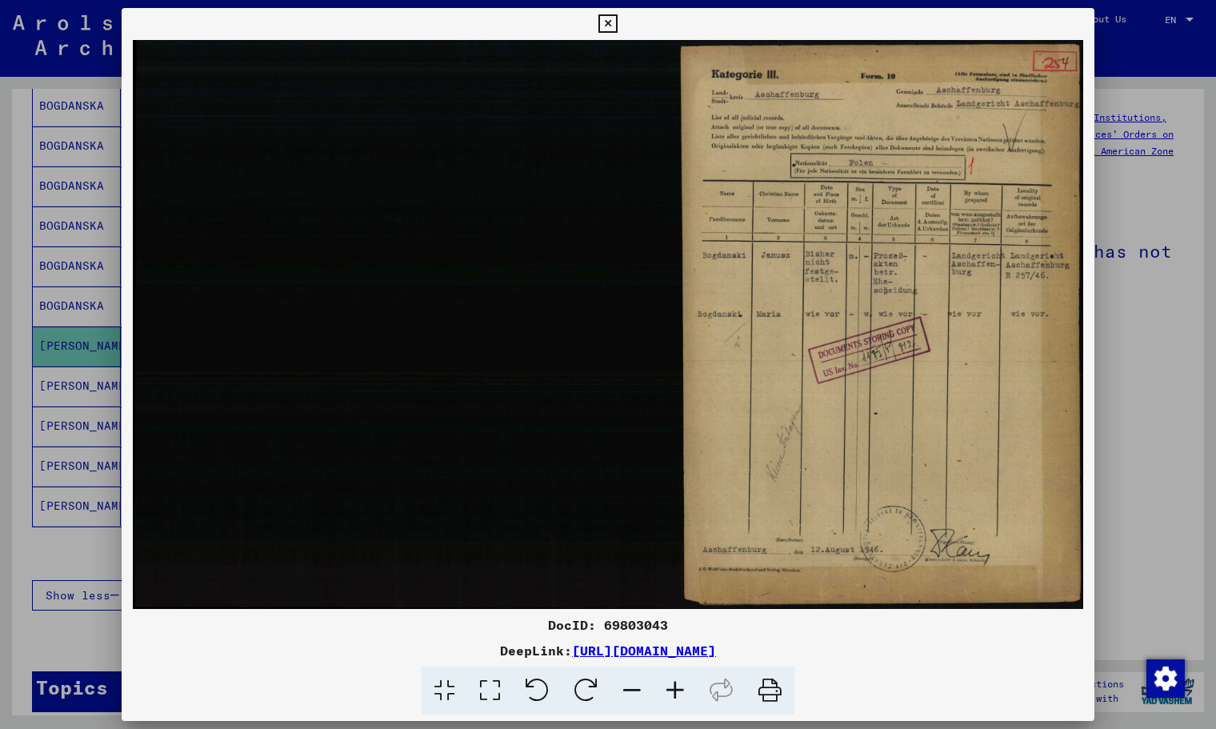
click at [611, 25] on icon at bounding box center [608, 23] width 18 height 19
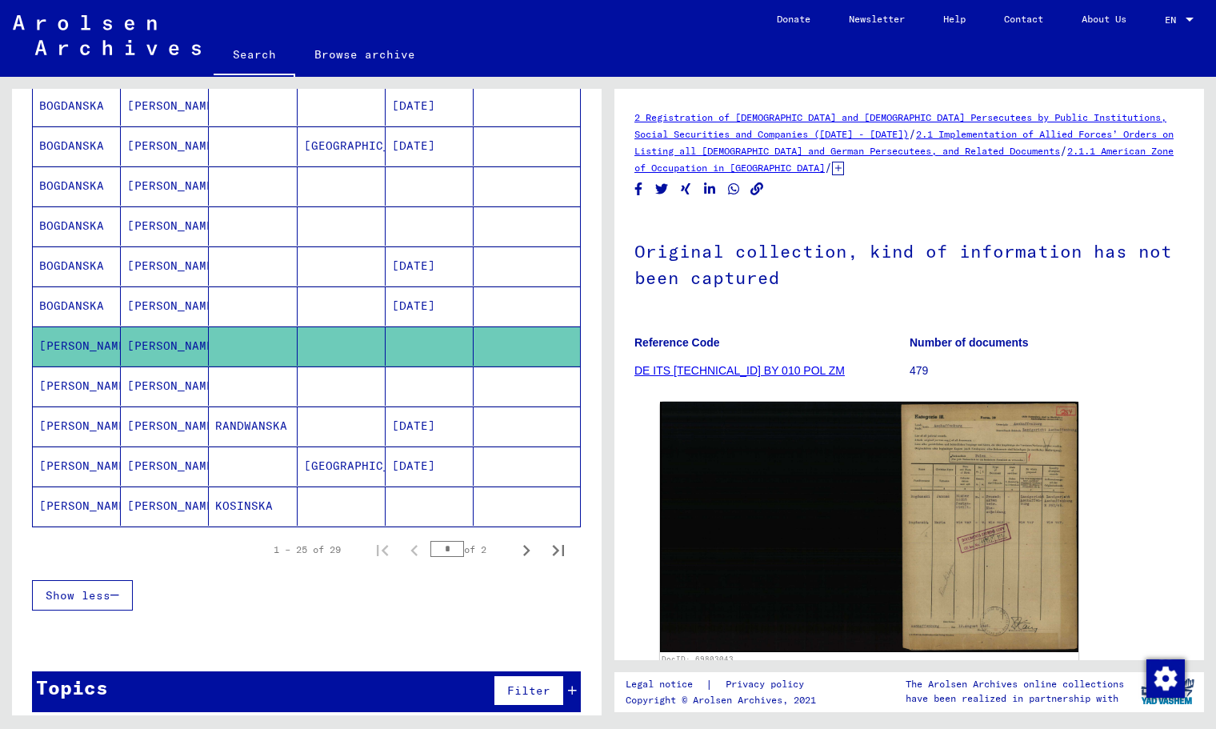
click at [455, 389] on mat-cell at bounding box center [430, 386] width 88 height 39
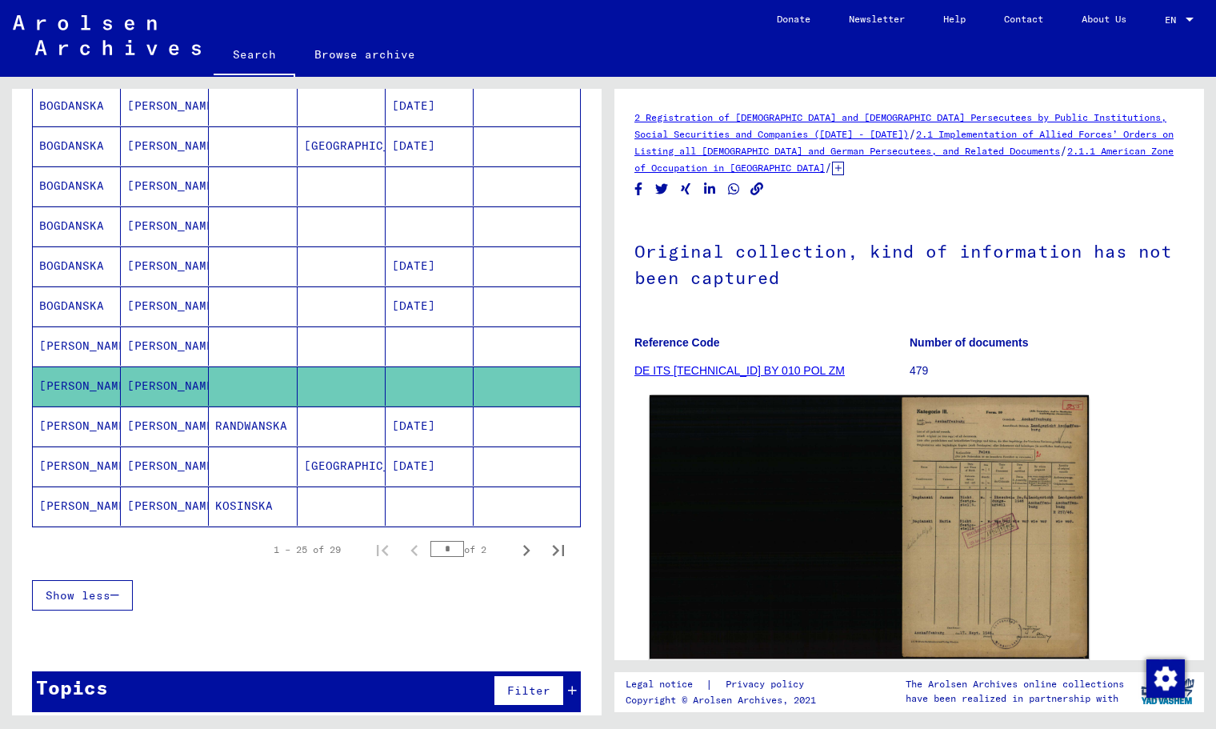
click at [946, 563] on img at bounding box center [869, 526] width 439 height 263
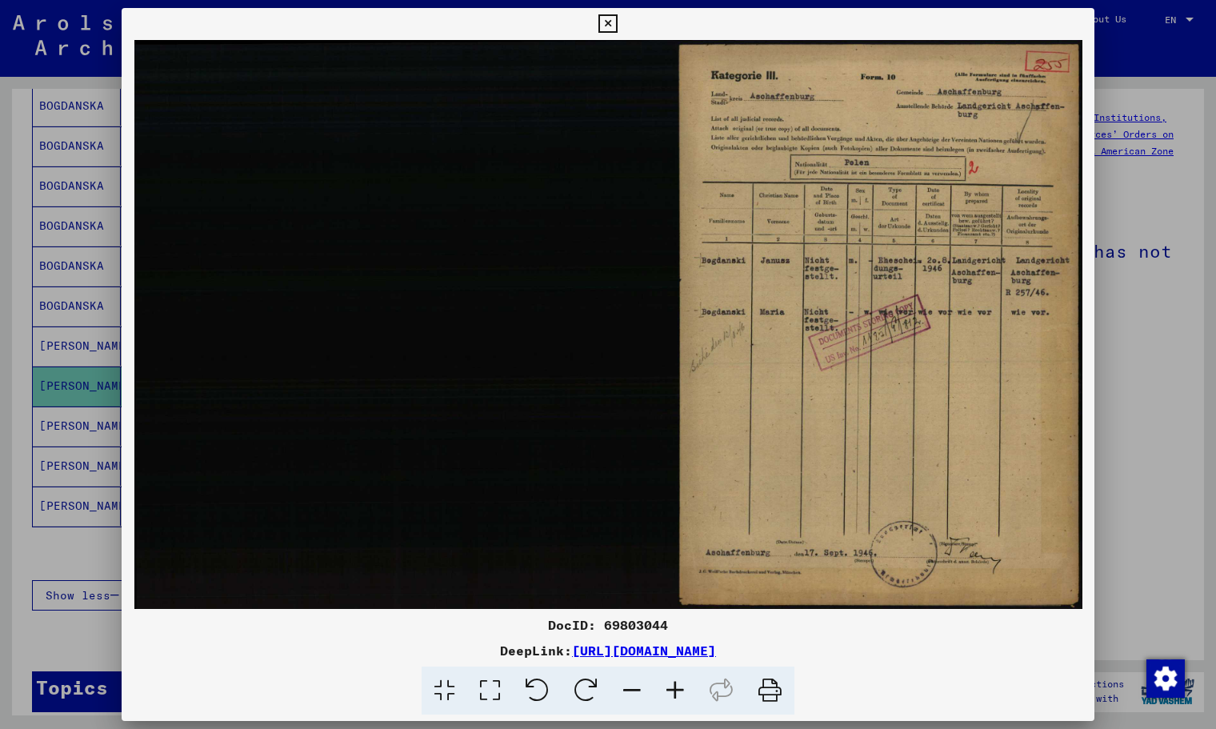
click at [607, 18] on icon at bounding box center [608, 23] width 18 height 19
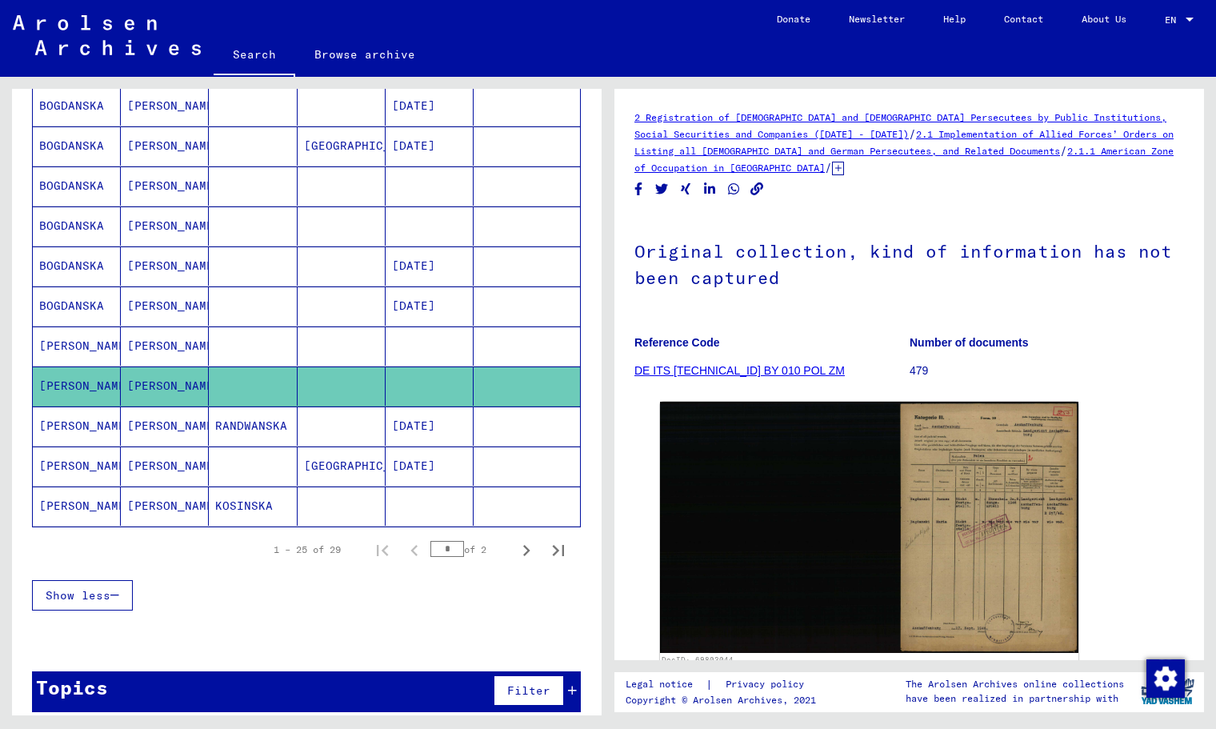
click at [440, 212] on mat-cell at bounding box center [430, 225] width 88 height 39
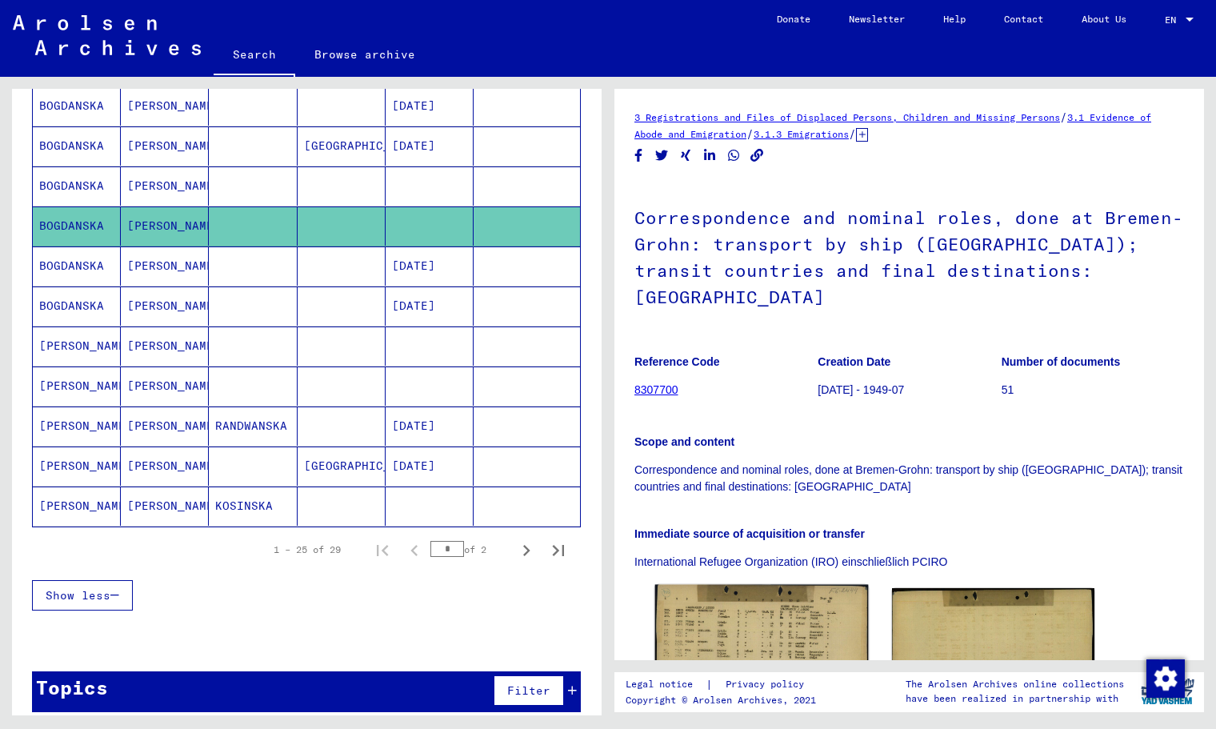
click at [780, 610] on img at bounding box center [761, 654] width 213 height 139
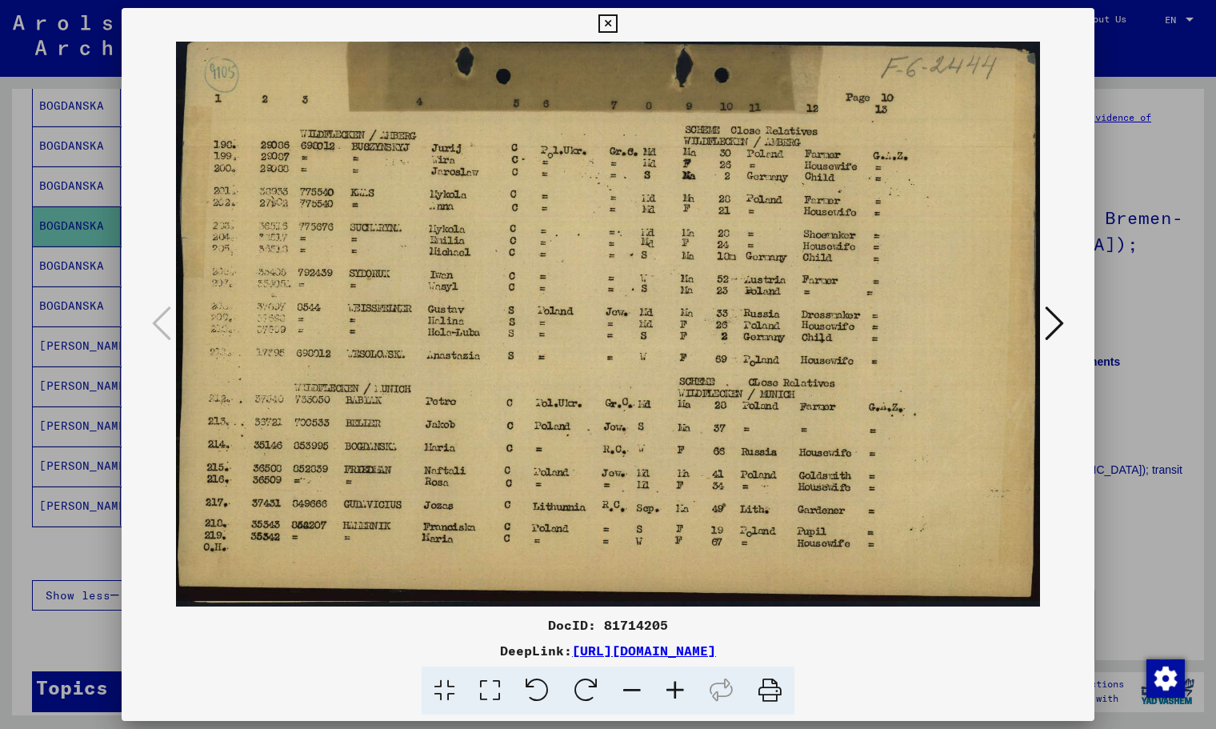
click at [603, 25] on icon at bounding box center [608, 23] width 18 height 19
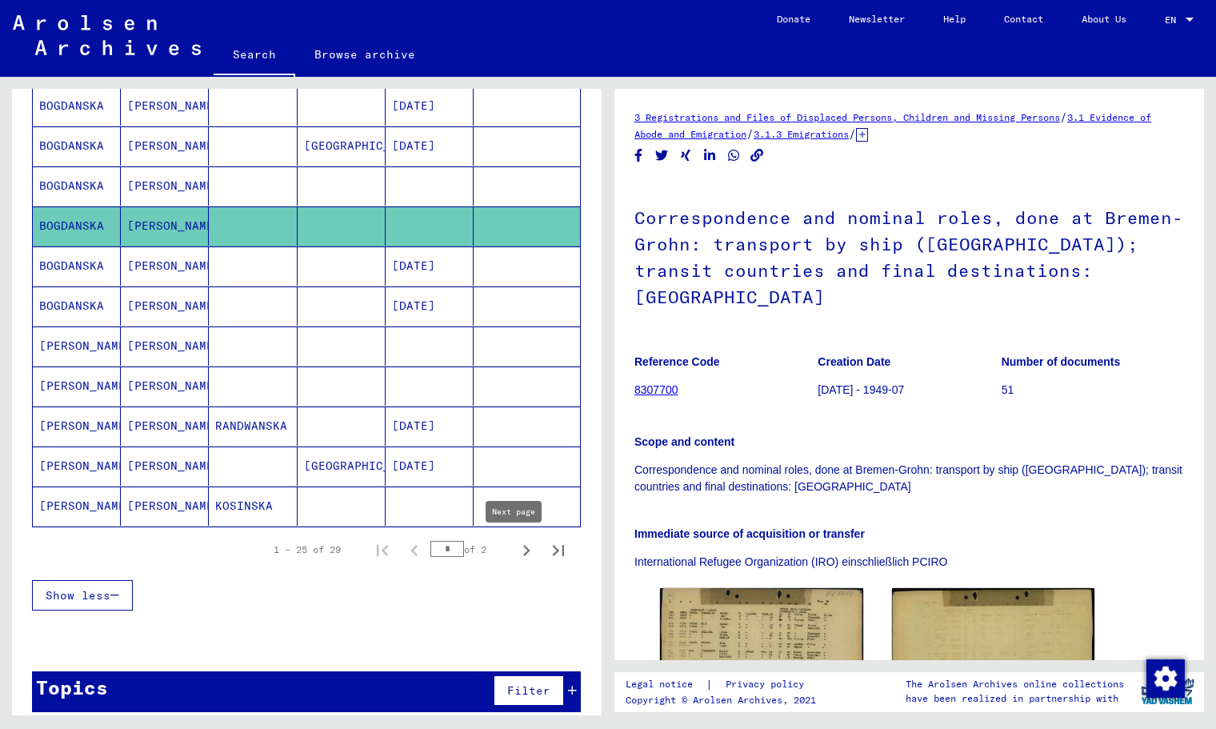
click at [515, 539] on icon "Next page" at bounding box center [526, 550] width 22 height 22
type input "*"
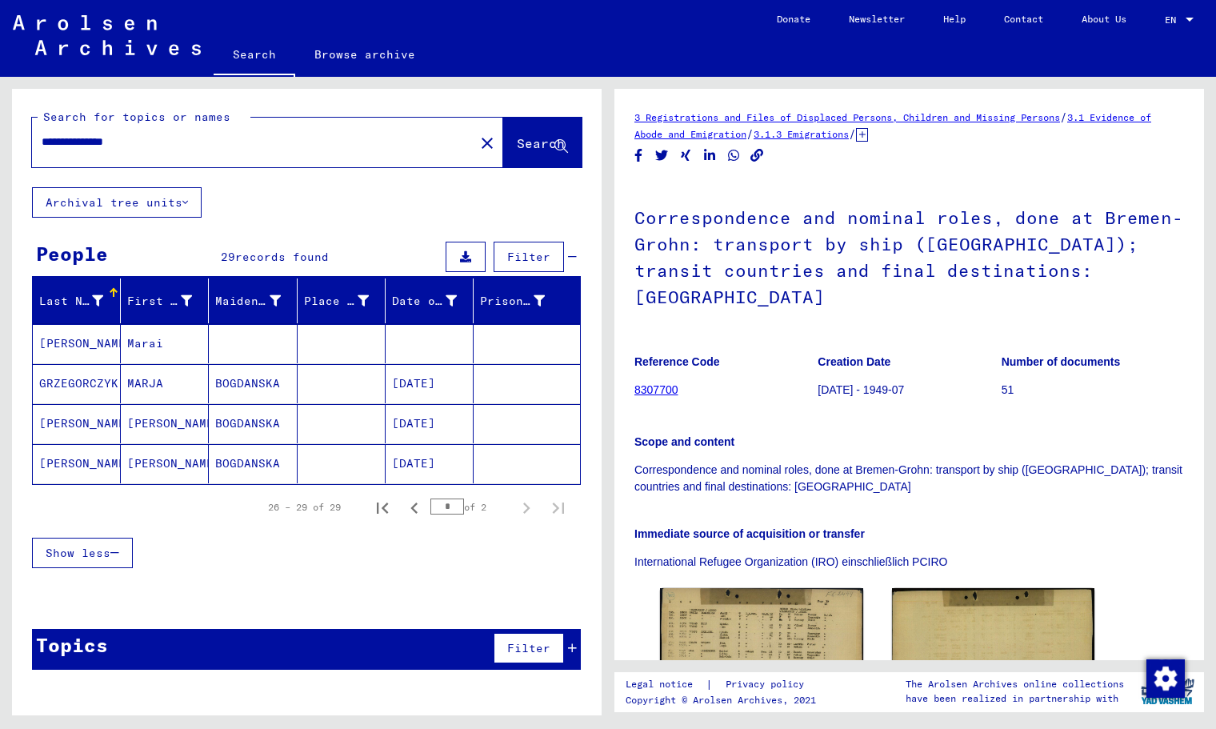
click at [106, 141] on input "**********" at bounding box center [253, 142] width 423 height 17
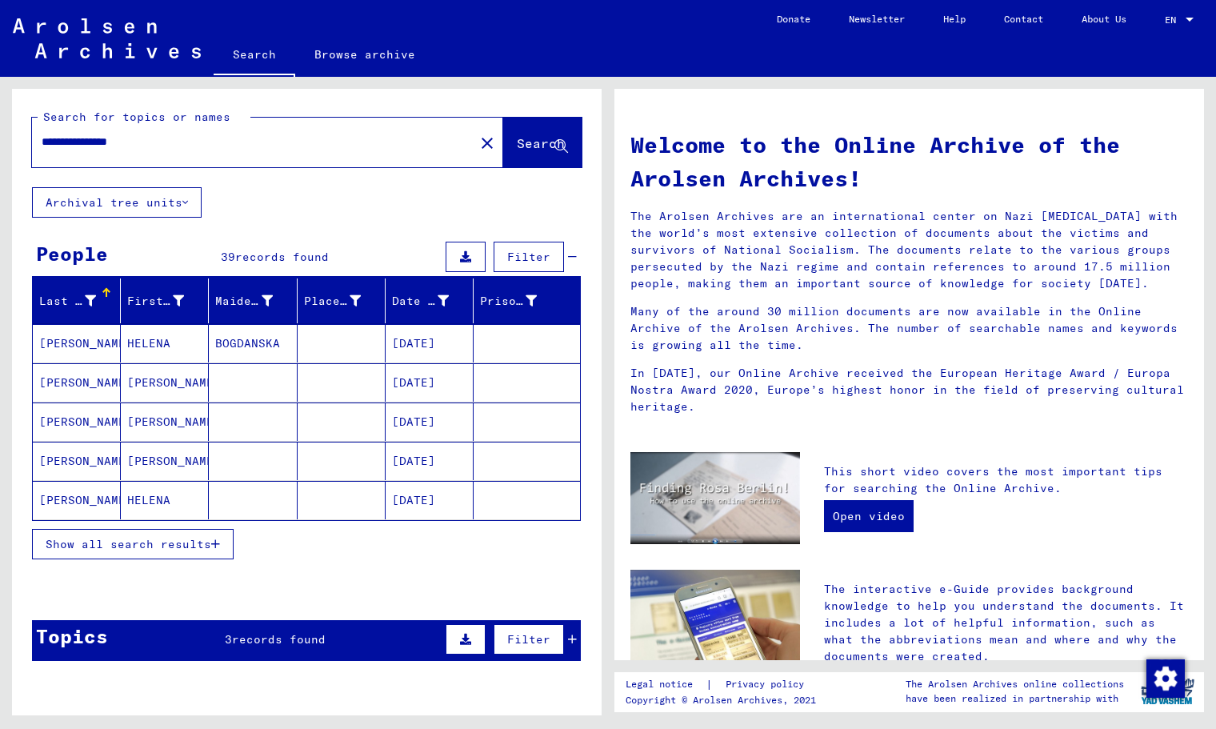
click at [183, 548] on span "Show all search results" at bounding box center [129, 544] width 166 height 14
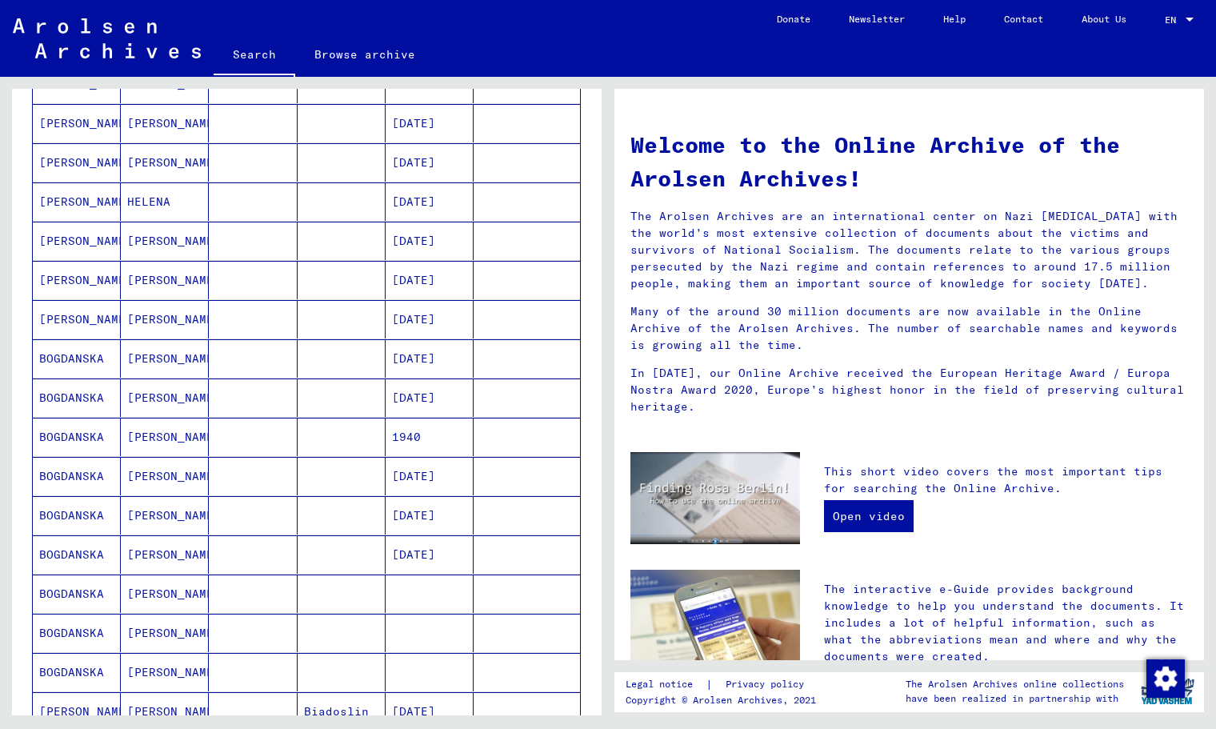
scroll to position [325, 0]
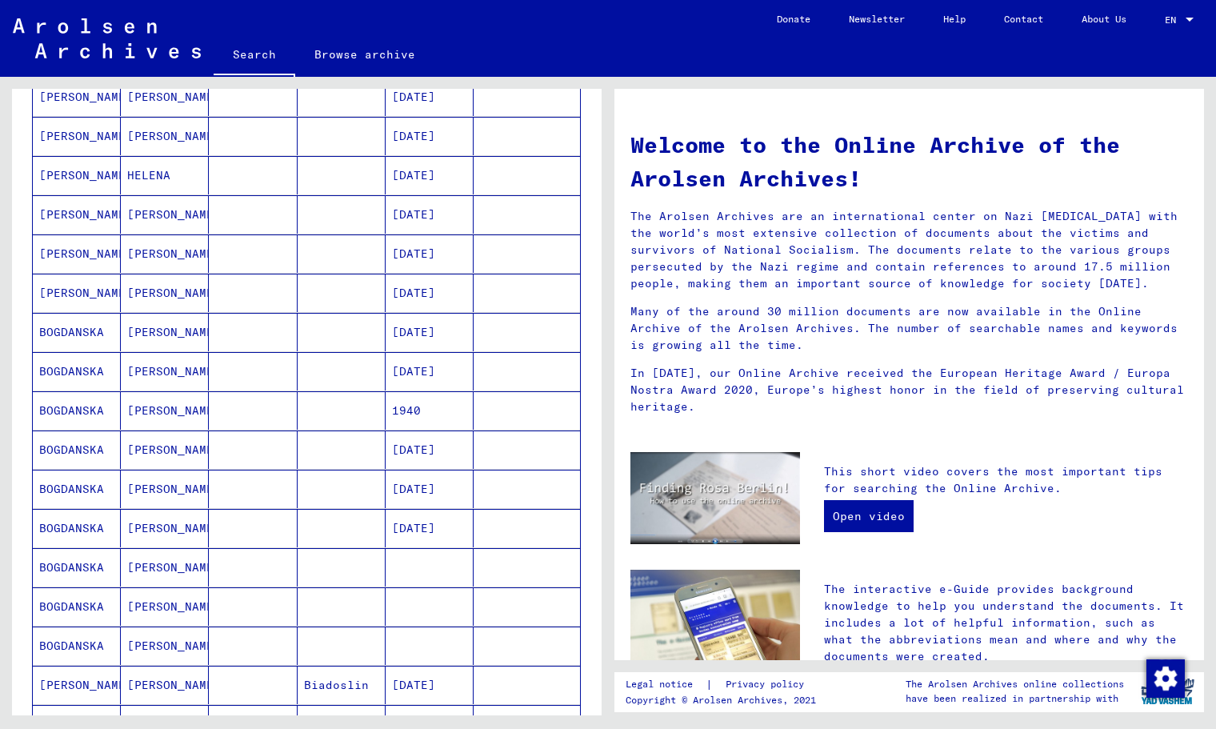
click at [189, 533] on mat-cell "[PERSON_NAME]" at bounding box center [165, 528] width 88 height 38
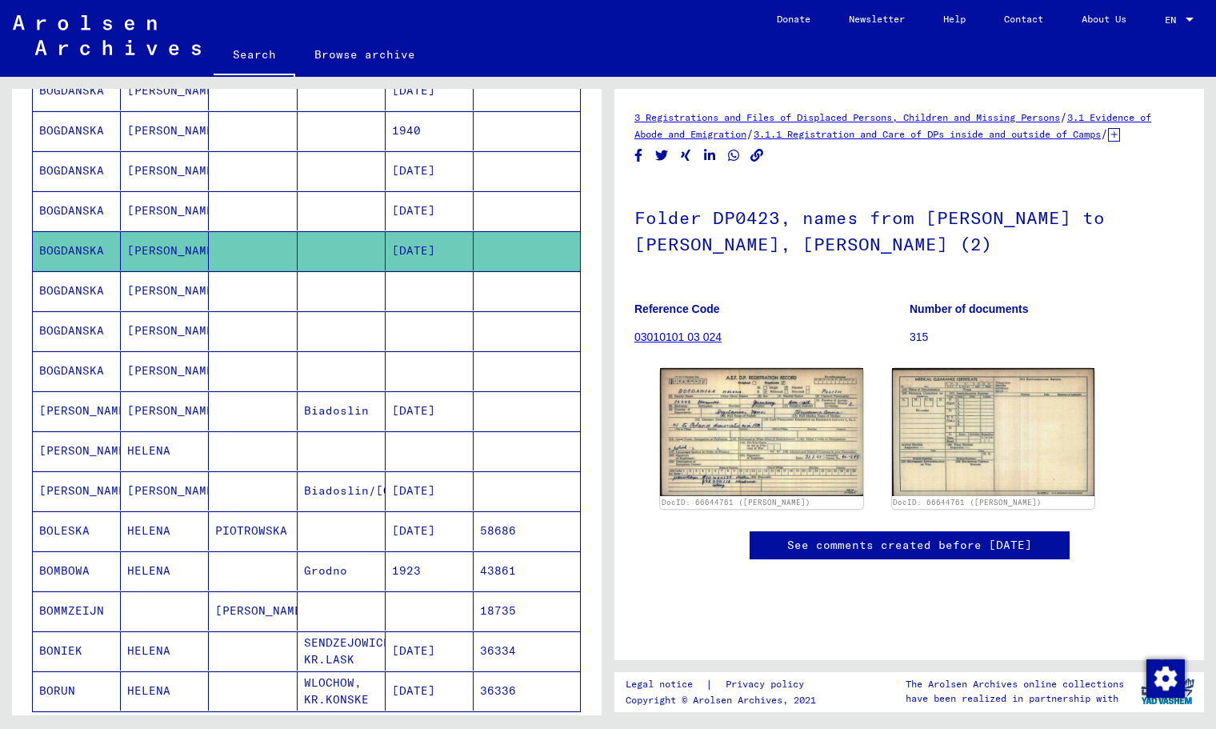
scroll to position [615, 0]
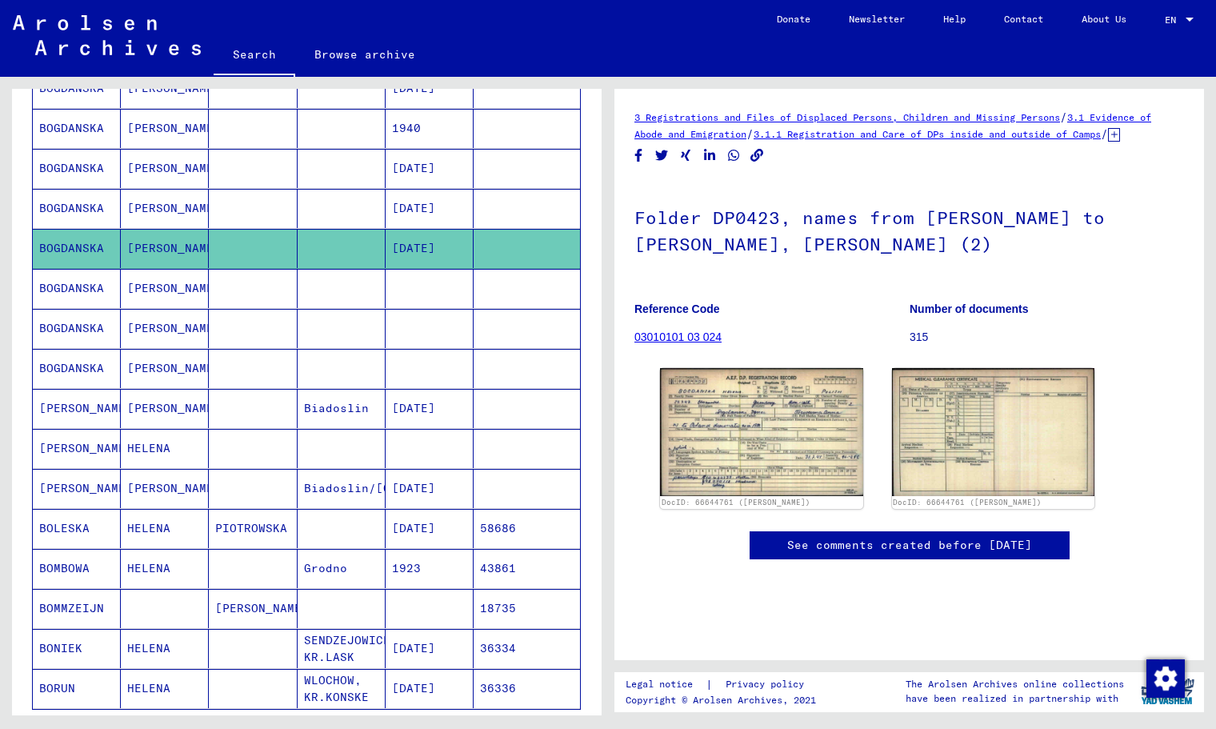
click at [369, 370] on mat-cell at bounding box center [342, 368] width 88 height 39
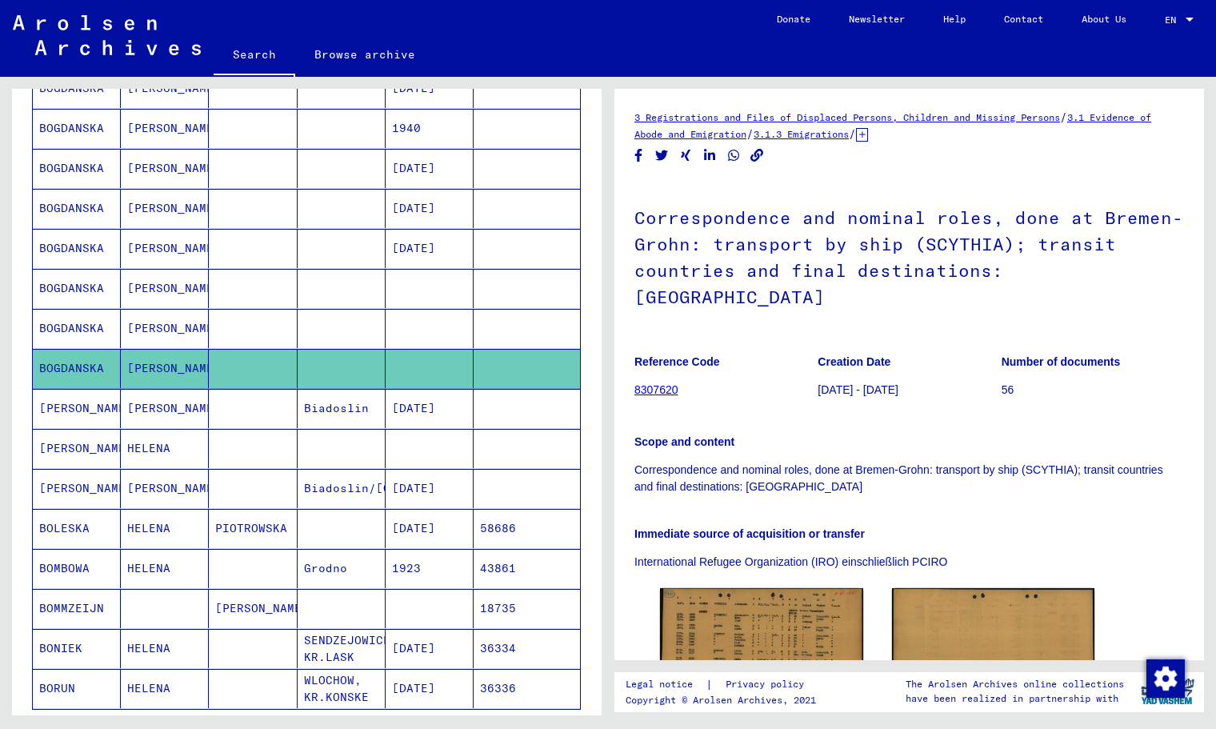
click at [269, 330] on mat-cell at bounding box center [253, 328] width 88 height 39
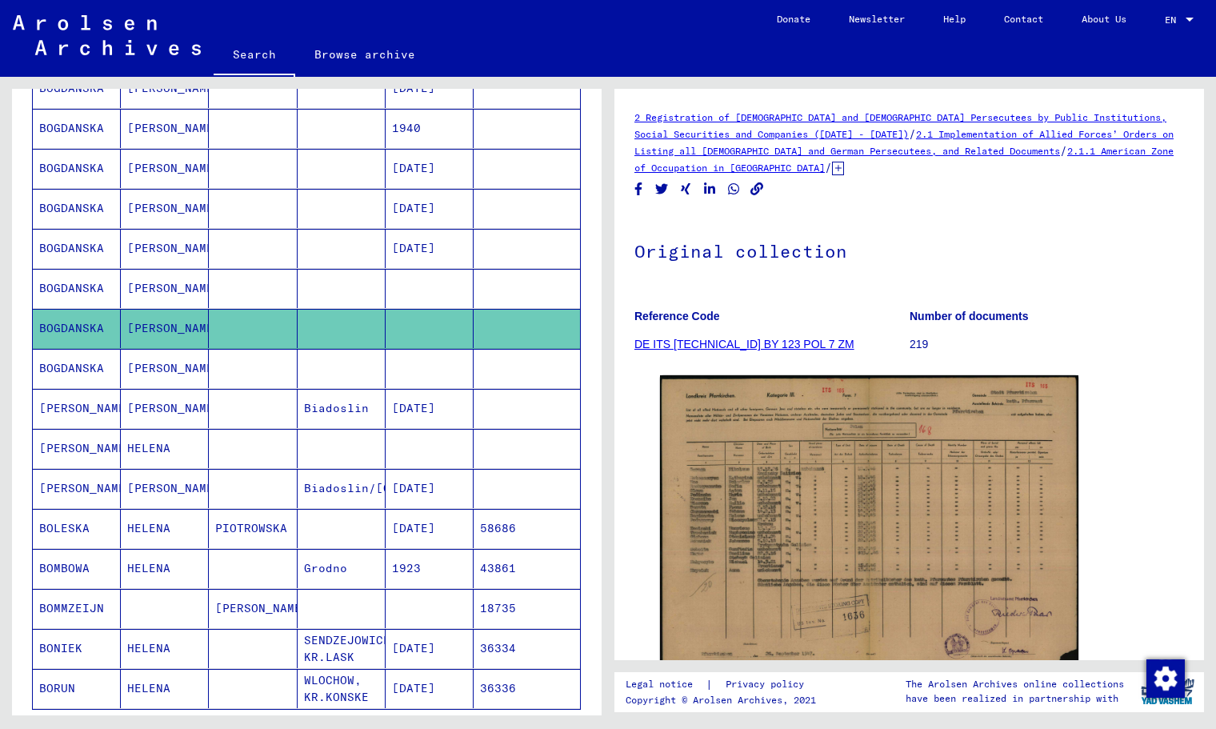
click at [264, 294] on mat-cell at bounding box center [253, 288] width 88 height 39
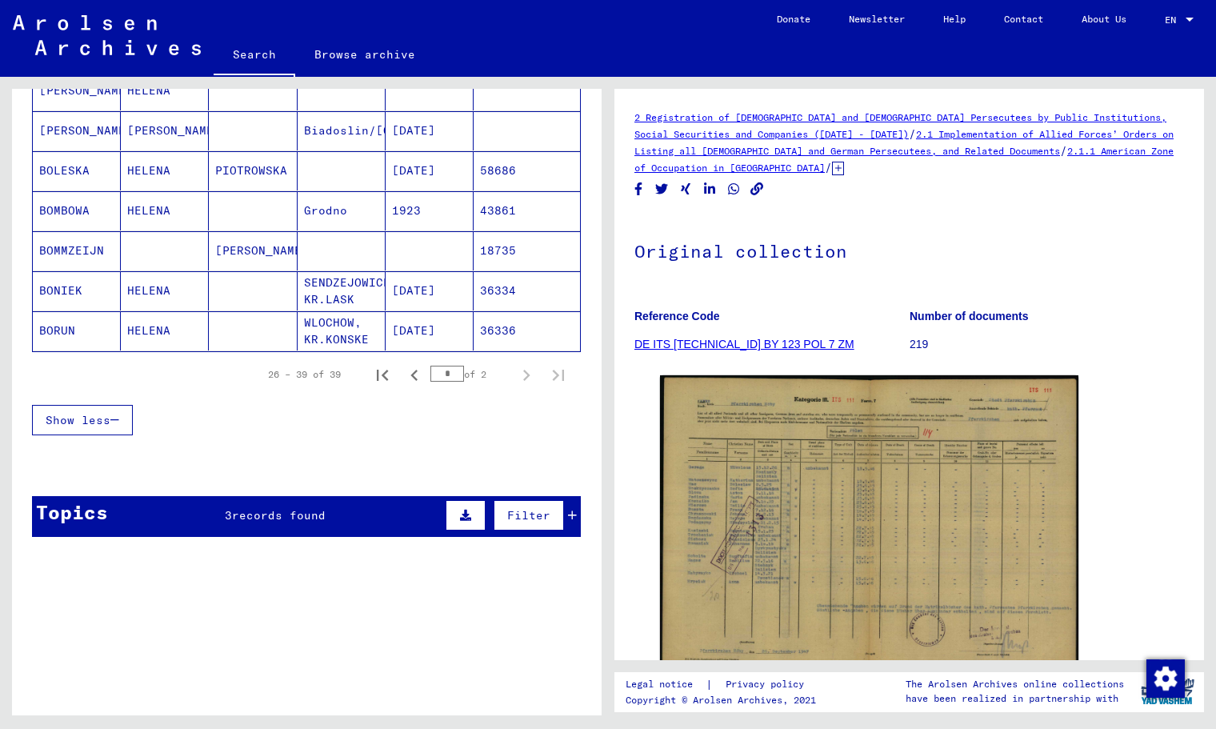
scroll to position [958, 0]
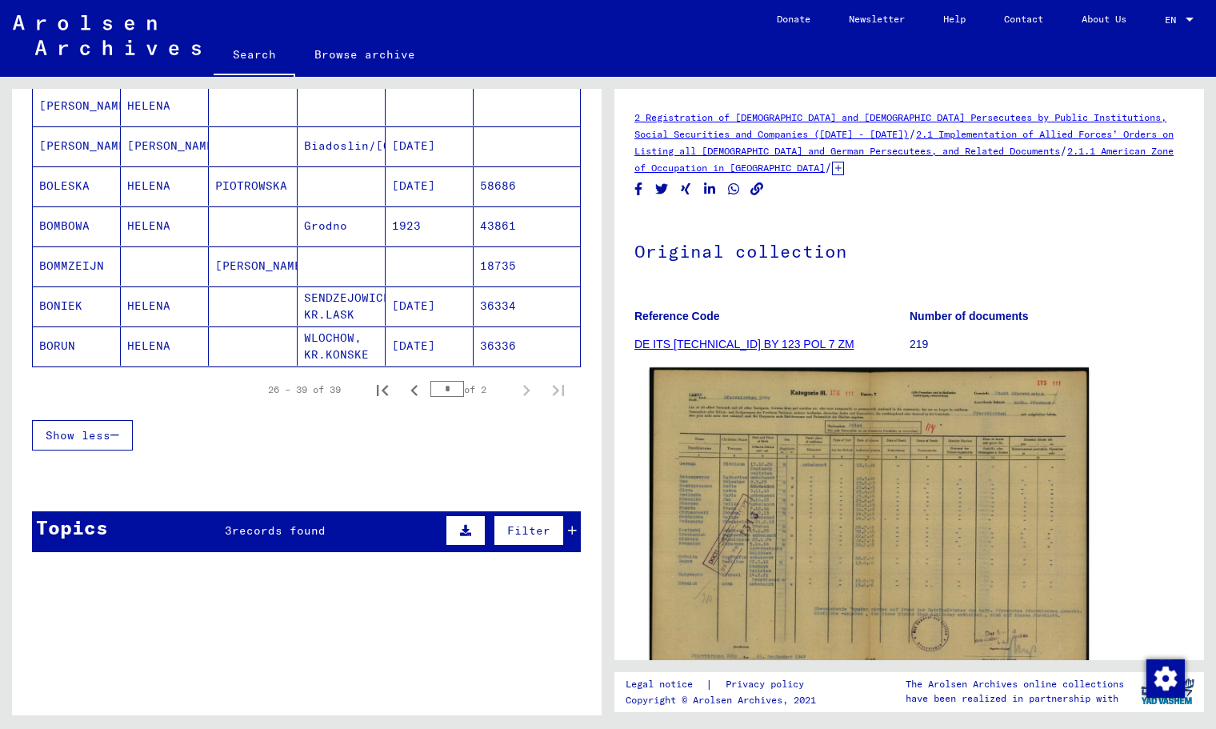
click at [756, 445] on img at bounding box center [869, 524] width 439 height 314
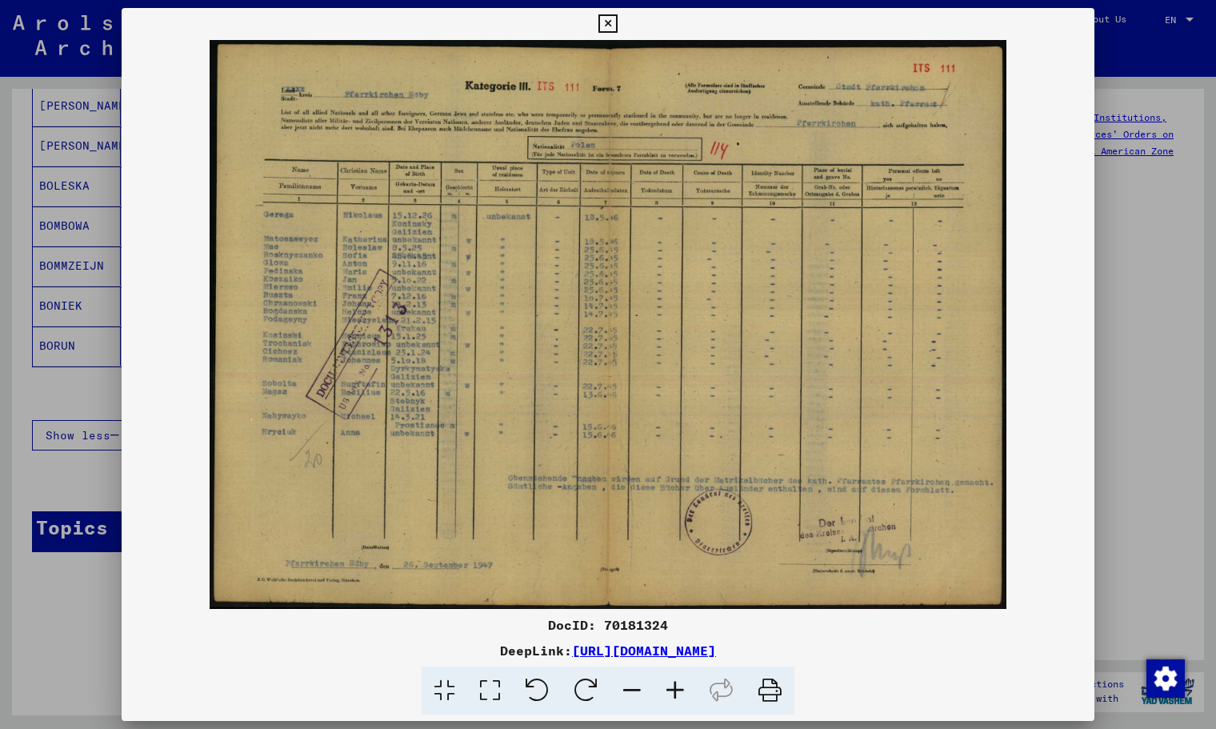
click at [682, 678] on icon at bounding box center [675, 691] width 43 height 49
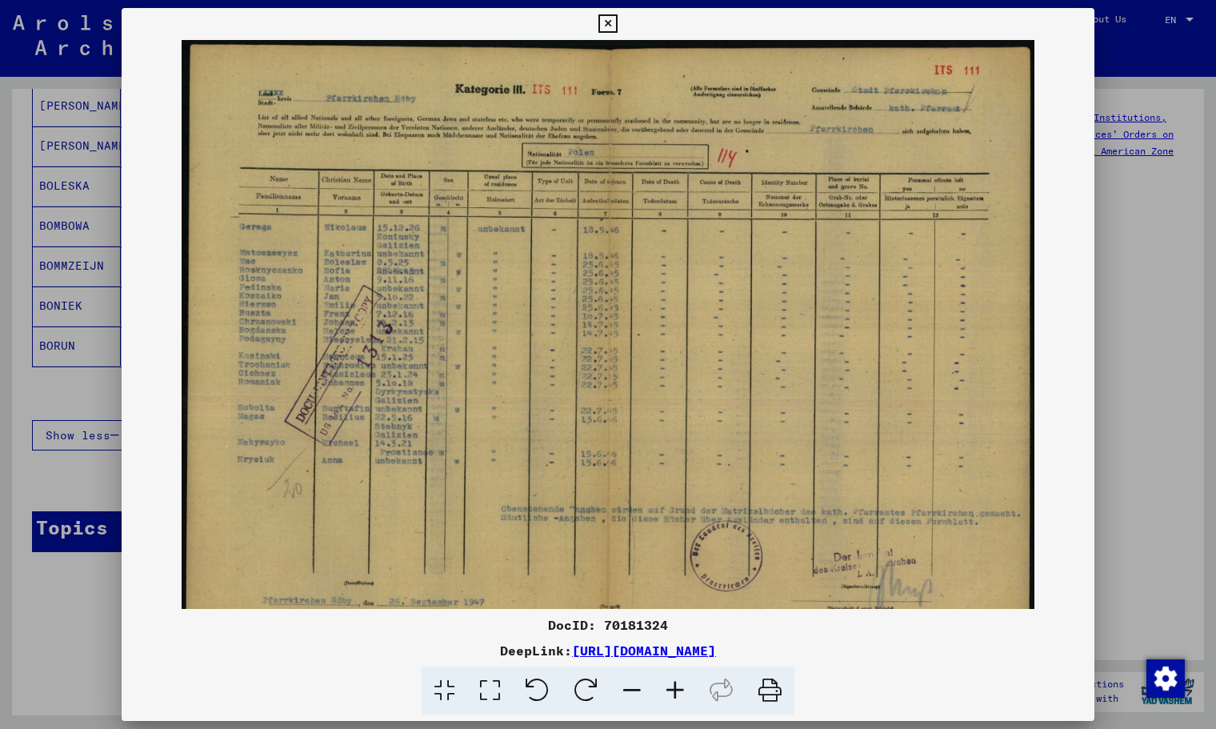
click at [682, 678] on icon at bounding box center [675, 691] width 43 height 49
click at [682, 677] on icon at bounding box center [675, 691] width 43 height 49
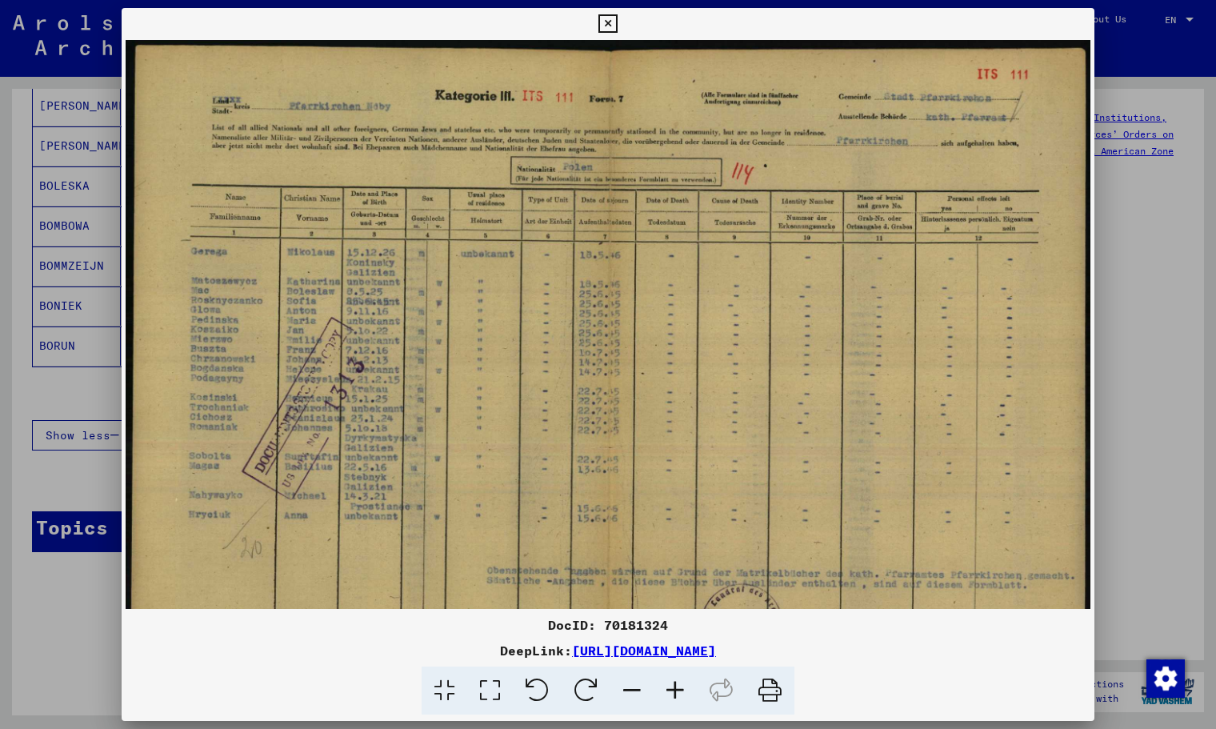
click at [682, 677] on icon at bounding box center [675, 691] width 43 height 49
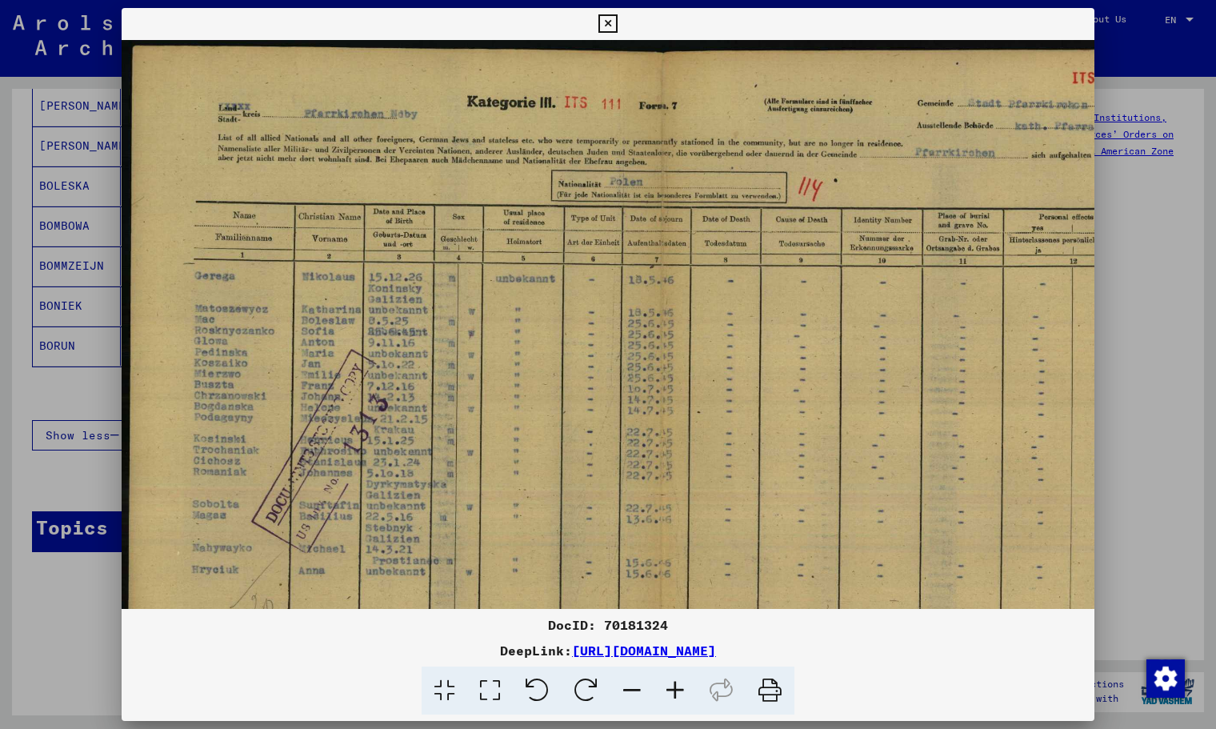
click at [682, 677] on icon at bounding box center [675, 691] width 43 height 49
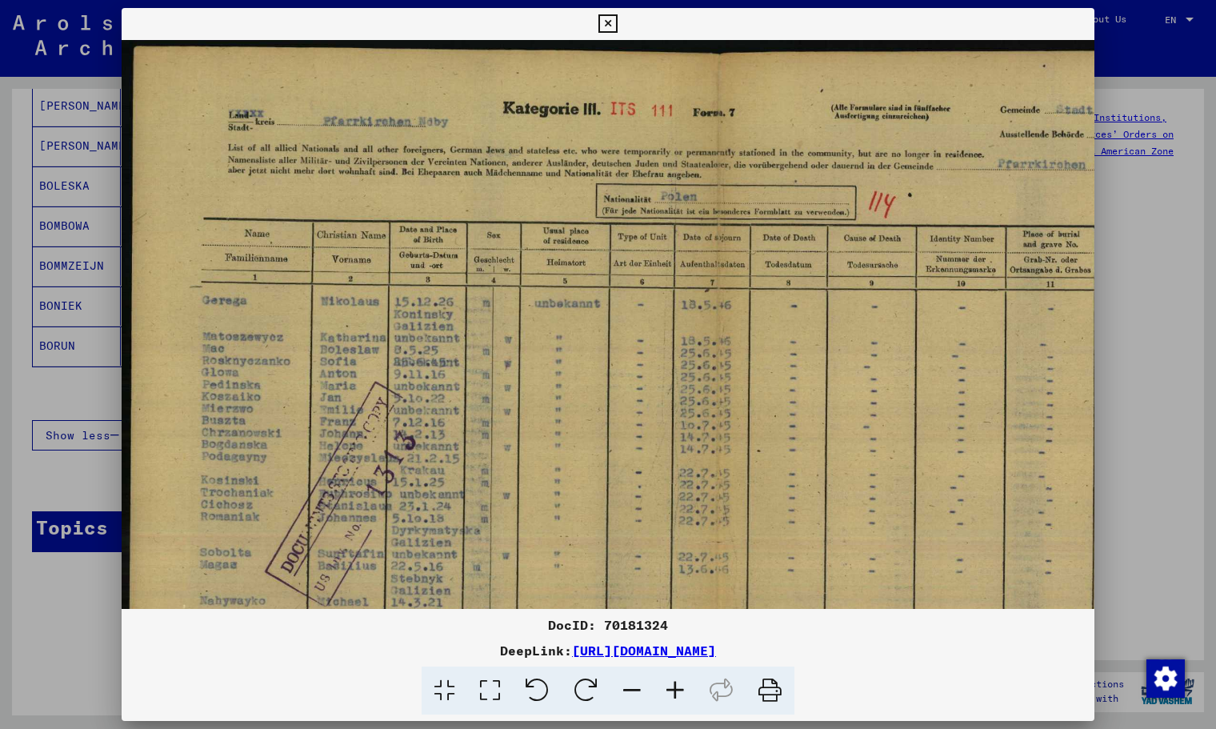
click at [682, 677] on icon at bounding box center [675, 691] width 43 height 49
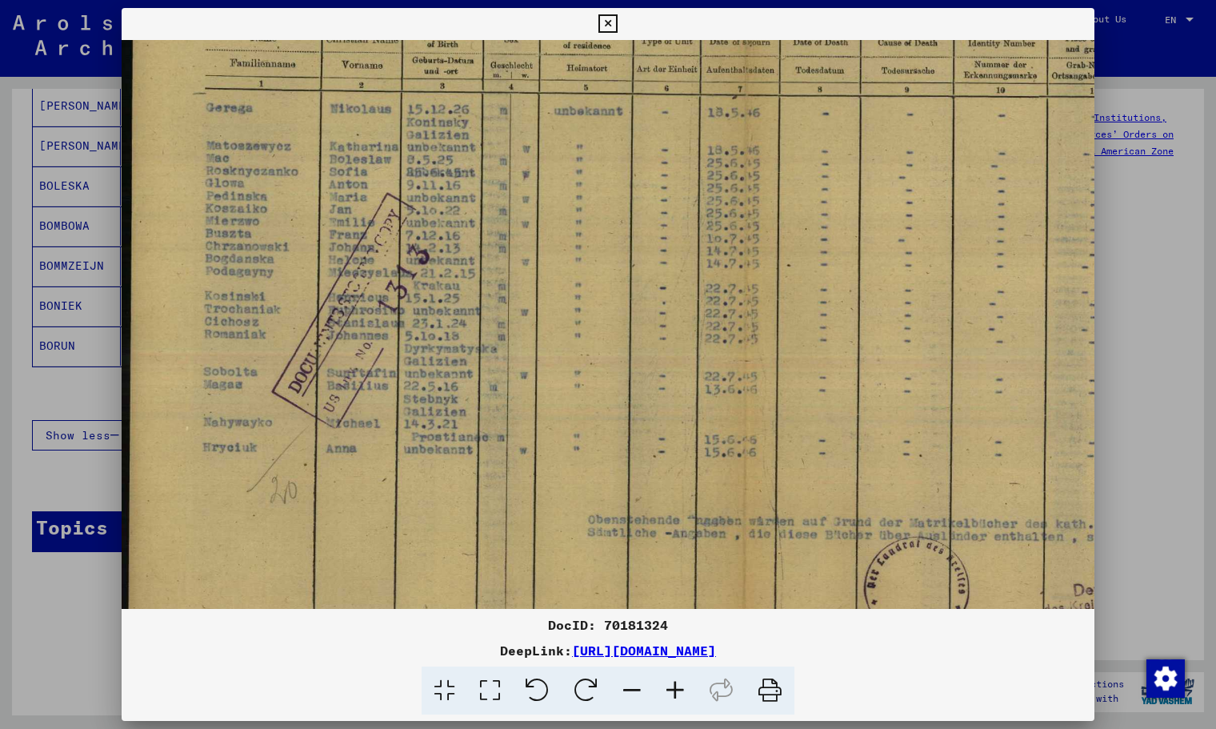
scroll to position [224, 0]
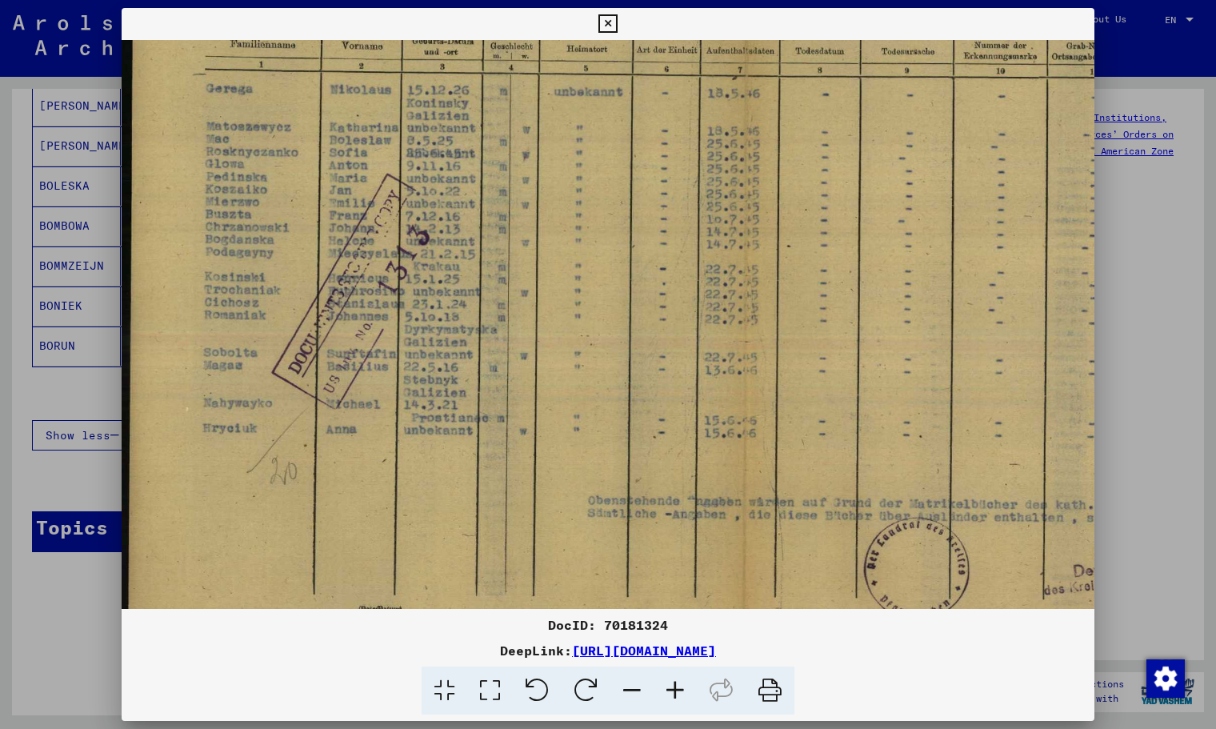
drag, startPoint x: 283, startPoint y: 528, endPoint x: 291, endPoint y: 304, distance: 224.2
click at [291, 304] on img at bounding box center [744, 260] width 1245 height 889
click at [609, 24] on icon at bounding box center [608, 23] width 18 height 19
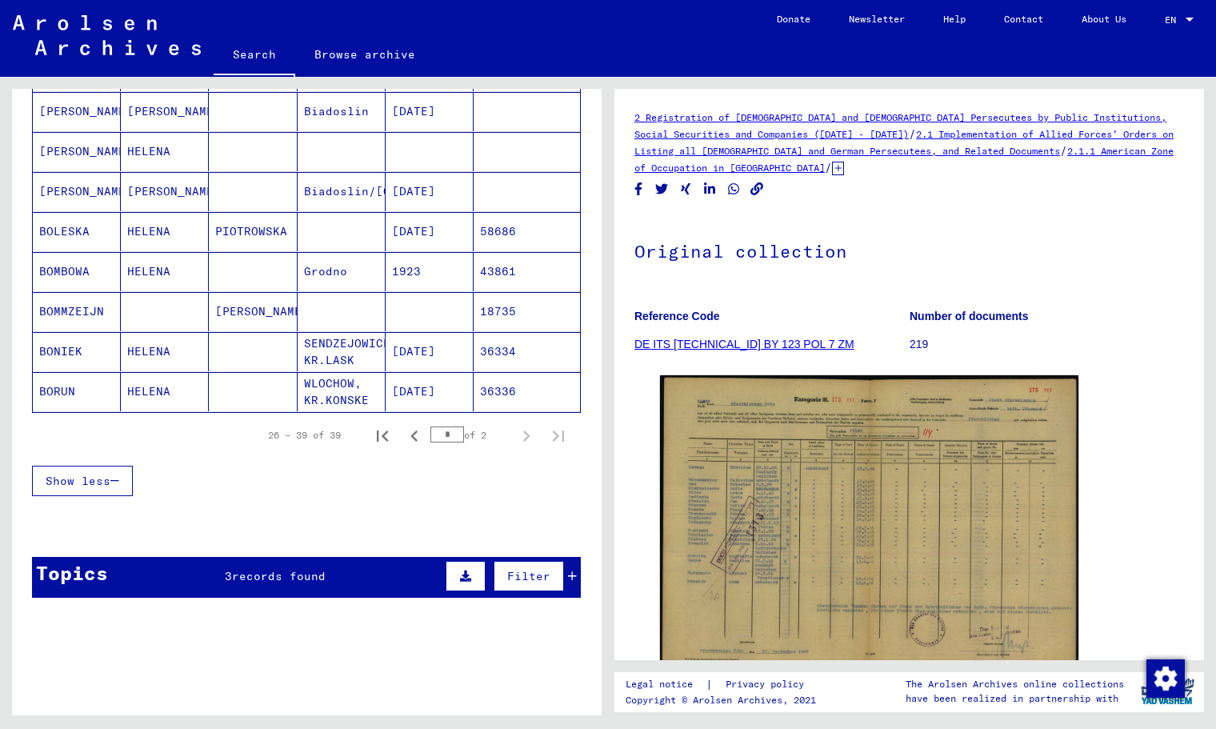
scroll to position [911, 0]
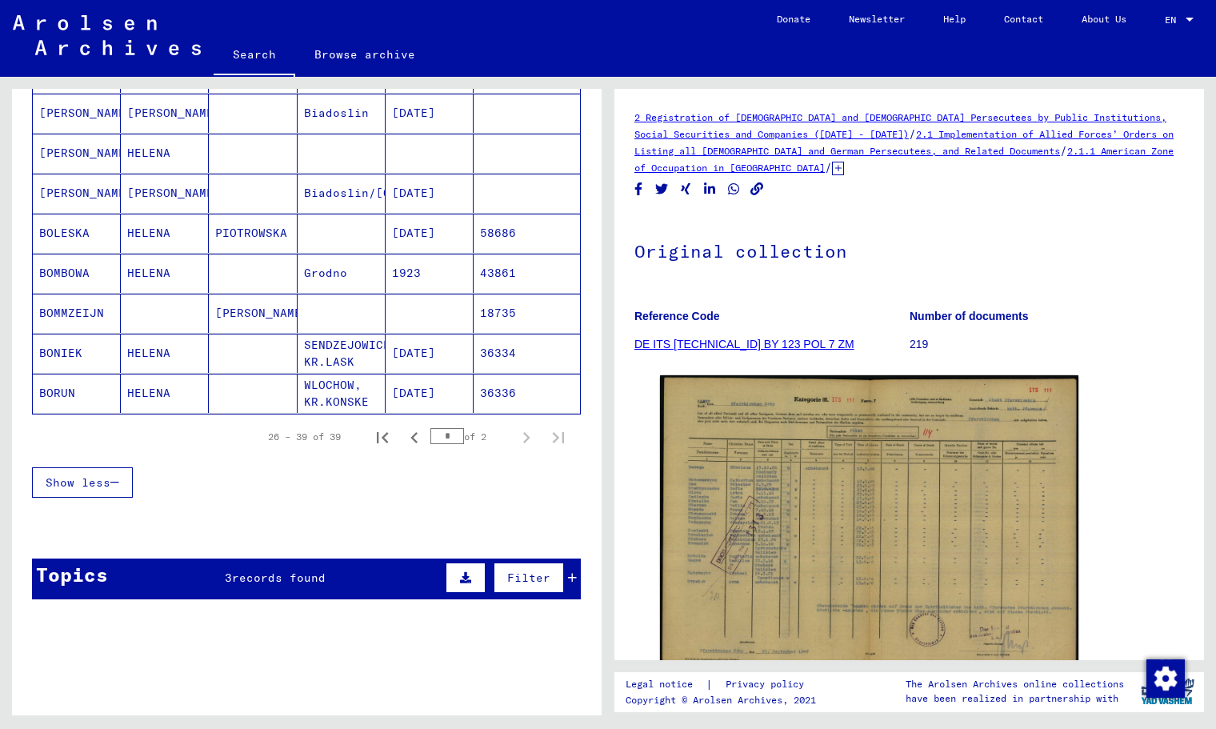
click at [363, 190] on mat-cell "Biadoslin/[GEOGRAPHIC_DATA]" at bounding box center [342, 193] width 88 height 39
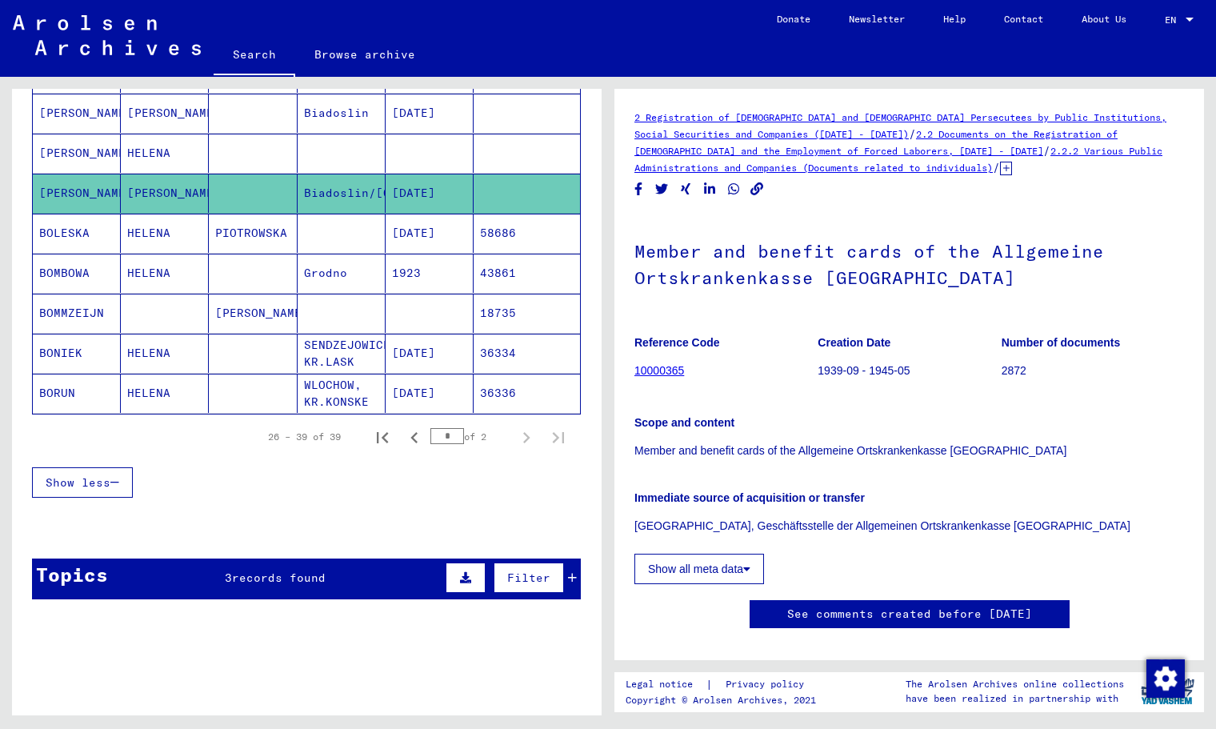
click at [351, 104] on mat-cell "Biadoslin" at bounding box center [342, 113] width 88 height 39
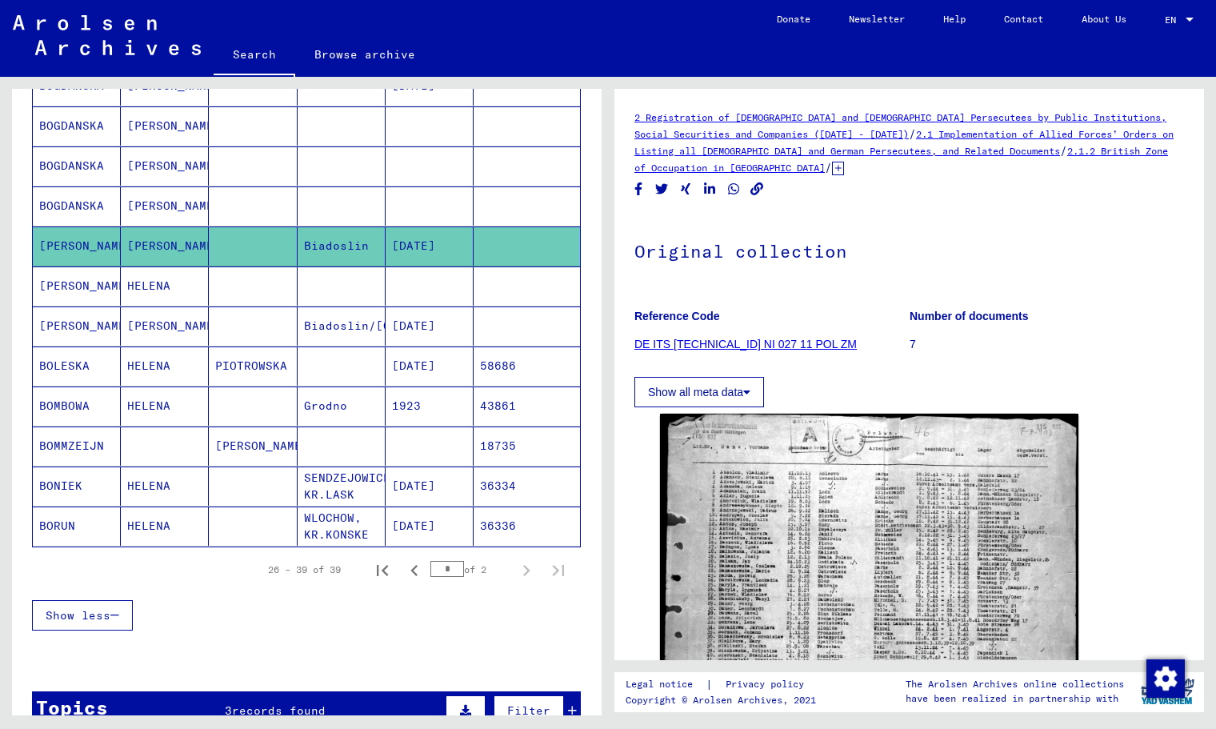
scroll to position [755, 0]
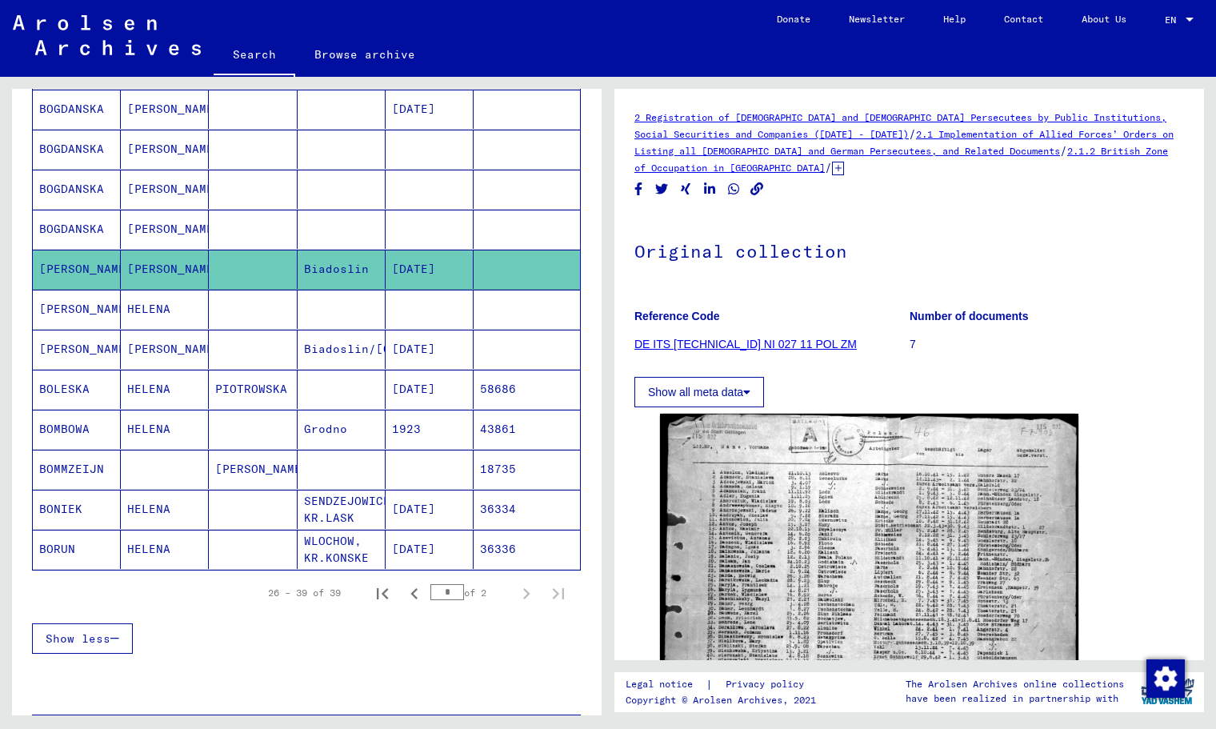
click at [265, 226] on mat-cell at bounding box center [253, 229] width 88 height 39
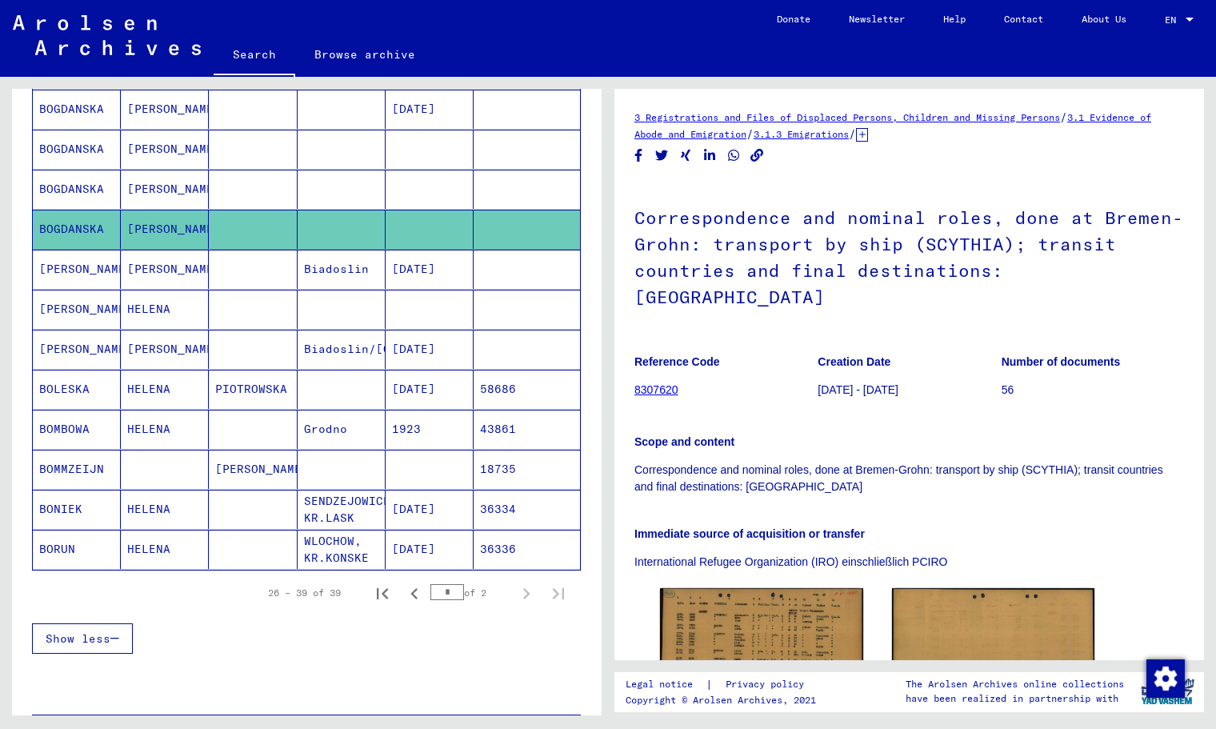
click at [314, 107] on mat-cell at bounding box center [342, 109] width 88 height 39
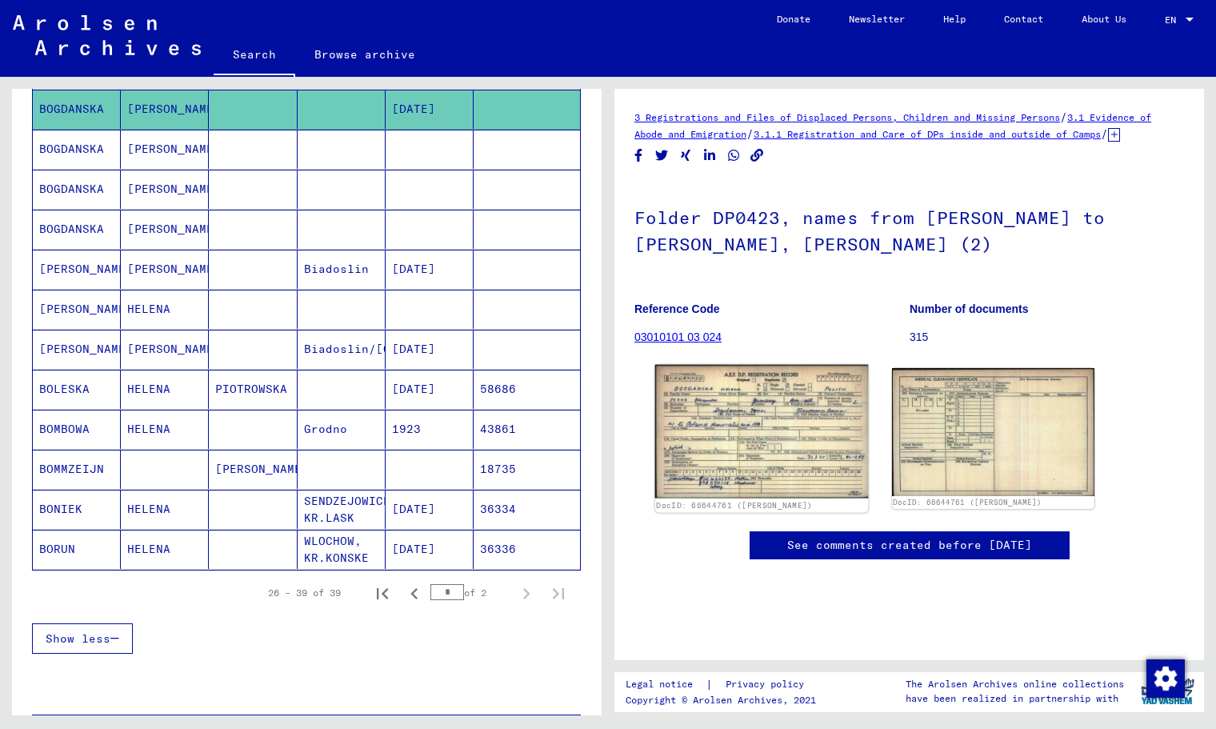
click at [796, 487] on img at bounding box center [761, 432] width 213 height 134
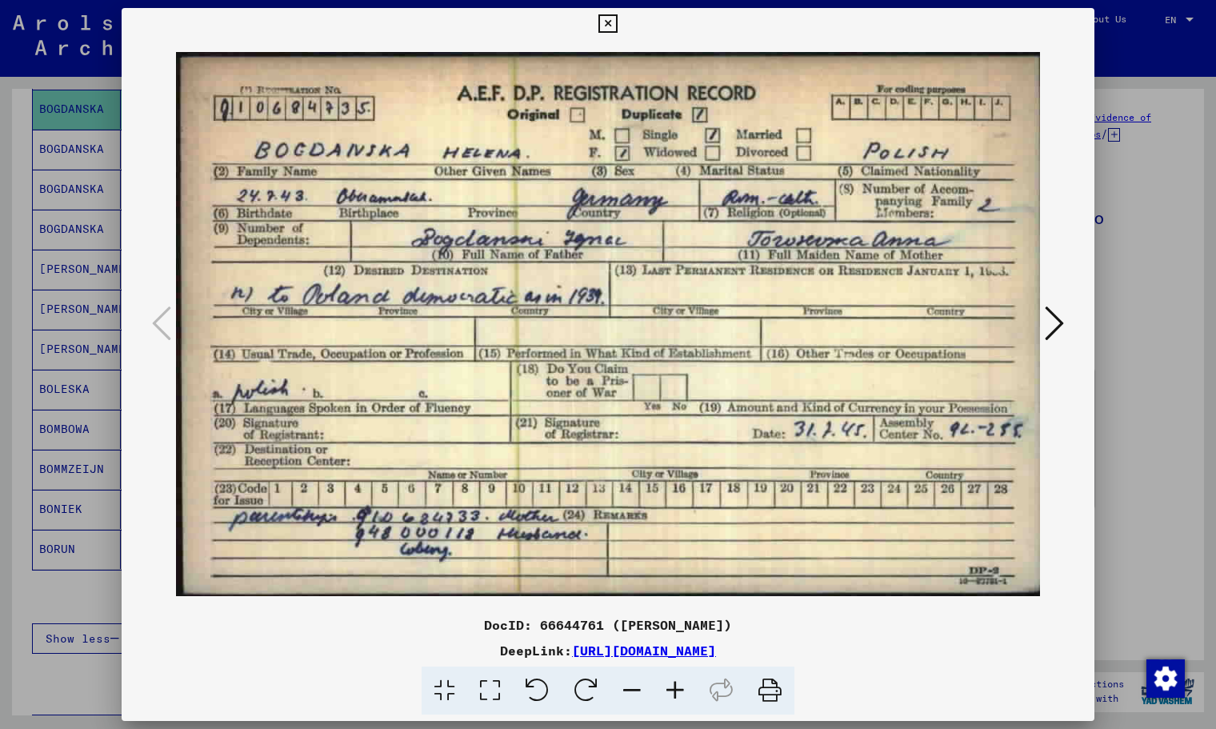
click at [611, 20] on icon at bounding box center [608, 23] width 18 height 19
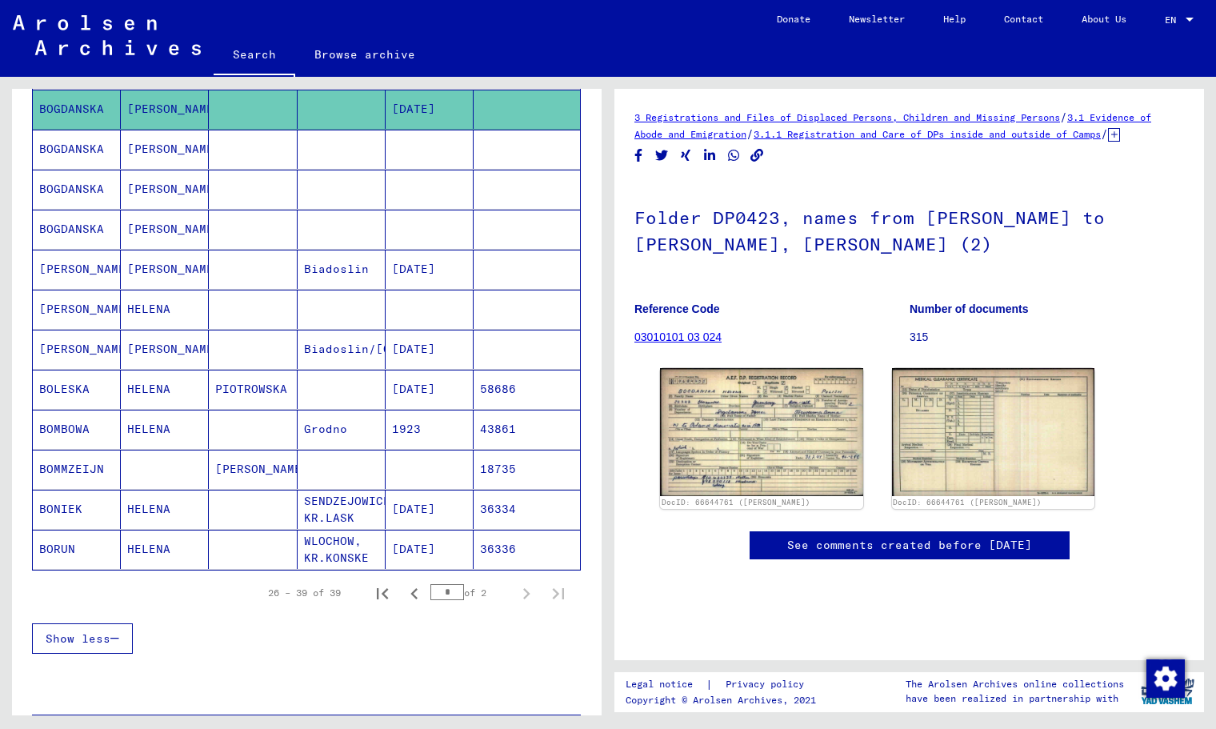
click at [271, 155] on mat-cell at bounding box center [253, 149] width 88 height 39
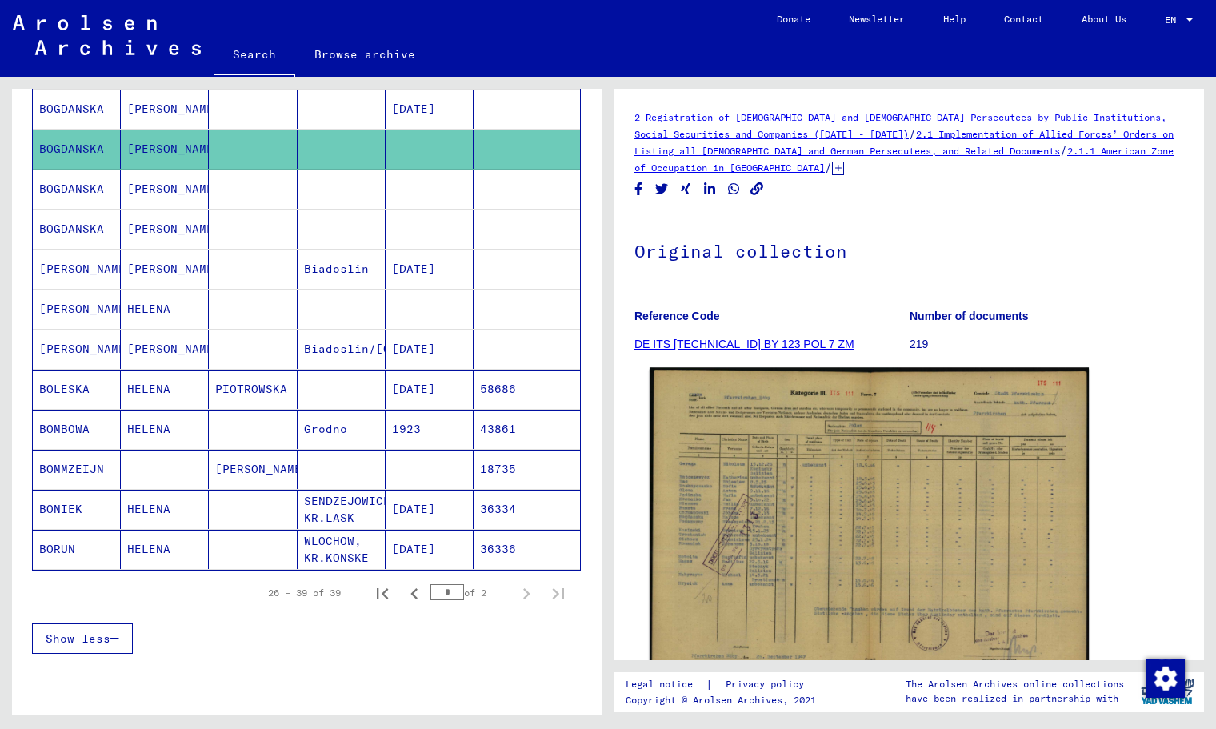
click at [845, 491] on img at bounding box center [869, 524] width 439 height 314
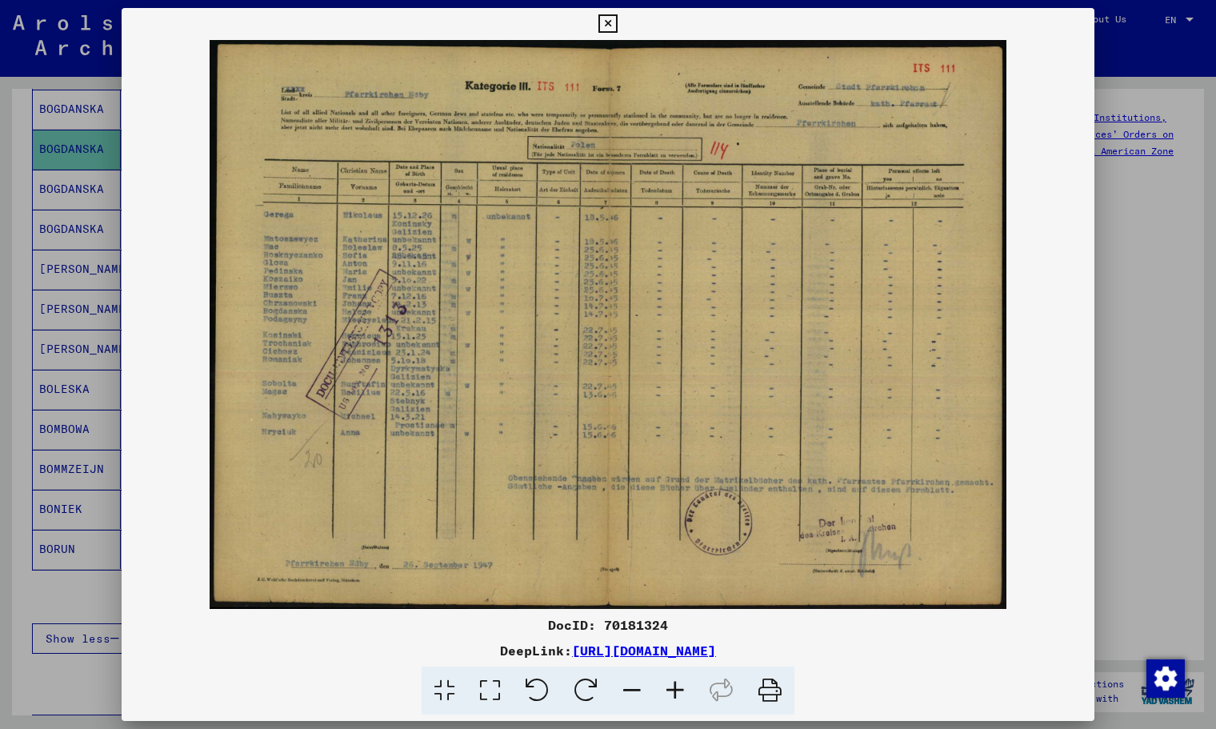
click at [610, 23] on icon at bounding box center [608, 23] width 18 height 19
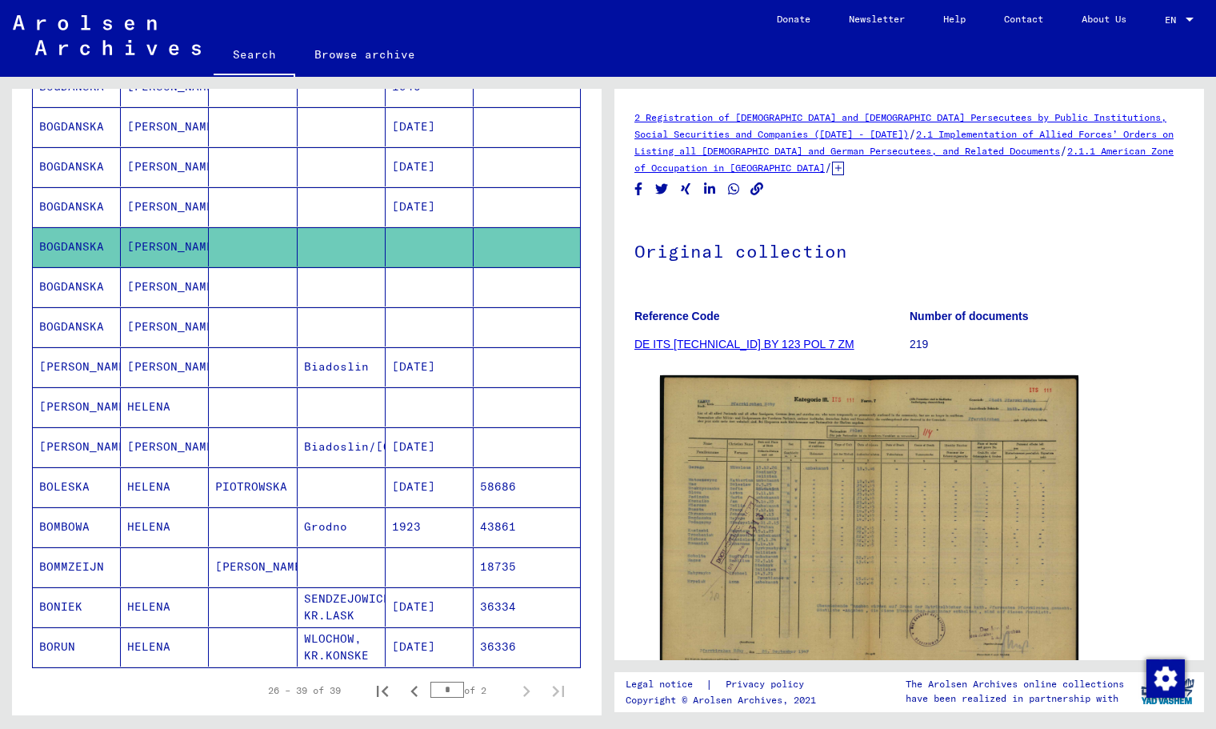
scroll to position [644, 0]
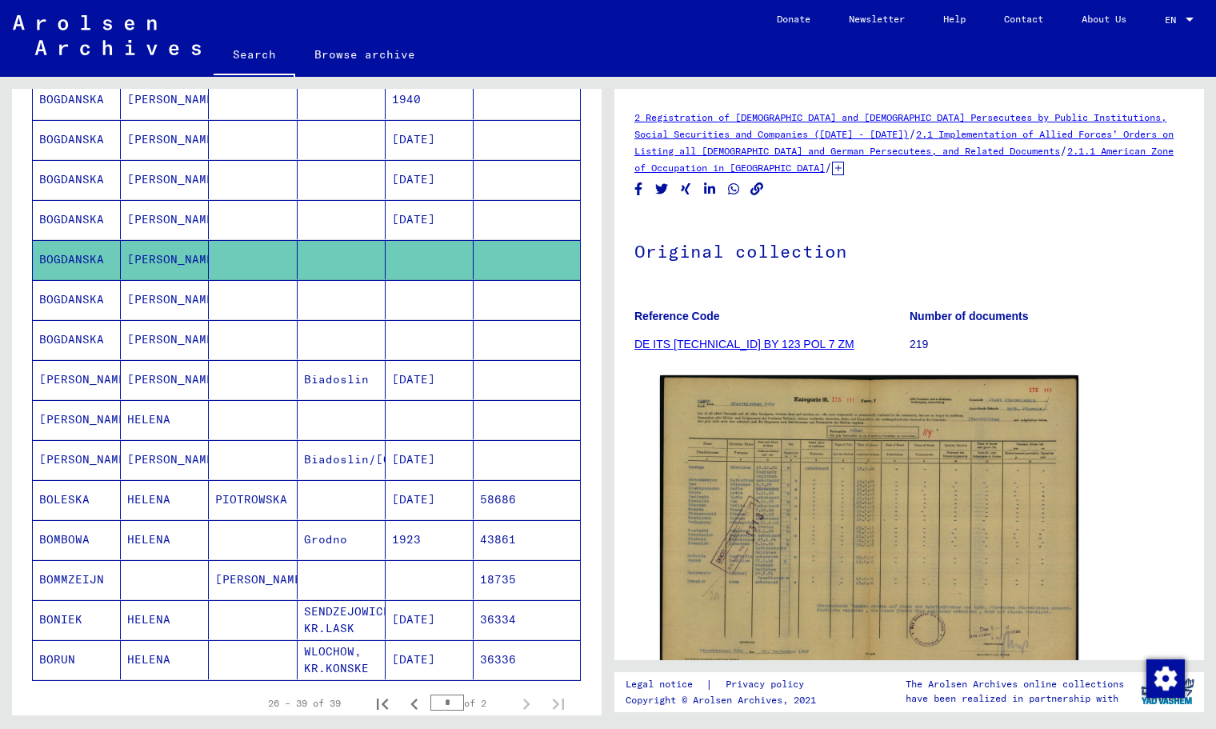
click at [389, 230] on mat-cell "[DATE]" at bounding box center [430, 219] width 88 height 39
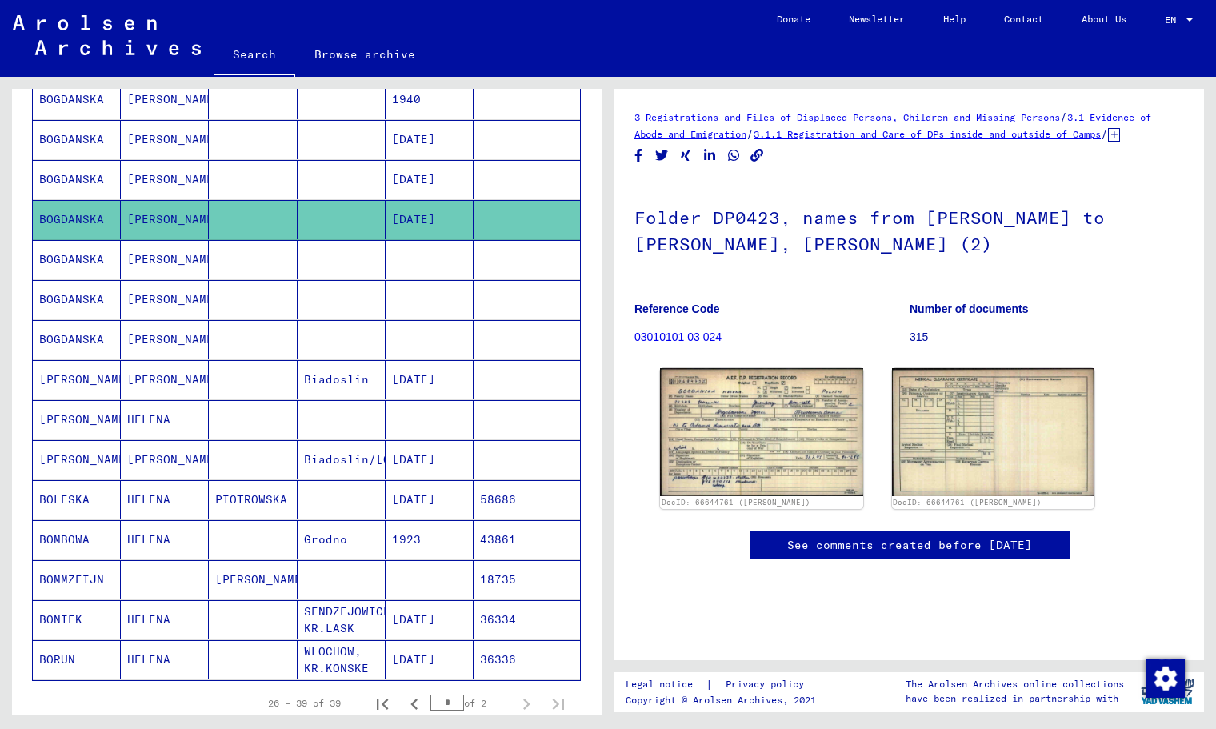
click at [404, 184] on mat-cell "[DATE]" at bounding box center [430, 179] width 88 height 39
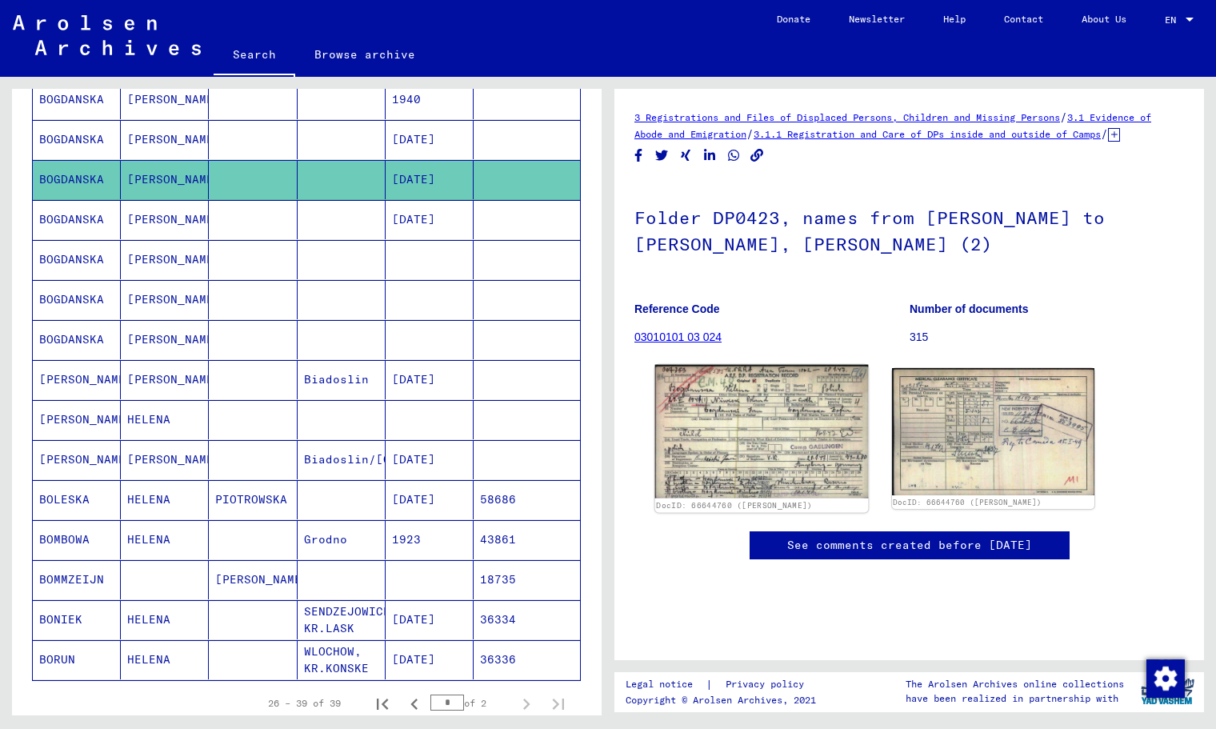
click at [772, 426] on img at bounding box center [761, 432] width 213 height 134
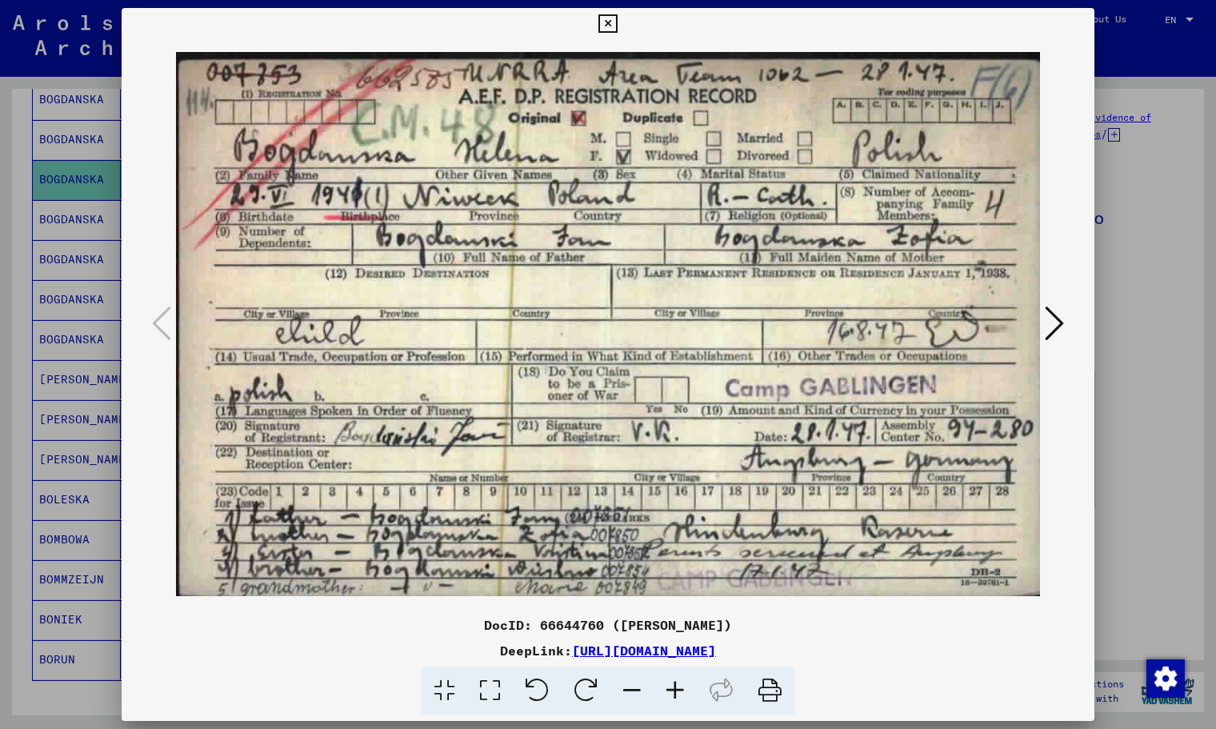
click at [615, 28] on icon at bounding box center [608, 23] width 18 height 19
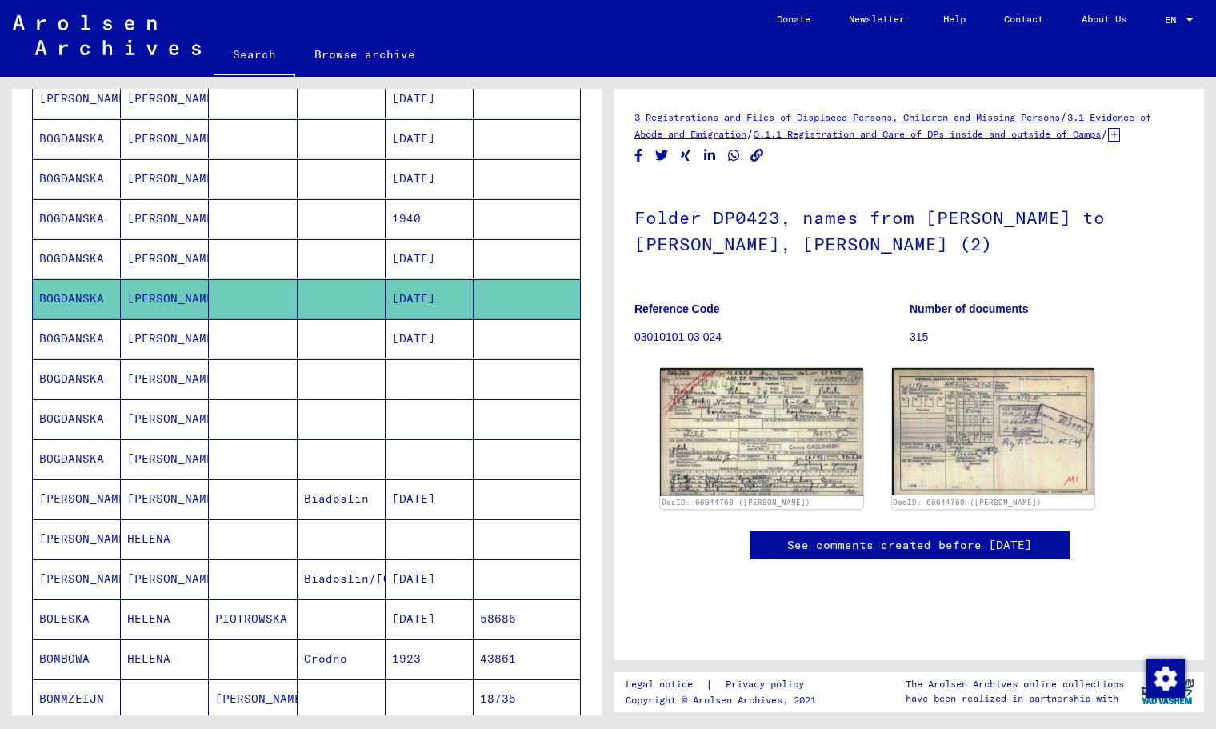
scroll to position [493, 0]
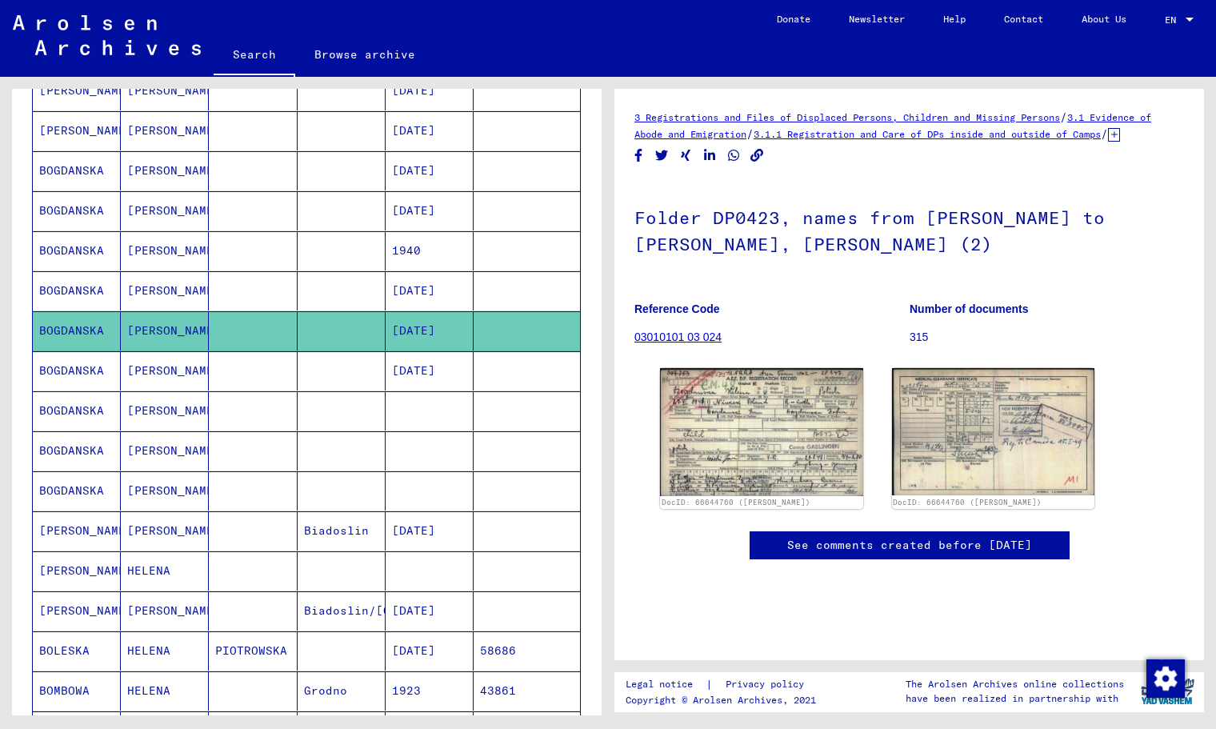
click at [478, 300] on mat-cell at bounding box center [527, 290] width 106 height 39
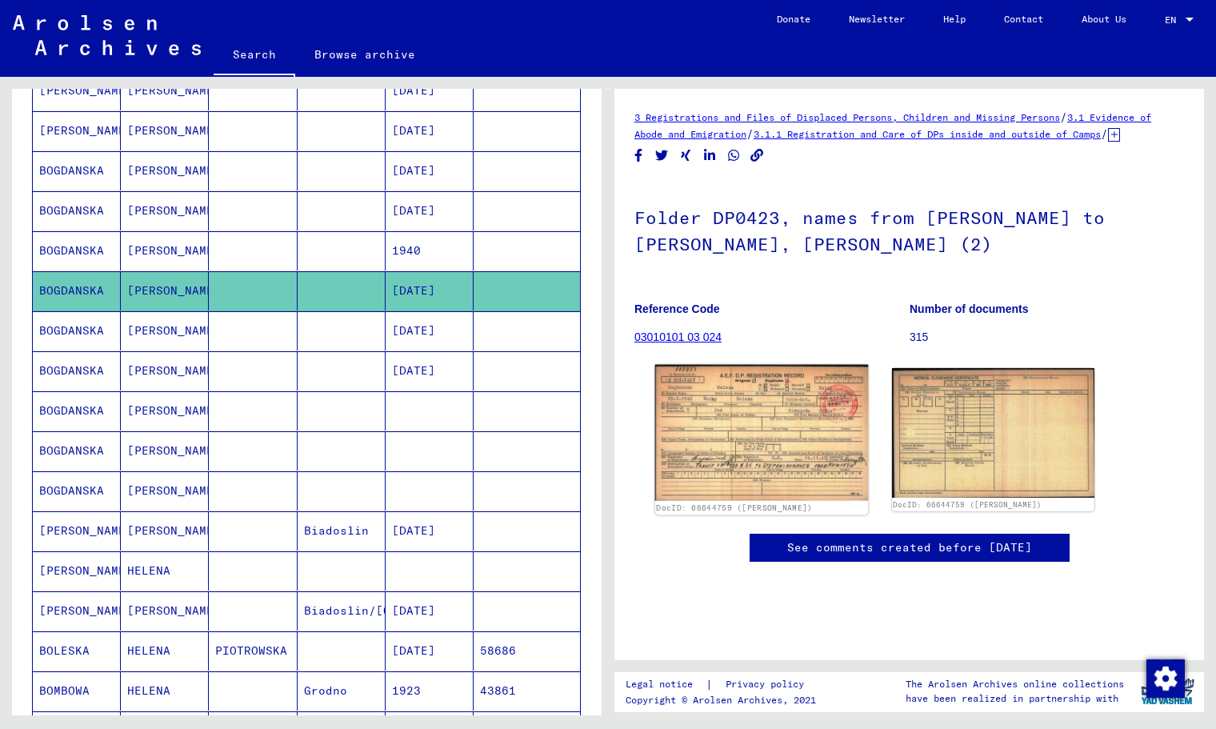
click at [732, 427] on img at bounding box center [761, 433] width 213 height 136
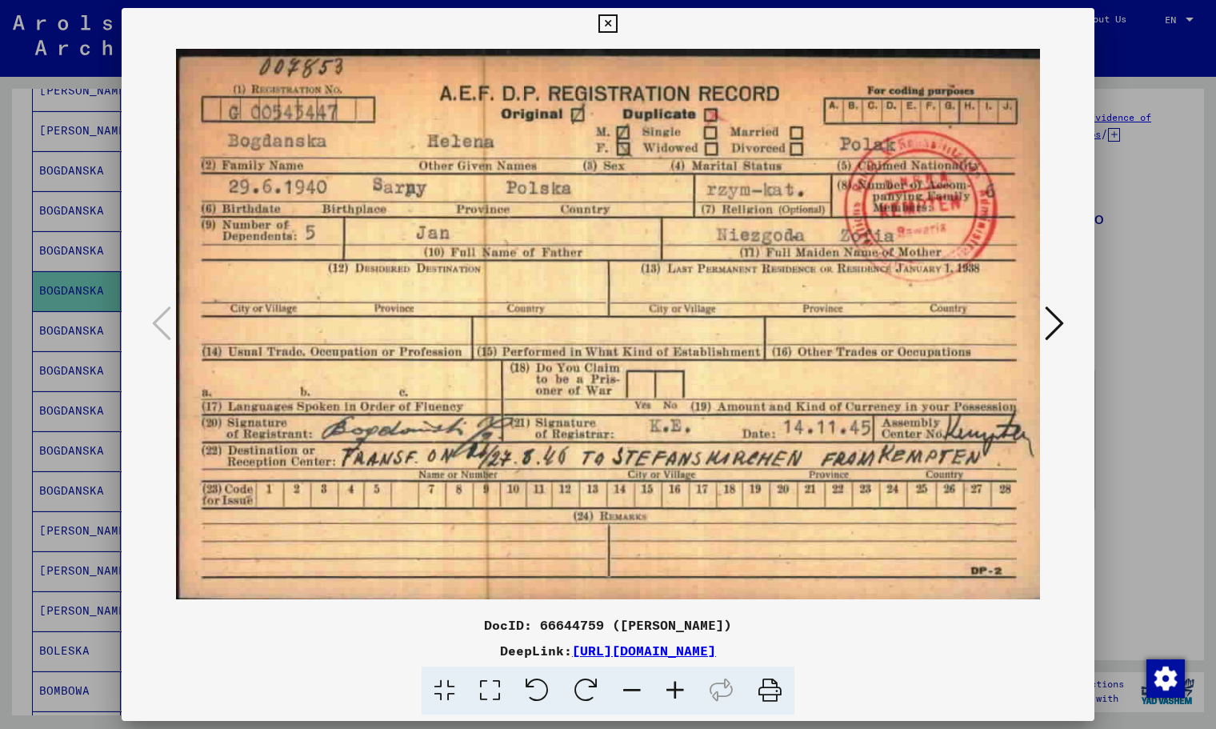
click at [622, 26] on button at bounding box center [608, 24] width 28 height 32
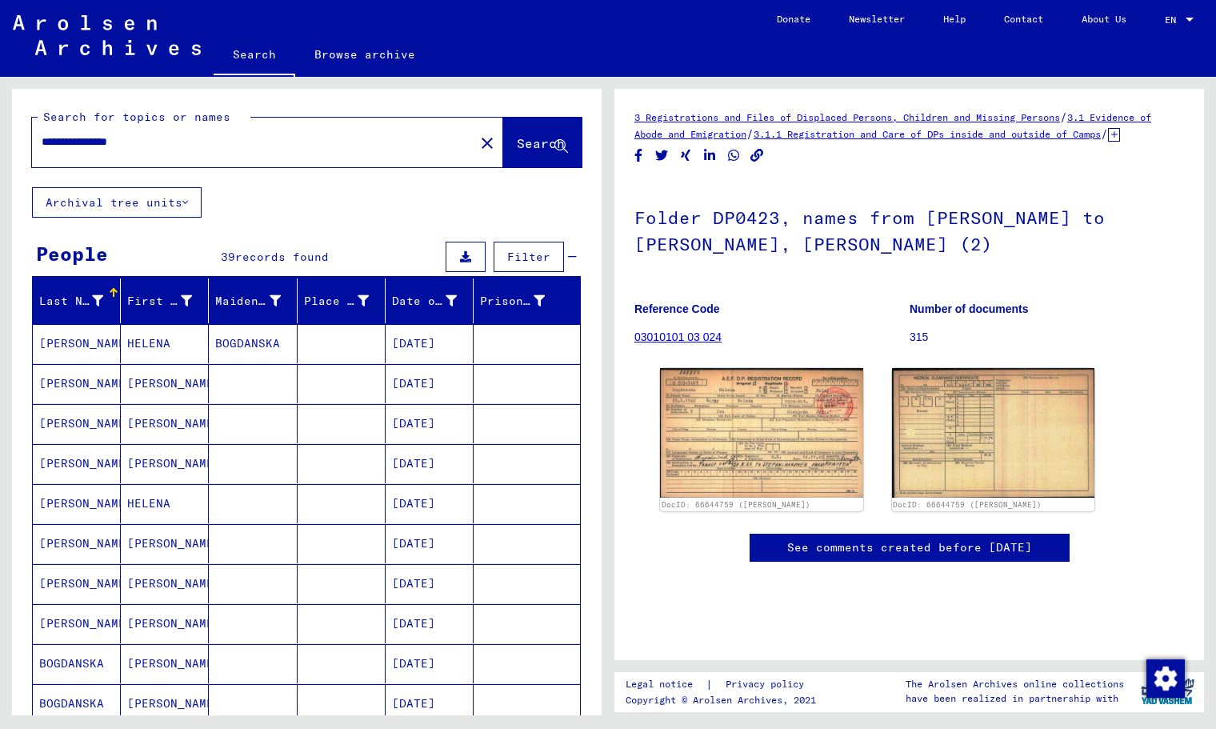
click at [71, 137] on input "**********" at bounding box center [253, 142] width 423 height 17
type input "**********"
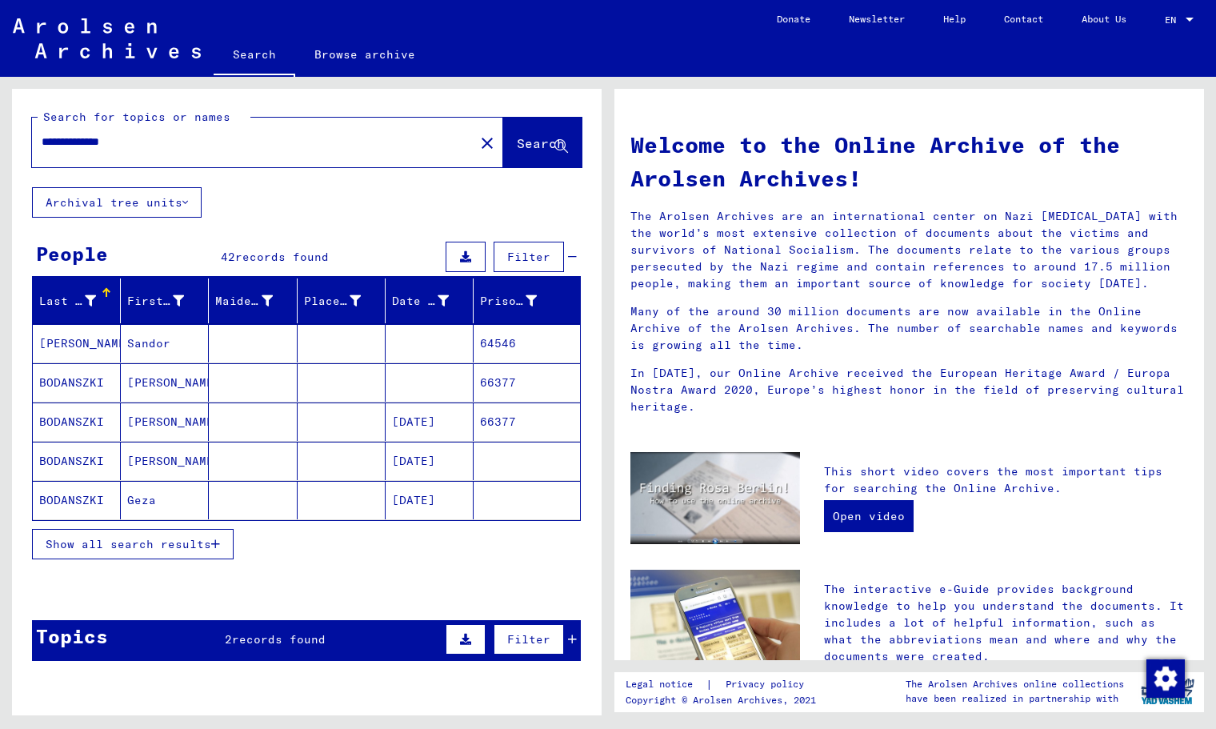
click at [178, 551] on span "Show all search results" at bounding box center [129, 544] width 166 height 14
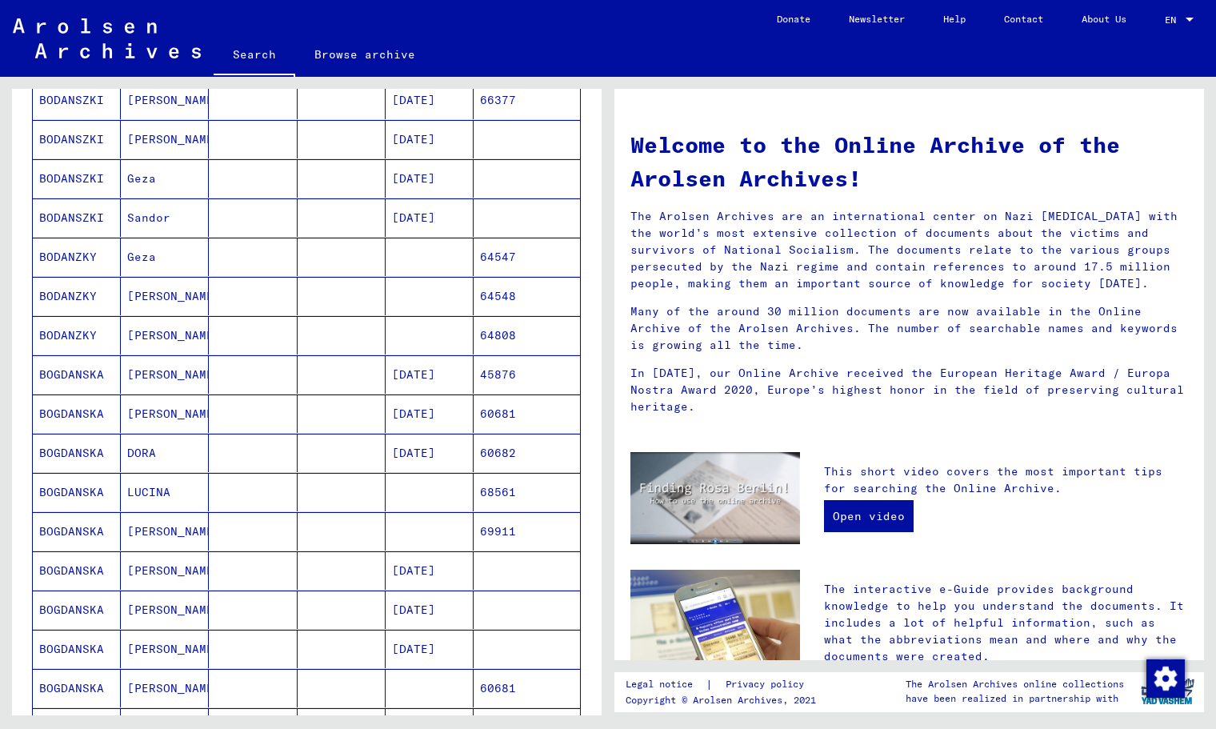
scroll to position [322, 0]
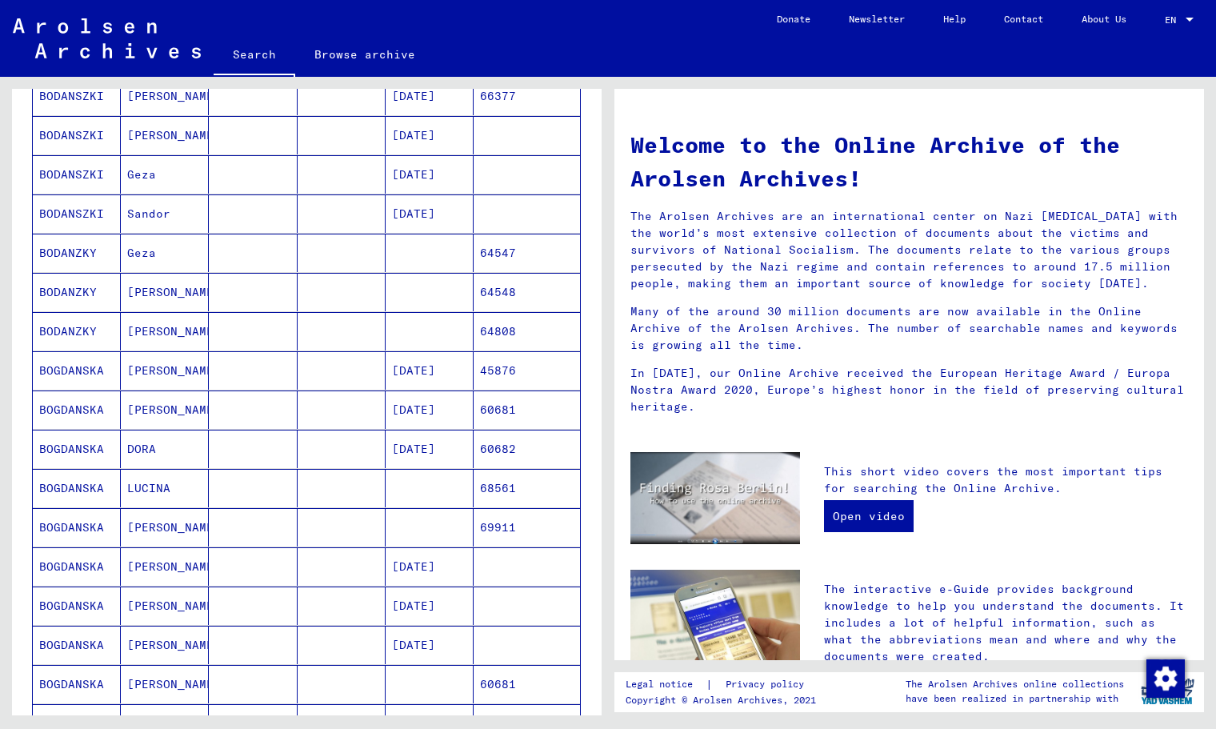
click at [314, 644] on mat-cell at bounding box center [342, 645] width 88 height 38
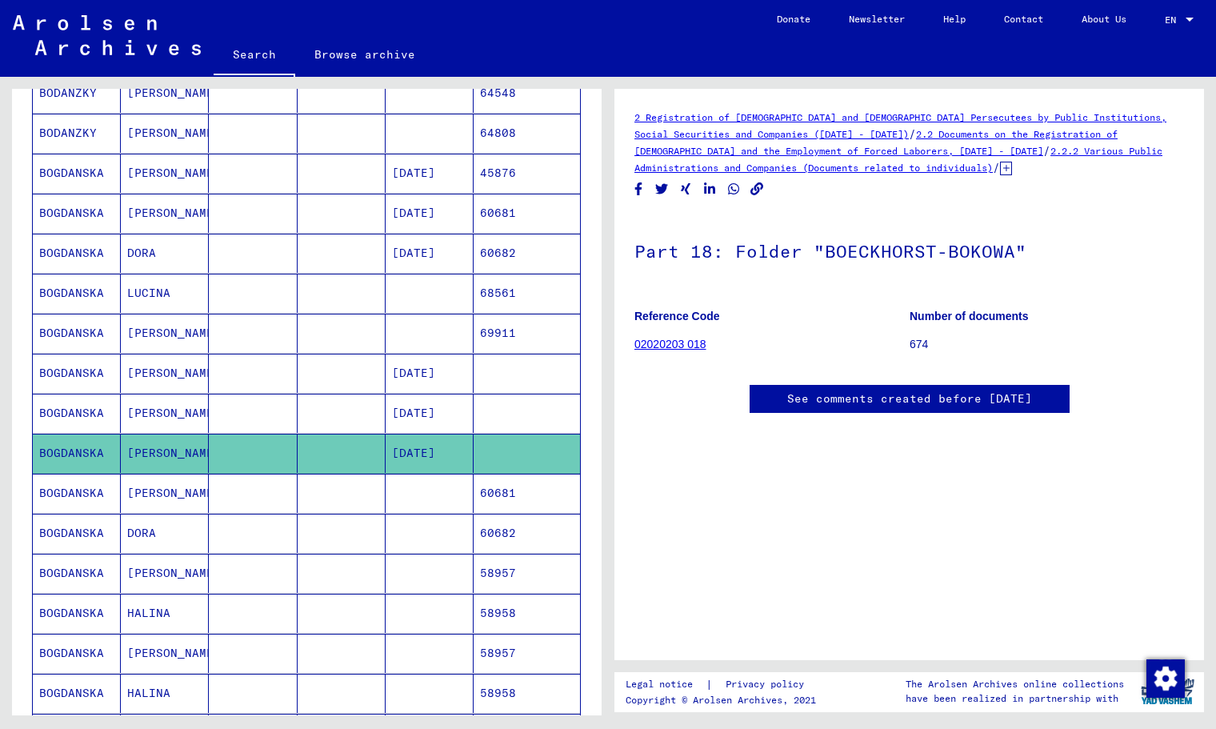
scroll to position [532, 0]
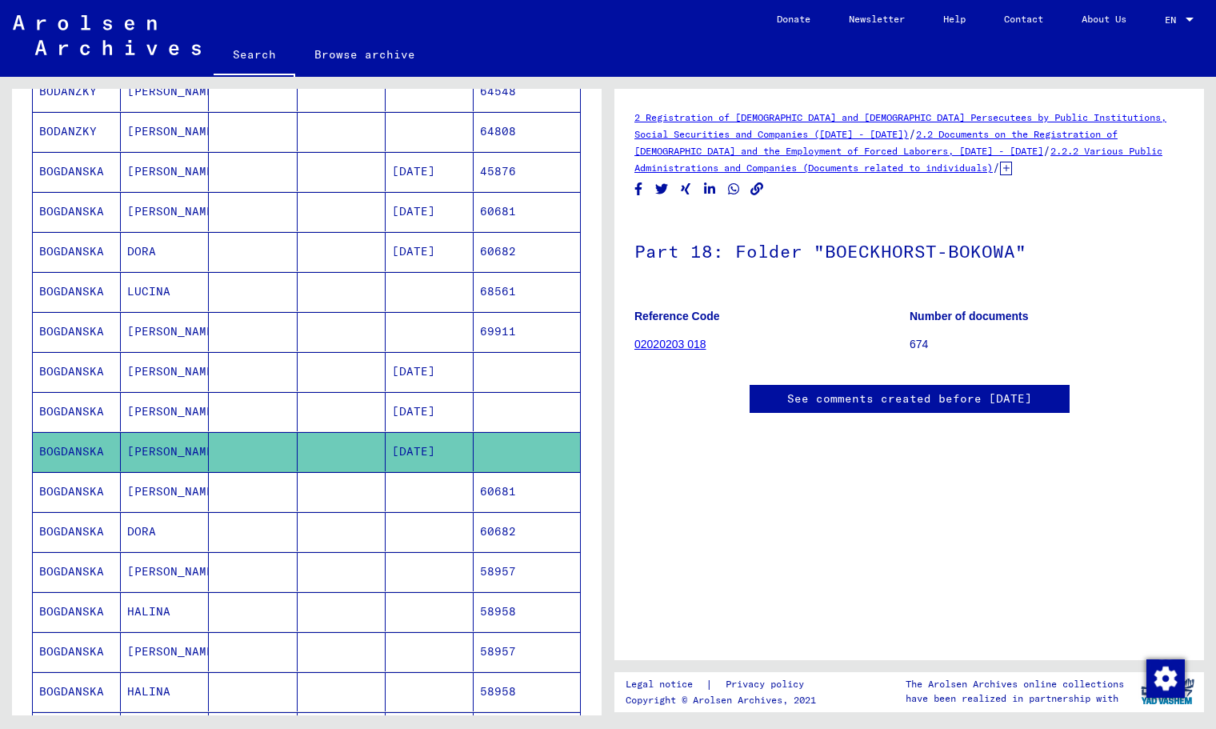
click at [462, 488] on mat-cell at bounding box center [430, 491] width 88 height 39
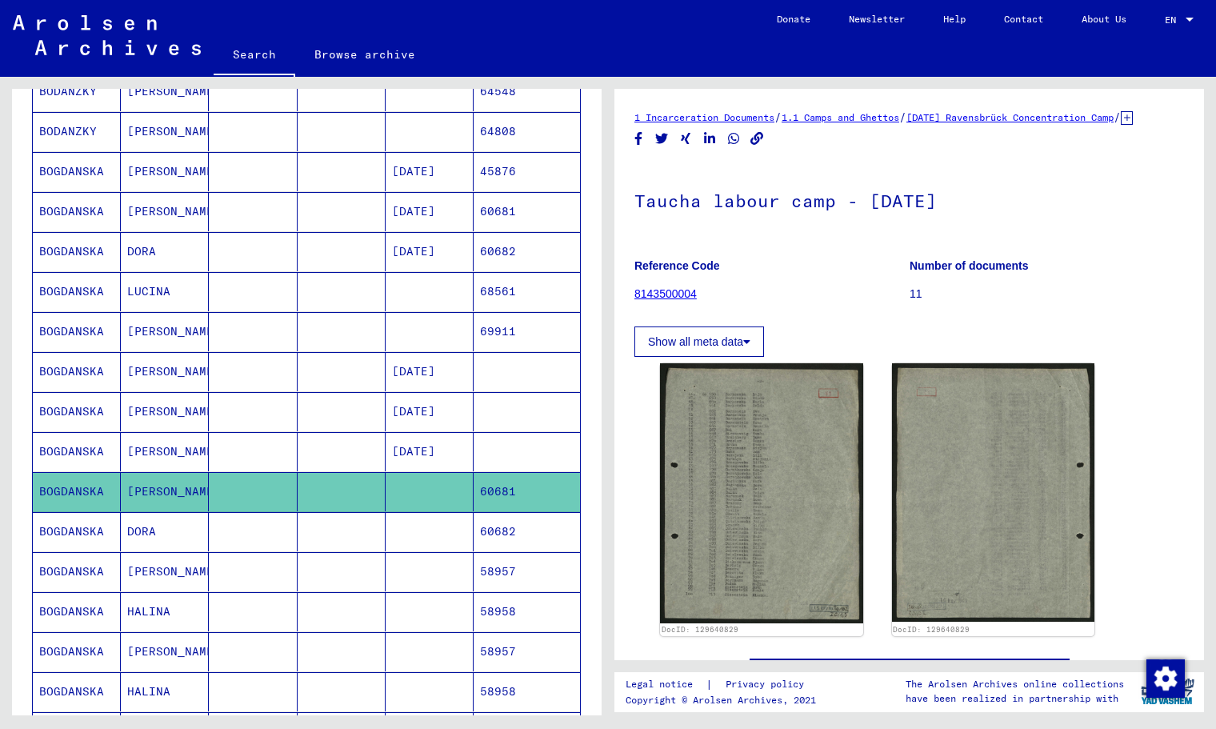
click at [524, 618] on mat-cell "58958" at bounding box center [527, 611] width 106 height 39
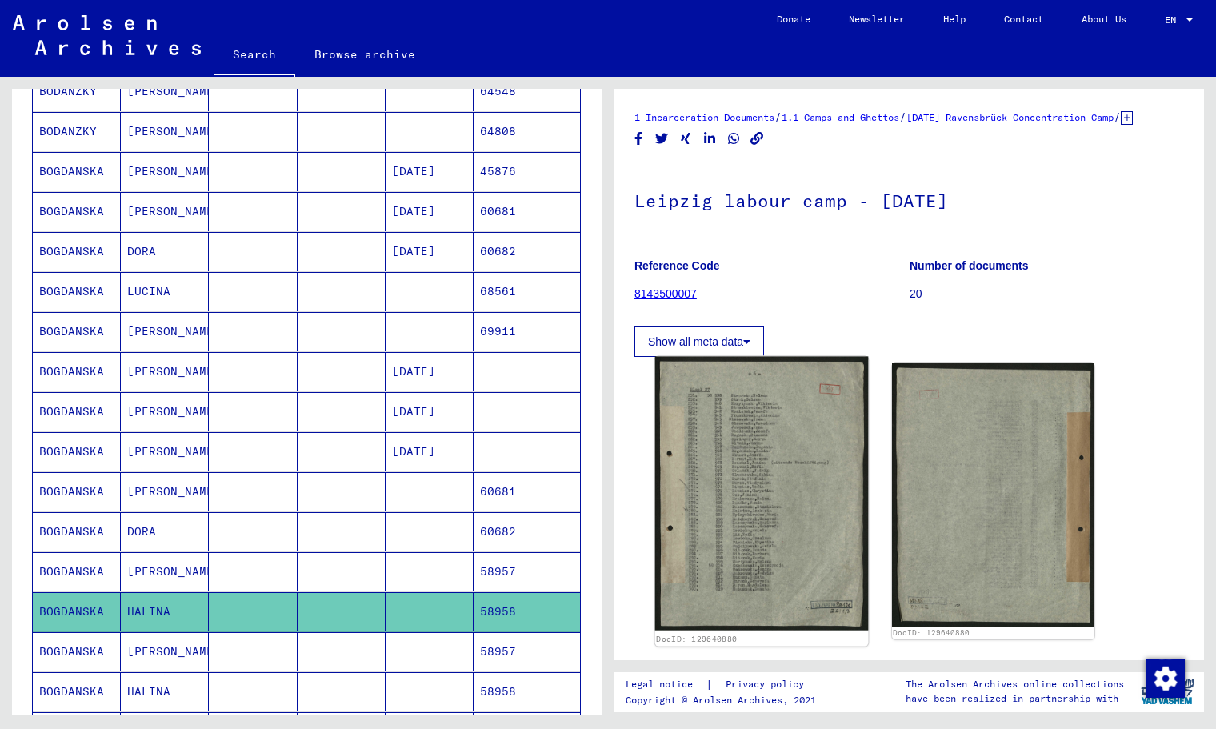
click at [791, 421] on img at bounding box center [761, 494] width 213 height 274
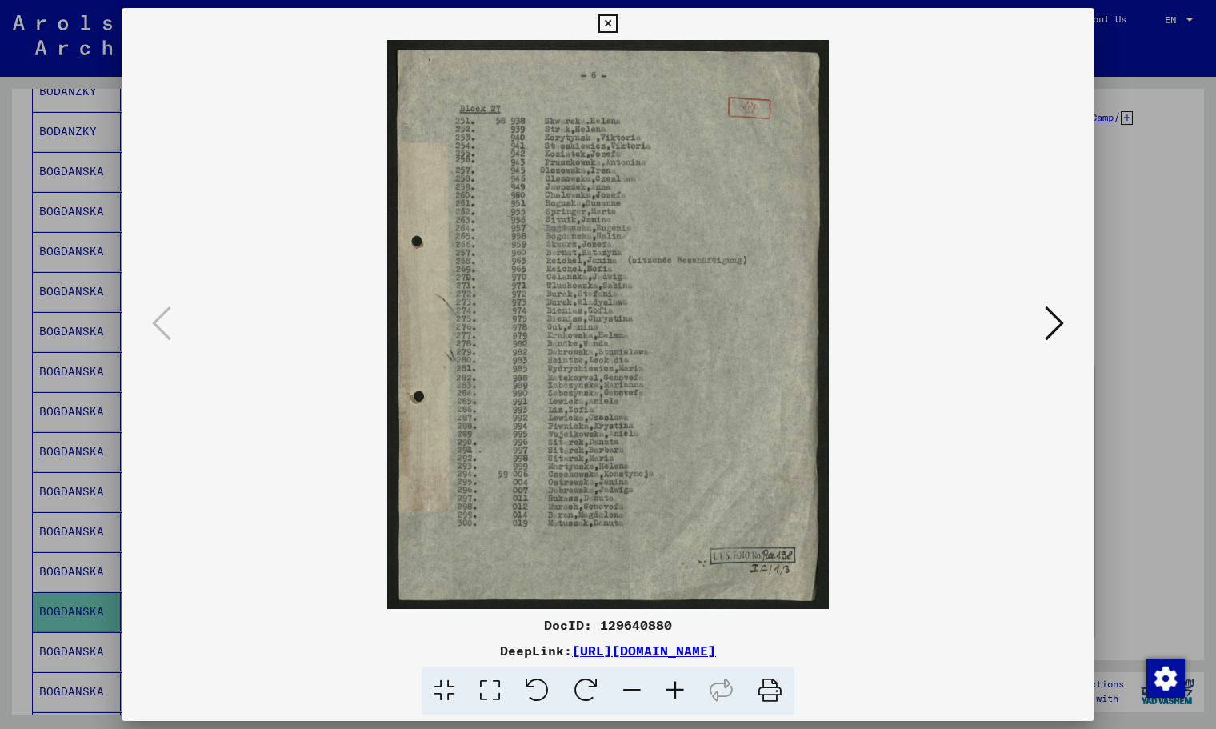
click at [677, 699] on icon at bounding box center [675, 691] width 43 height 49
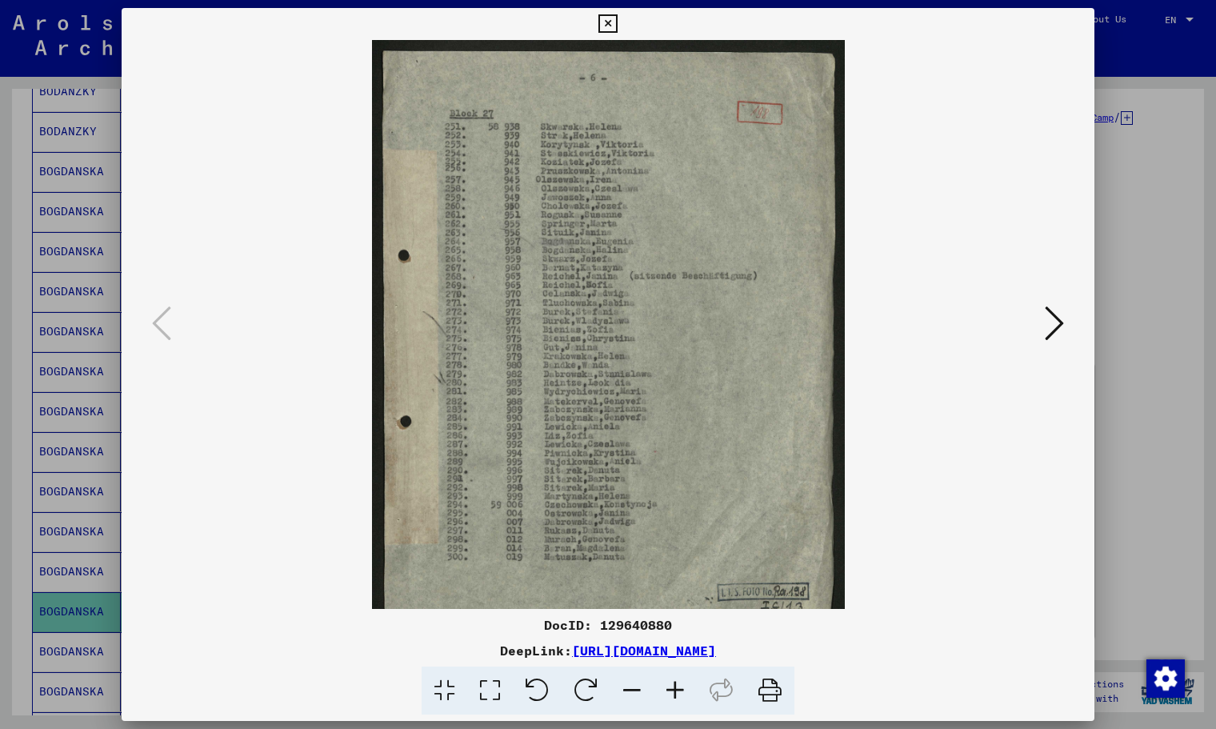
click at [677, 699] on icon at bounding box center [675, 691] width 43 height 49
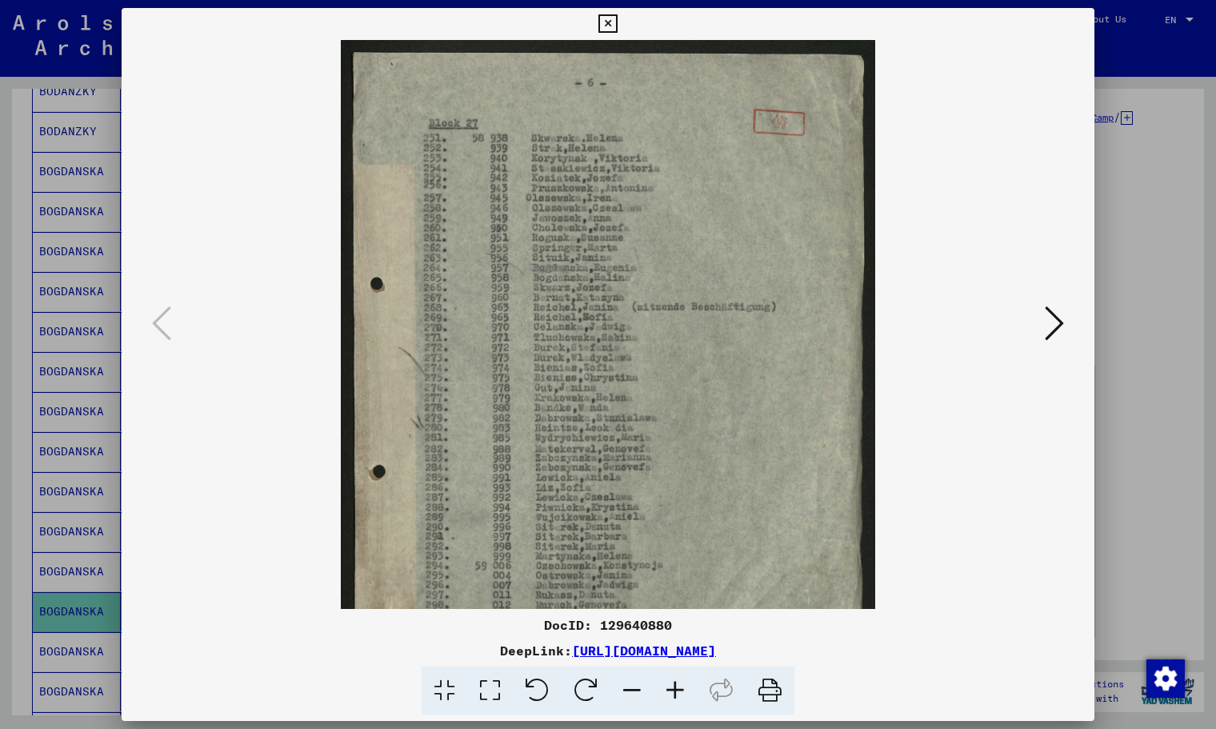
click at [677, 699] on icon at bounding box center [675, 691] width 43 height 49
click at [677, 698] on icon at bounding box center [675, 691] width 43 height 49
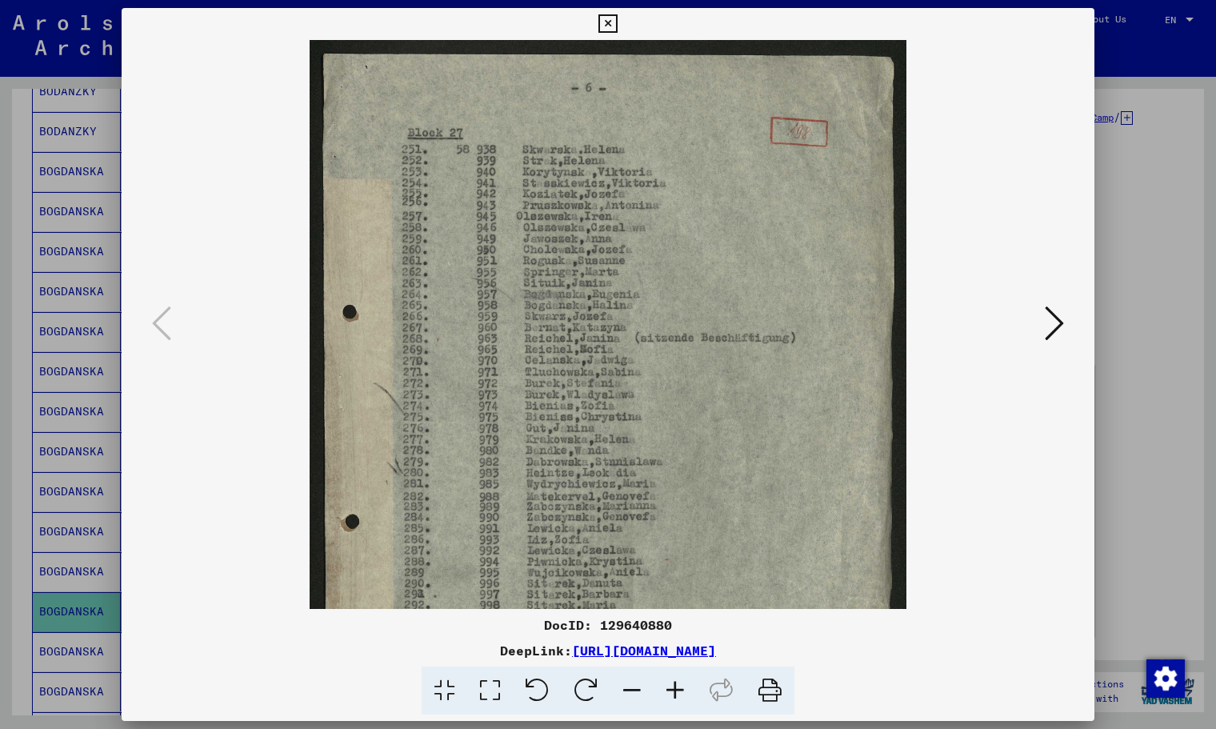
click at [677, 698] on icon at bounding box center [675, 691] width 43 height 49
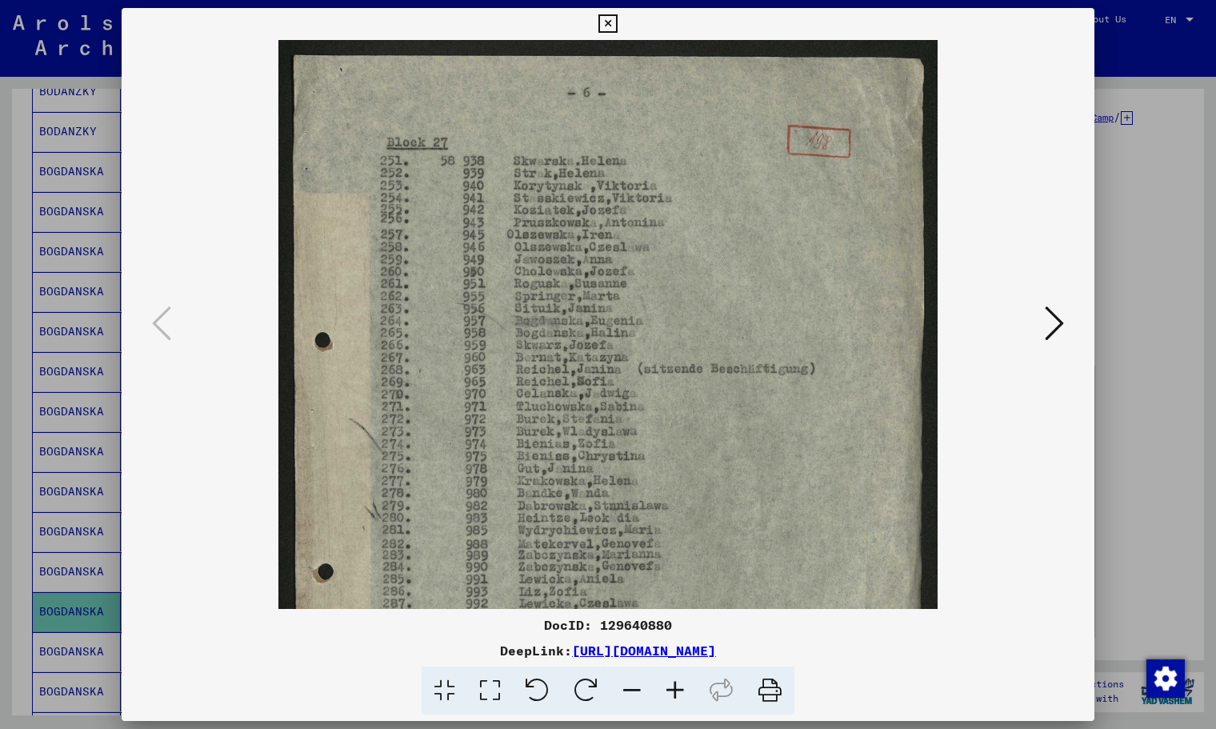
click at [677, 698] on icon at bounding box center [675, 691] width 43 height 49
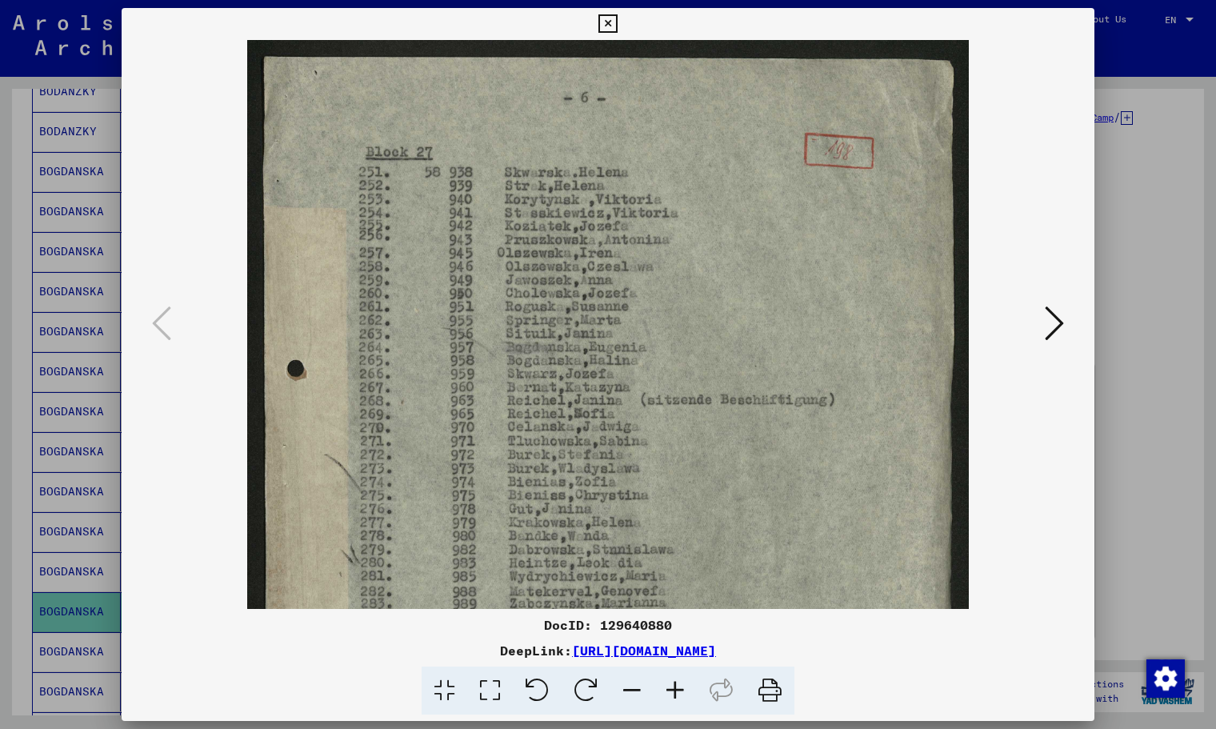
click at [677, 697] on icon at bounding box center [675, 691] width 43 height 49
click at [677, 696] on icon at bounding box center [675, 691] width 43 height 49
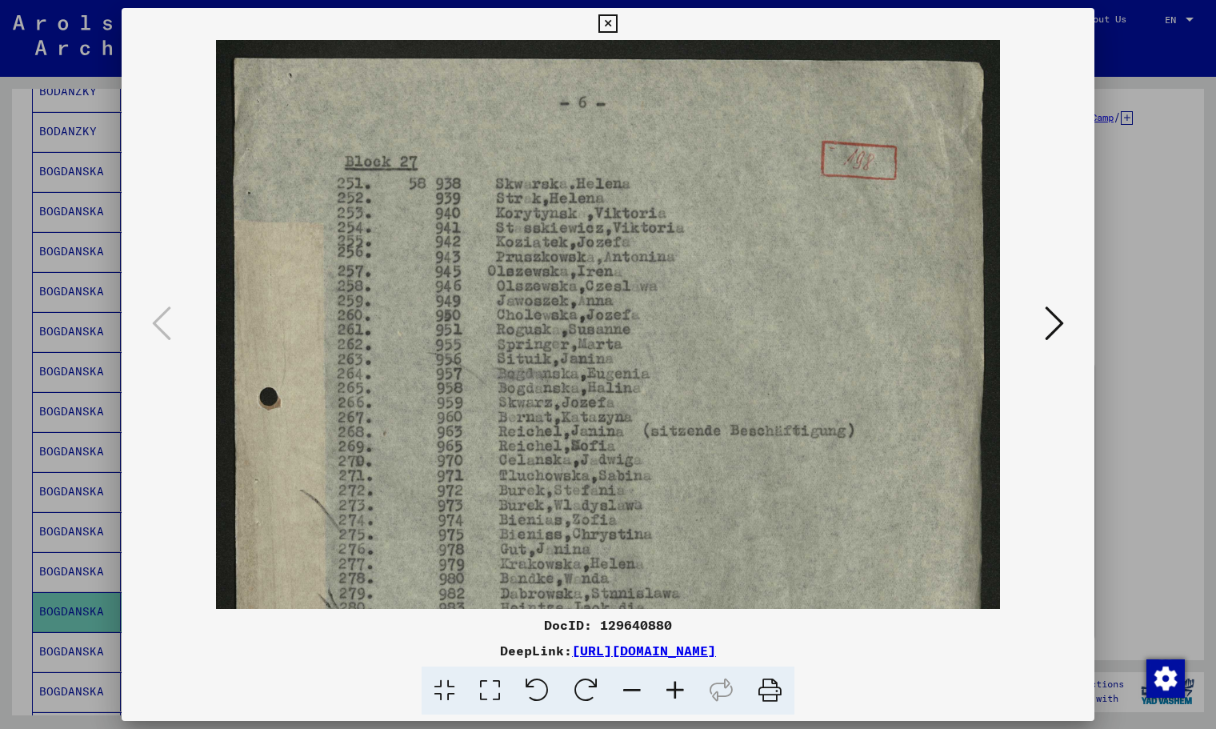
click at [677, 695] on icon at bounding box center [675, 691] width 43 height 49
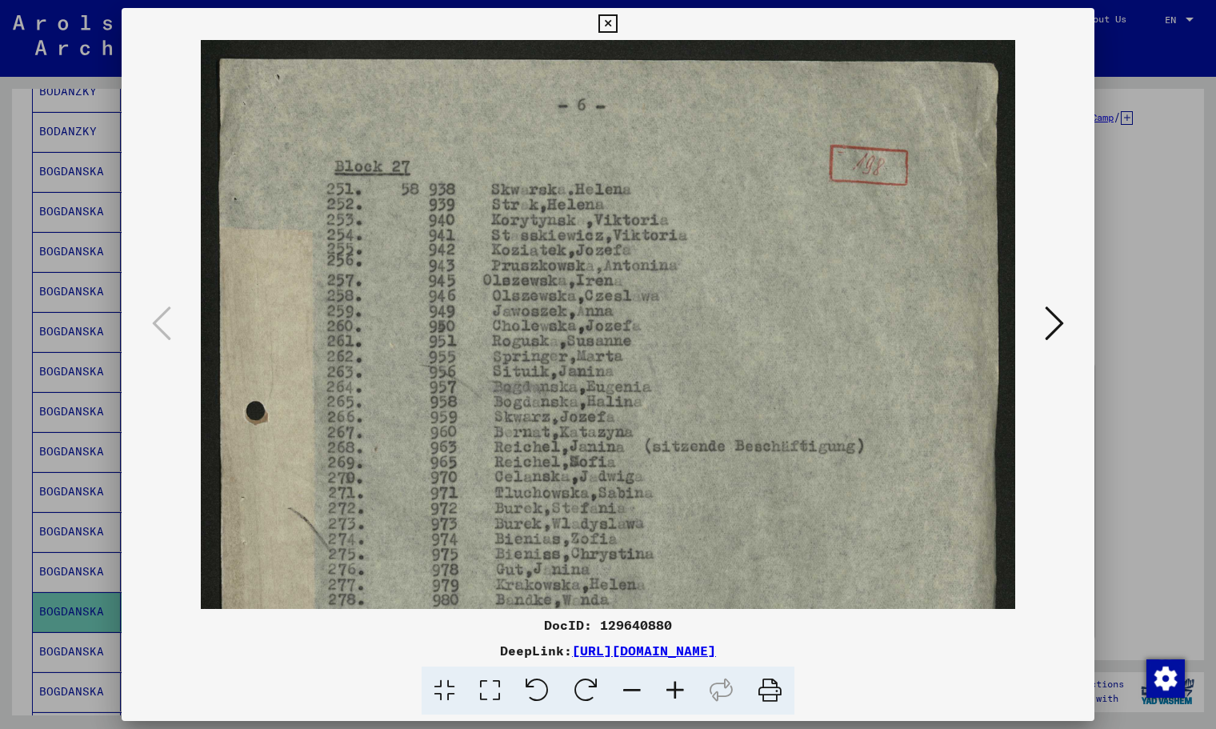
drag, startPoint x: 348, startPoint y: 402, endPoint x: 656, endPoint y: 403, distance: 308.1
click at [656, 403] on img at bounding box center [608, 564] width 815 height 1049
click at [1035, 326] on div at bounding box center [608, 324] width 973 height 569
click at [1035, 324] on icon at bounding box center [1054, 323] width 19 height 38
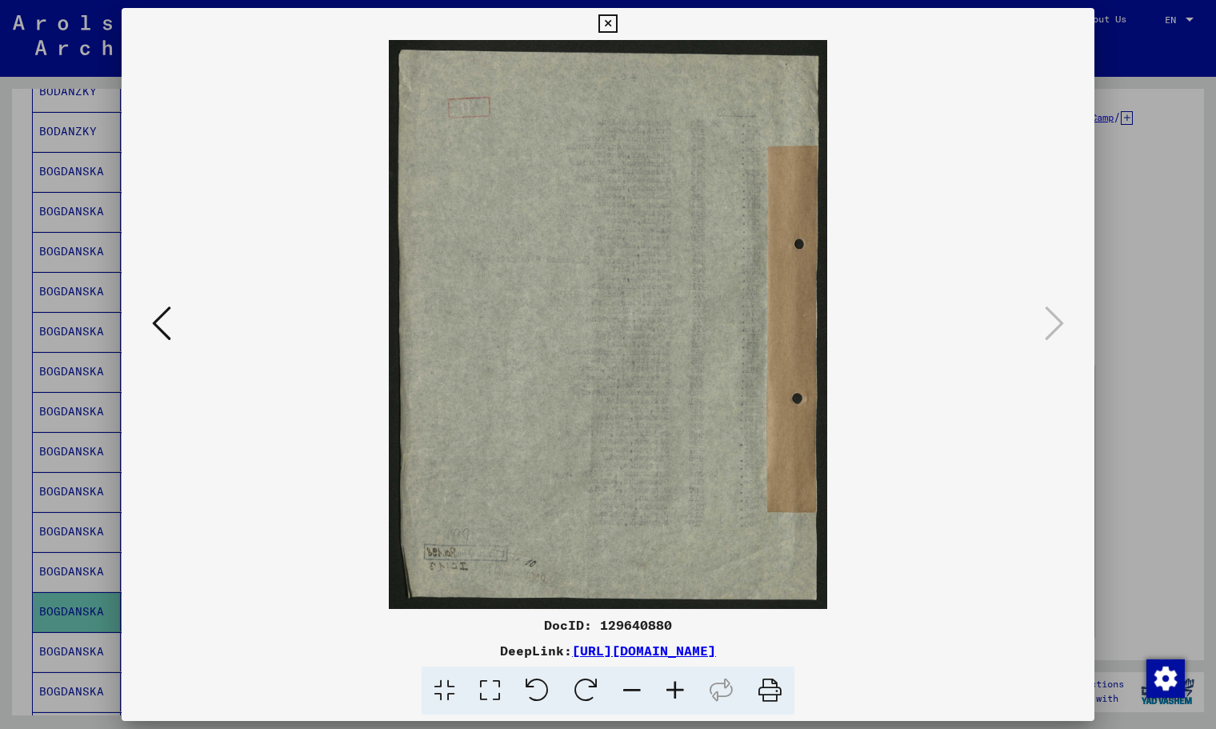
click at [617, 21] on icon at bounding box center [608, 23] width 18 height 19
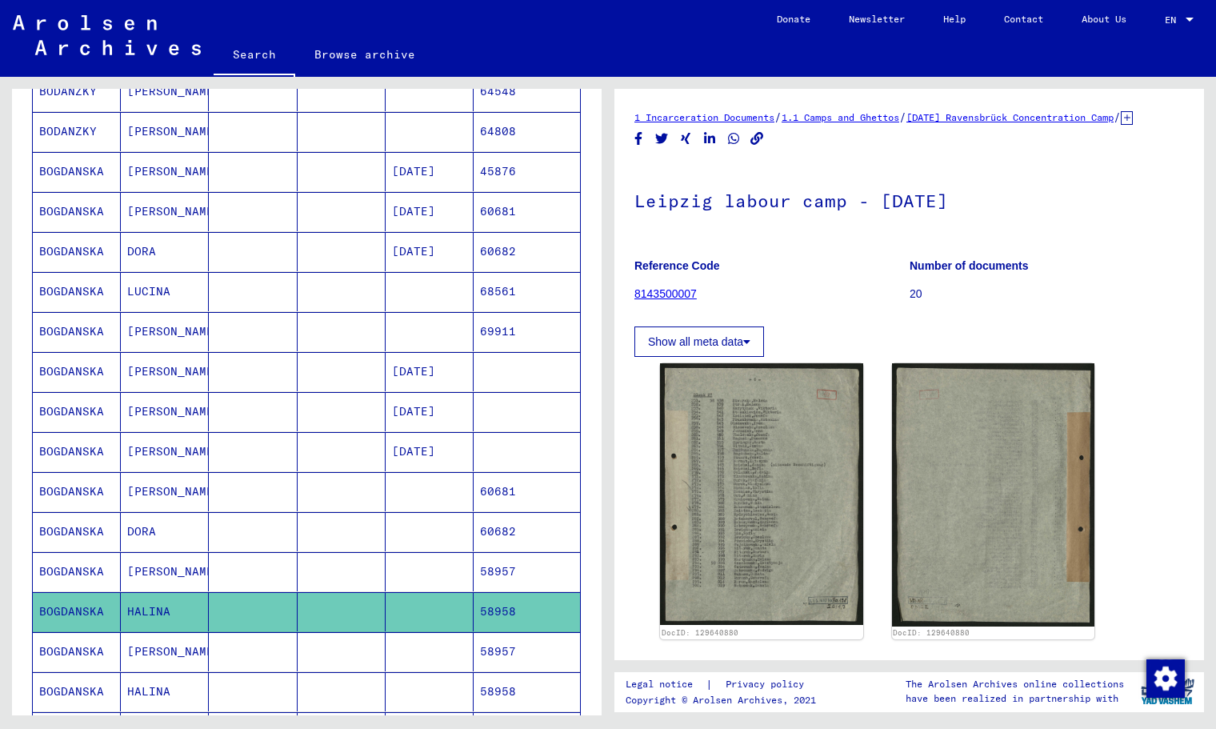
click at [389, 659] on mat-cell at bounding box center [430, 651] width 88 height 39
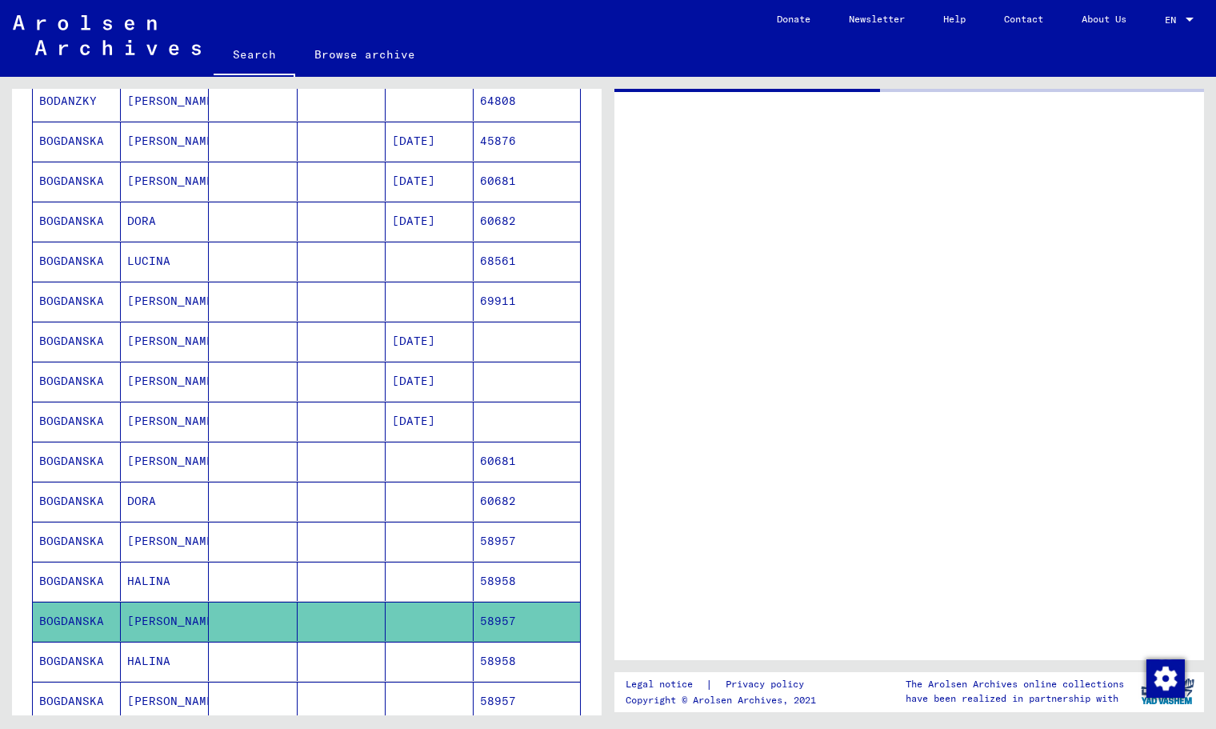
scroll to position [565, 0]
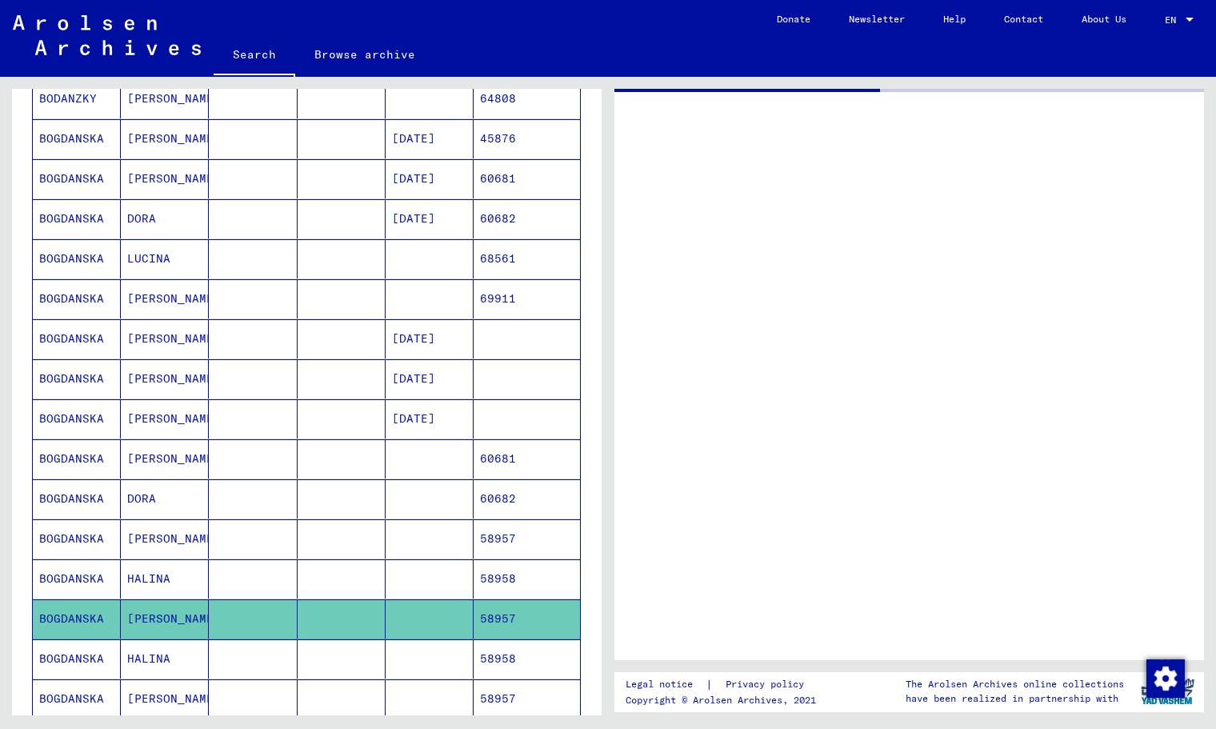
click at [389, 659] on mat-cell at bounding box center [430, 658] width 88 height 39
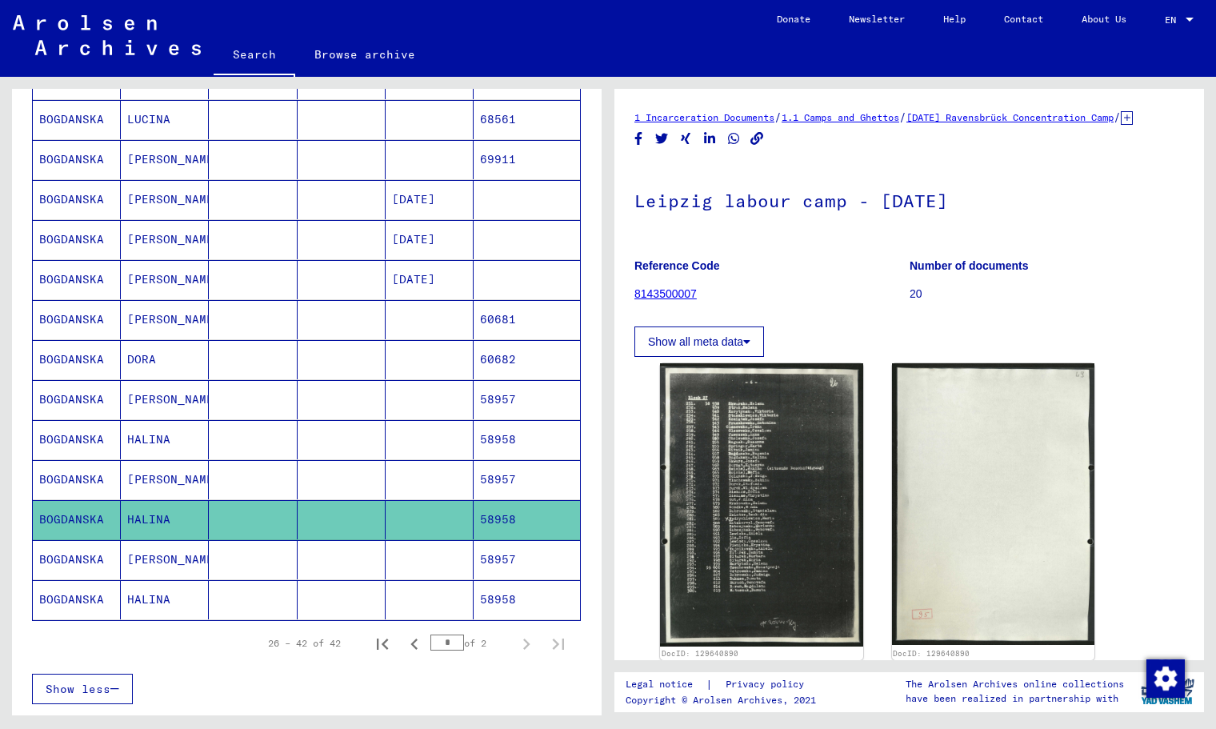
scroll to position [759, 0]
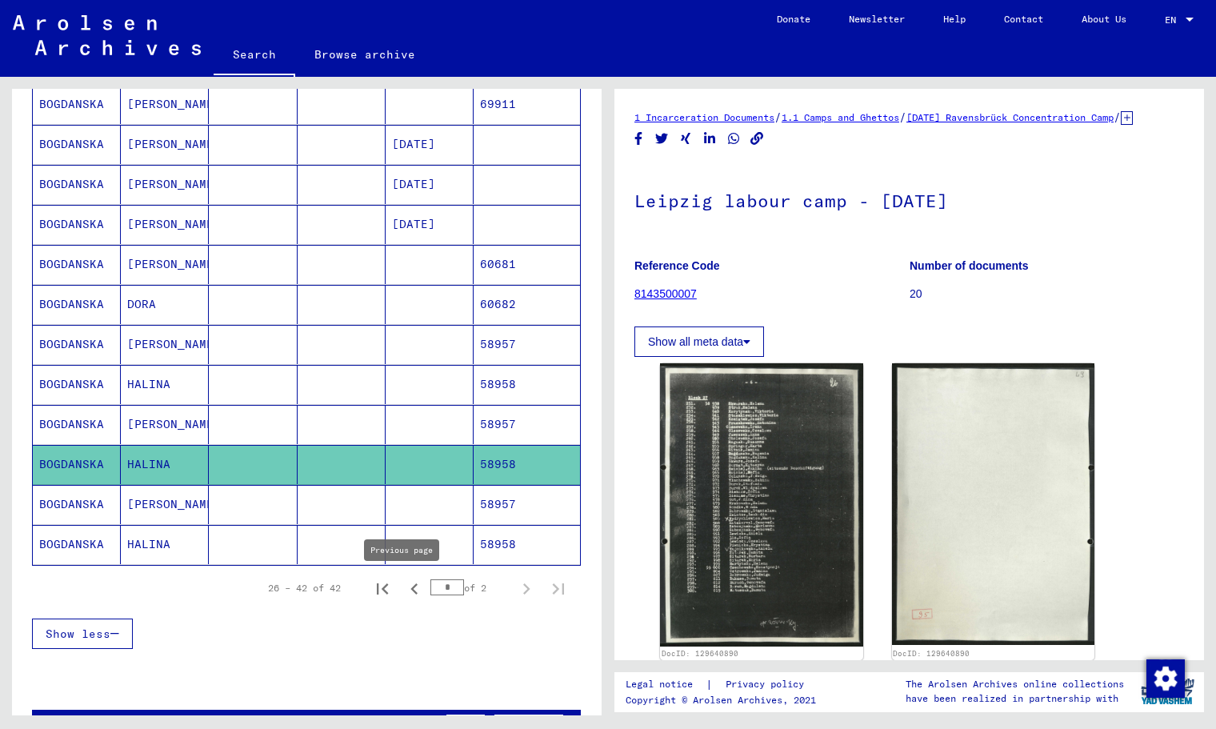
click at [407, 585] on icon "Previous page" at bounding box center [414, 589] width 22 height 22
type input "*"
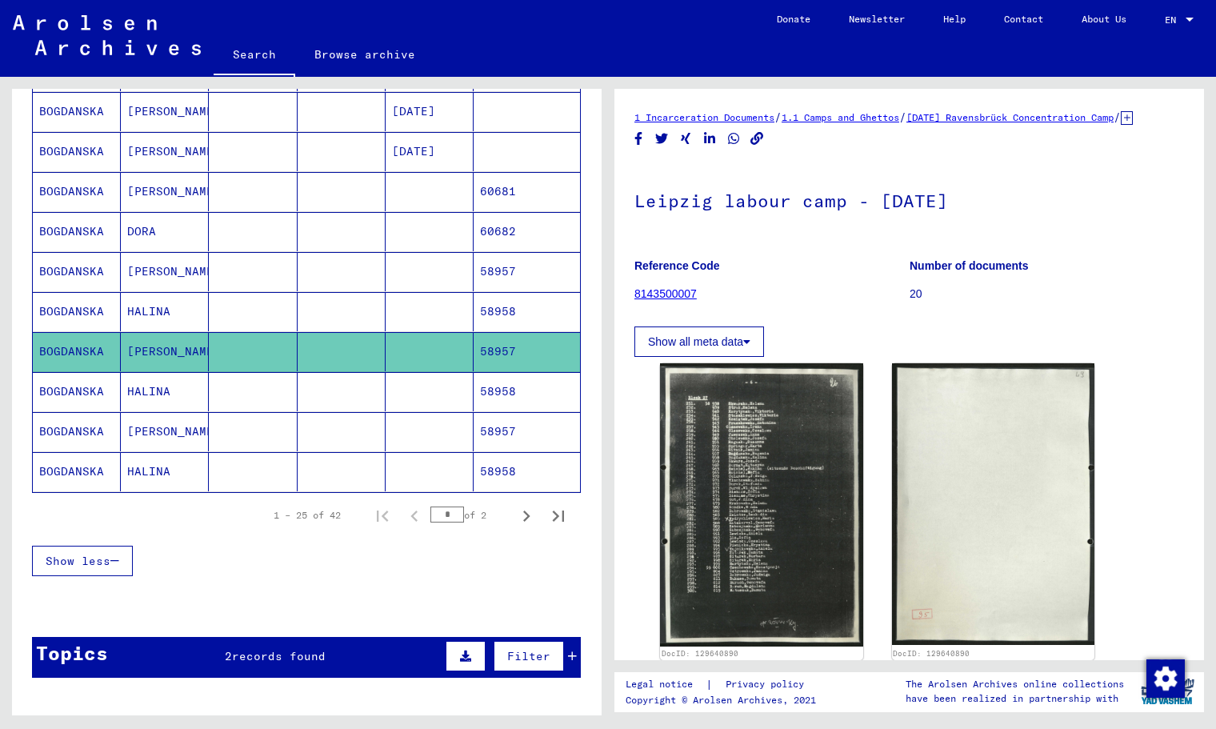
scroll to position [1006, 0]
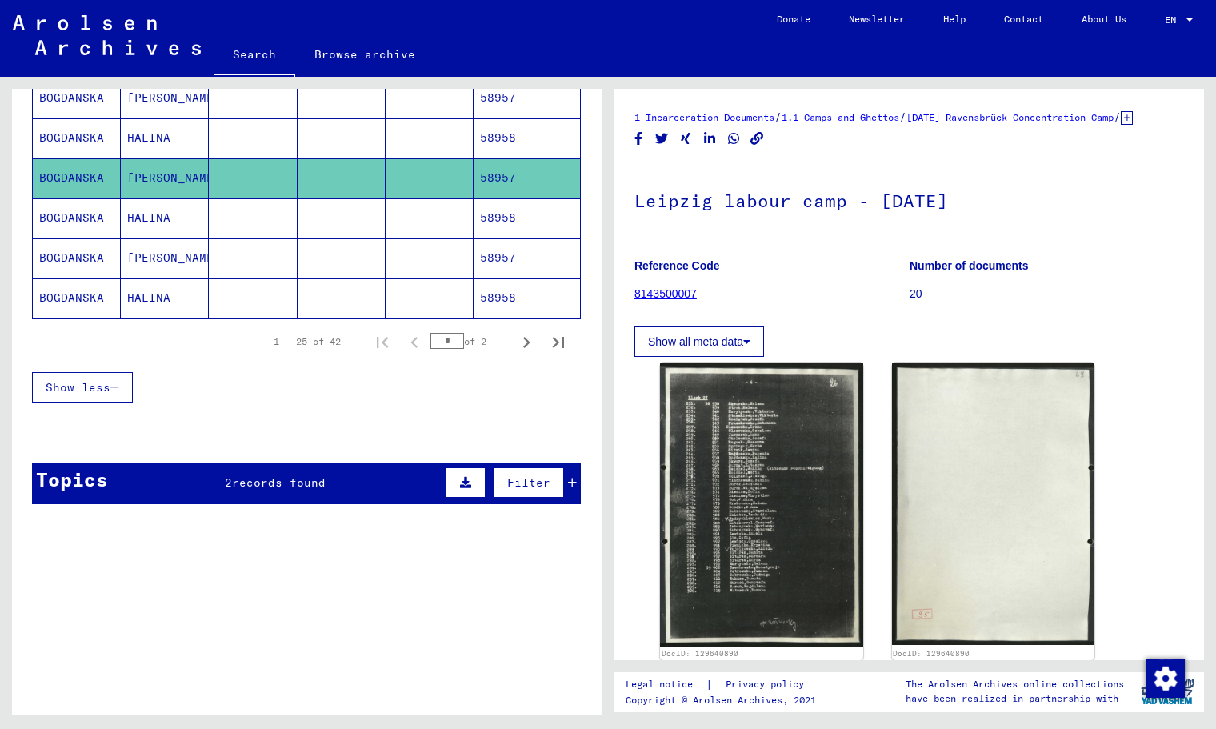
click at [334, 495] on div "Topics 2 records found Filter" at bounding box center [306, 483] width 549 height 41
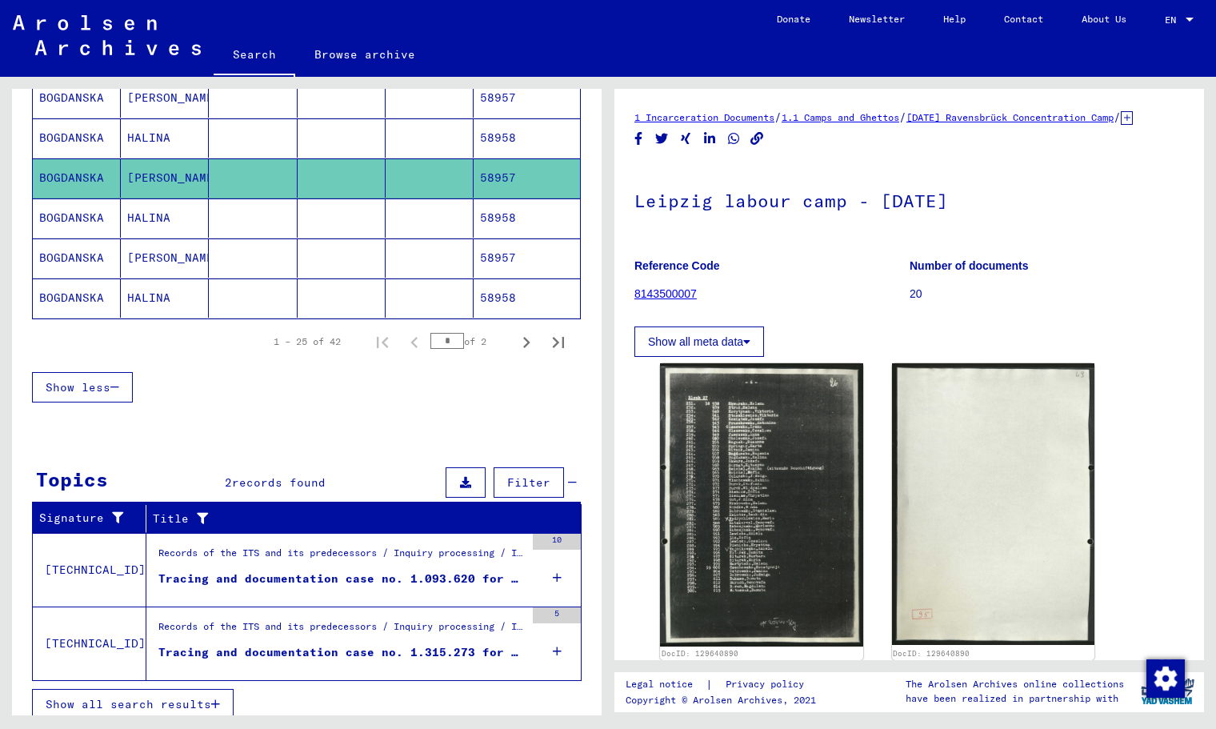
click at [306, 569] on figure "Records of the ITS and its predecessors / Inquiry processing / ITS case files a…" at bounding box center [341, 558] width 367 height 24
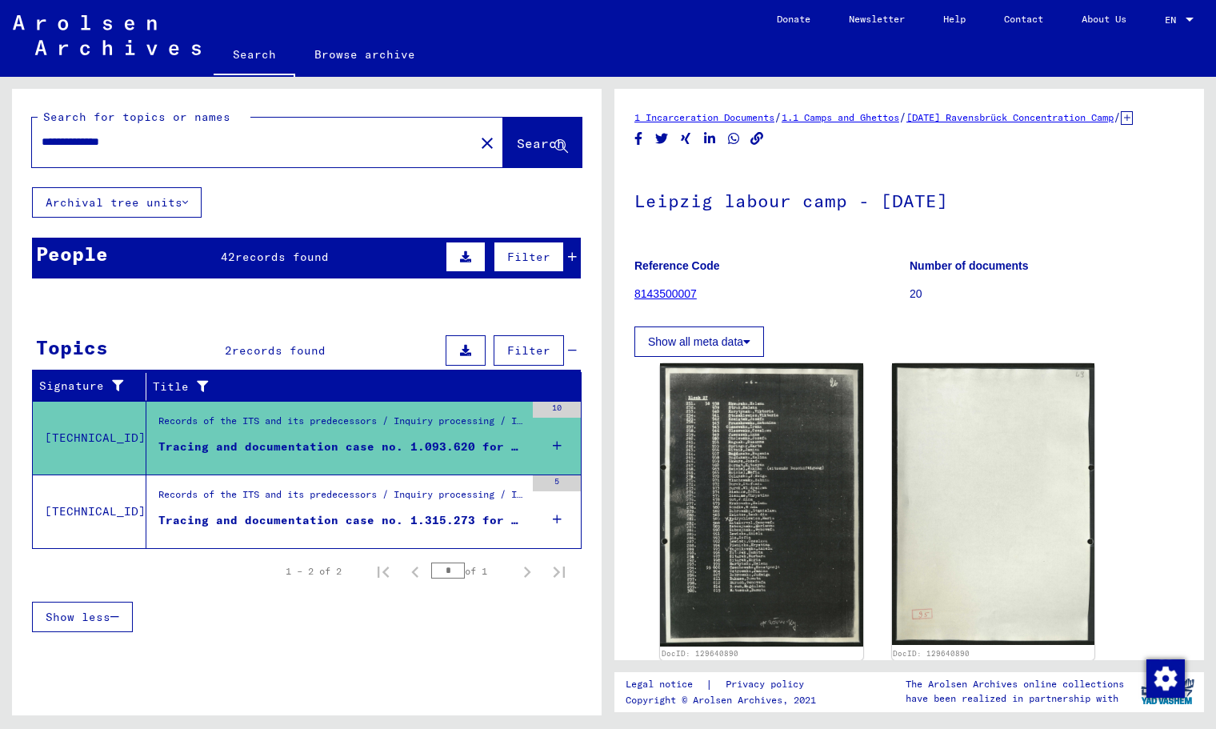
click at [166, 150] on input "**********" at bounding box center [253, 142] width 423 height 17
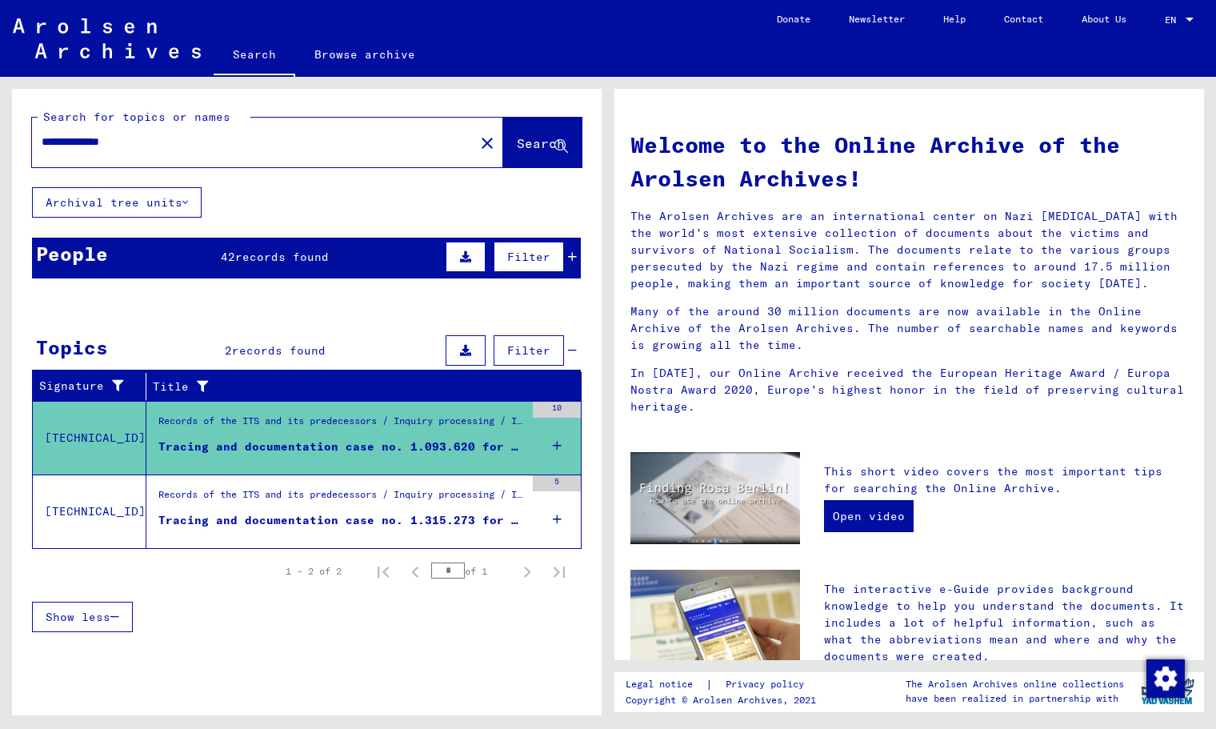
click at [274, 535] on figure "Tracing and documentation case no. 1.315.273 for [GEOGRAPHIC_DATA][PERSON_NAME]…" at bounding box center [341, 524] width 367 height 24
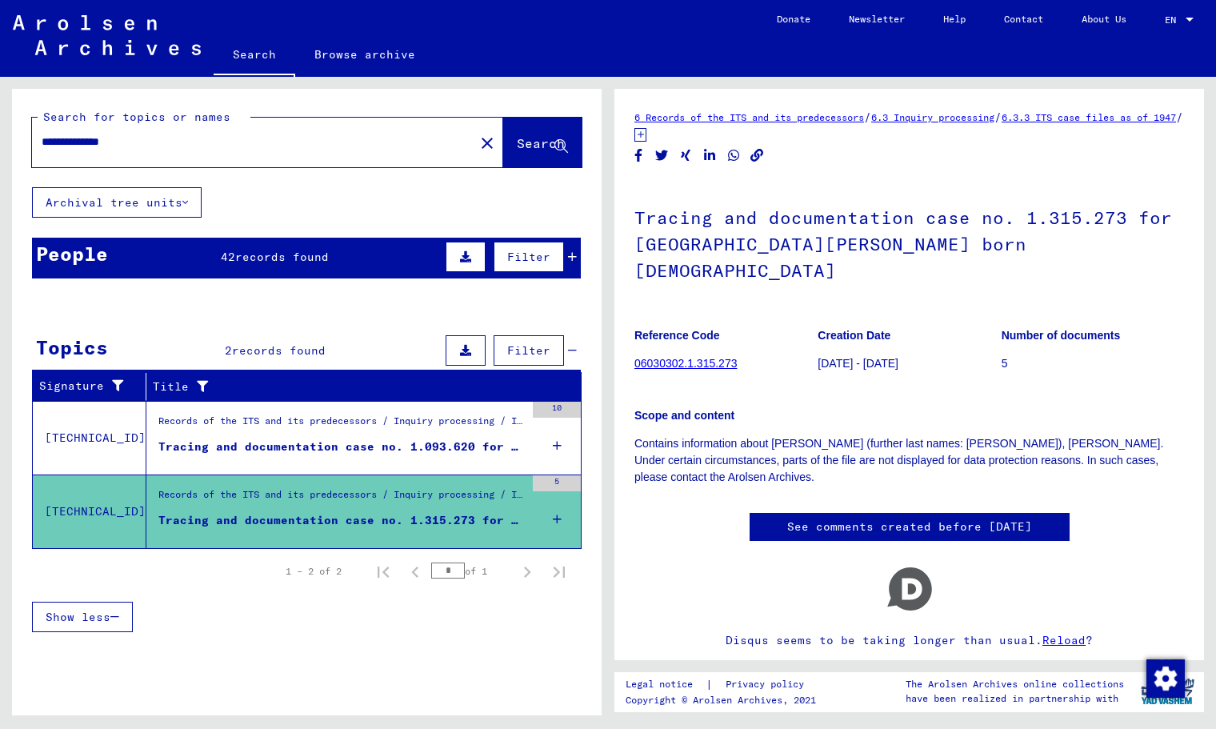
click at [988, 435] on p "Contains information about [PERSON_NAME] (further last names: [PERSON_NAME]), […" at bounding box center [910, 460] width 550 height 50
copy p "[PERSON_NAME]"
click at [877, 214] on h1 "Tracing and documentation case no. 1.315.273 for [GEOGRAPHIC_DATA][PERSON_NAME]…" at bounding box center [910, 242] width 550 height 123
click at [46, 137] on input "**********" at bounding box center [253, 142] width 423 height 17
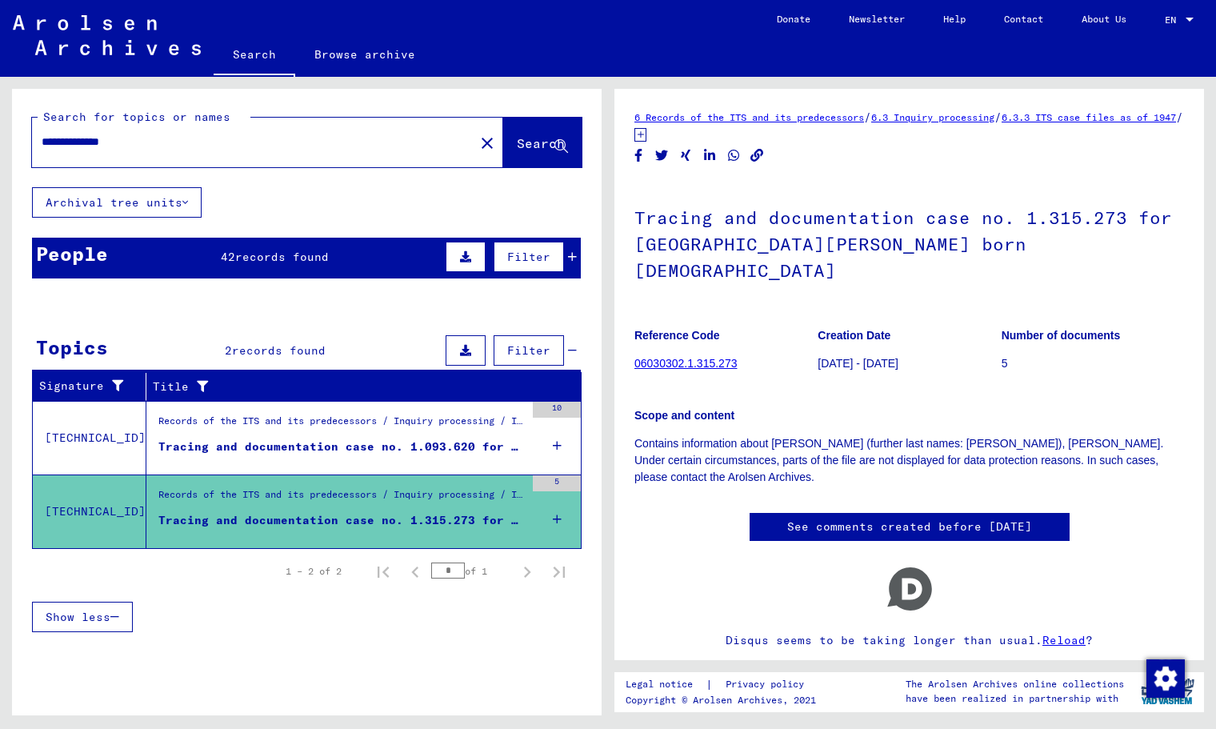
click at [46, 137] on input "**********" at bounding box center [253, 142] width 423 height 17
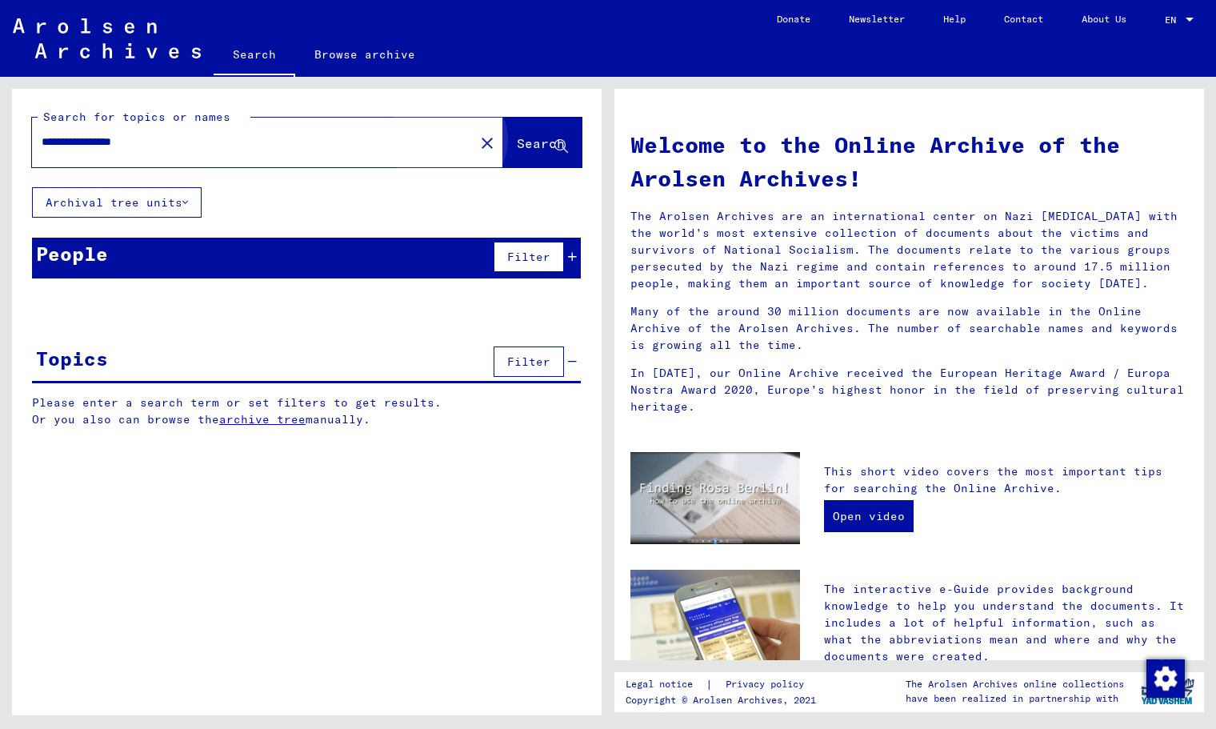
click at [514, 159] on button "Search" at bounding box center [542, 143] width 78 height 50
click at [513, 159] on button "Search" at bounding box center [542, 143] width 78 height 50
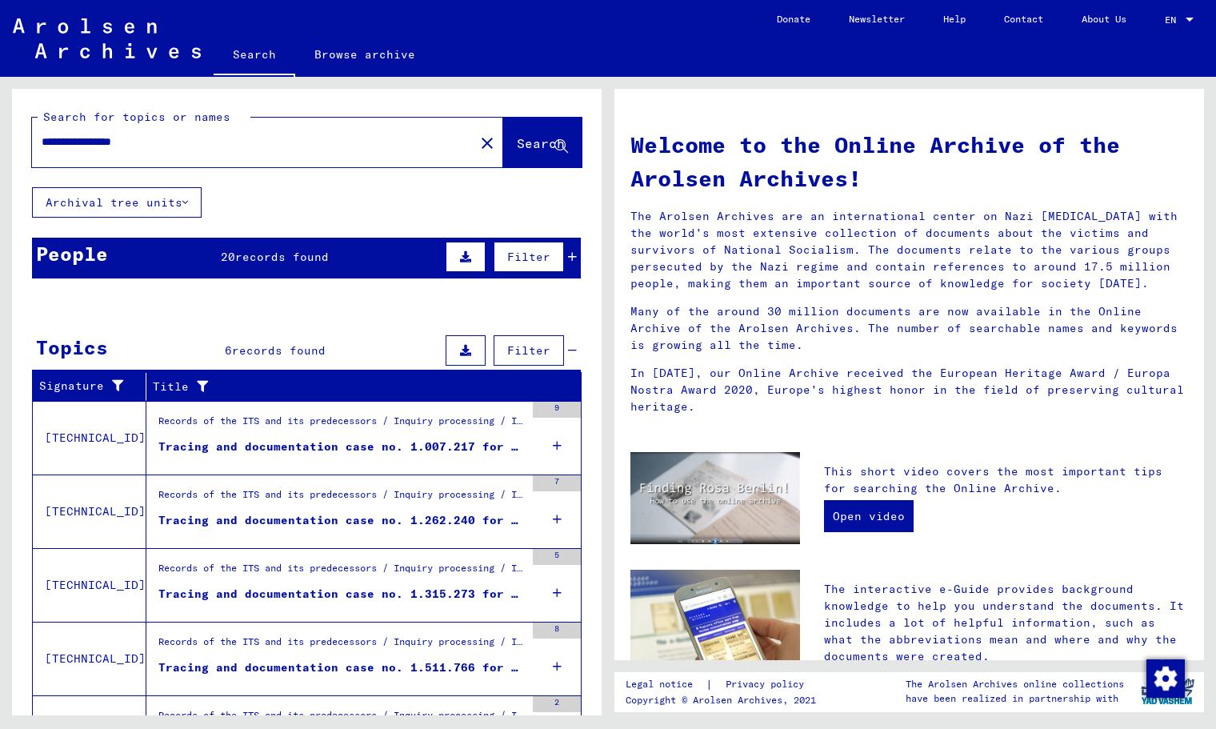
click at [343, 455] on figure "Tracing and documentation case no. 1.007.217 for [PERSON_NAME] born [DEMOGRAPHI…" at bounding box center [341, 451] width 367 height 24
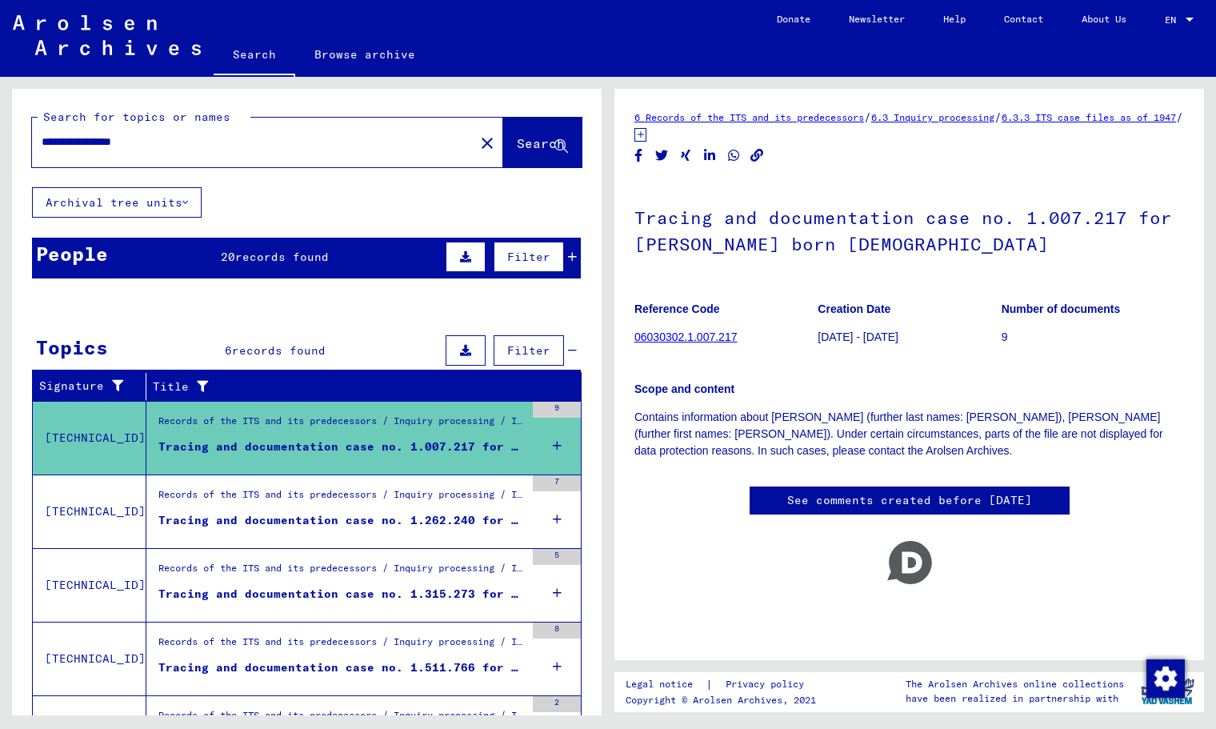
click at [315, 507] on div "Records of the ITS and its predecessors / Inquiry processing / ITS case files a…" at bounding box center [341, 498] width 367 height 22
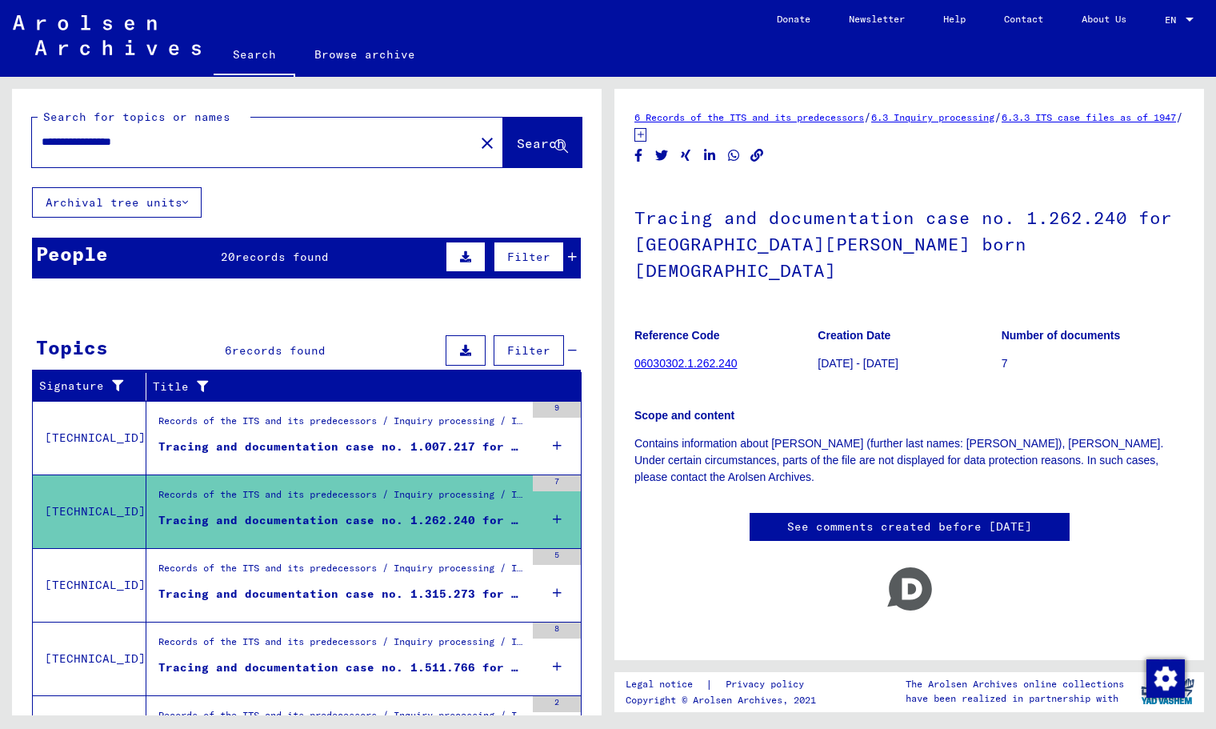
click at [356, 578] on div "Records of the ITS and its predecessors / Inquiry processing / ITS case files a…" at bounding box center [341, 572] width 367 height 22
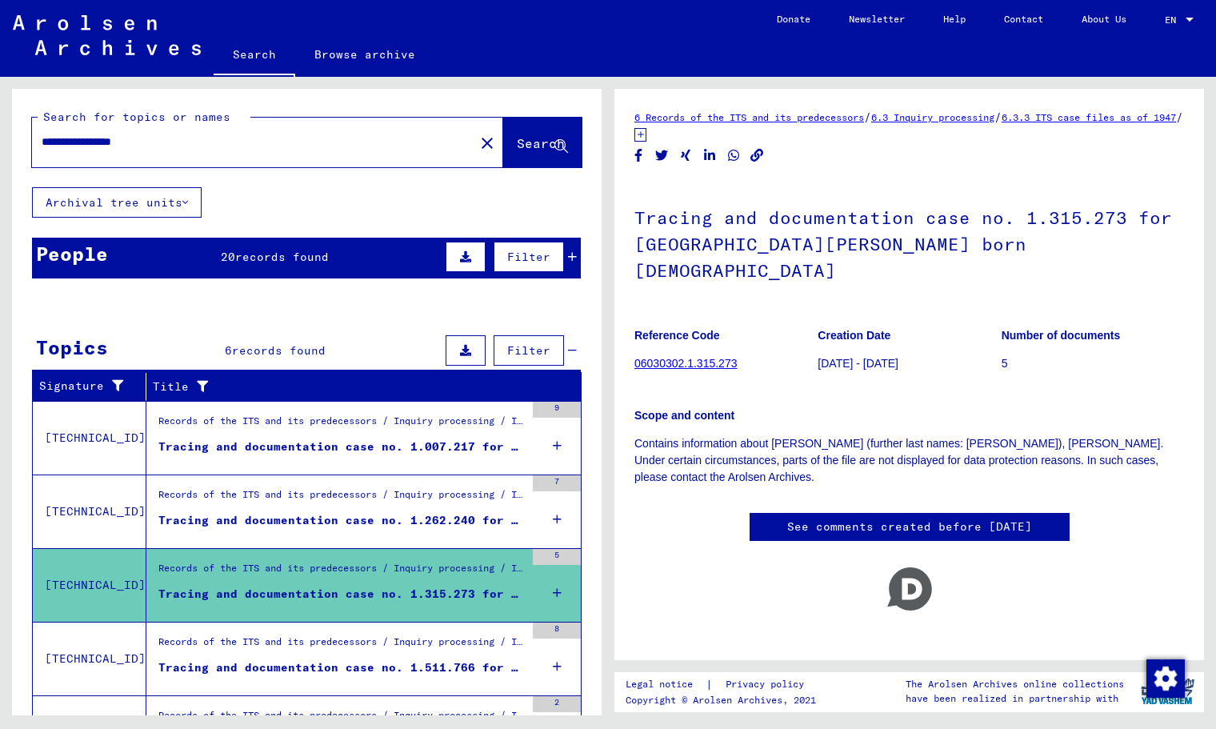
click at [370, 663] on div "Tracing and documentation case no. 1.511.766 for [PERSON_NAME], [PERSON_NAME] b…" at bounding box center [341, 667] width 367 height 17
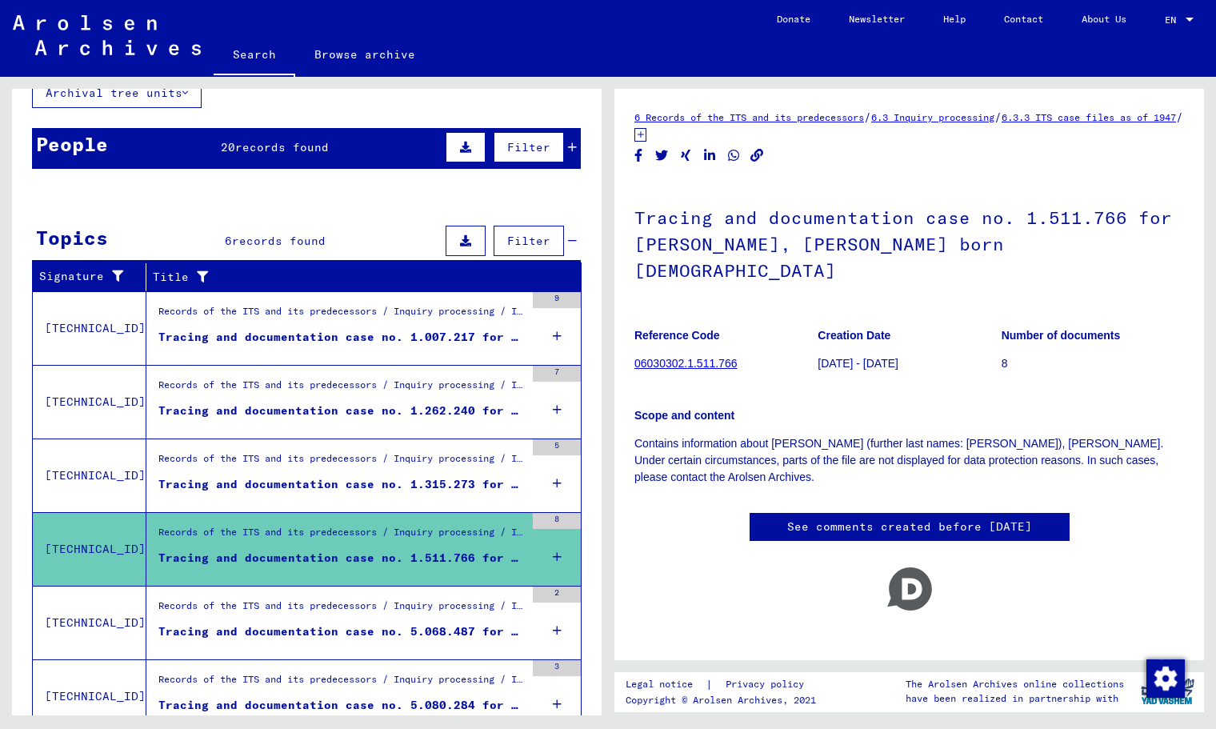
scroll to position [122, 0]
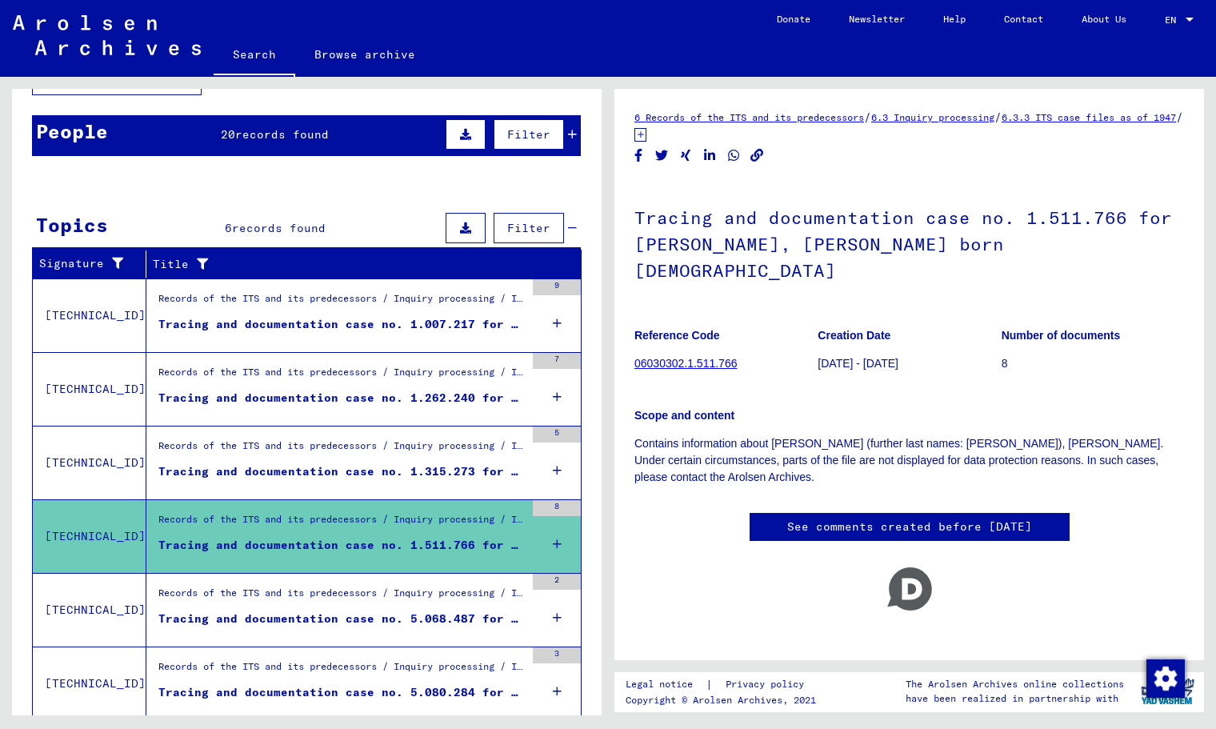
click at [375, 616] on div "Tracing and documentation case no. 5.068.487 for [PERSON_NAME]" at bounding box center [341, 619] width 367 height 17
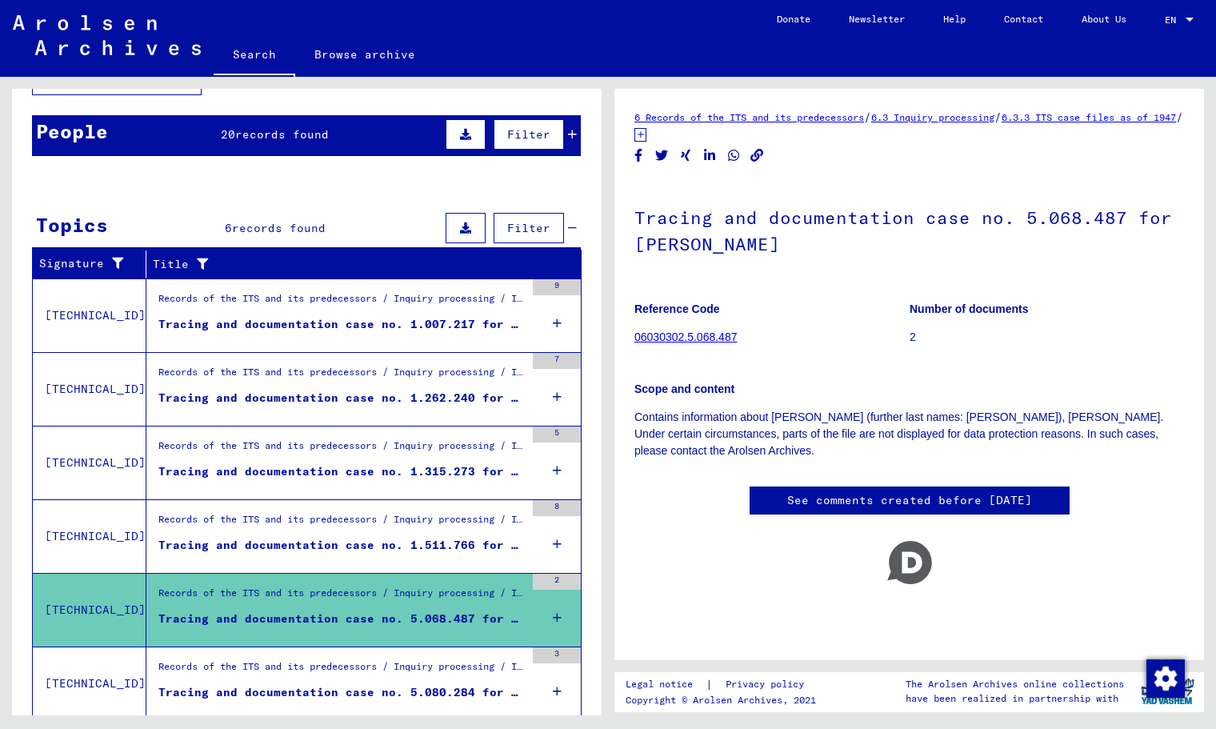
click at [371, 675] on div "Records of the ITS and its predecessors / Inquiry processing / ITS case files a…" at bounding box center [341, 670] width 367 height 22
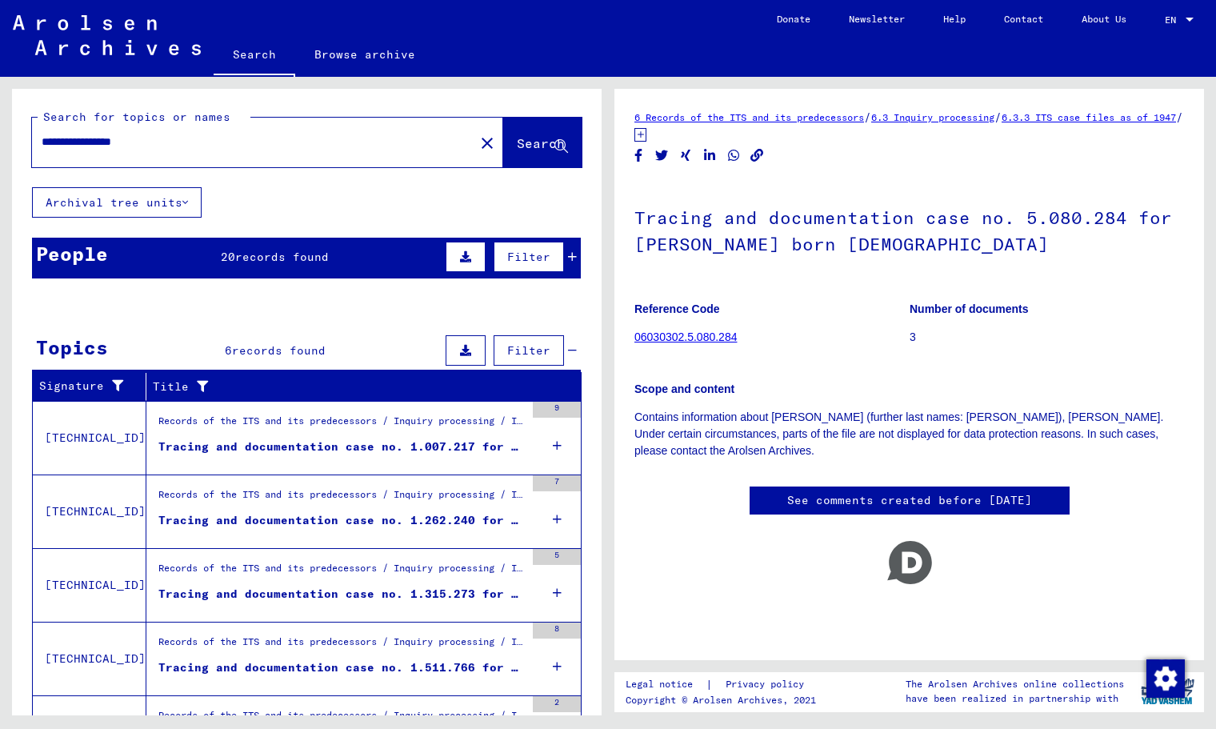
click at [279, 274] on div "People 20 records found Filter" at bounding box center [306, 258] width 549 height 41
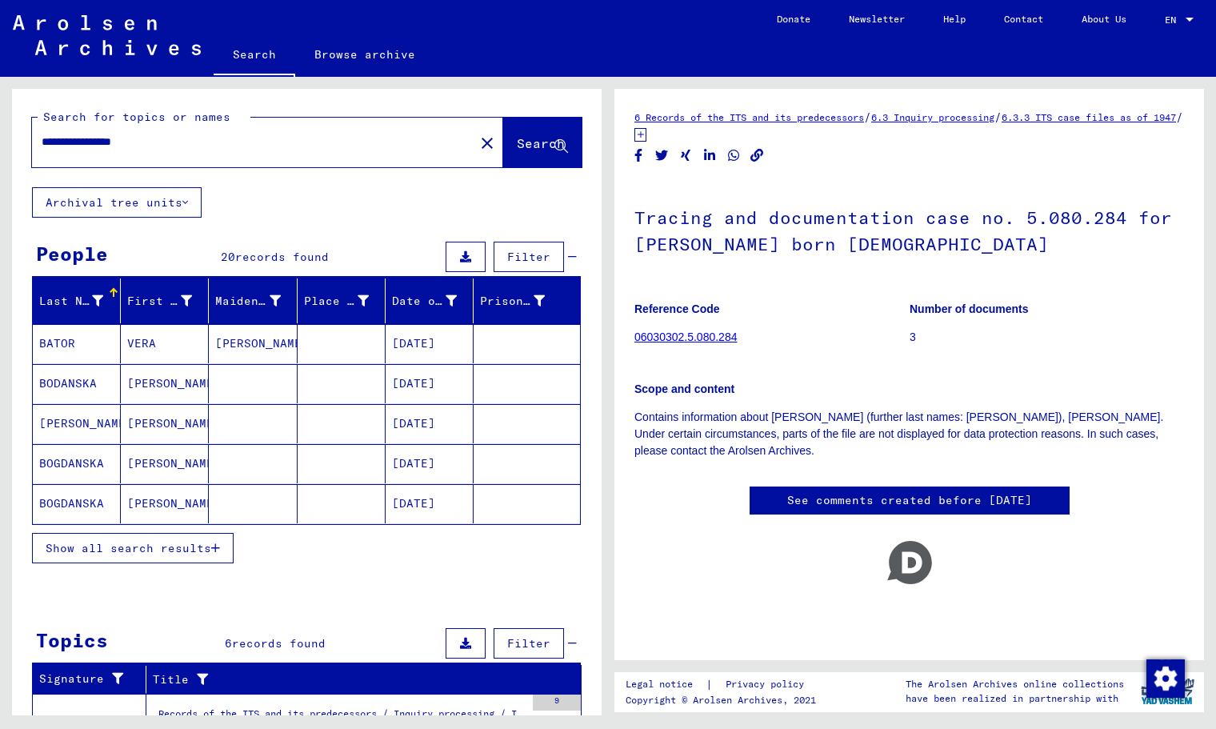
click at [188, 380] on mat-cell "[PERSON_NAME]" at bounding box center [165, 383] width 88 height 39
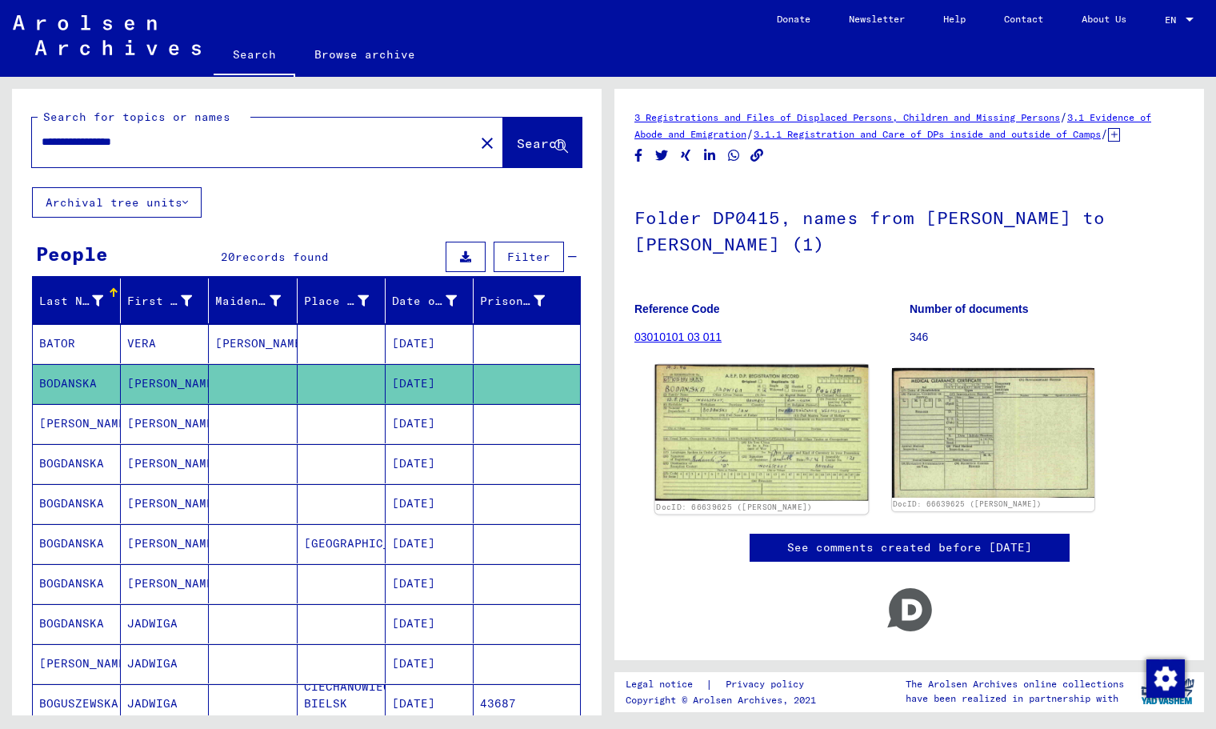
click at [757, 464] on img at bounding box center [761, 433] width 213 height 136
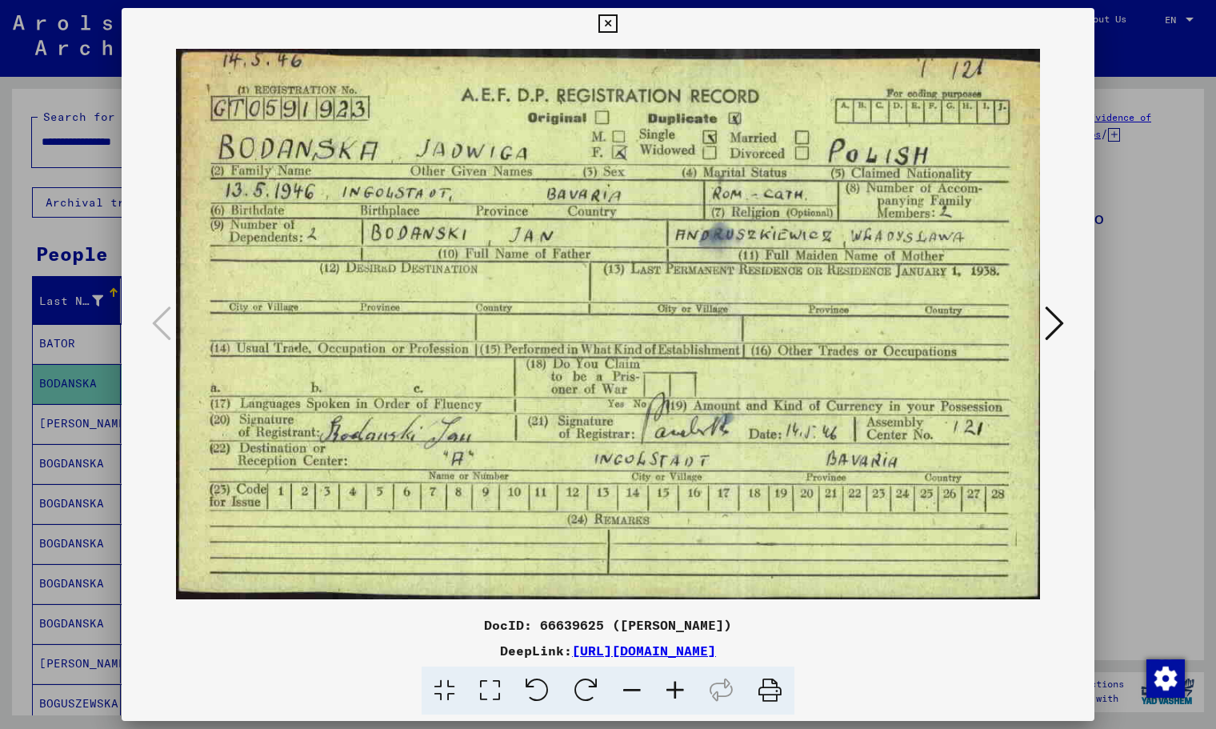
click at [609, 27] on icon at bounding box center [608, 23] width 18 height 19
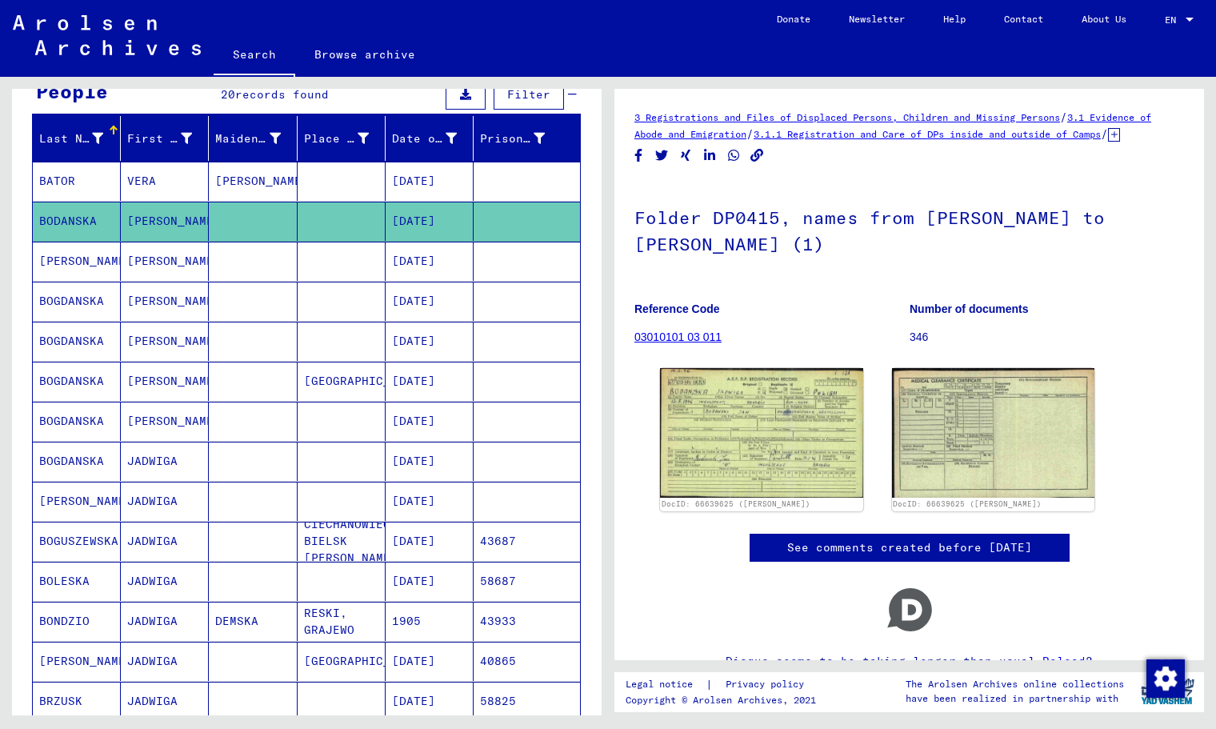
scroll to position [163, 0]
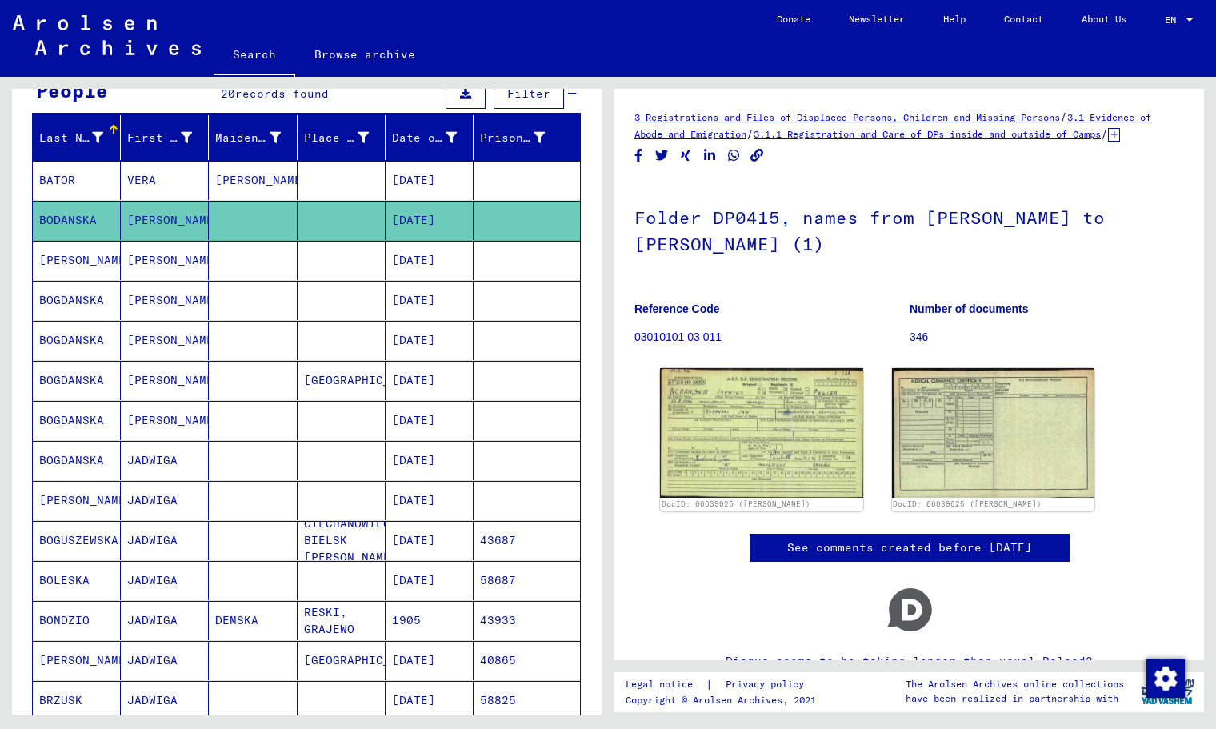
click at [324, 441] on mat-cell at bounding box center [342, 460] width 88 height 39
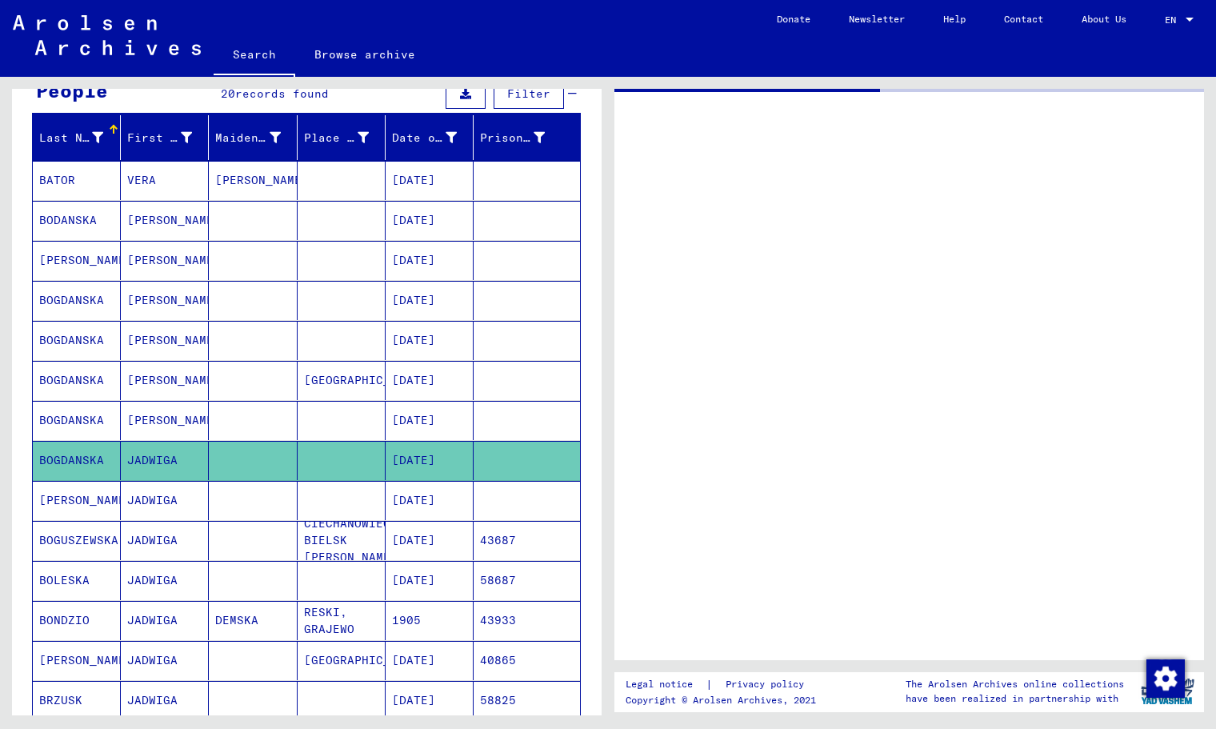
click at [330, 355] on mat-cell at bounding box center [342, 340] width 88 height 39
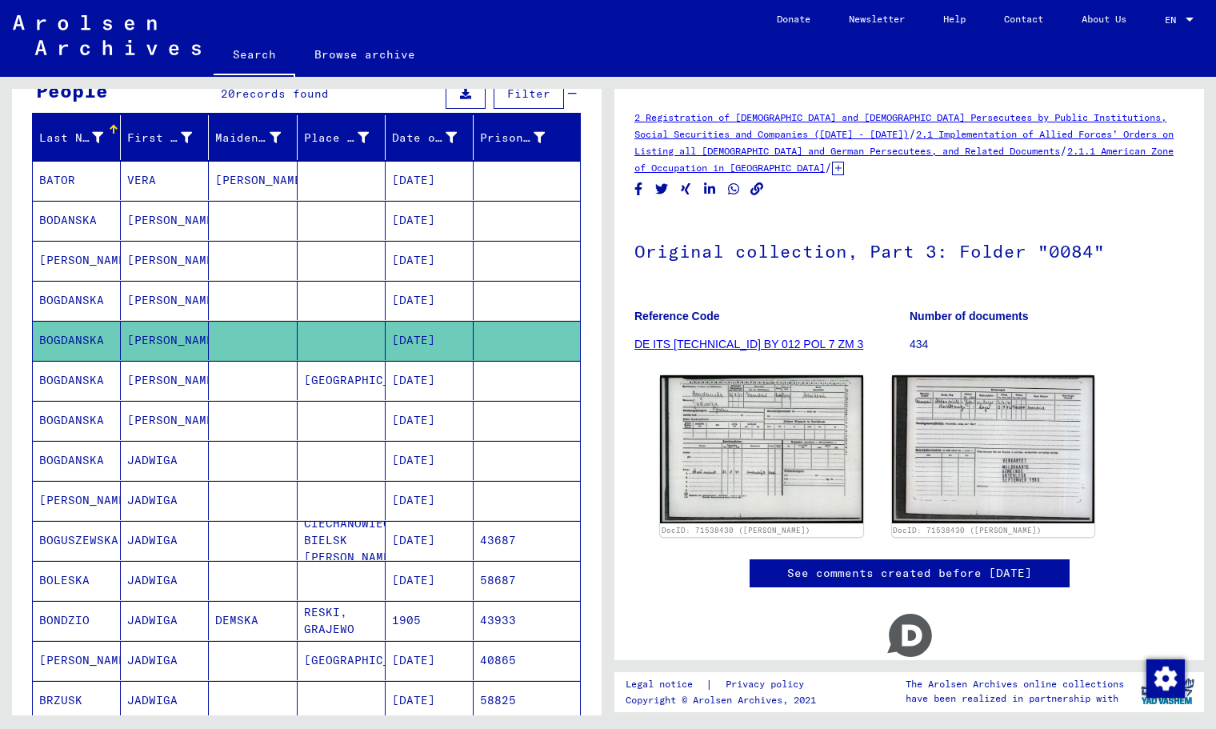
click at [330, 370] on mat-cell "[GEOGRAPHIC_DATA]" at bounding box center [342, 380] width 88 height 39
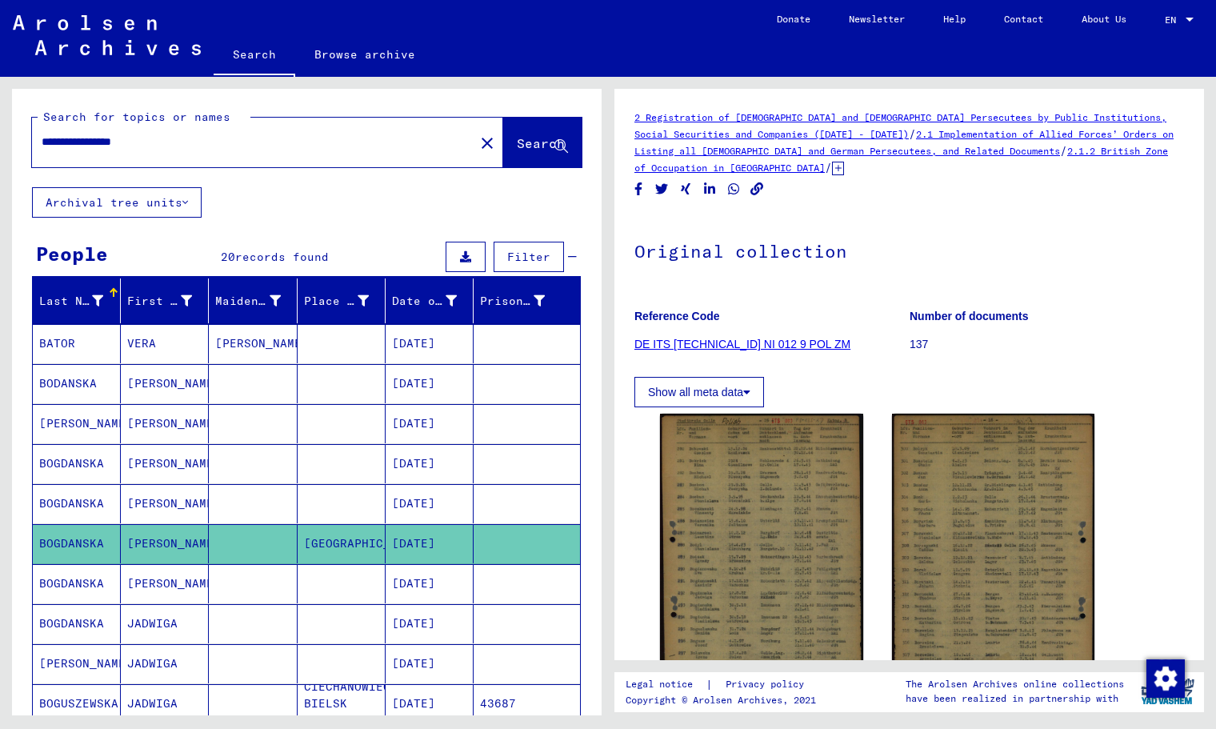
click at [154, 150] on div "**********" at bounding box center [248, 142] width 433 height 36
click at [150, 140] on input "**********" at bounding box center [253, 142] width 423 height 17
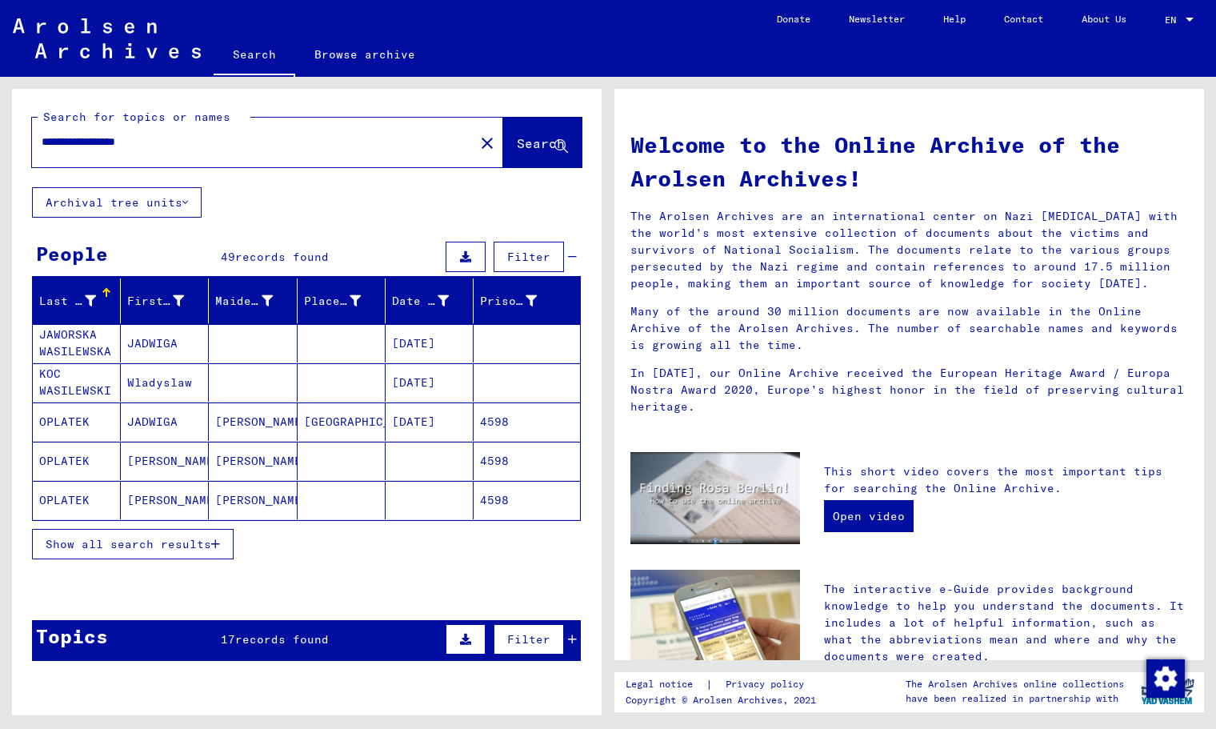
click at [256, 637] on span "records found" at bounding box center [282, 639] width 94 height 14
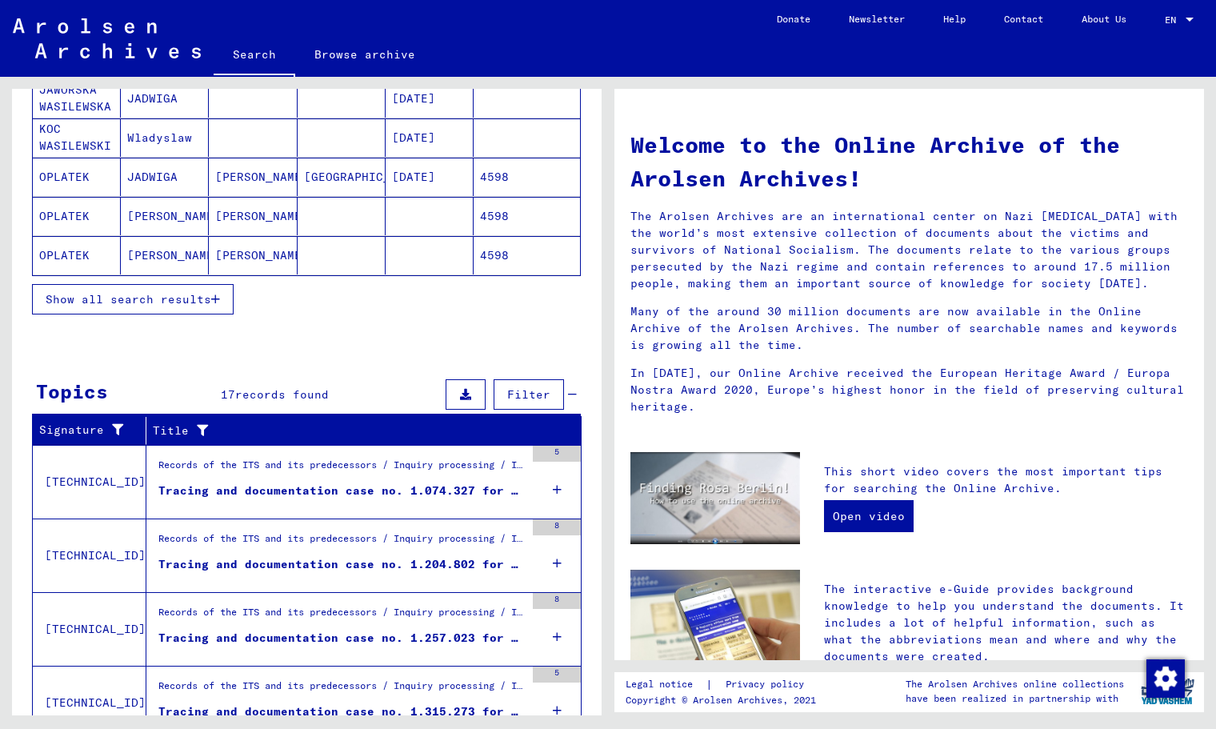
scroll to position [282, 0]
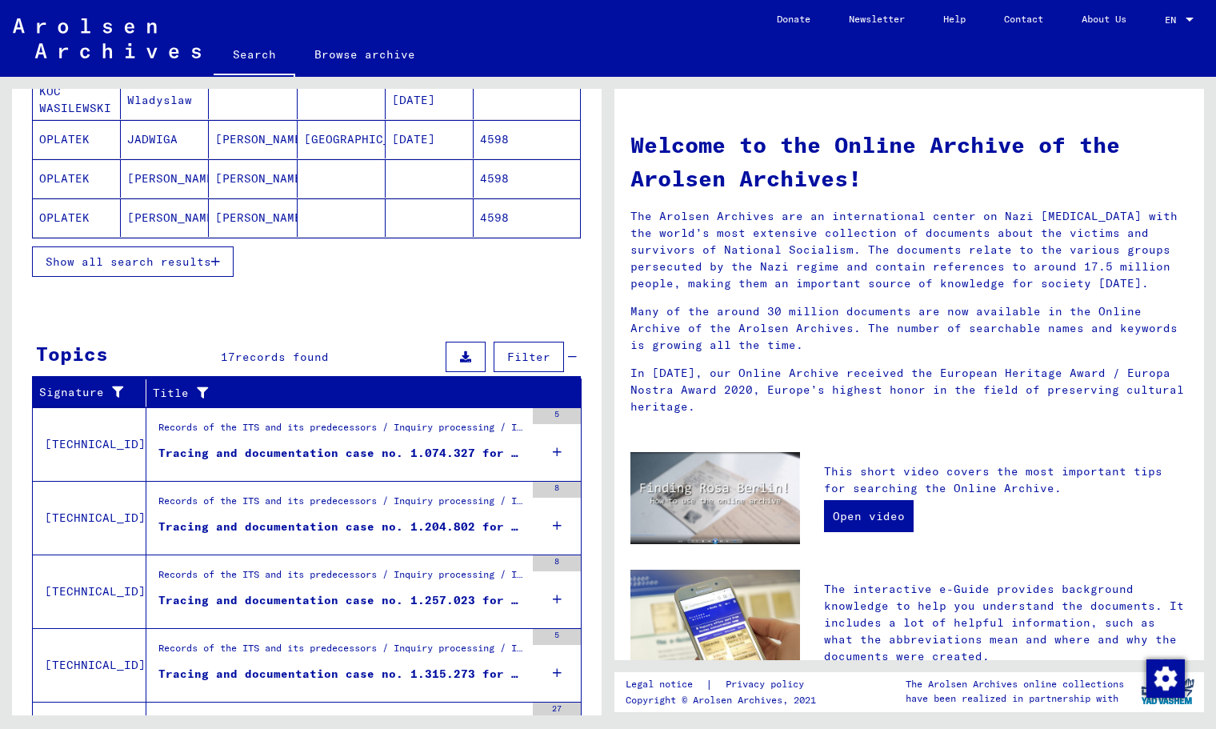
click at [300, 526] on div "Tracing and documentation case no. 1.204.802 for [PERSON_NAME] born [DEMOGRAPHI…" at bounding box center [341, 527] width 367 height 17
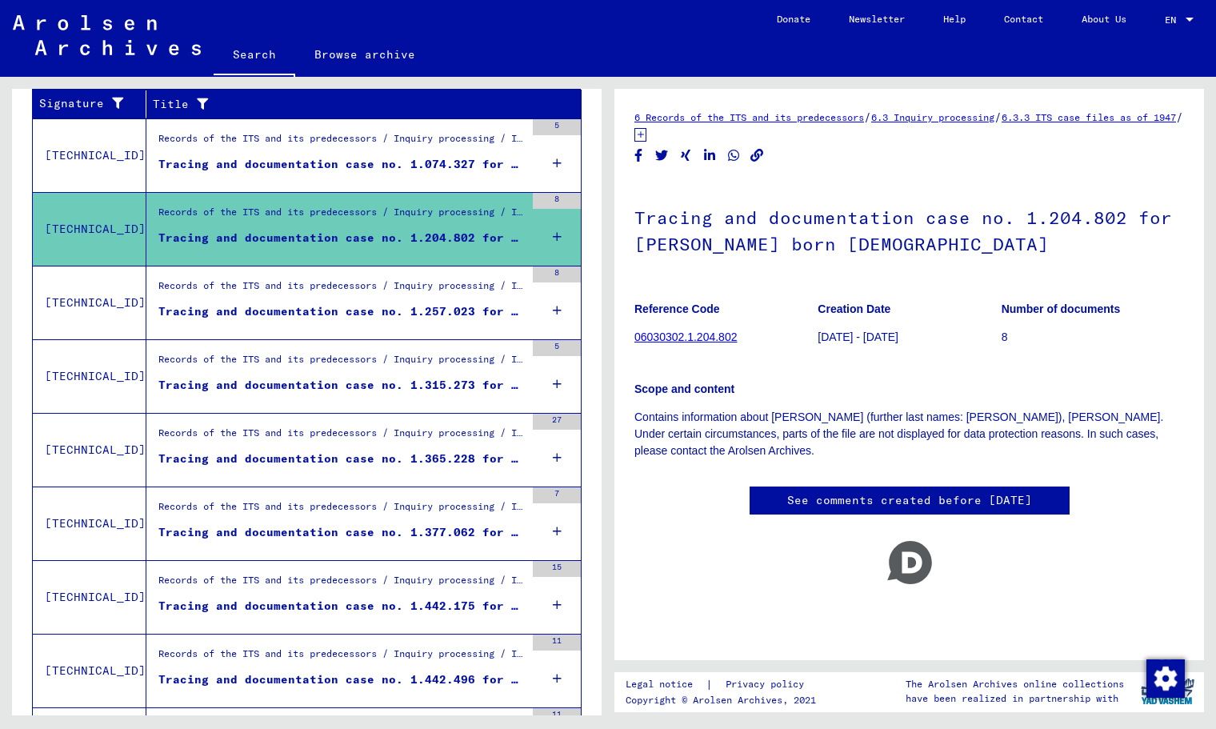
click at [377, 162] on div "Tracing and documentation case no. 1.074.327 for [PERSON_NAME] born [DEMOGRAPHI…" at bounding box center [341, 164] width 367 height 17
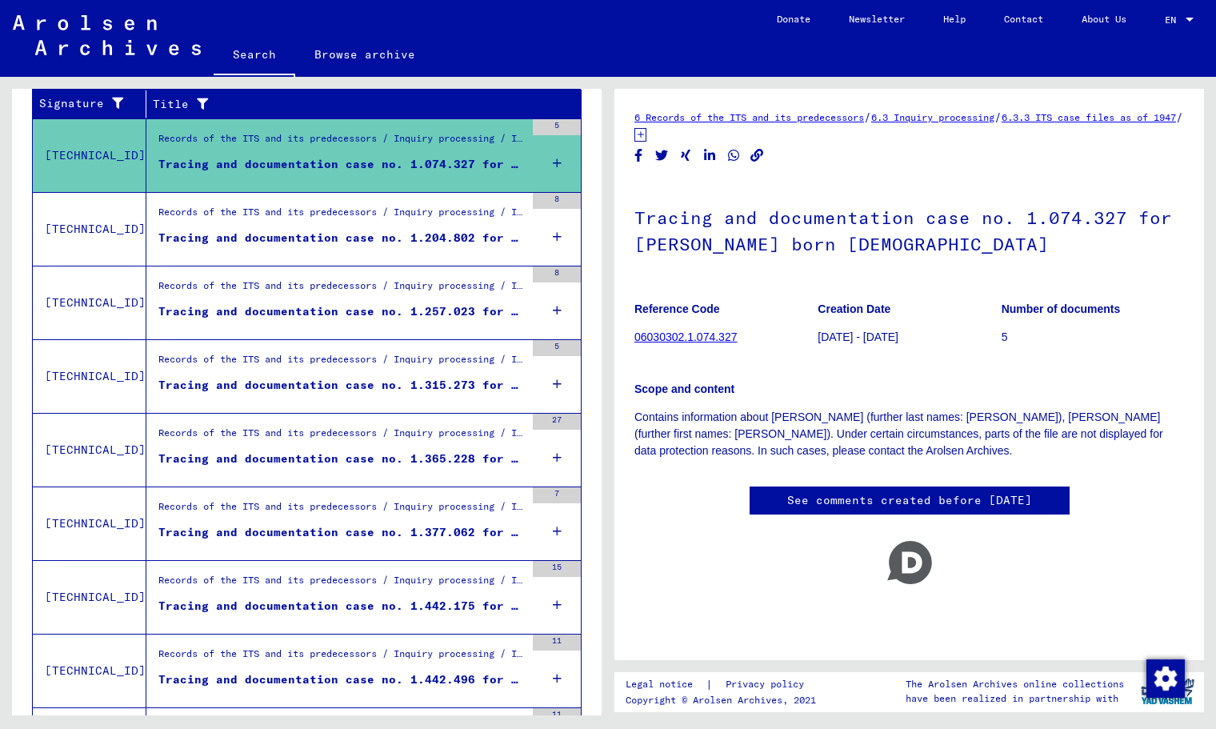
click at [425, 313] on div "Tracing and documentation case no. 1.257.023 for [GEOGRAPHIC_DATA][PERSON_NAME]…" at bounding box center [341, 311] width 367 height 17
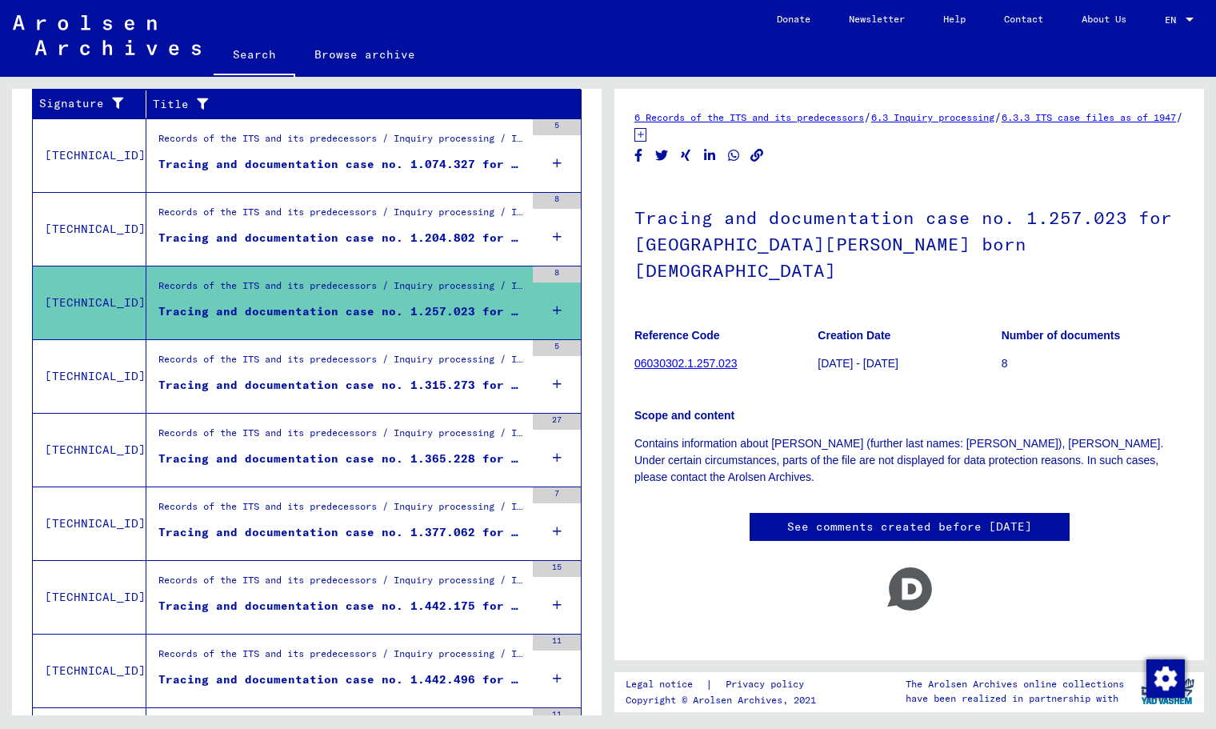
click at [388, 379] on div "Tracing and documentation case no. 1.315.273 for [GEOGRAPHIC_DATA][PERSON_NAME]…" at bounding box center [341, 385] width 367 height 17
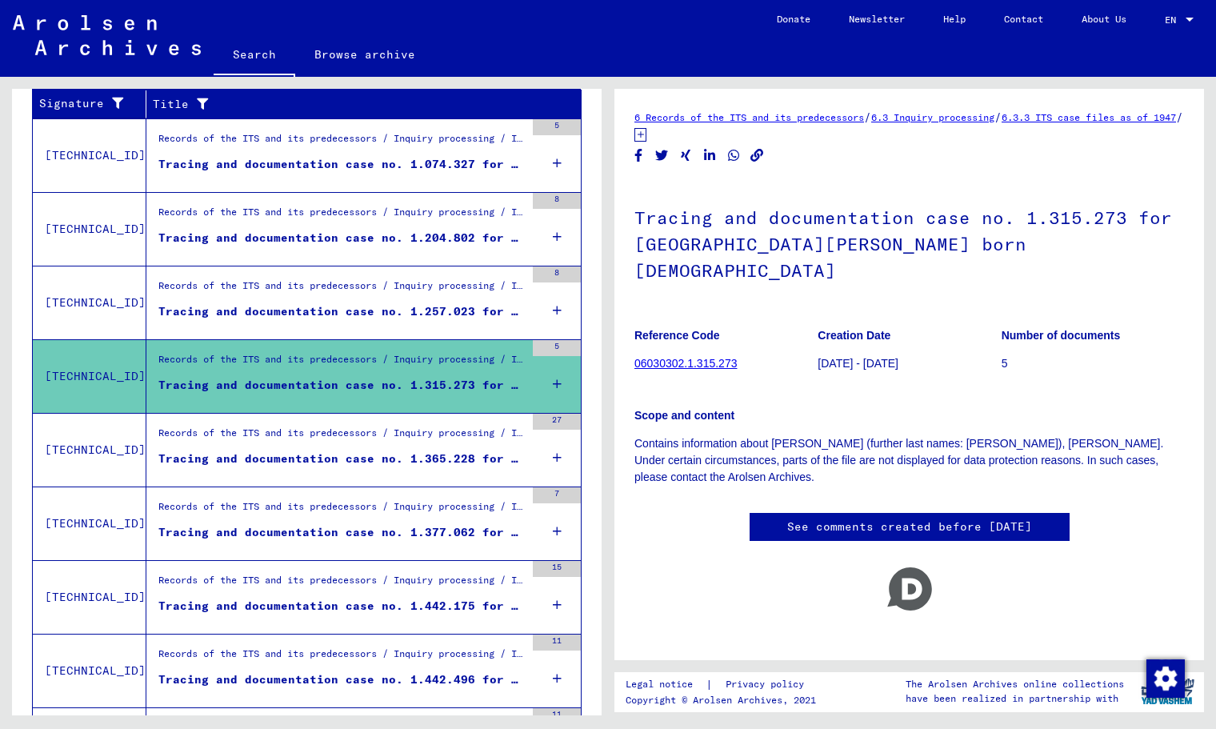
click at [399, 458] on div "Tracing and documentation case no. 1.365.228 for KRASNODEBSKA, [PERSON_NAME] bo…" at bounding box center [341, 459] width 367 height 17
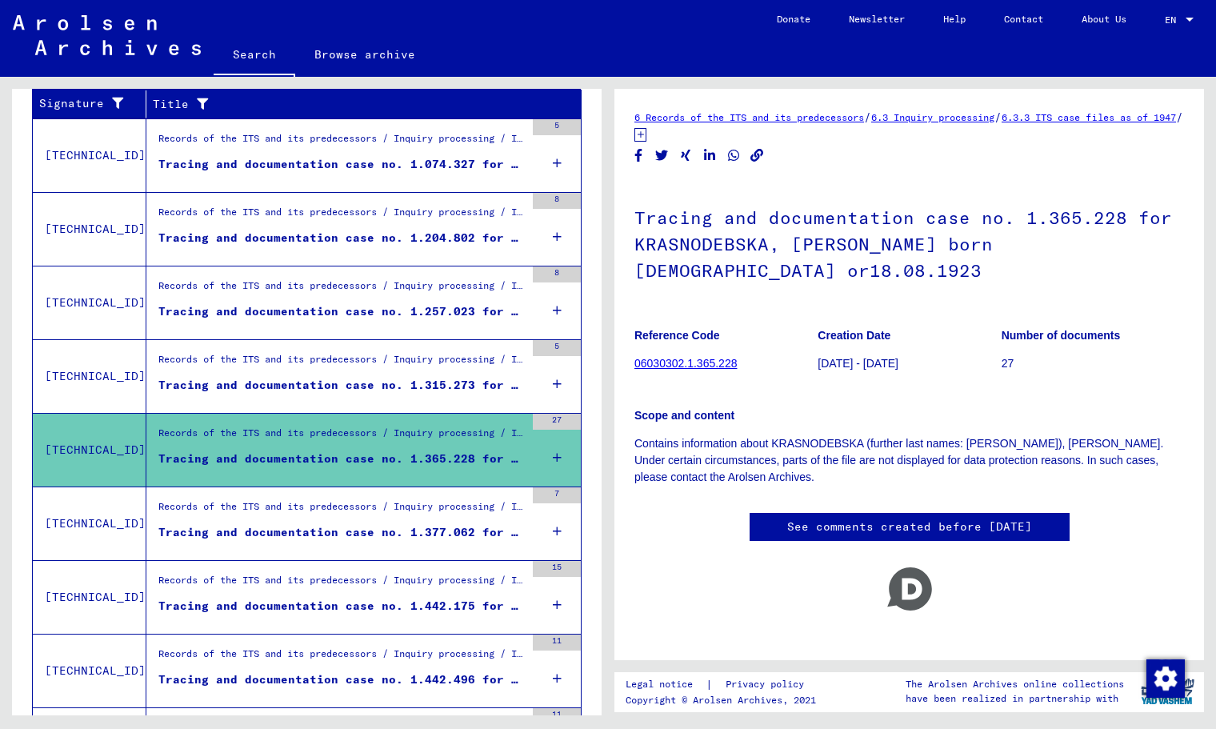
click at [383, 340] on div "Records of the ITS and its predecessors / Inquiry processing / ITS case files a…" at bounding box center [335, 376] width 379 height 73
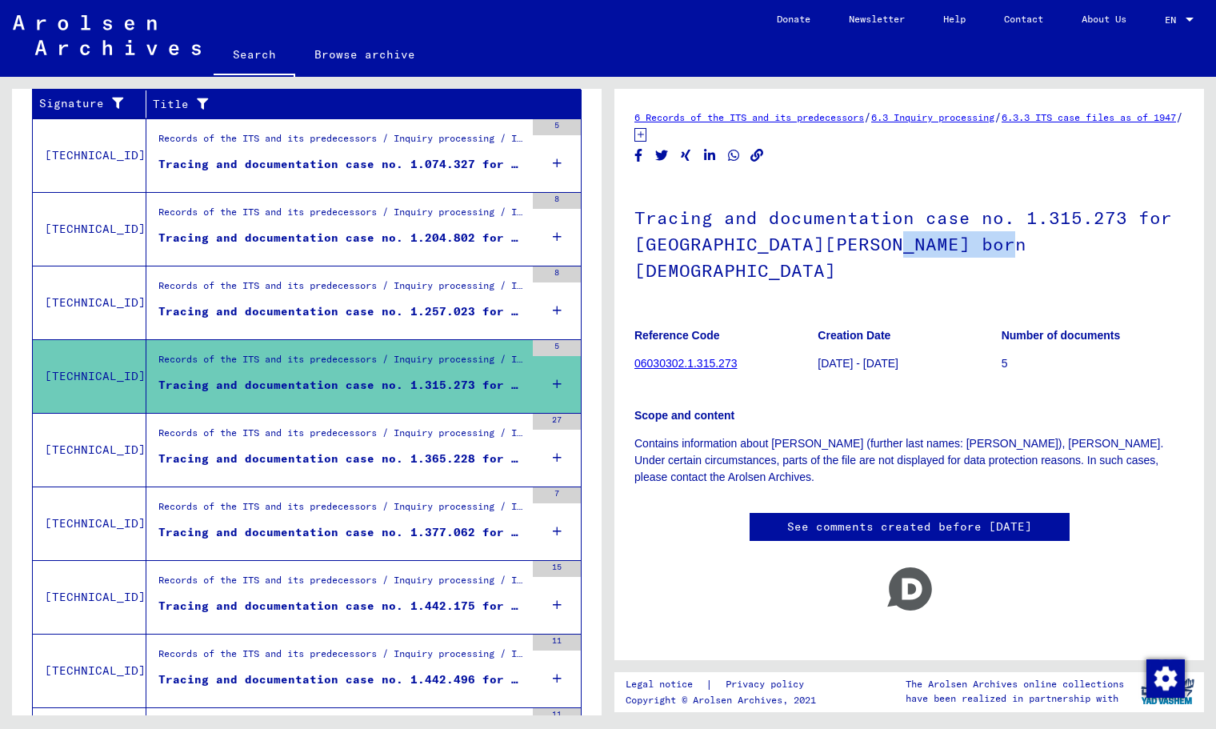
drag, startPoint x: 1004, startPoint y: 250, endPoint x: 899, endPoint y: 252, distance: 105.6
click at [899, 252] on h1 "Tracing and documentation case no. 1.315.273 for [GEOGRAPHIC_DATA][PERSON_NAME]…" at bounding box center [910, 242] width 550 height 123
copy h1 "[DATE]"
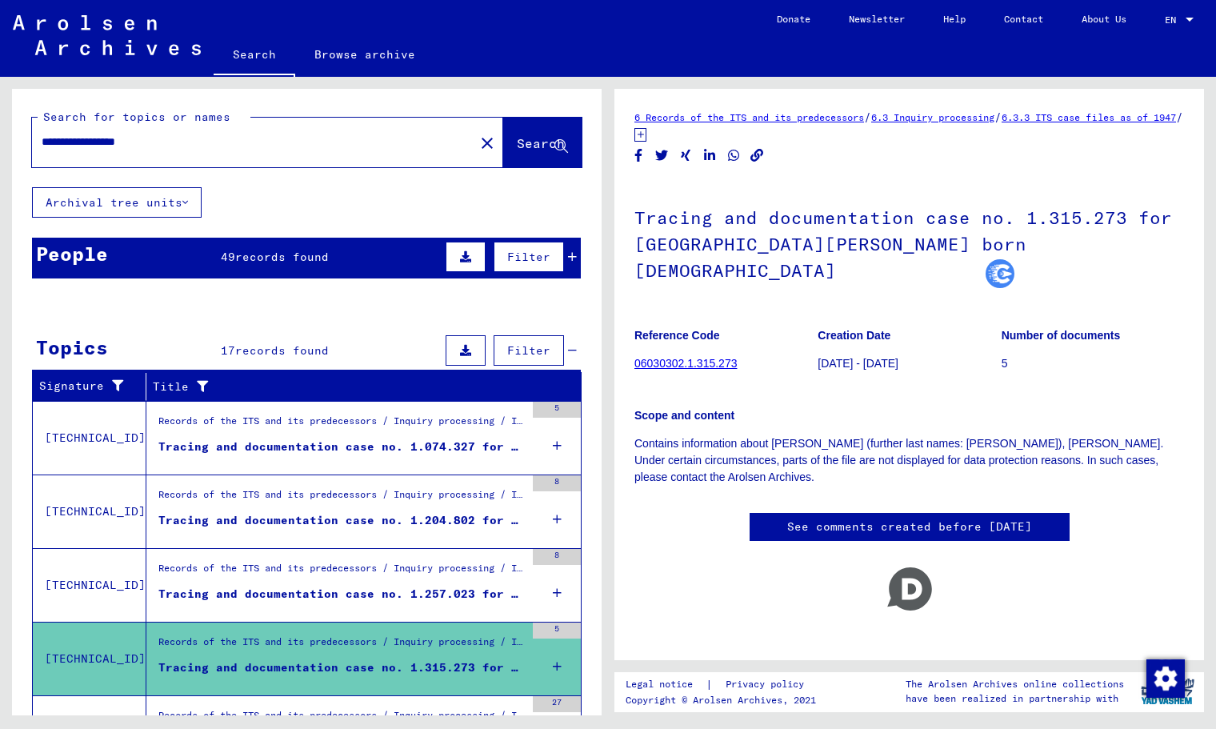
click at [214, 138] on input "**********" at bounding box center [253, 142] width 423 height 17
paste input "text"
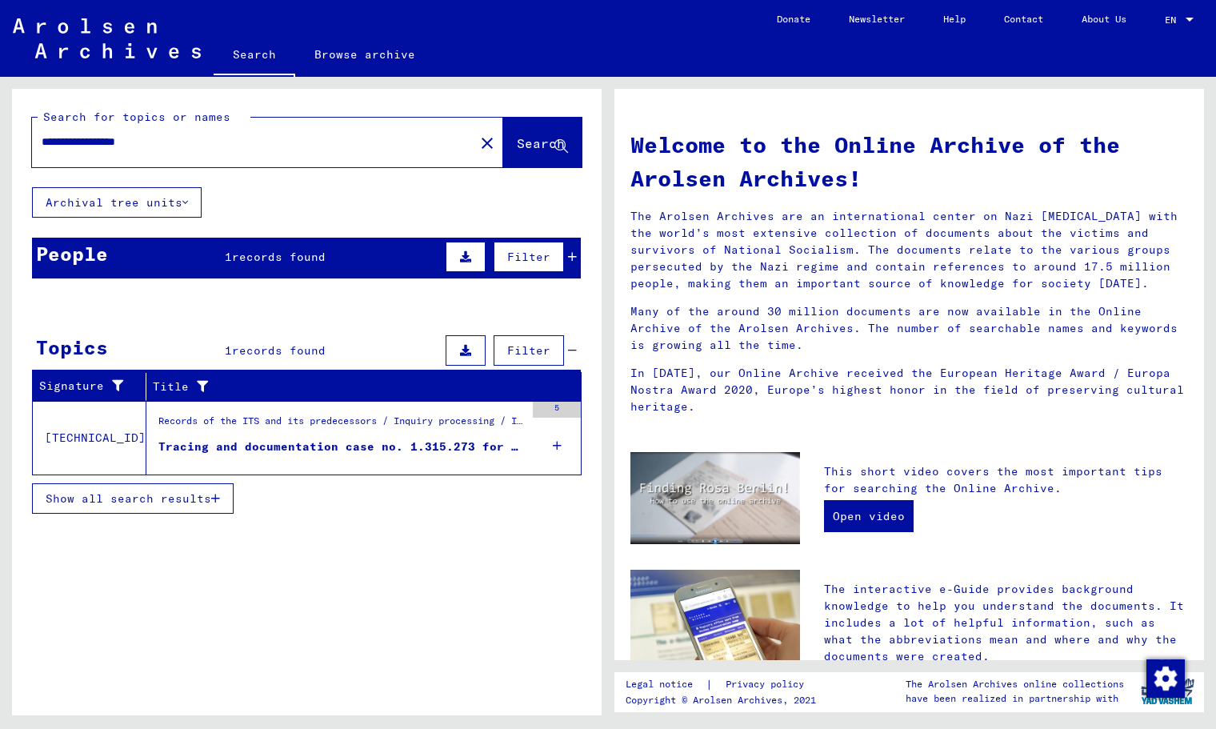
drag, startPoint x: 303, startPoint y: 202, endPoint x: 304, endPoint y: 214, distance: 12.0
click at [303, 202] on div "**********" at bounding box center [307, 312] width 590 height 446
click at [315, 263] on span "records found" at bounding box center [279, 257] width 94 height 14
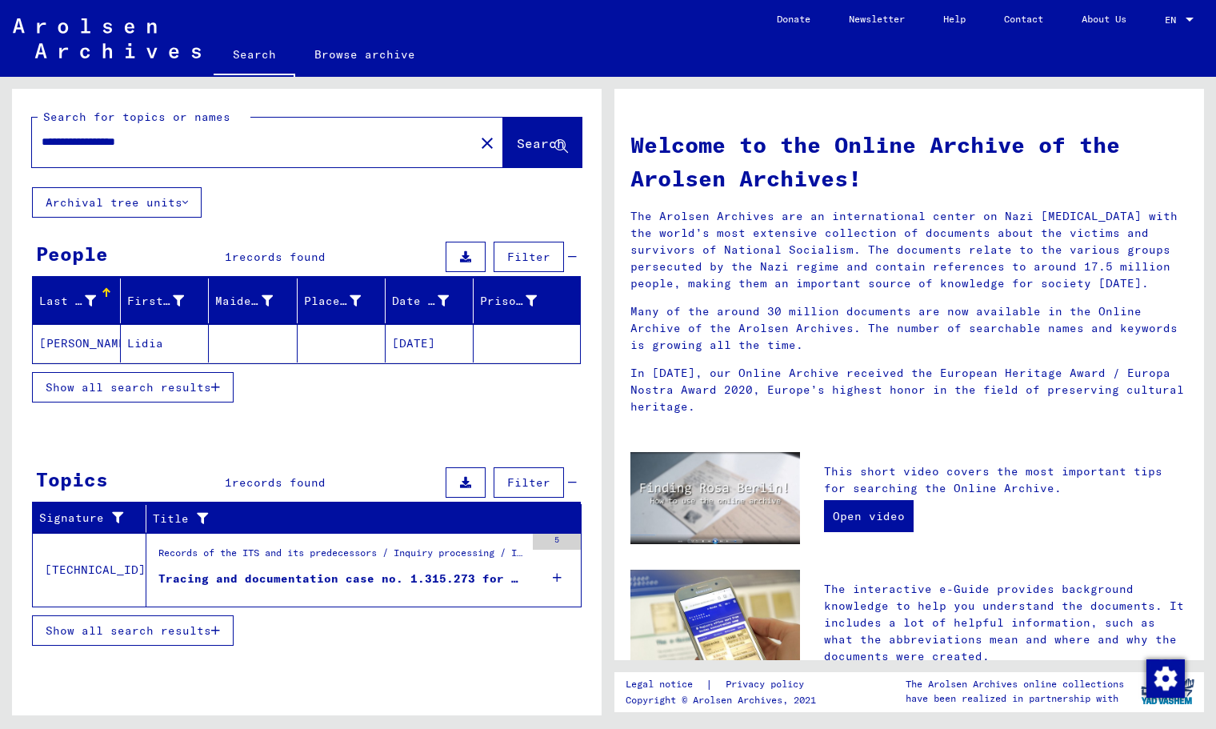
click at [351, 338] on mat-cell at bounding box center [342, 343] width 88 height 38
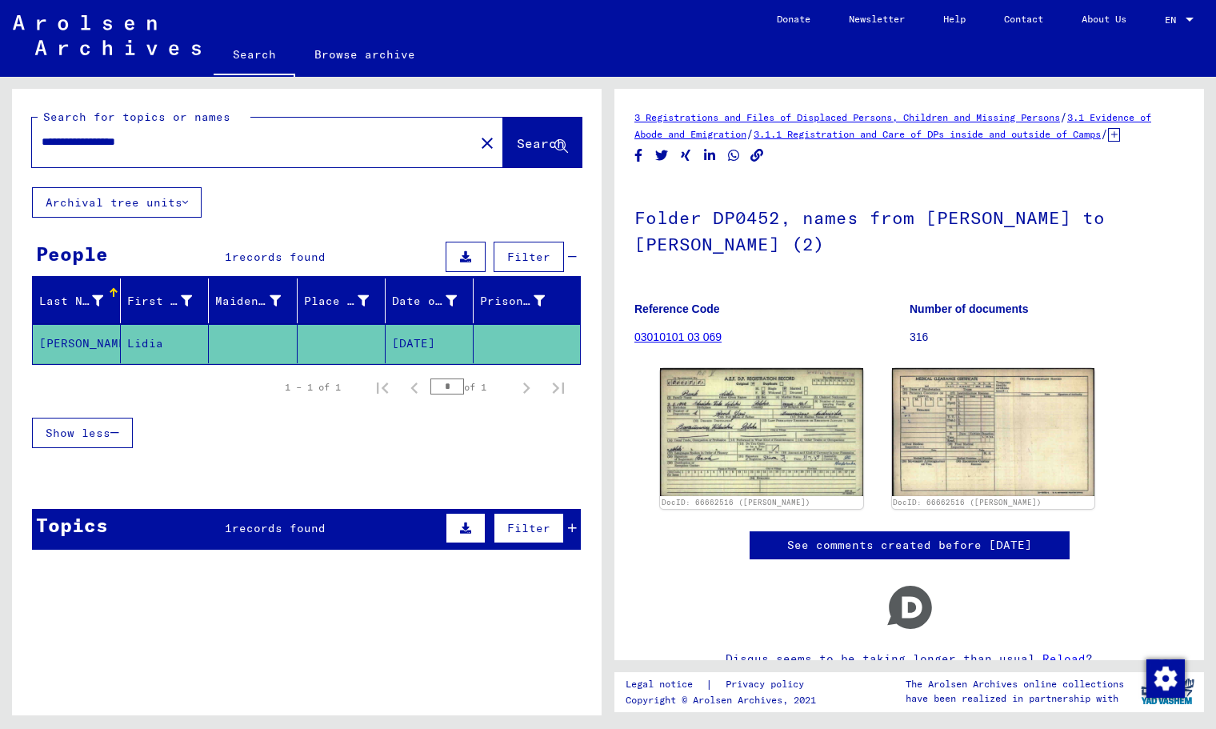
click at [307, 141] on input "**********" at bounding box center [253, 142] width 423 height 17
paste input "text"
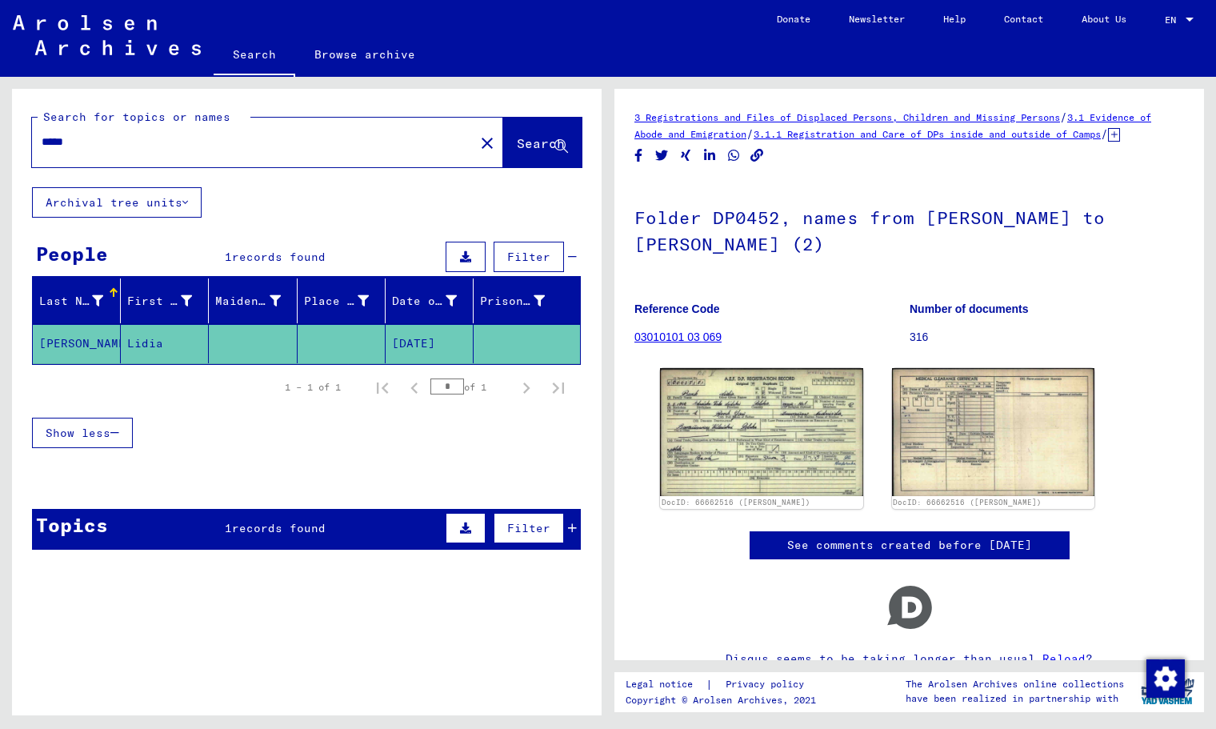
type input "*****"
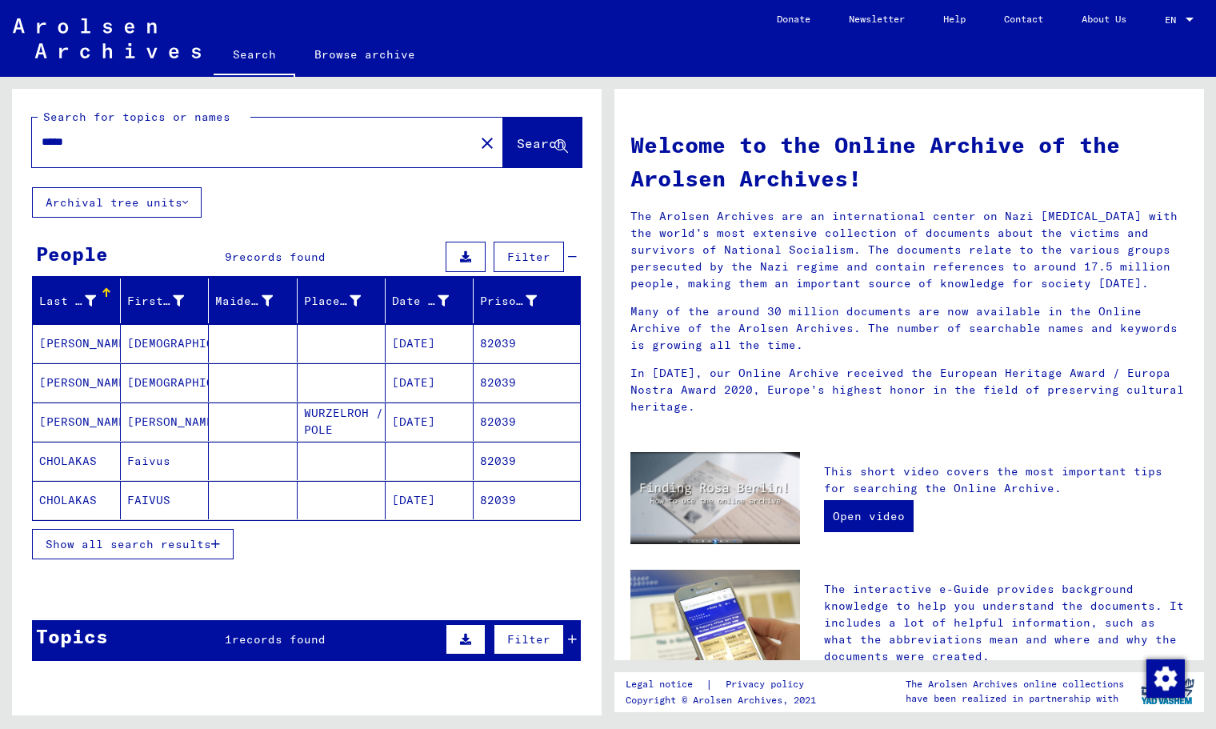
click at [118, 544] on span "Show all search results" at bounding box center [129, 544] width 166 height 14
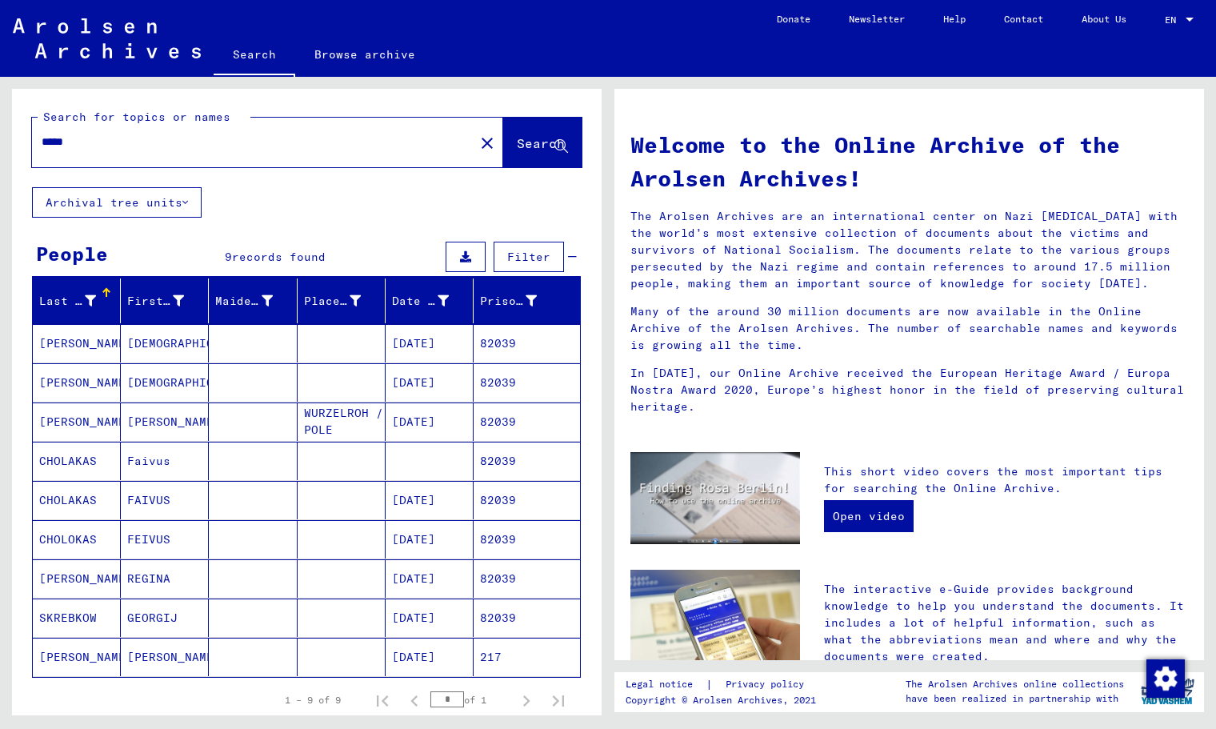
click at [250, 579] on mat-cell at bounding box center [253, 578] width 88 height 38
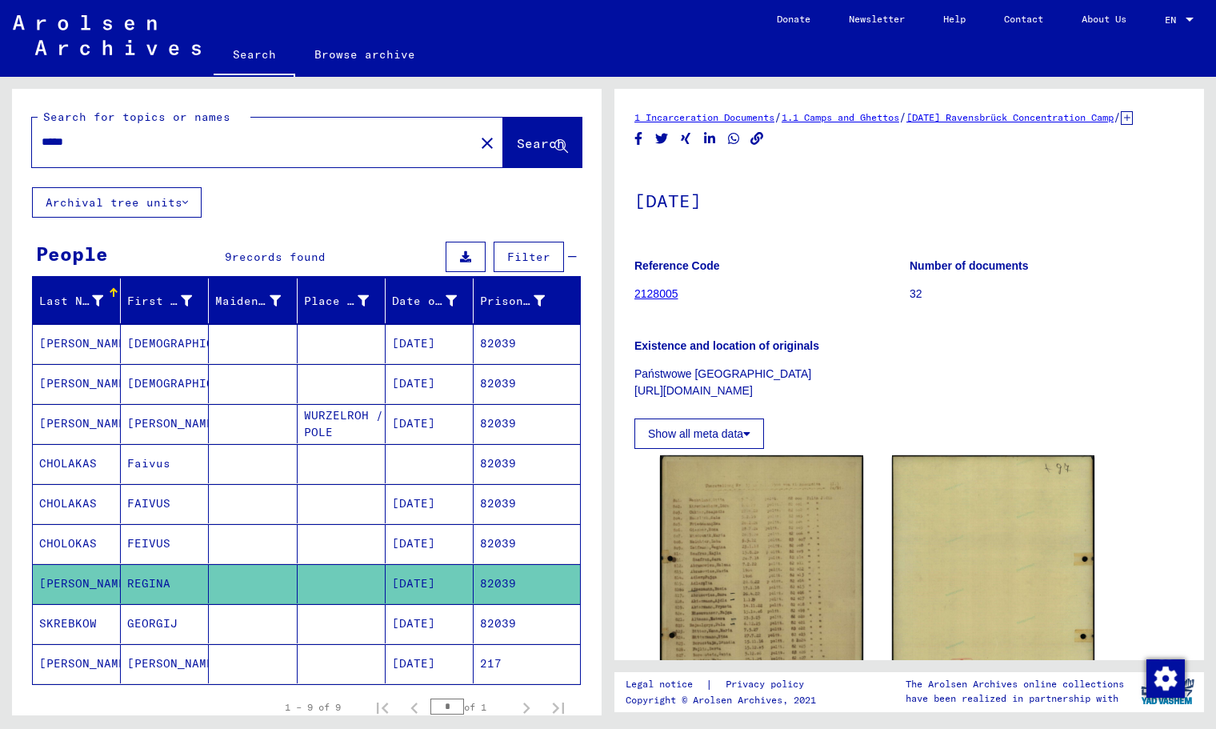
click at [173, 436] on mat-cell "[PERSON_NAME]" at bounding box center [165, 423] width 88 height 39
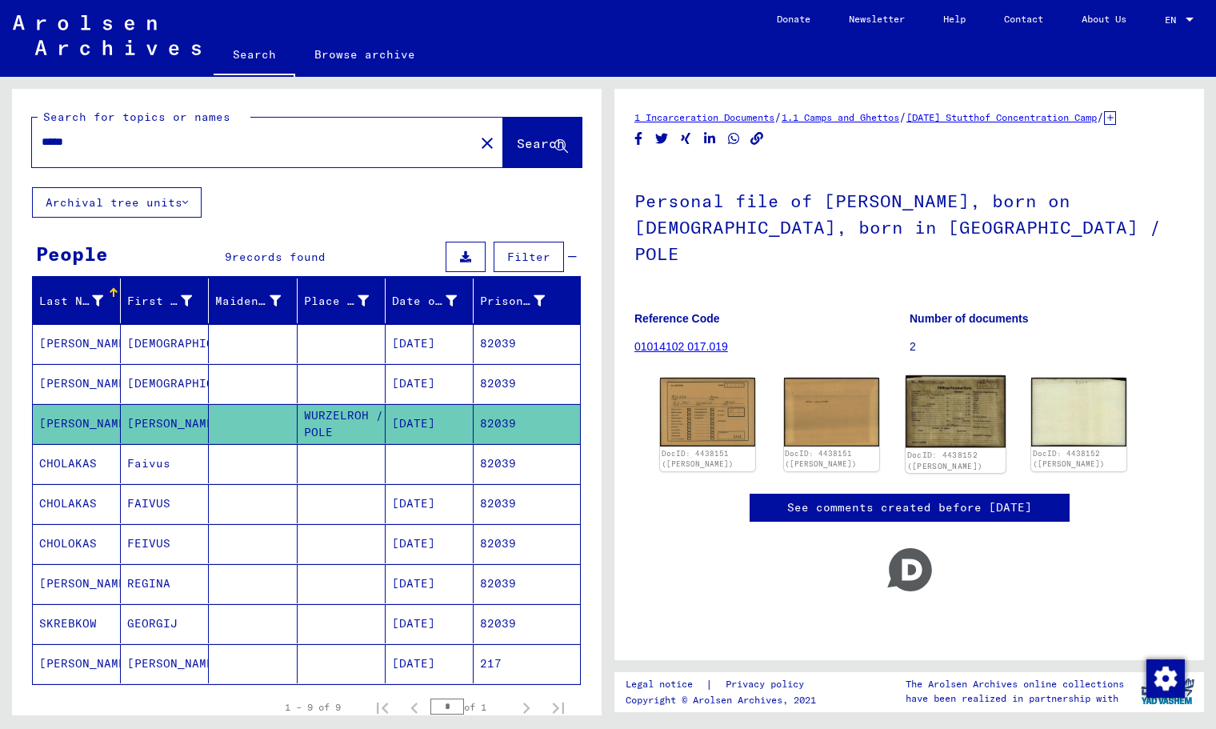
click at [992, 379] on img at bounding box center [956, 411] width 100 height 72
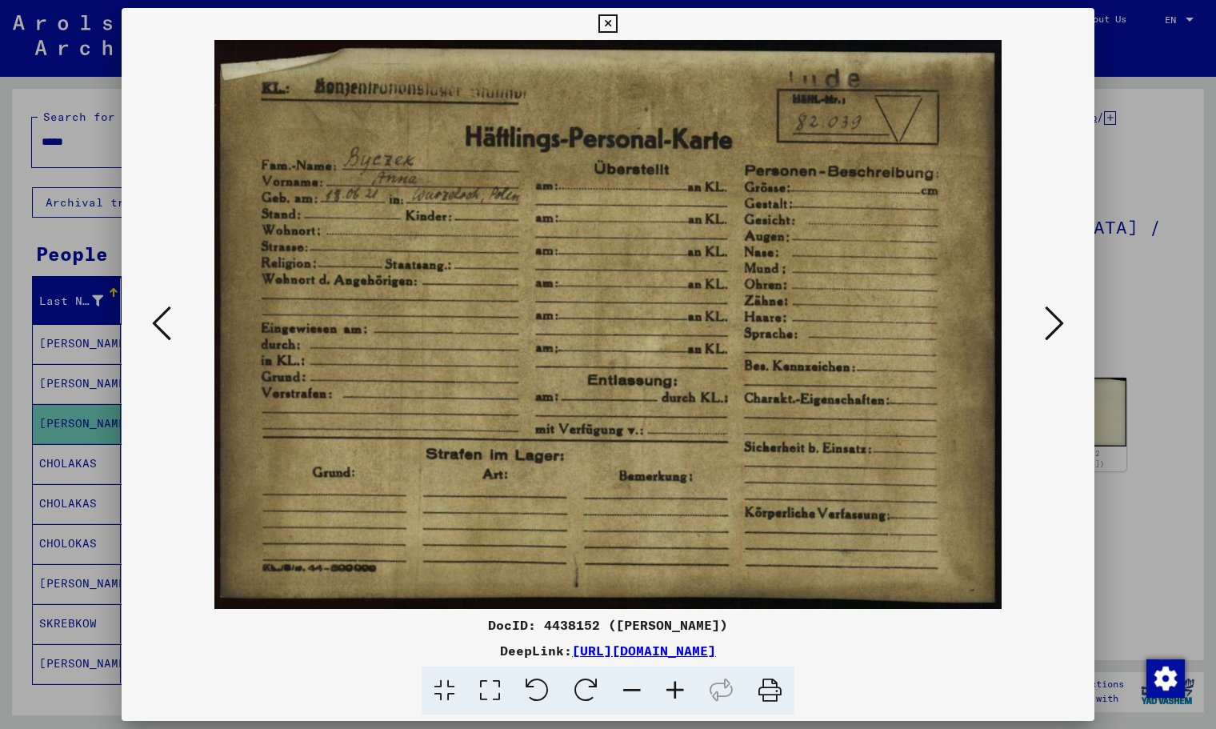
click at [611, 22] on icon at bounding box center [608, 23] width 18 height 19
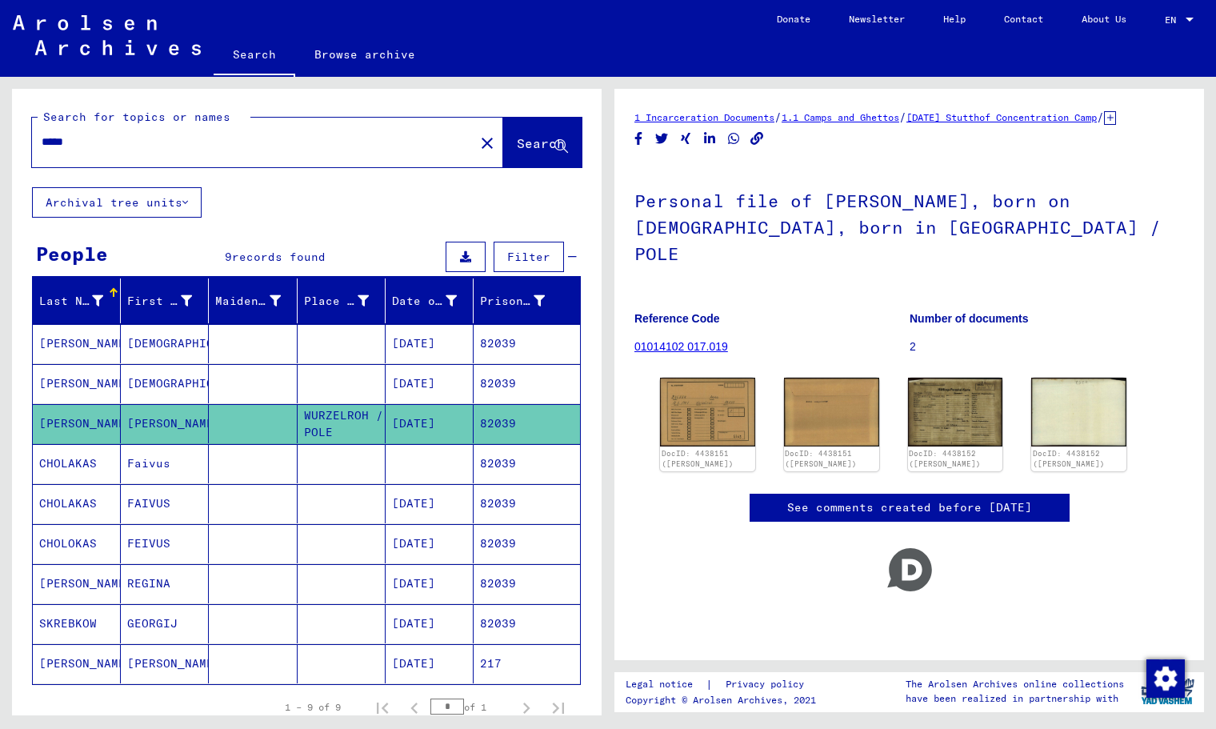
scroll to position [292, 0]
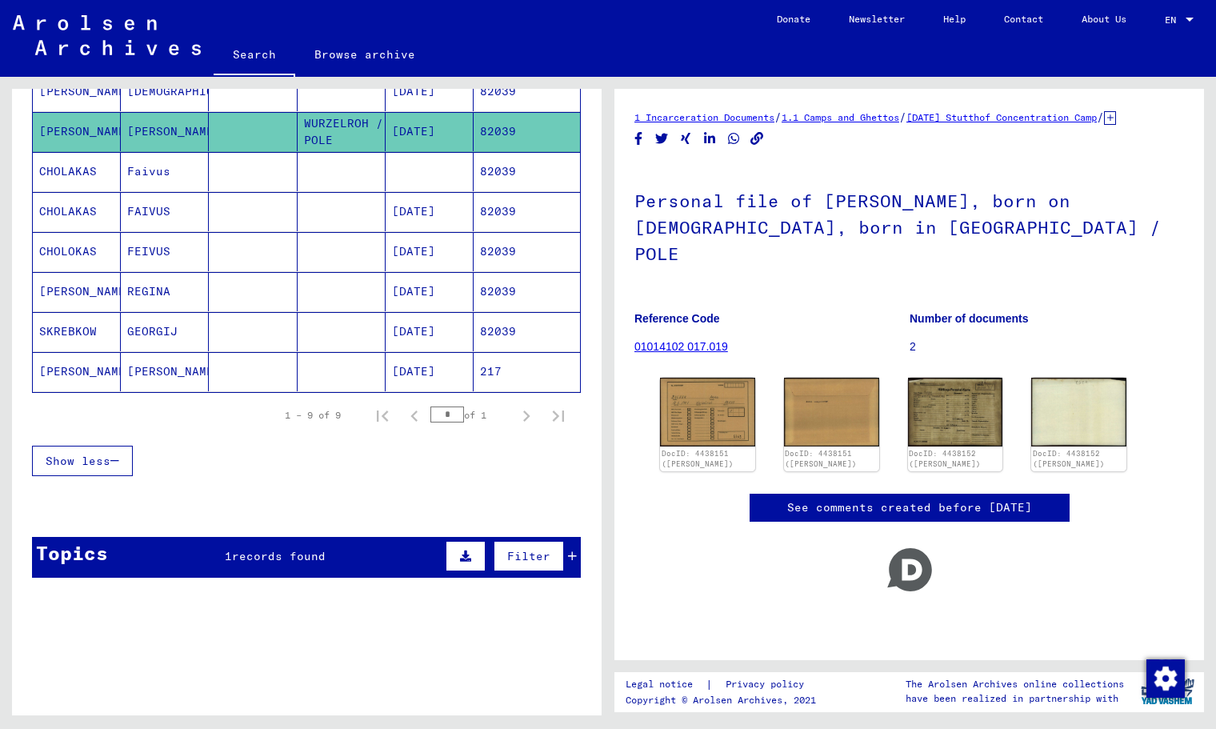
click at [336, 564] on div "Topics 1 records found Filter" at bounding box center [306, 557] width 549 height 41
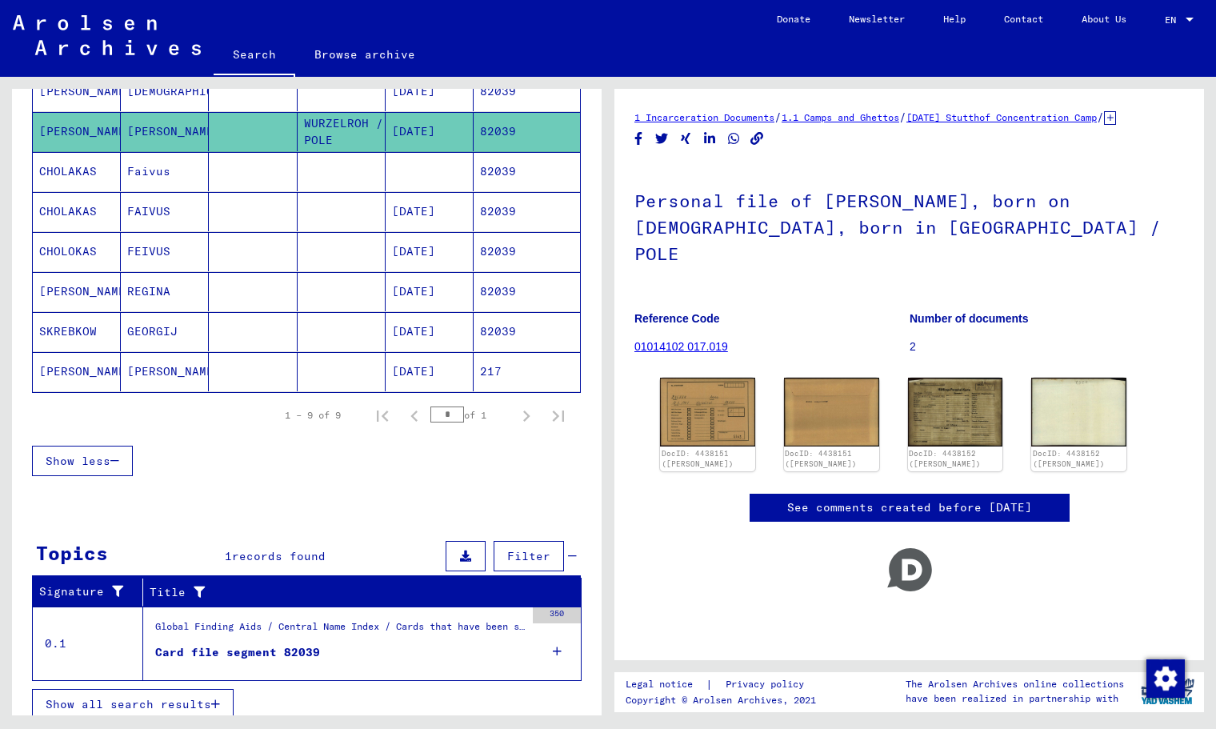
click at [330, 651] on figure "Card file segment 82039" at bounding box center [340, 656] width 370 height 24
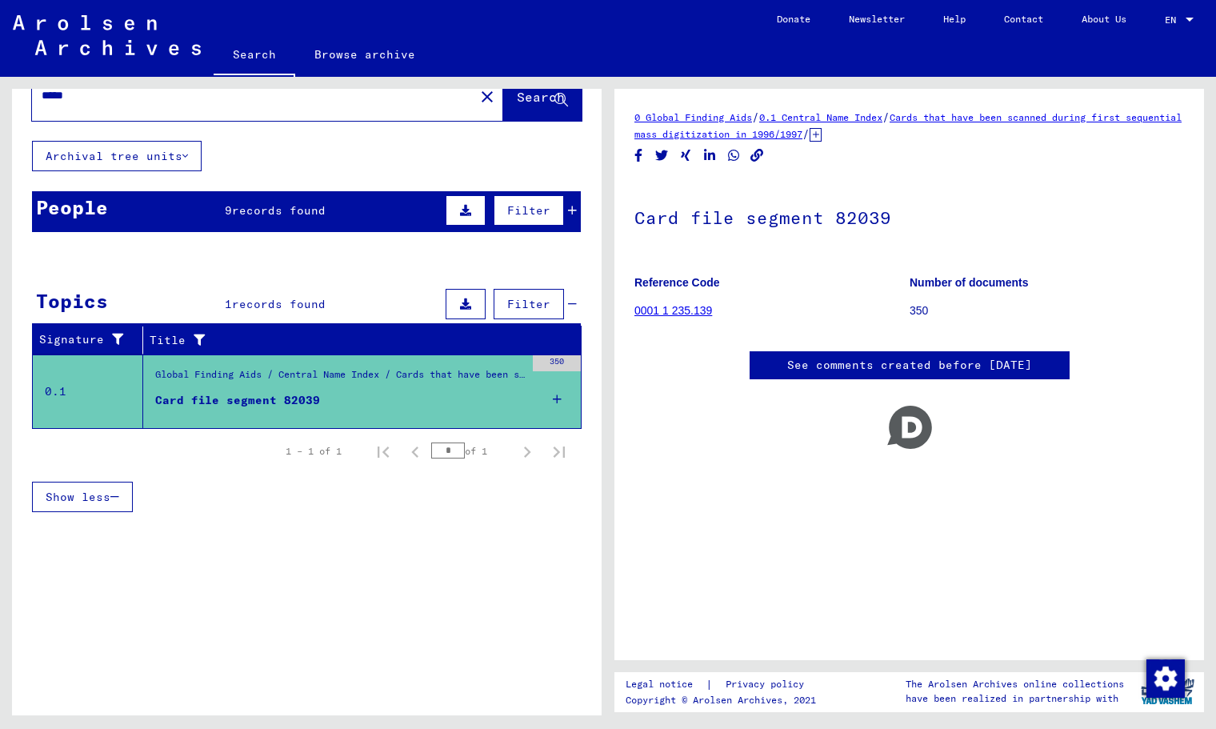
scroll to position [46, 0]
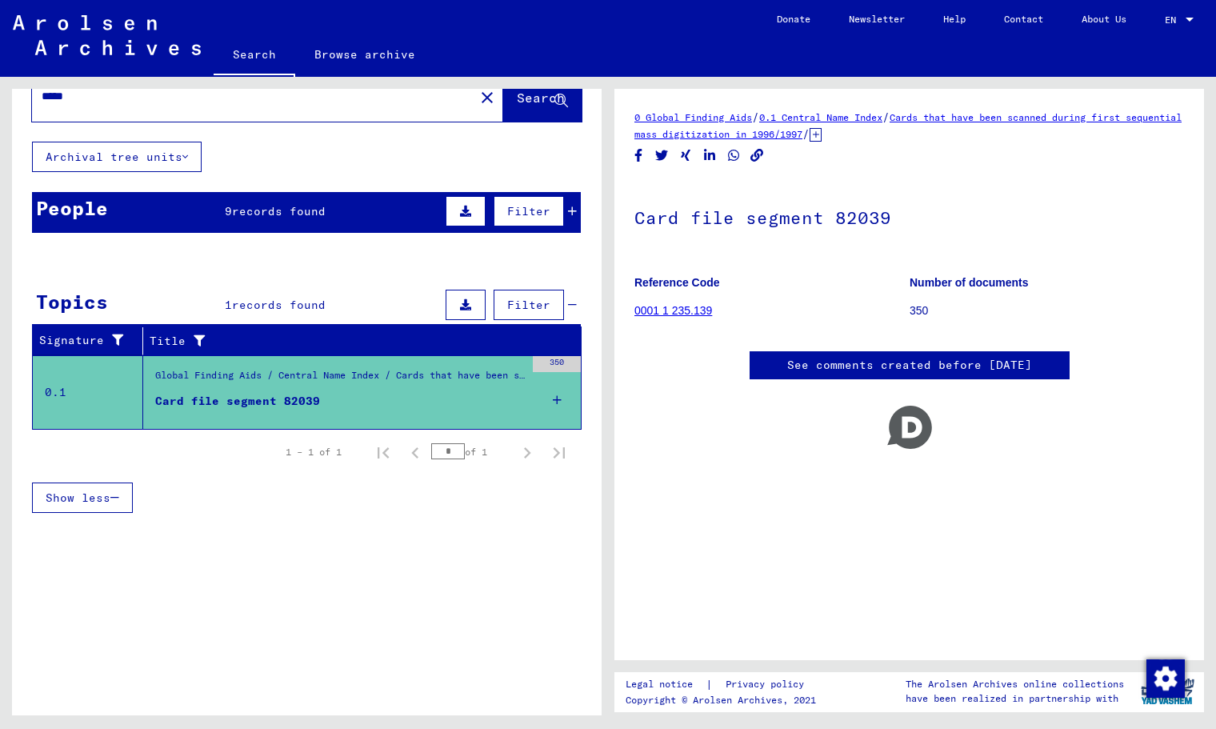
click at [543, 399] on mat-cell "82039" at bounding box center [527, 418] width 106 height 39
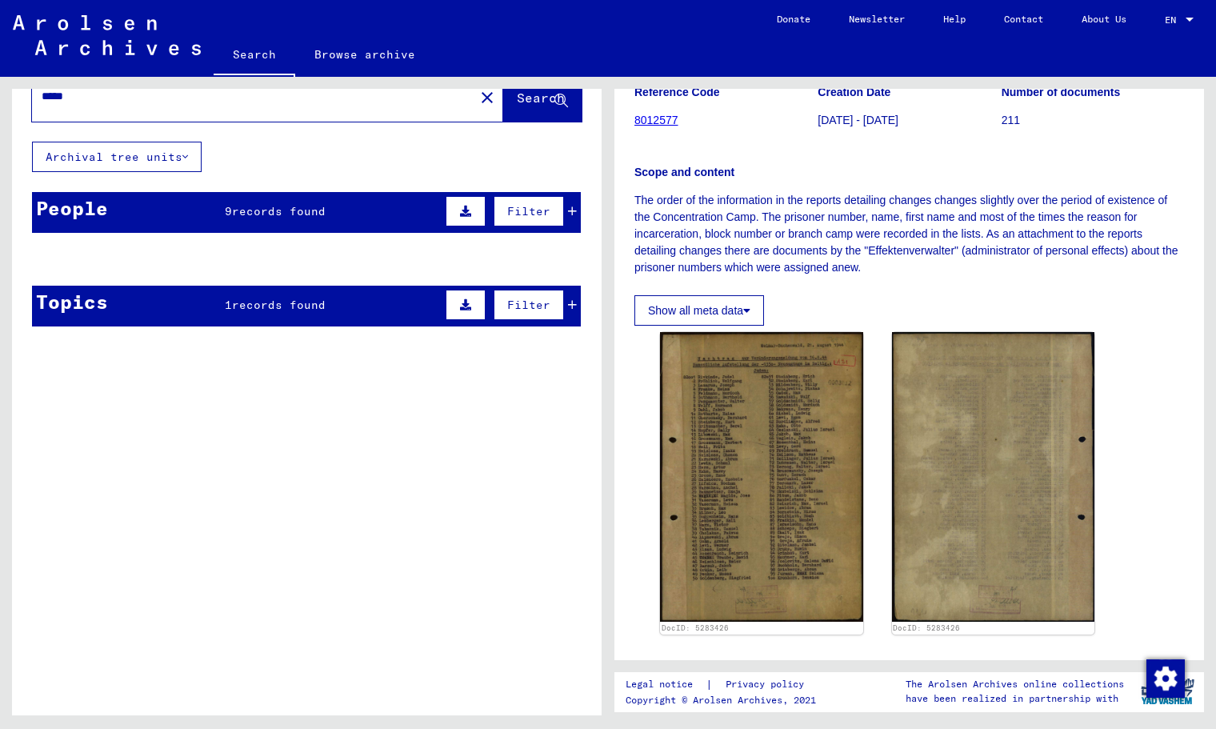
scroll to position [186, 0]
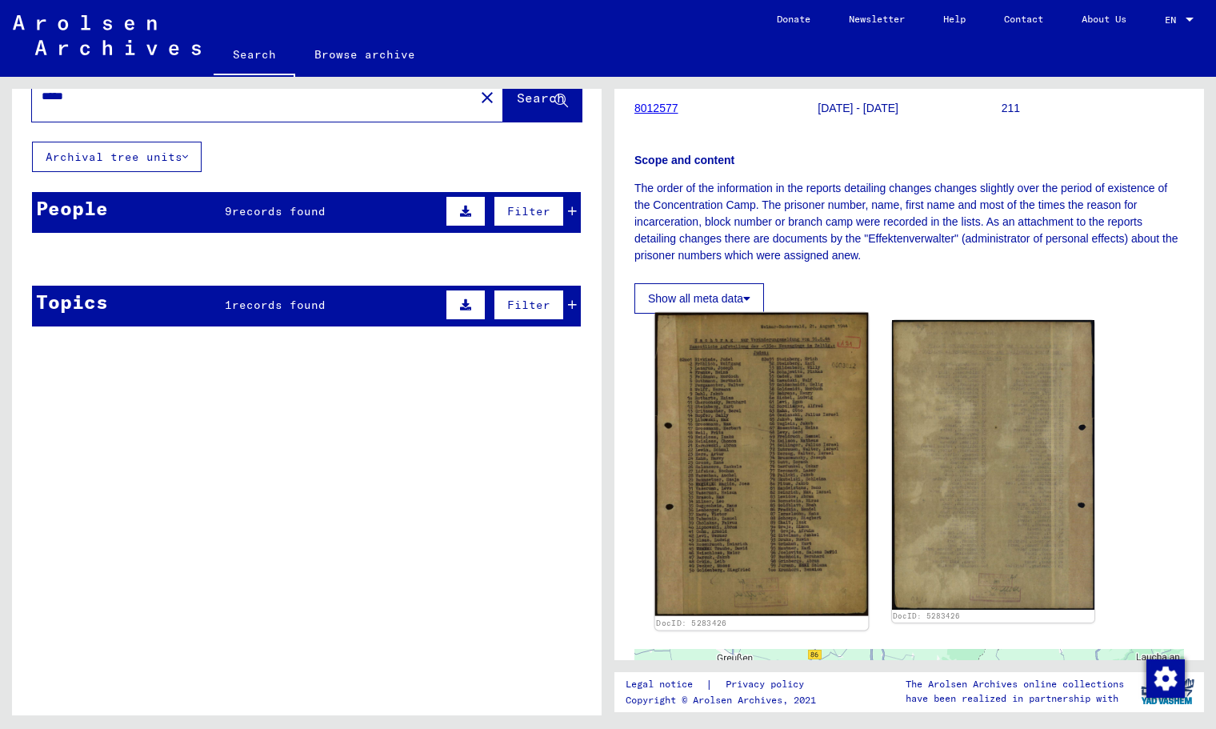
click at [742, 440] on img at bounding box center [761, 465] width 213 height 304
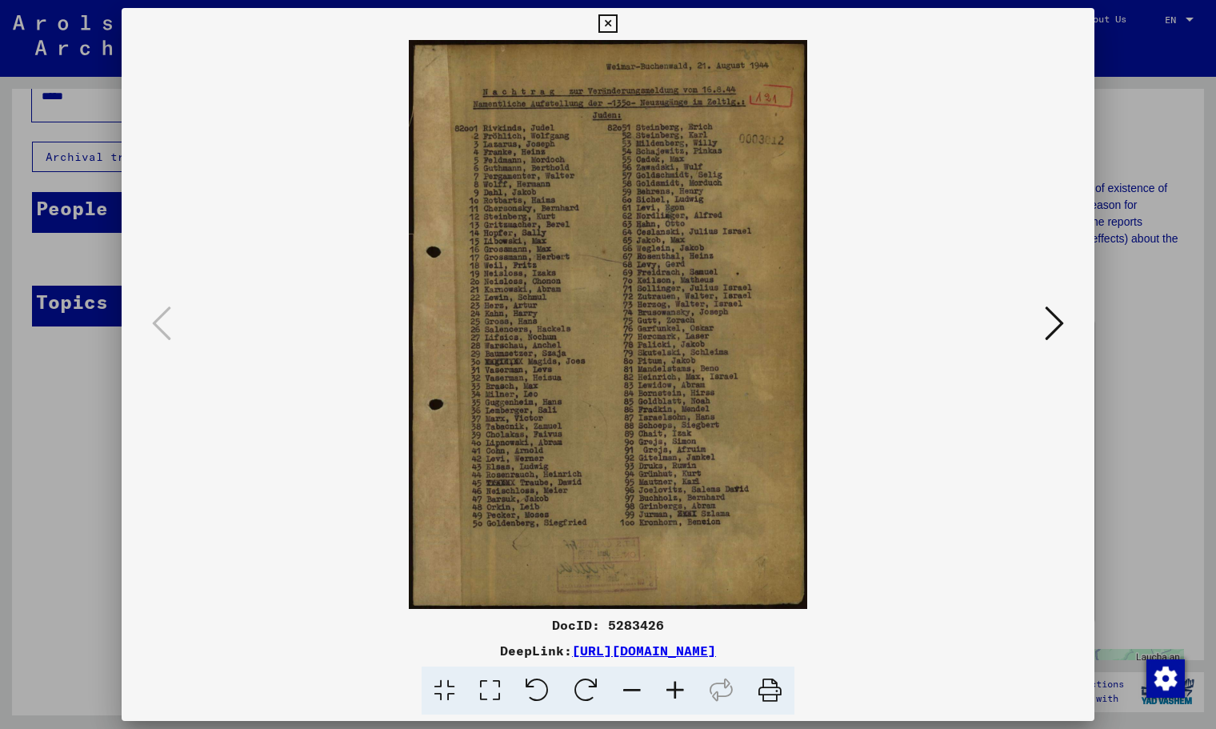
click at [669, 683] on icon at bounding box center [675, 691] width 43 height 49
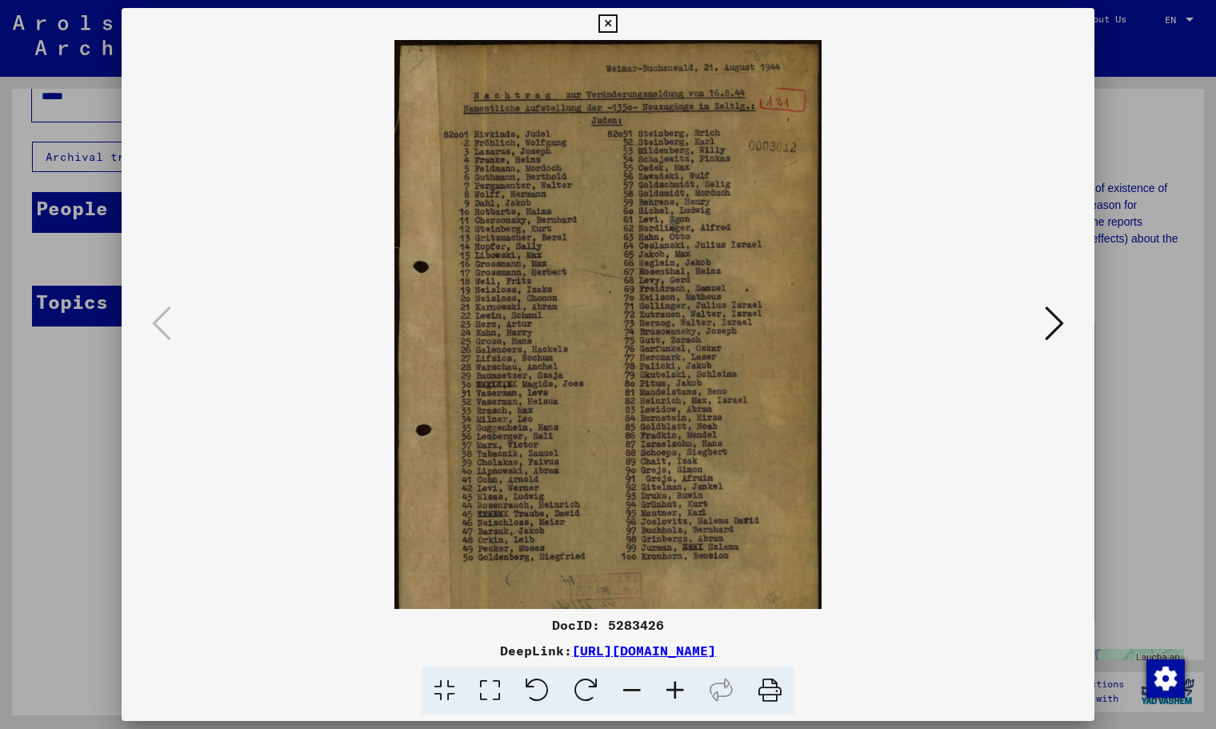
click at [669, 683] on icon at bounding box center [675, 691] width 43 height 49
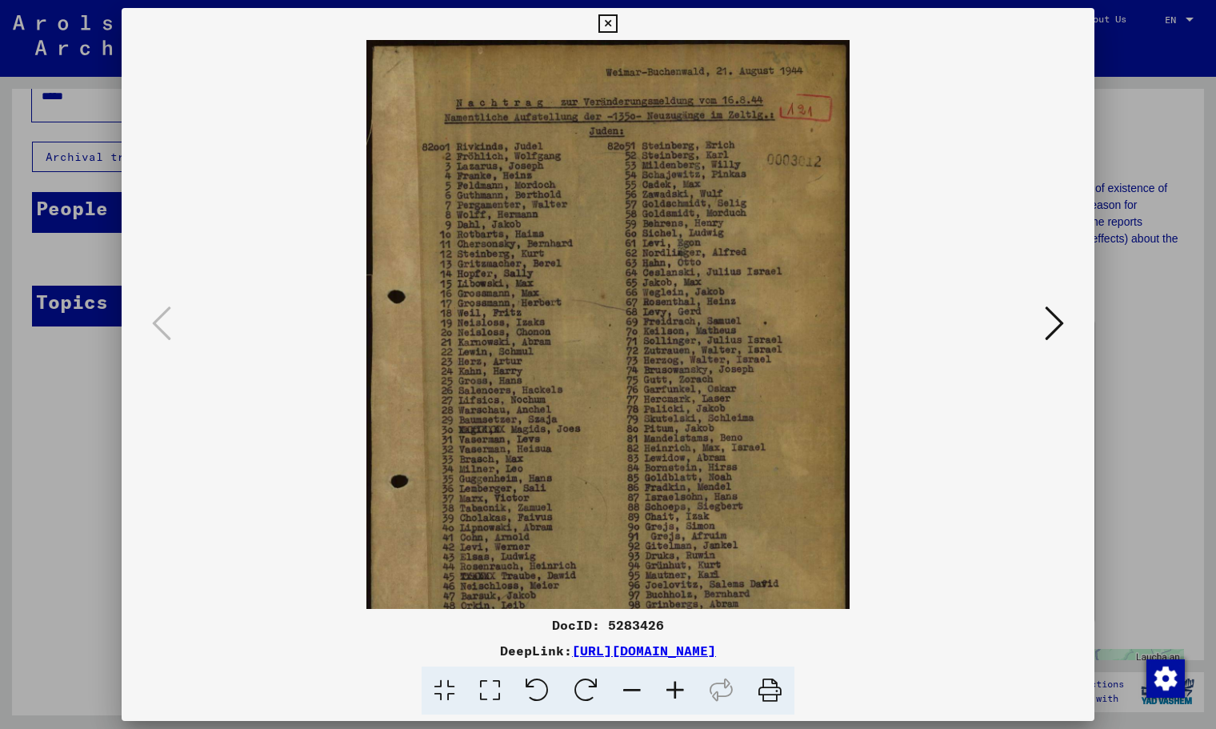
click at [669, 683] on icon at bounding box center [675, 691] width 43 height 49
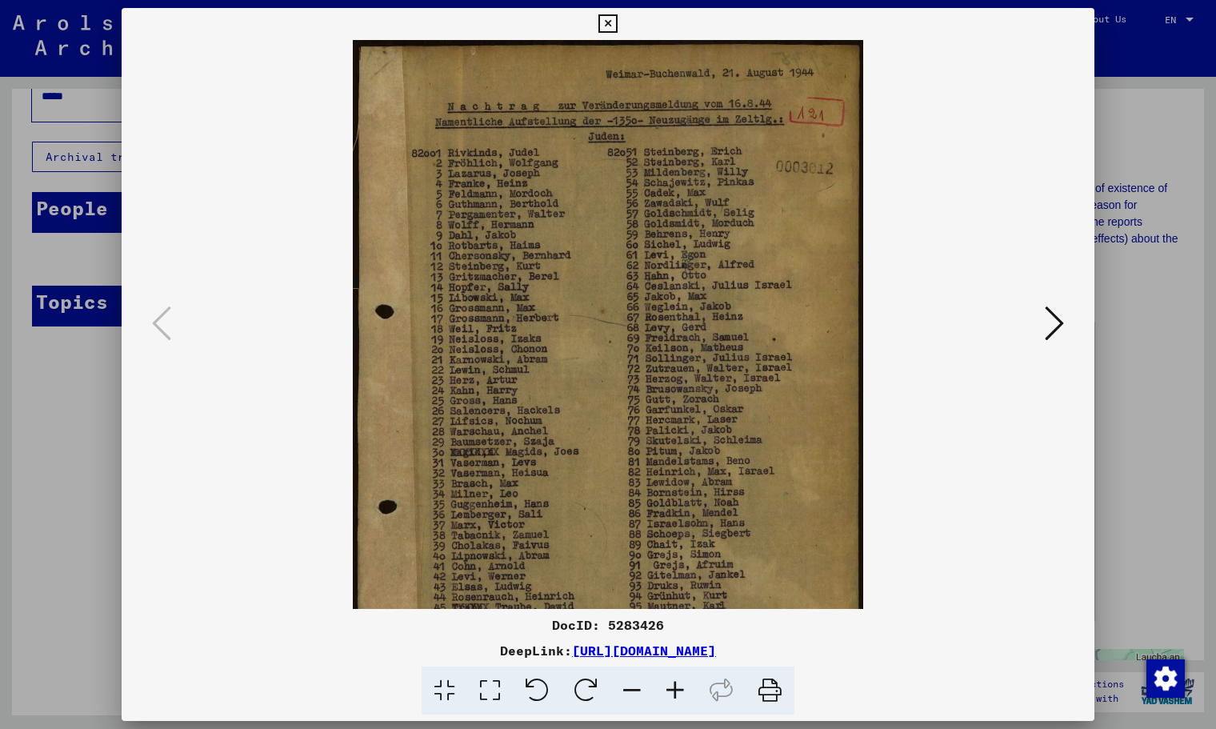
click at [669, 683] on icon at bounding box center [675, 691] width 43 height 49
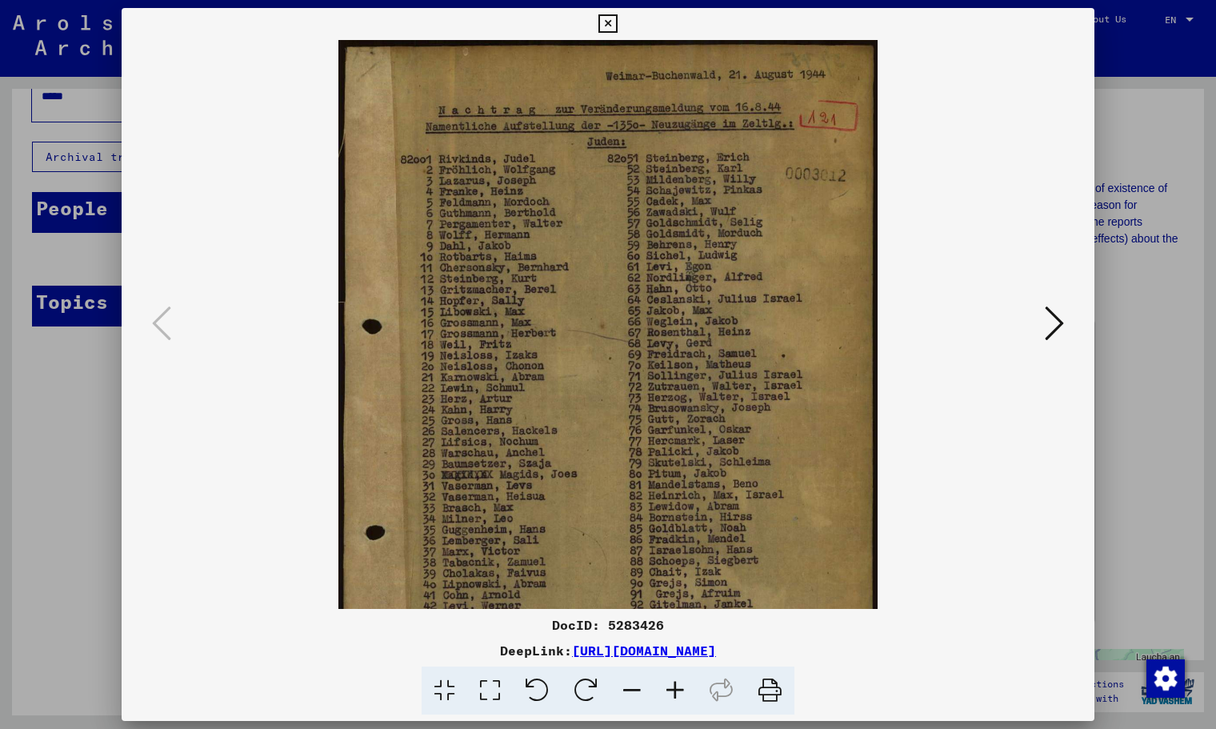
click at [669, 683] on icon at bounding box center [675, 691] width 43 height 49
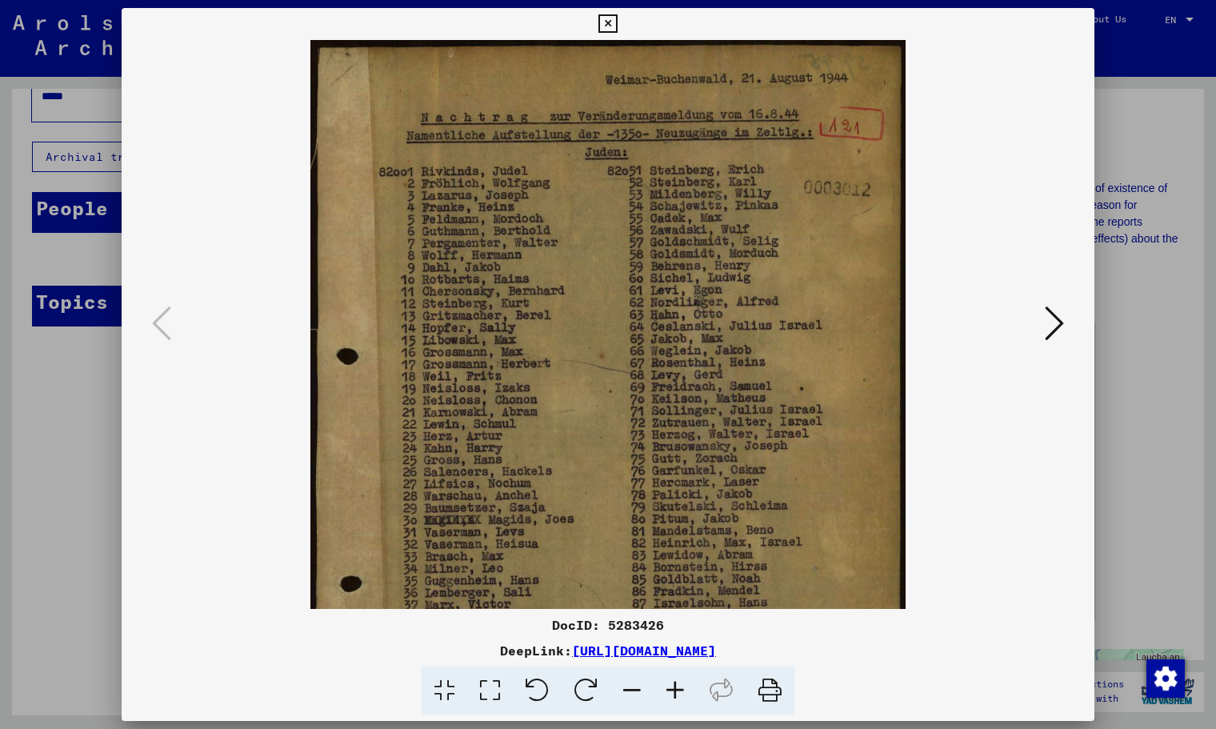
click at [669, 683] on icon at bounding box center [675, 691] width 43 height 49
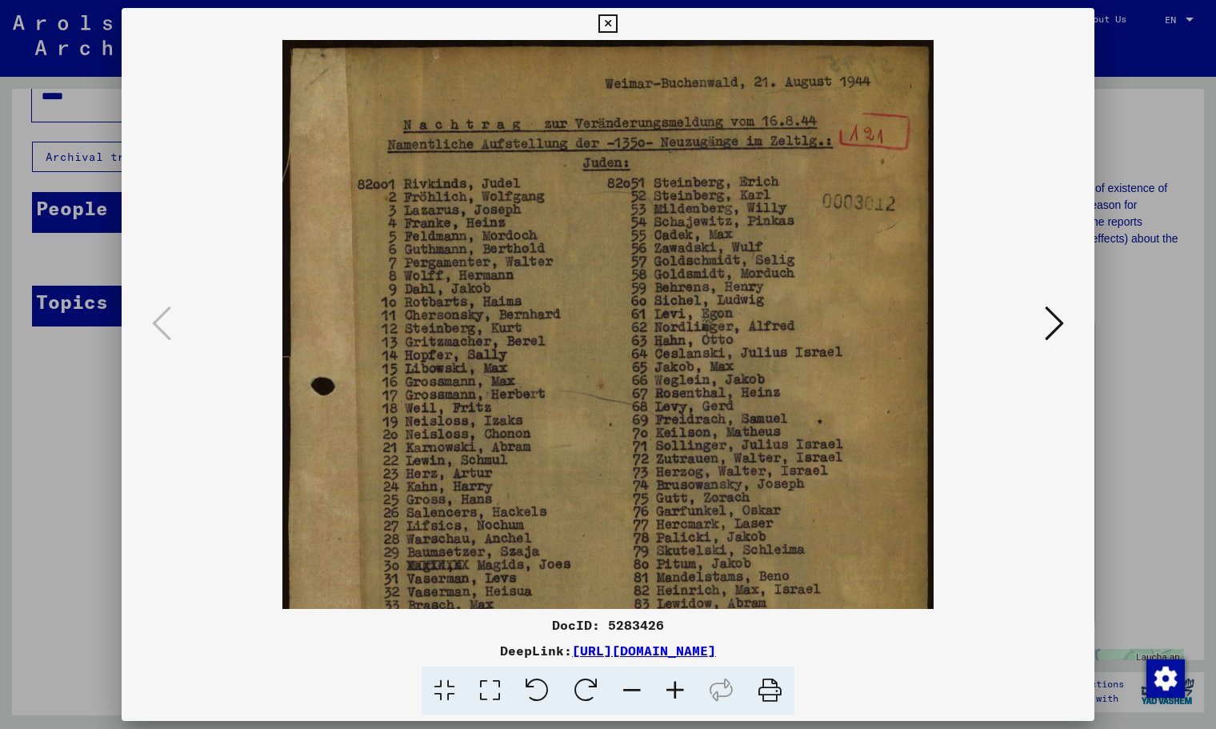
click at [669, 683] on icon at bounding box center [675, 691] width 43 height 49
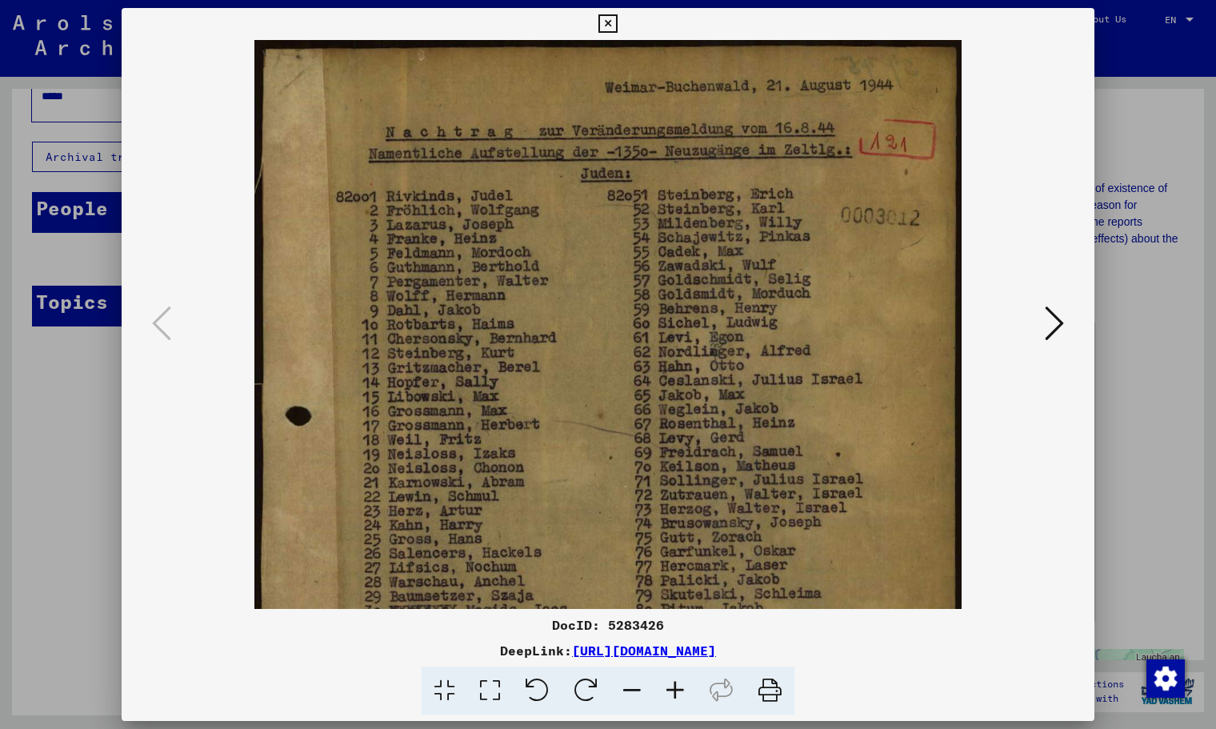
click at [669, 683] on icon at bounding box center [675, 691] width 43 height 49
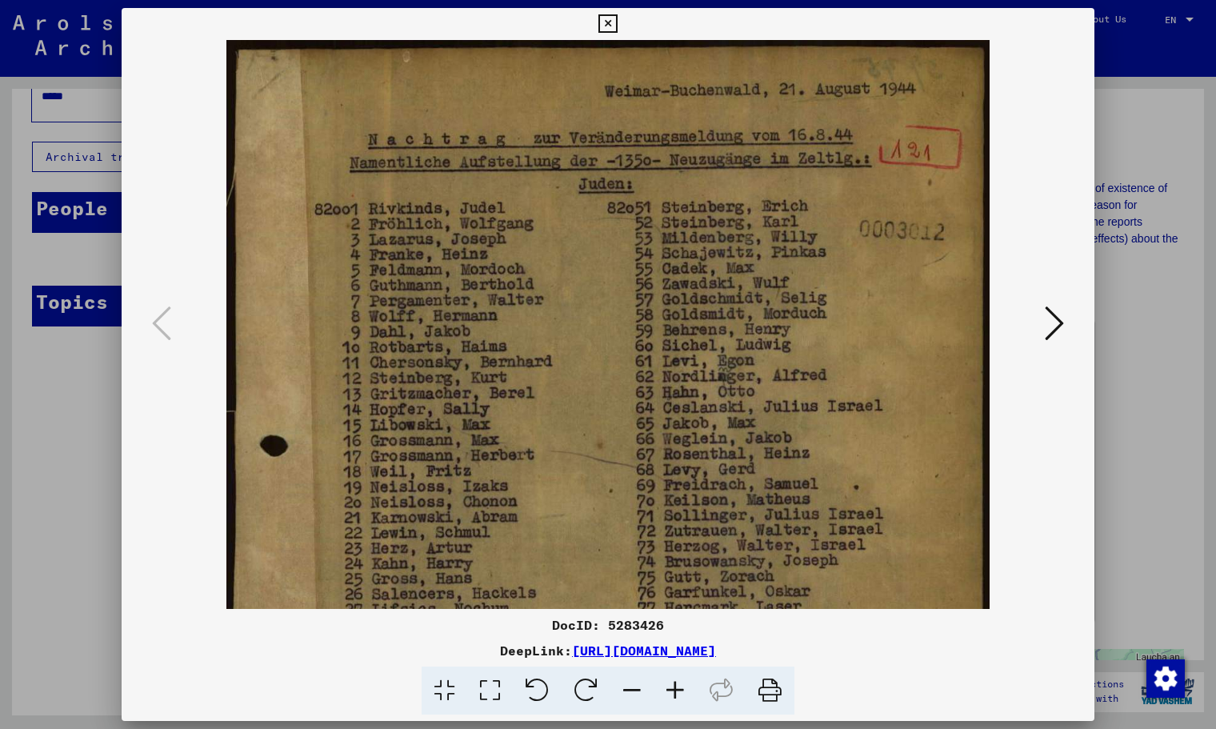
click at [669, 683] on icon at bounding box center [675, 691] width 43 height 49
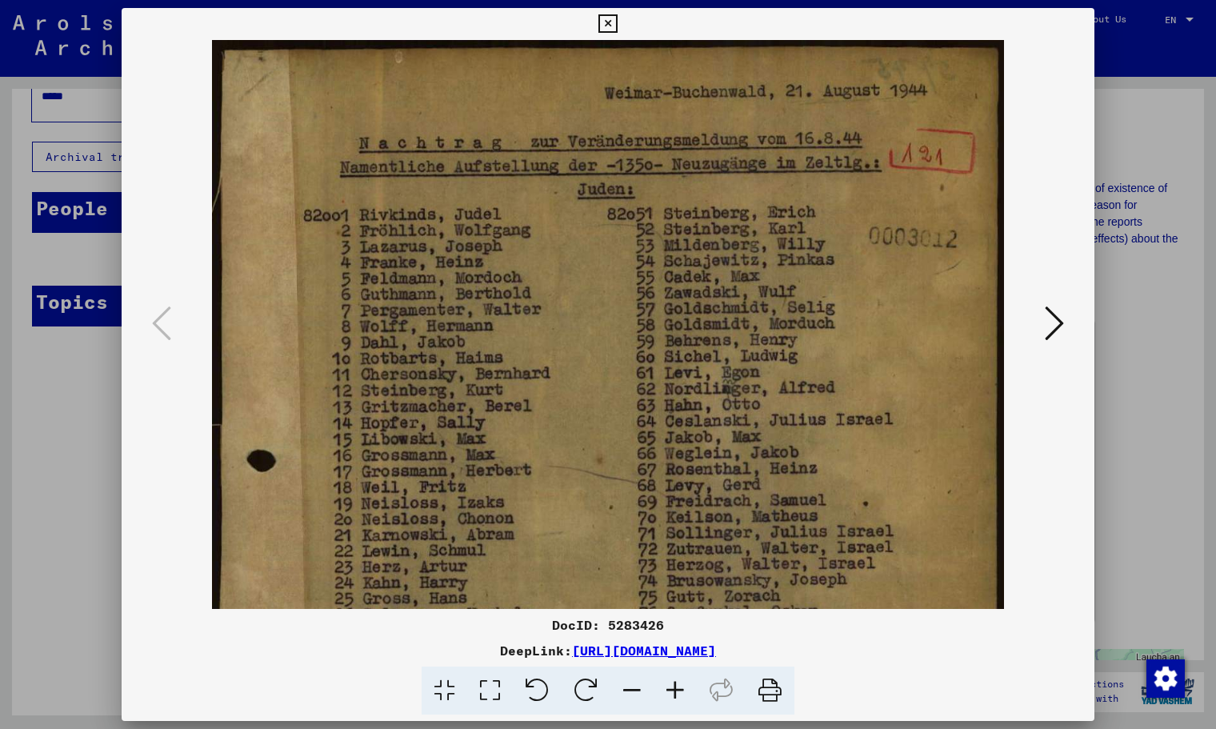
click at [669, 683] on icon at bounding box center [675, 691] width 43 height 49
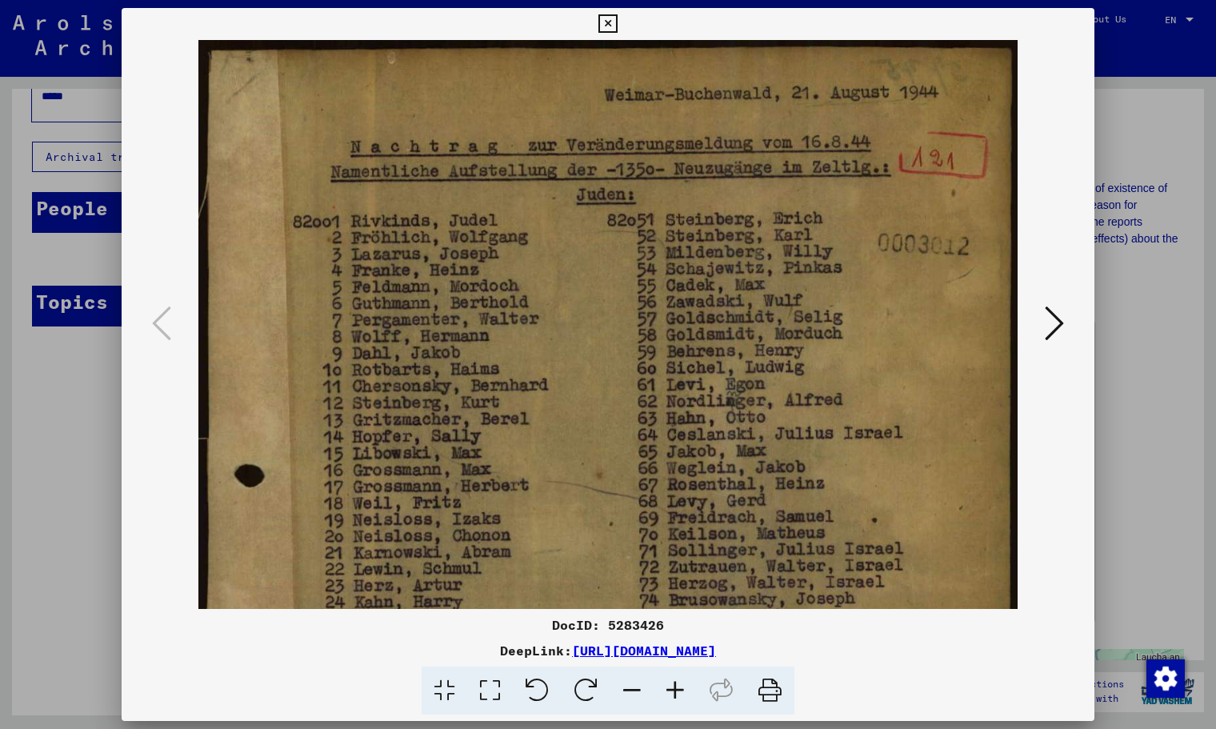
click at [611, 375] on img at bounding box center [608, 624] width 820 height 1169
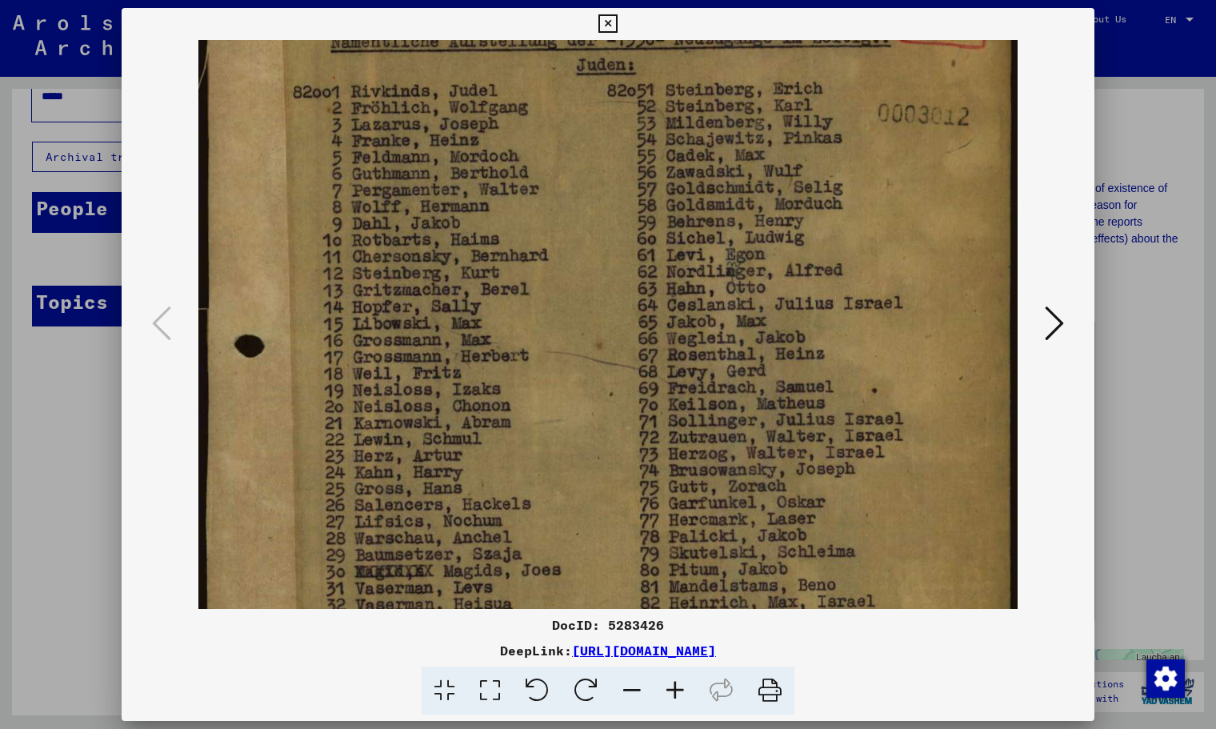
drag, startPoint x: 502, startPoint y: 411, endPoint x: 539, endPoint y: 195, distance: 218.4
click at [519, 277] on img at bounding box center [608, 494] width 820 height 1169
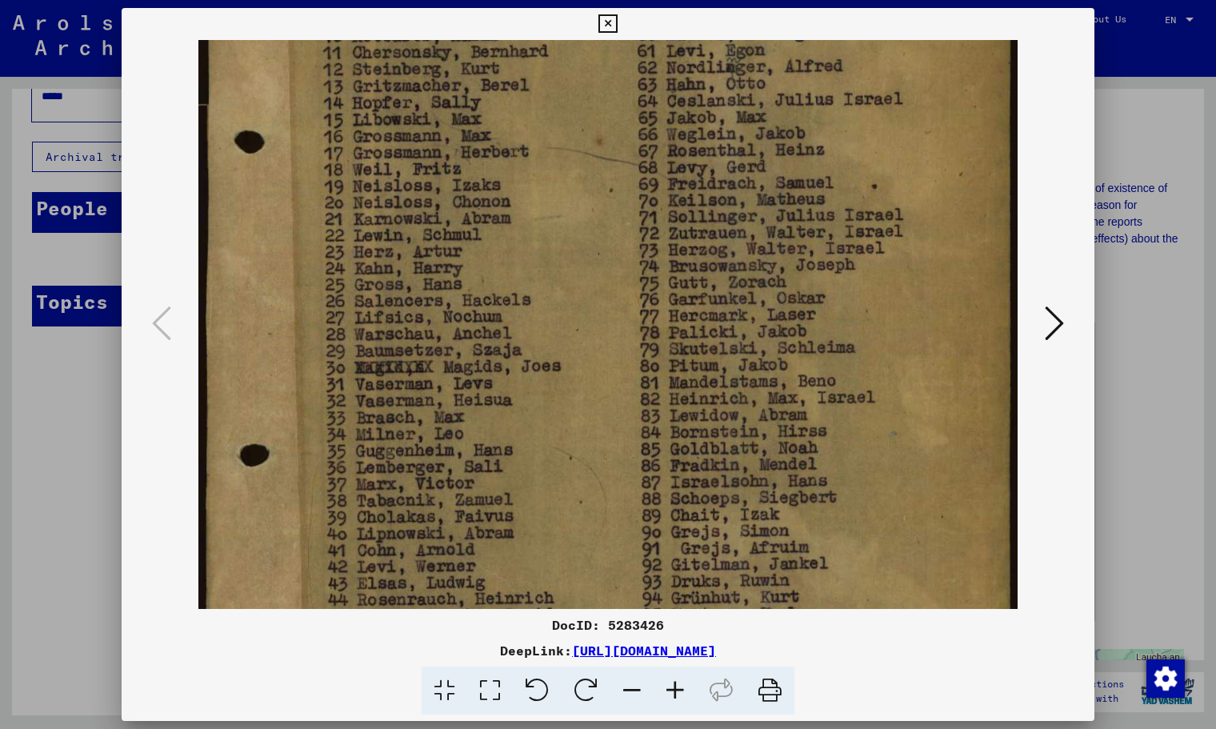
scroll to position [335, 0]
drag, startPoint x: 475, startPoint y: 438, endPoint x: 528, endPoint y: 262, distance: 183.3
click at [528, 262] on img at bounding box center [608, 289] width 820 height 1169
click at [98, 400] on div at bounding box center [608, 364] width 1216 height 729
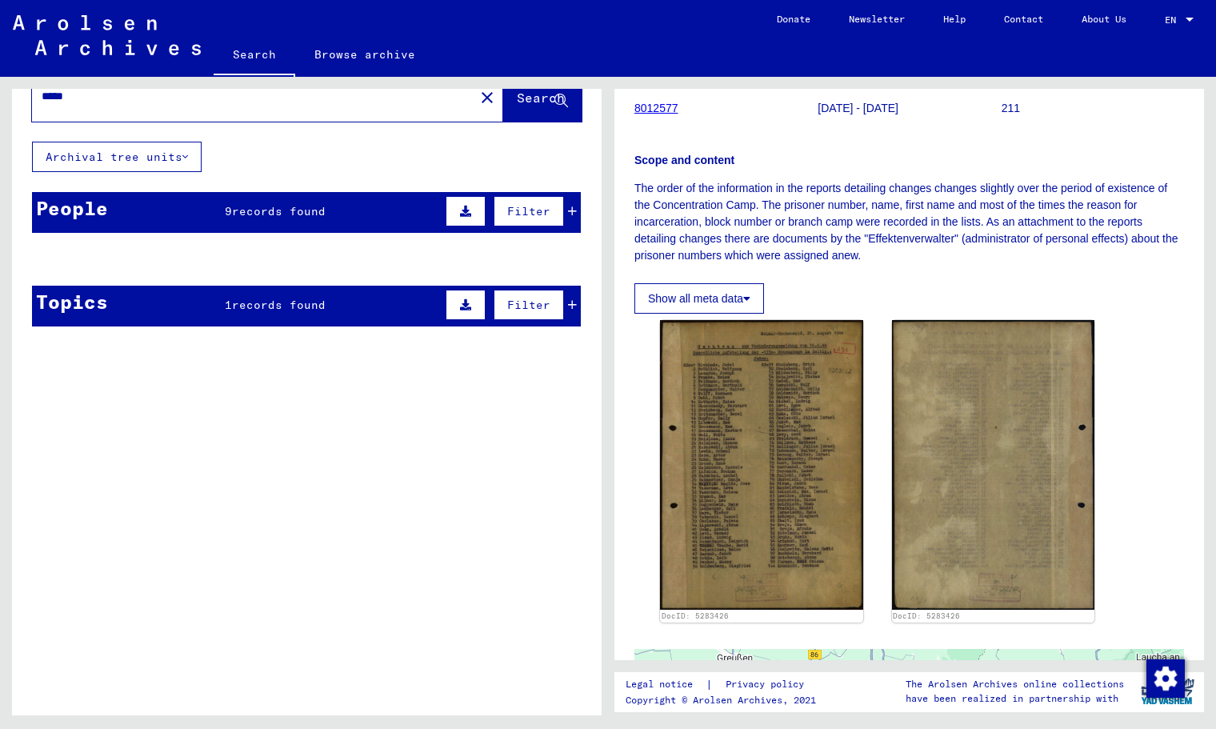
click at [345, 231] on div "People 9 records found Filter" at bounding box center [306, 212] width 549 height 41
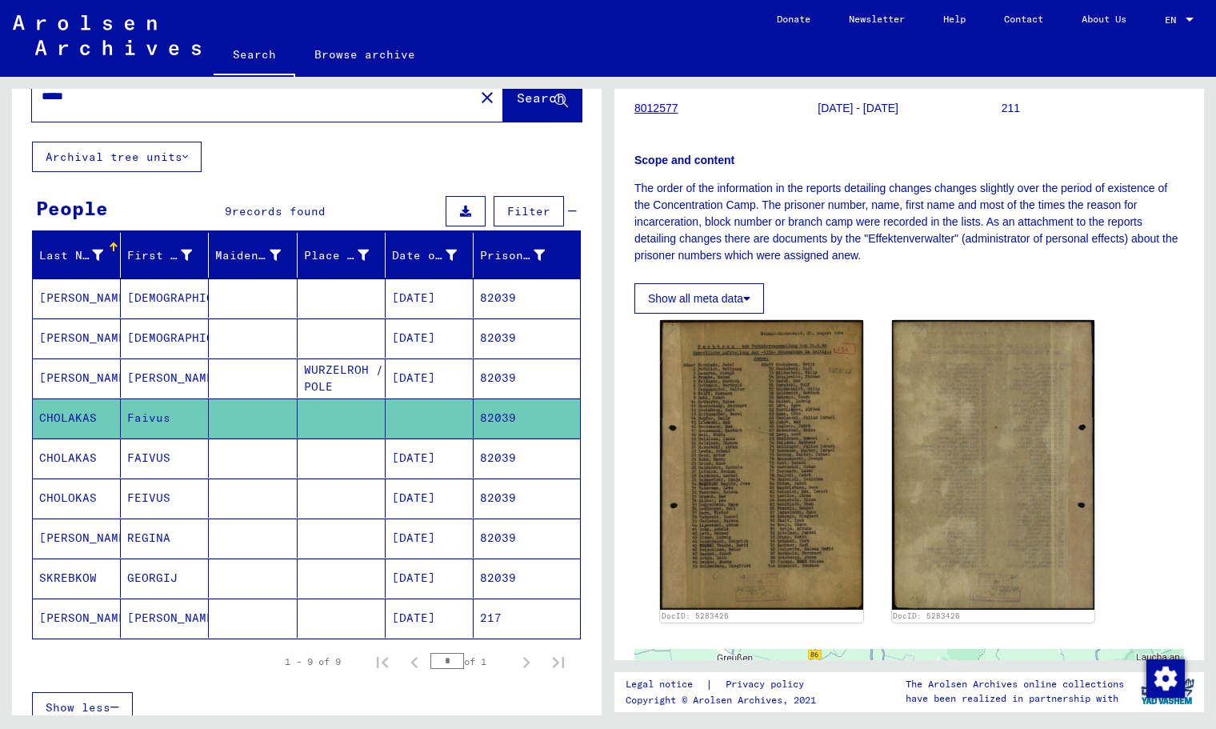
click at [423, 542] on mat-cell "[DATE]" at bounding box center [430, 538] width 88 height 39
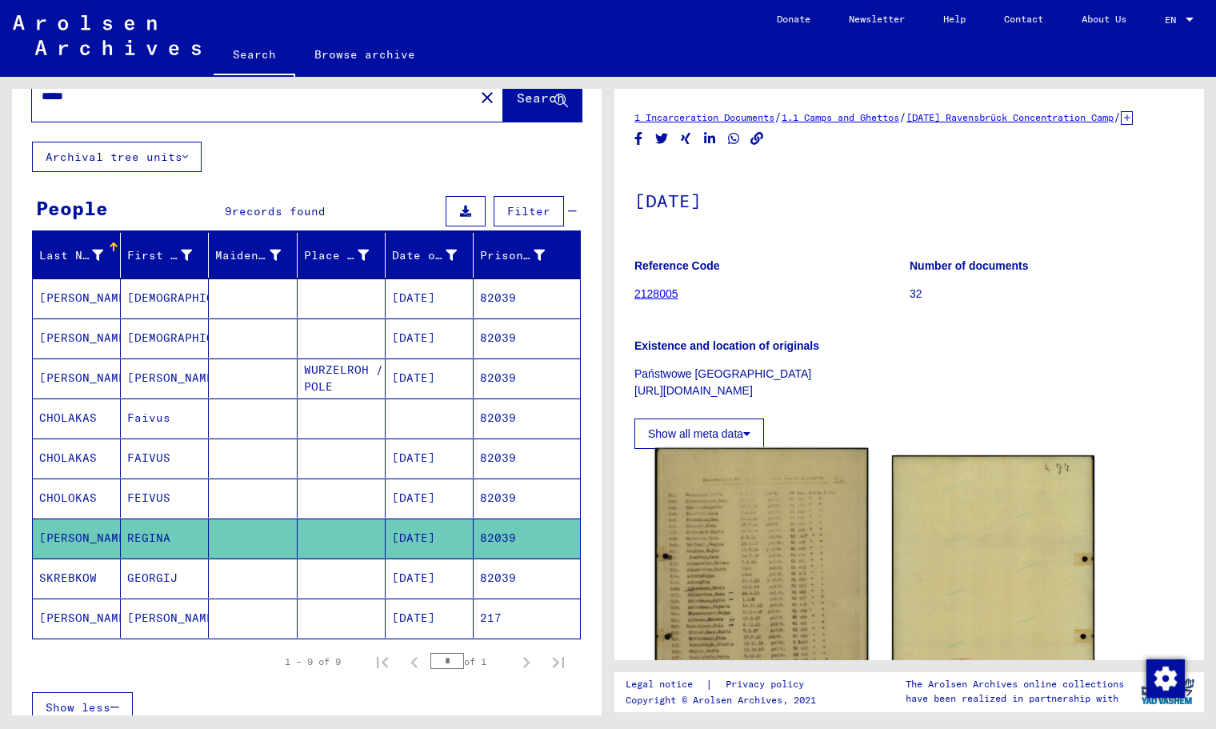
click at [761, 540] on img at bounding box center [761, 598] width 213 height 300
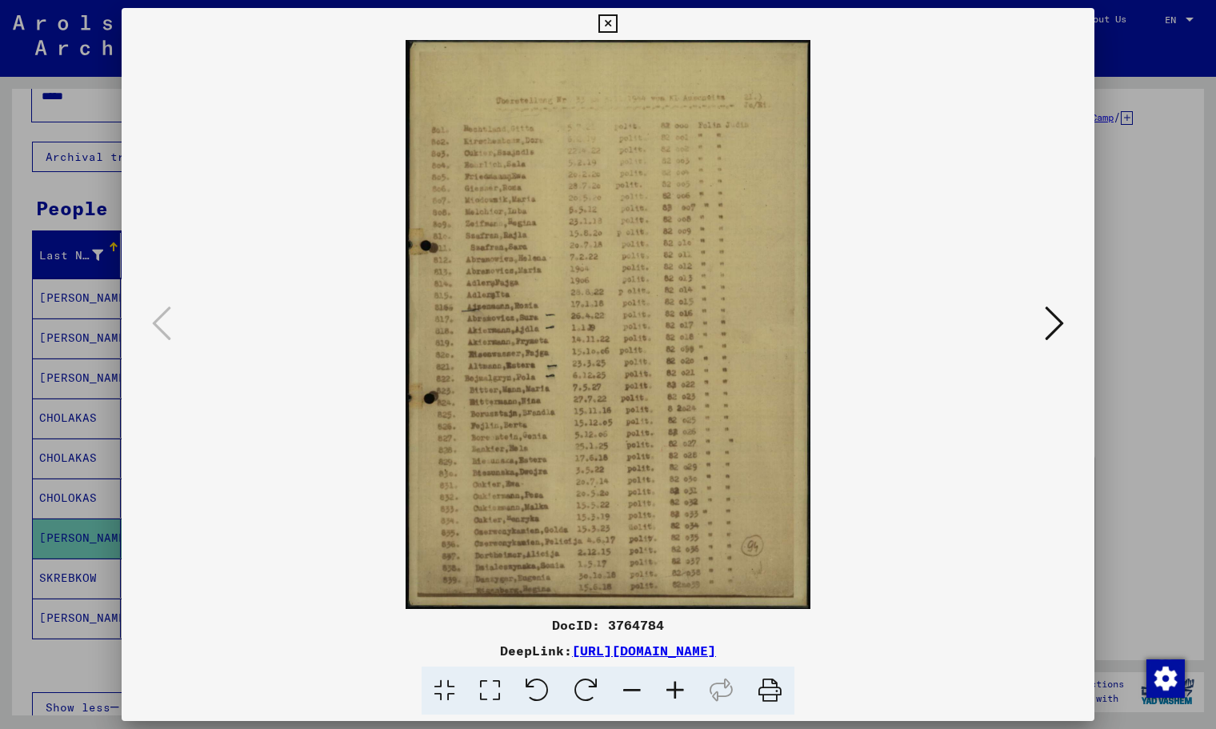
click at [679, 662] on div "DocID: 3764784 DeepLink: [URL][DOMAIN_NAME]" at bounding box center [608, 665] width 973 height 100
click at [679, 675] on icon at bounding box center [675, 691] width 43 height 49
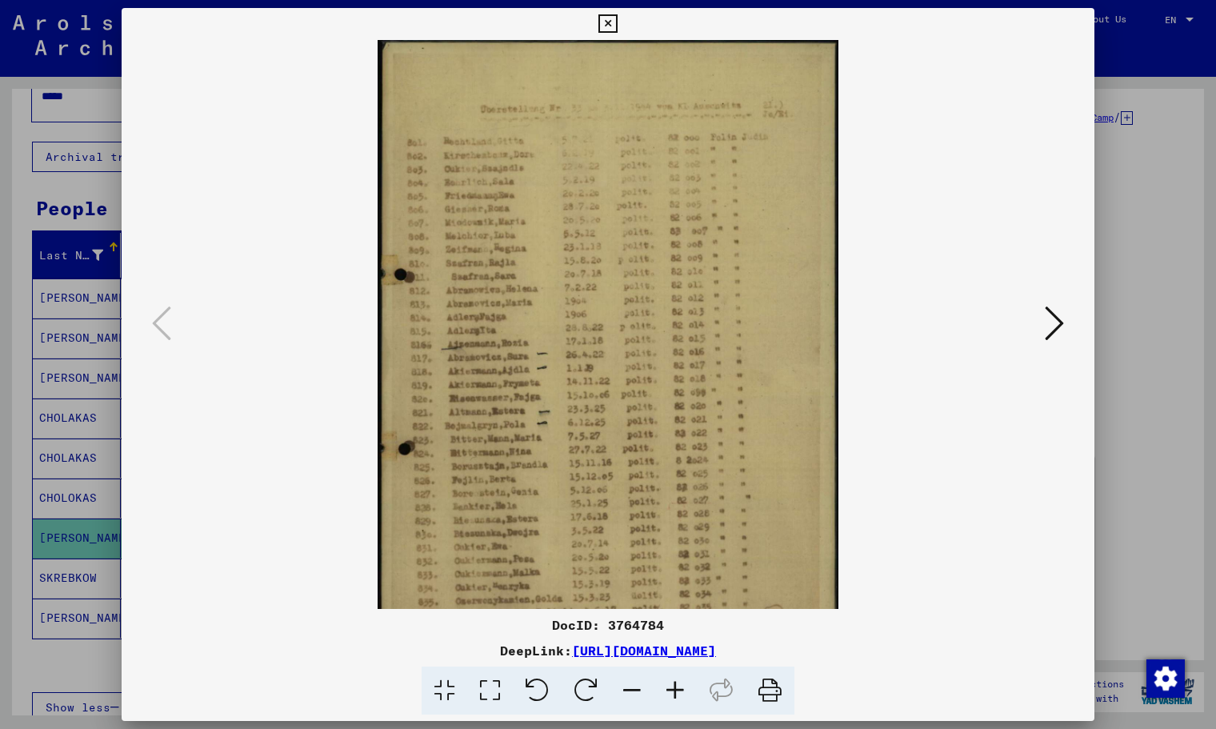
click at [679, 675] on icon at bounding box center [675, 691] width 43 height 49
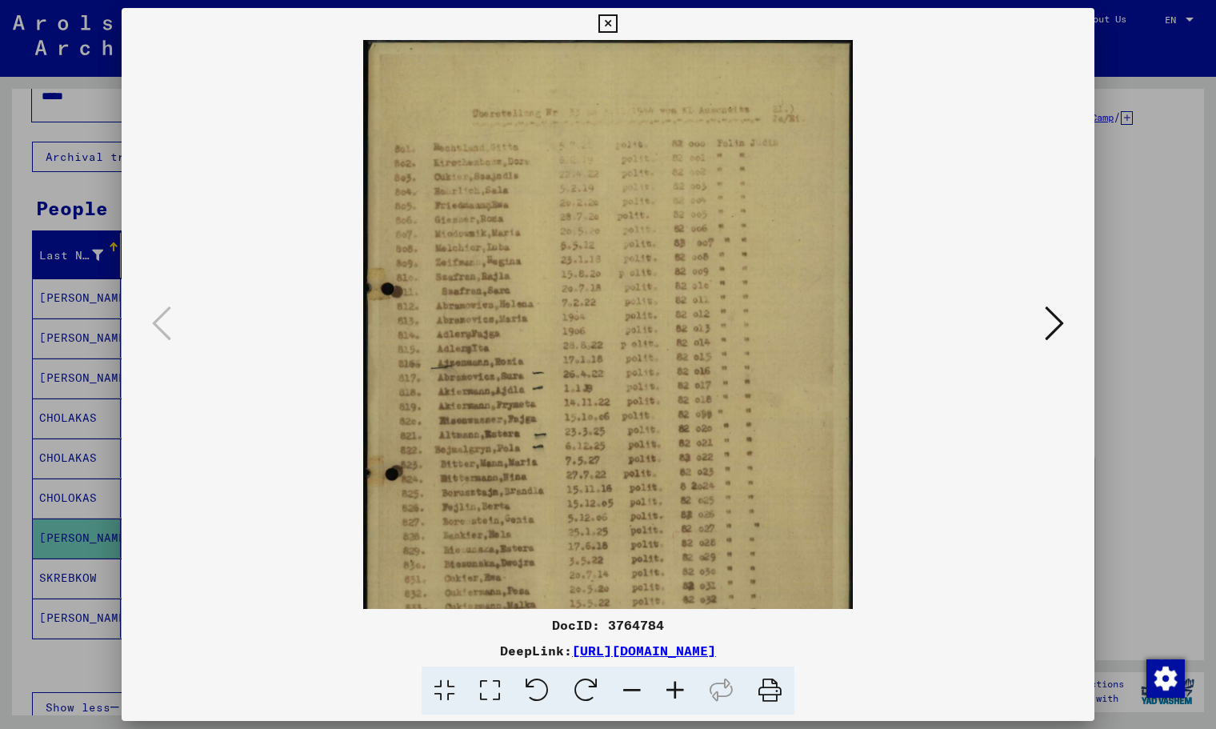
click at [679, 675] on icon at bounding box center [675, 691] width 43 height 49
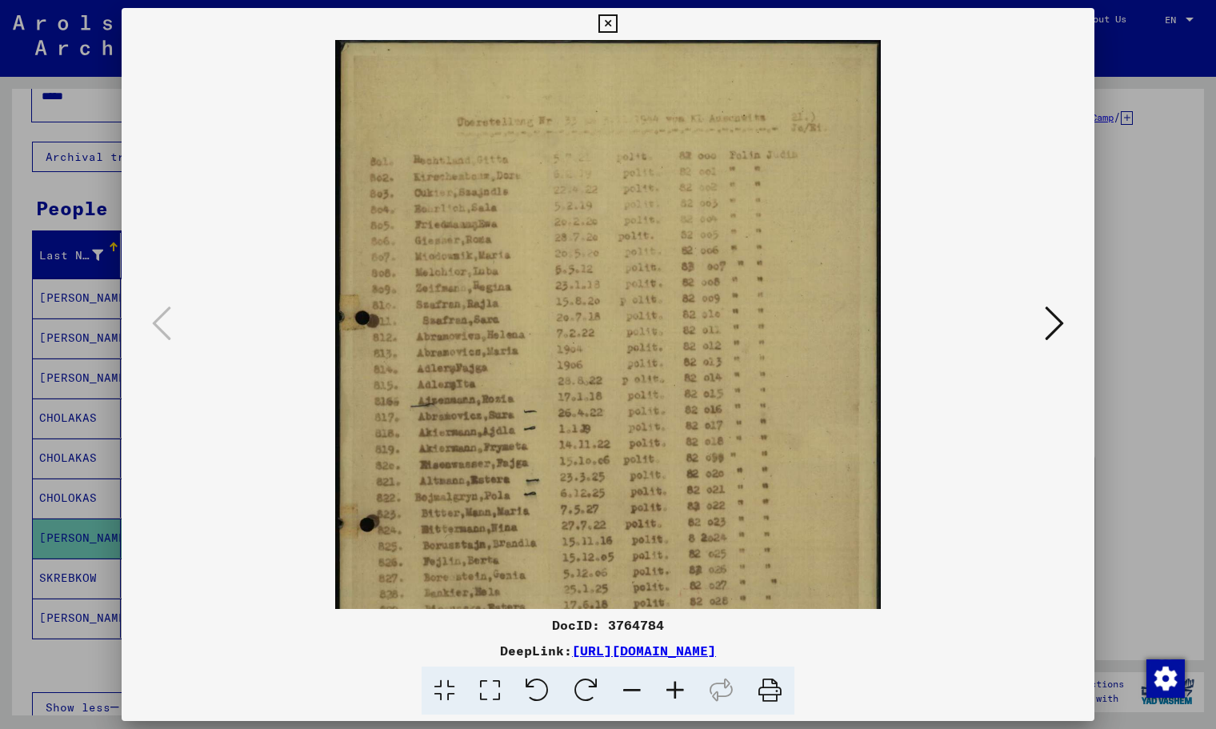
click at [679, 675] on icon at bounding box center [675, 691] width 43 height 49
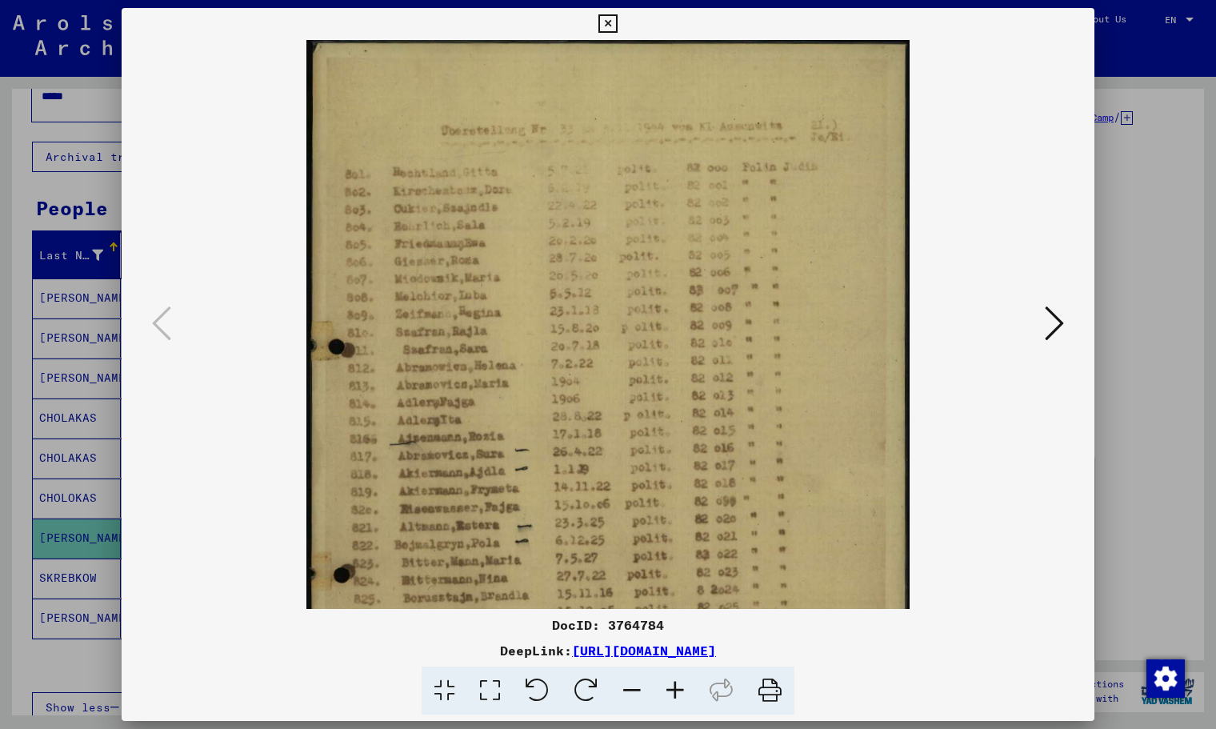
click at [679, 675] on icon at bounding box center [675, 691] width 43 height 49
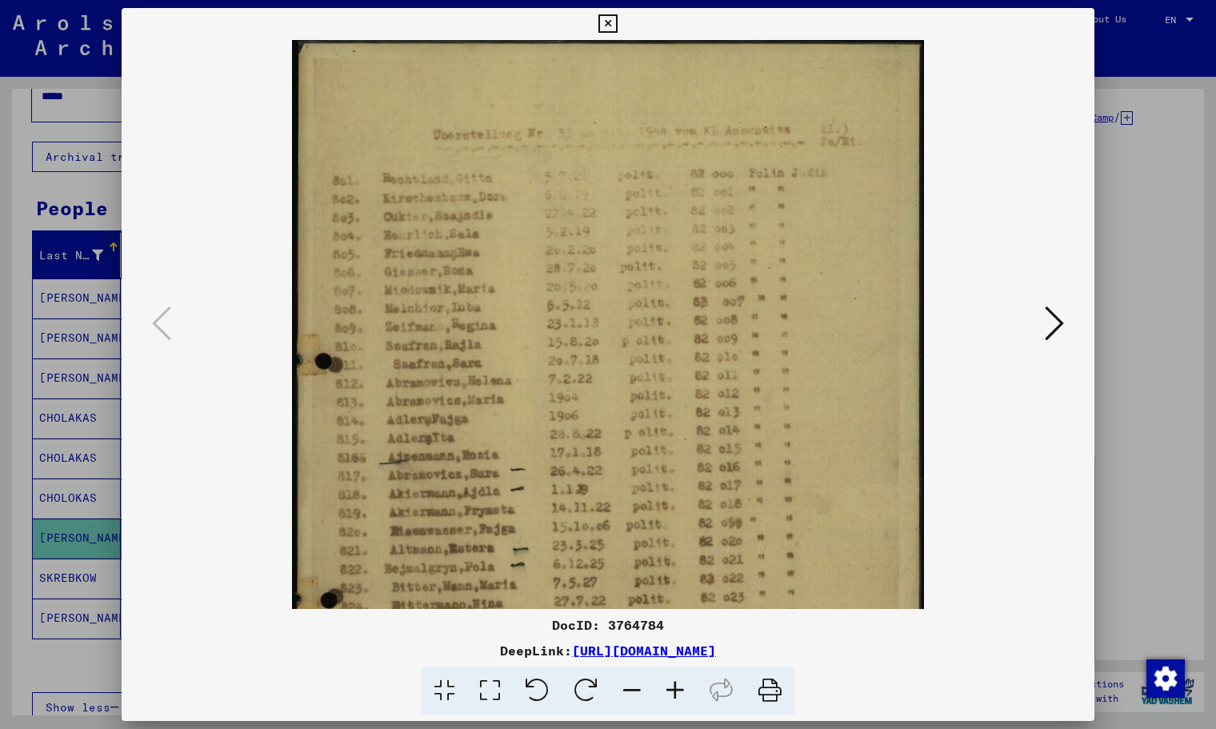
click at [679, 675] on icon at bounding box center [675, 691] width 43 height 49
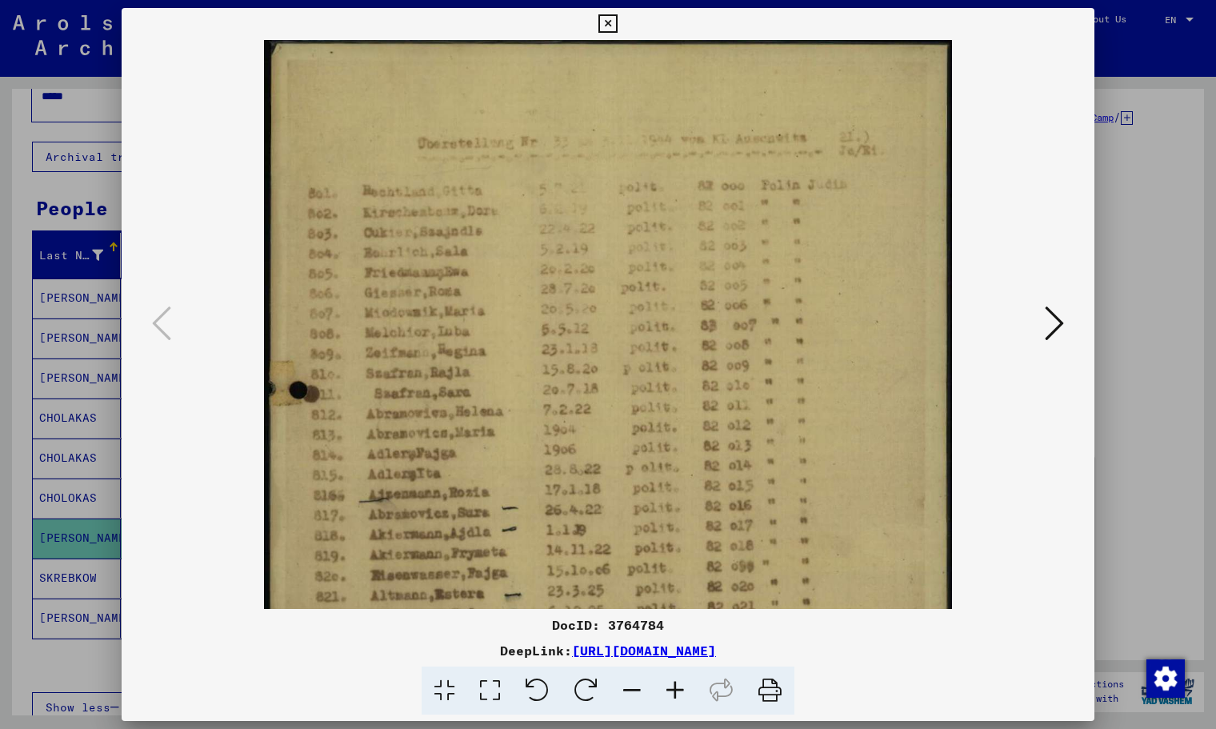
click at [679, 675] on icon at bounding box center [675, 691] width 43 height 49
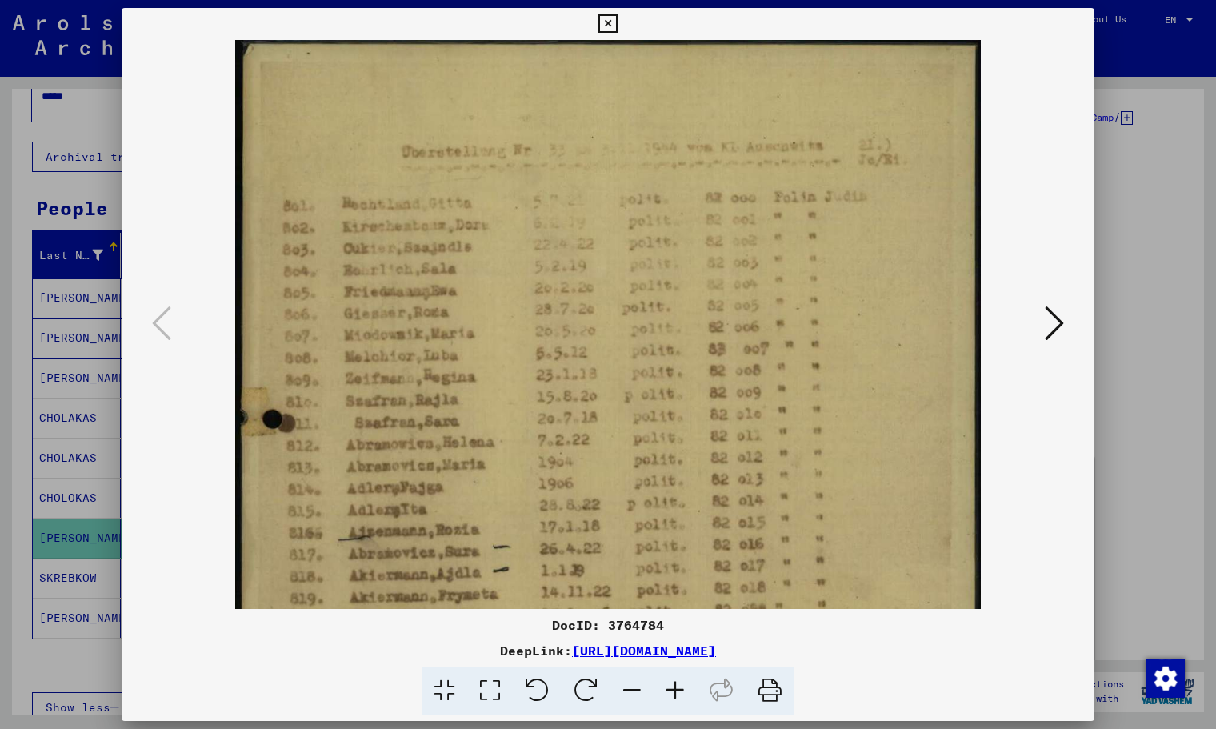
click at [679, 675] on icon at bounding box center [675, 691] width 43 height 49
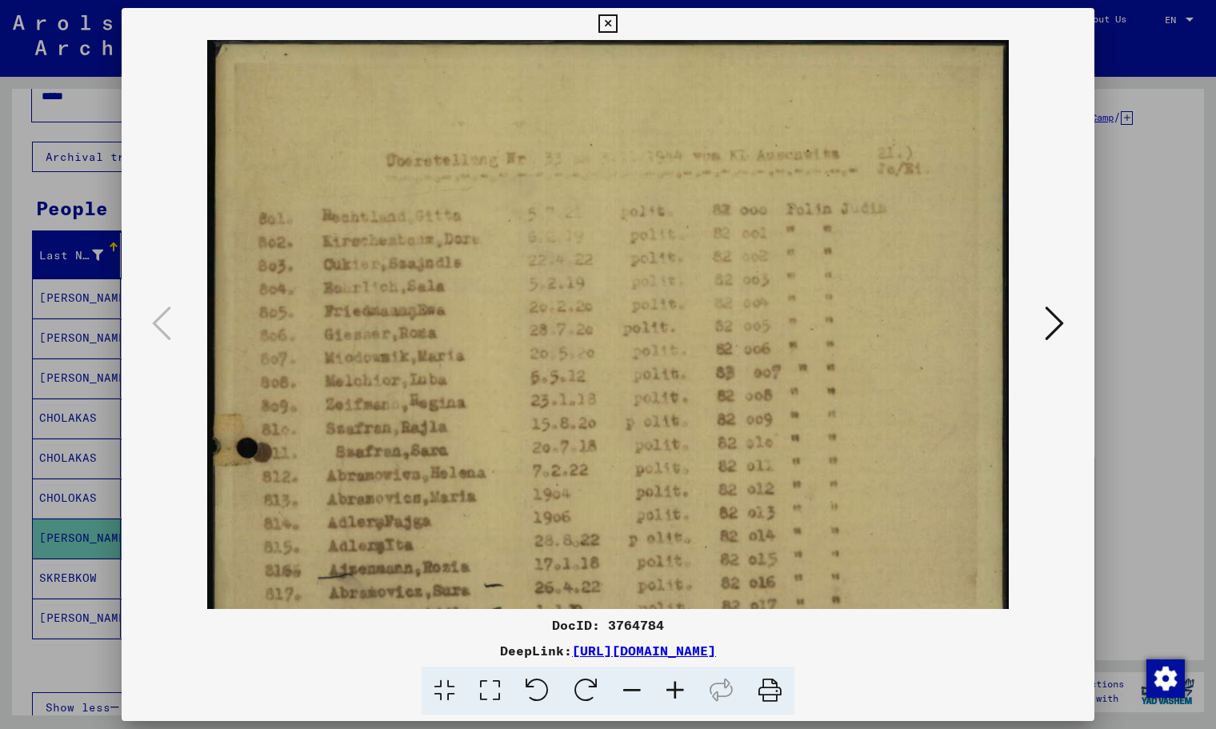
click at [679, 675] on icon at bounding box center [675, 691] width 43 height 49
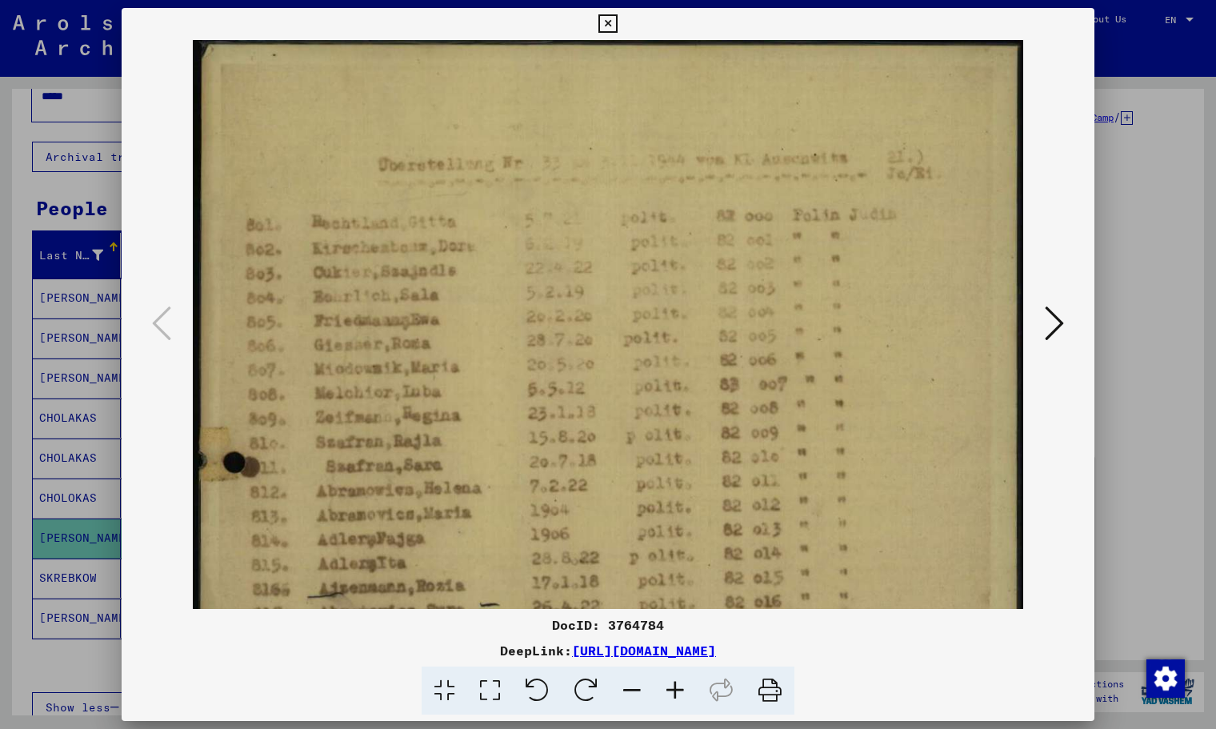
click at [679, 675] on icon at bounding box center [675, 691] width 43 height 49
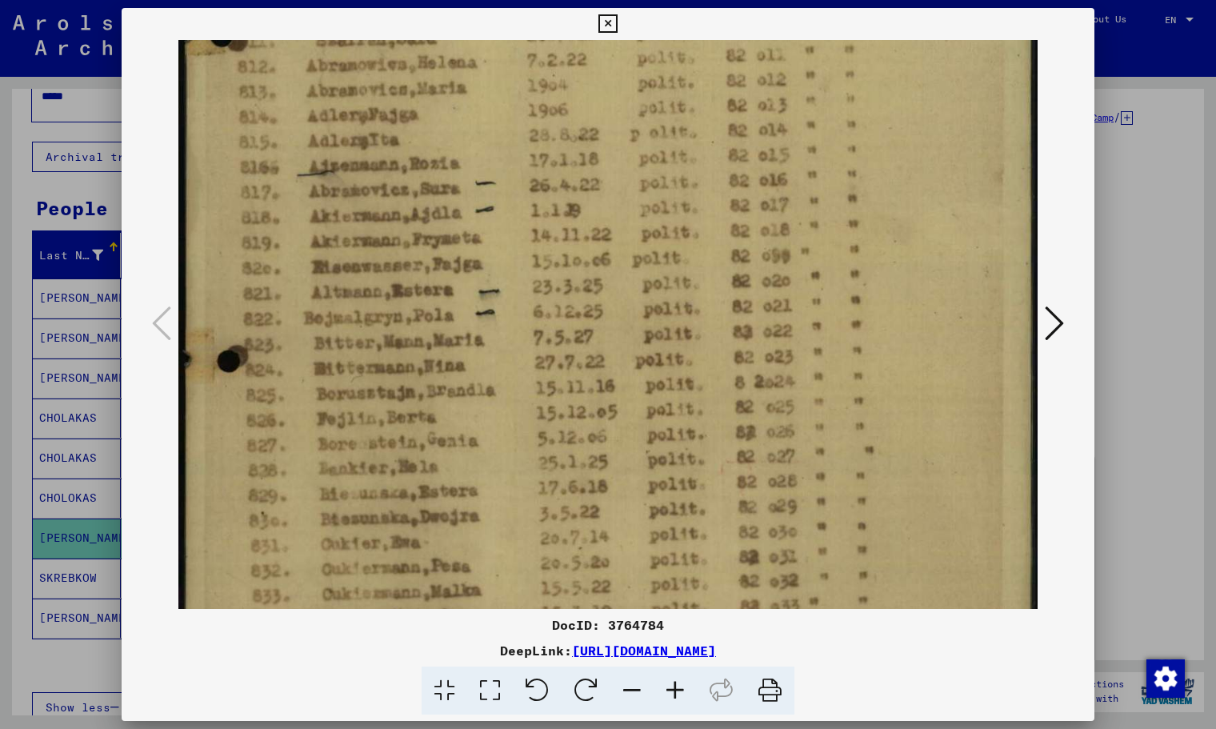
drag, startPoint x: 525, startPoint y: 453, endPoint x: 531, endPoint y: 82, distance: 371.4
click at [531, 82] on img at bounding box center [607, 203] width 859 height 1209
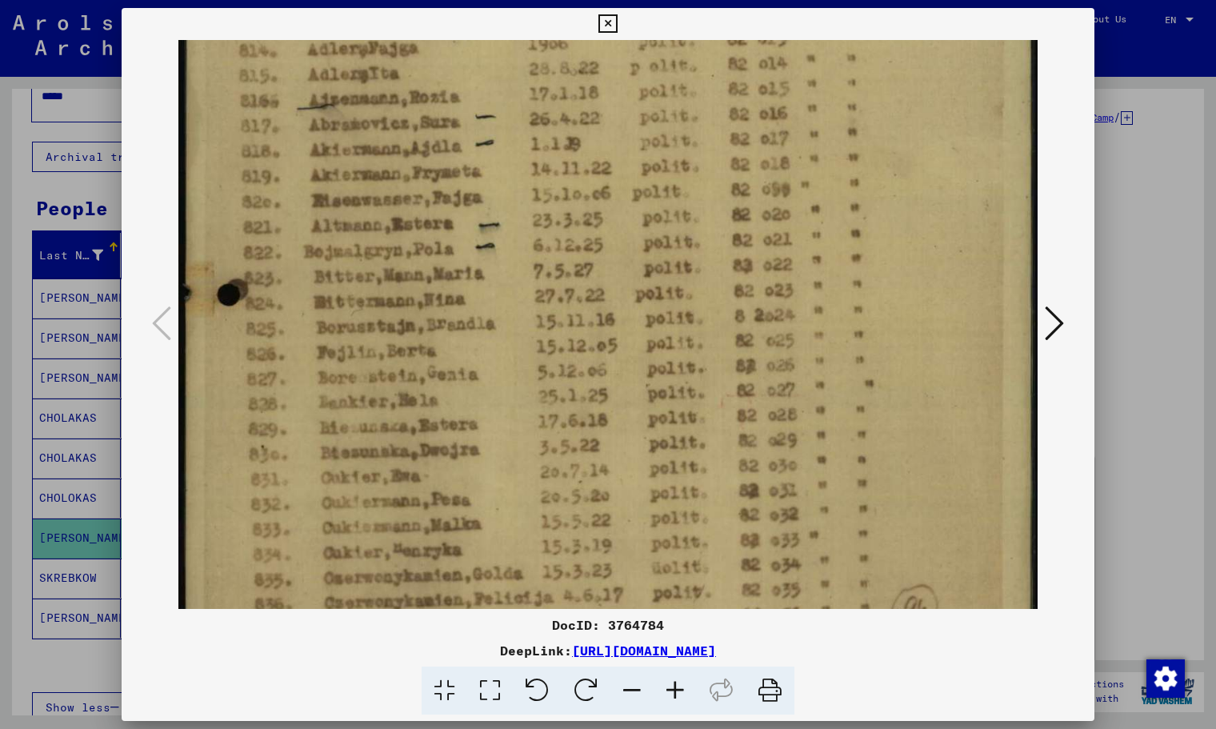
scroll to position [637, 0]
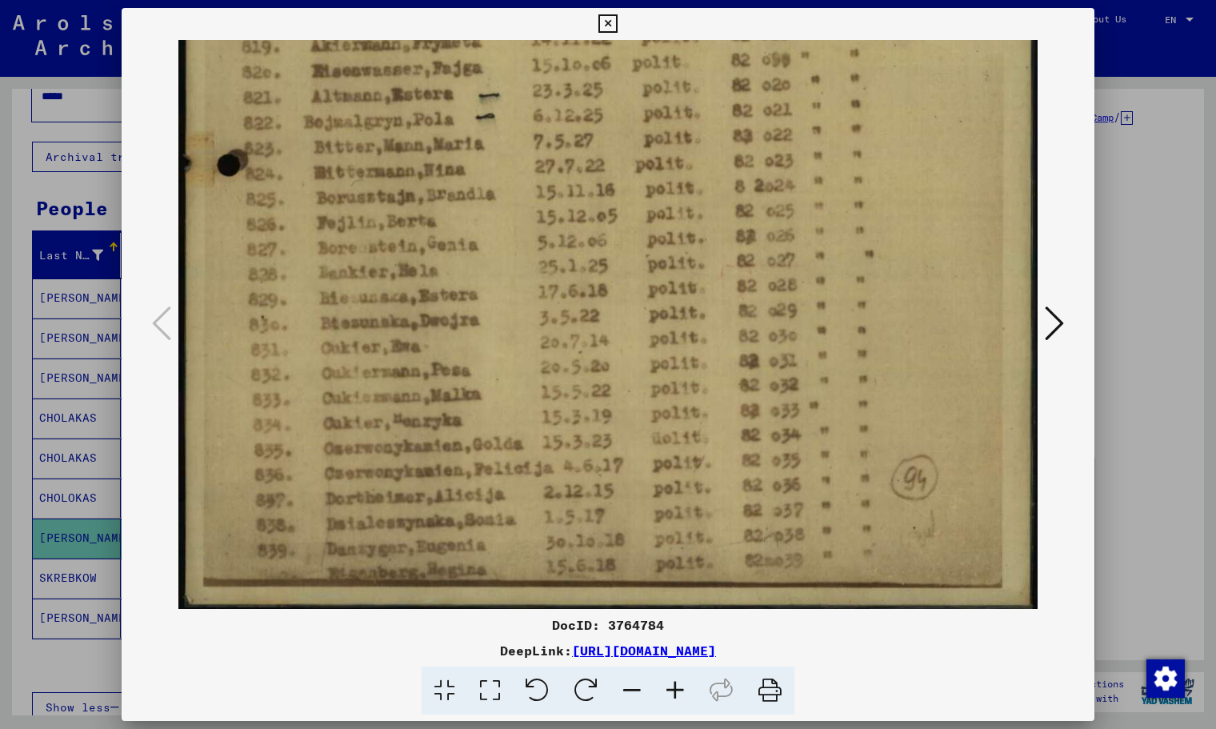
drag, startPoint x: 586, startPoint y: 322, endPoint x: 555, endPoint y: 127, distance: 197.7
click at [555, 127] on img at bounding box center [607, 7] width 859 height 1209
click at [603, 22] on icon at bounding box center [608, 23] width 18 height 19
